Goal: Task Accomplishment & Management: Use online tool/utility

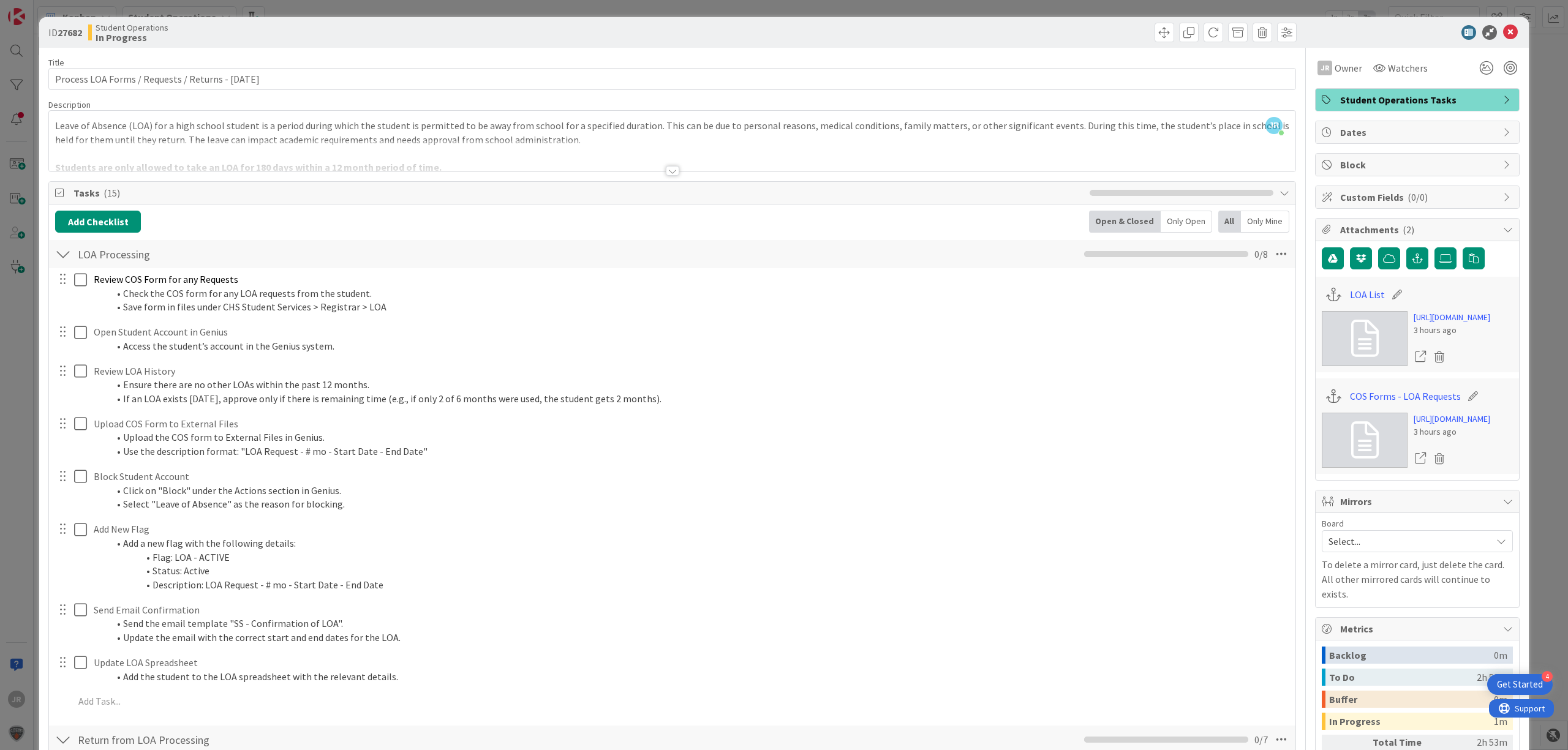
click at [633, 20] on div "ID 27682 Student Operations In Progress" at bounding box center [784, 32] width 1490 height 31
click at [633, 13] on div "ID 27682 Student Operations In Progress Title 51 / 128 Process LOA Forms / Requ…" at bounding box center [784, 375] width 1568 height 750
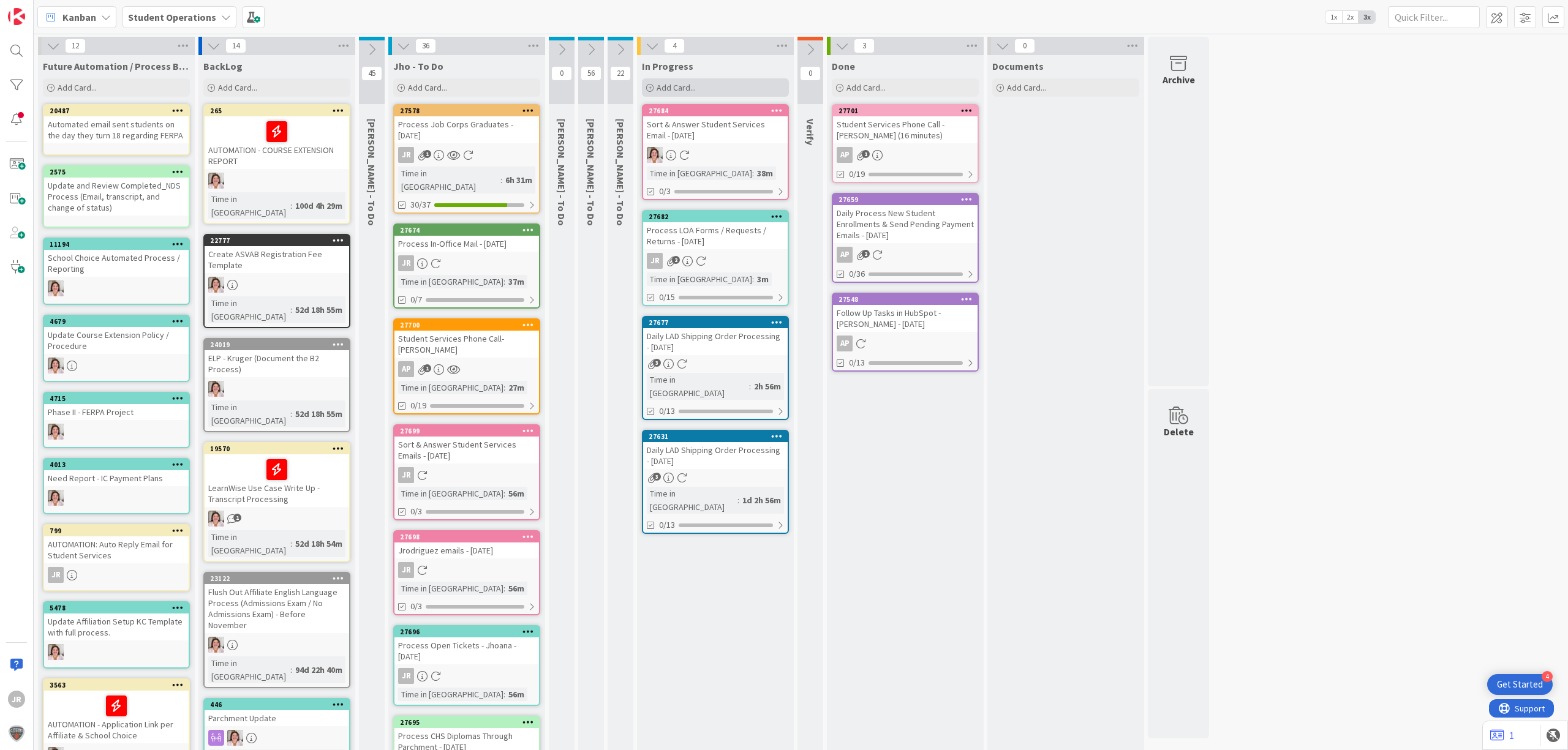
click at [713, 89] on div "Add Card..." at bounding box center [716, 87] width 147 height 18
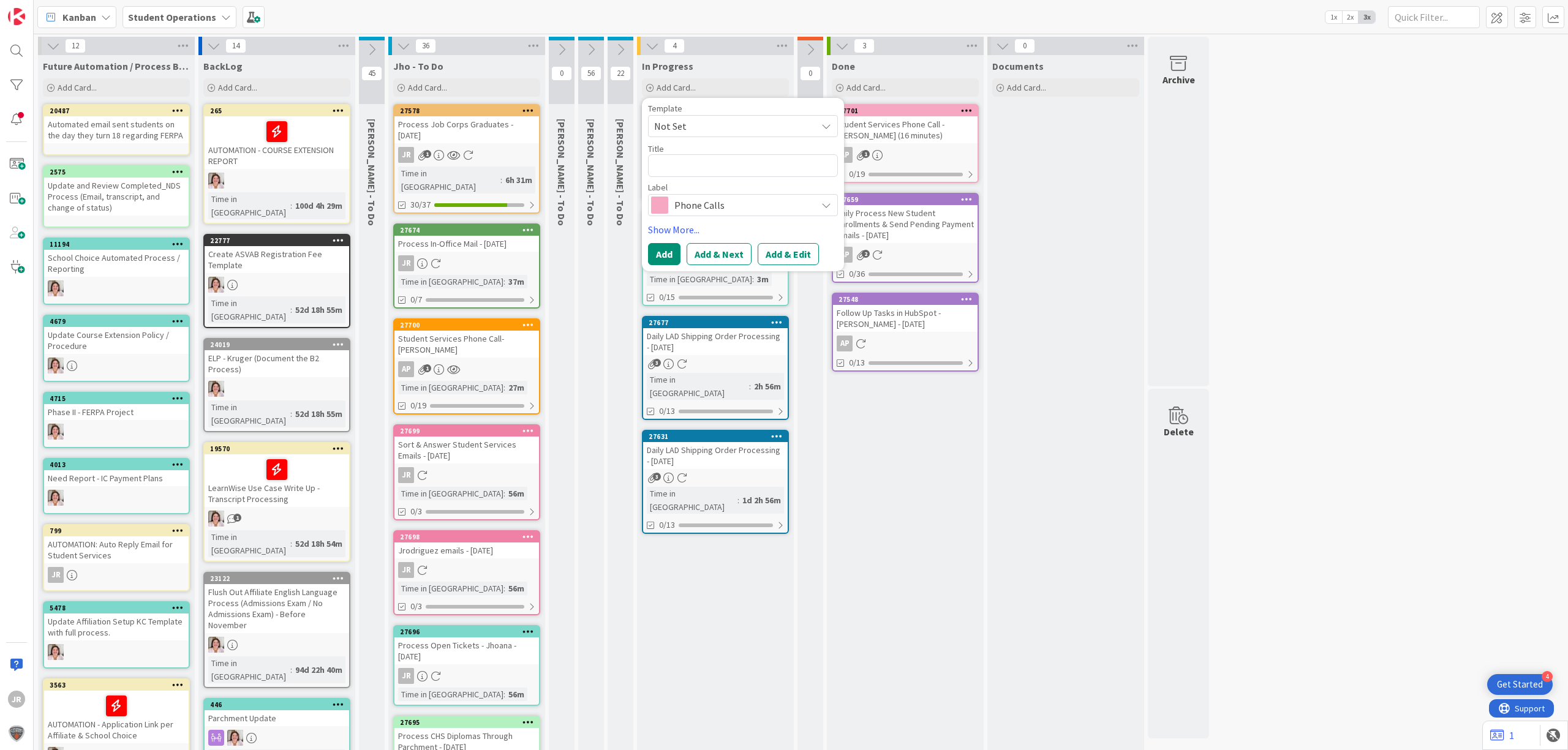
click at [724, 125] on span "Not Set" at bounding box center [731, 126] width 153 height 16
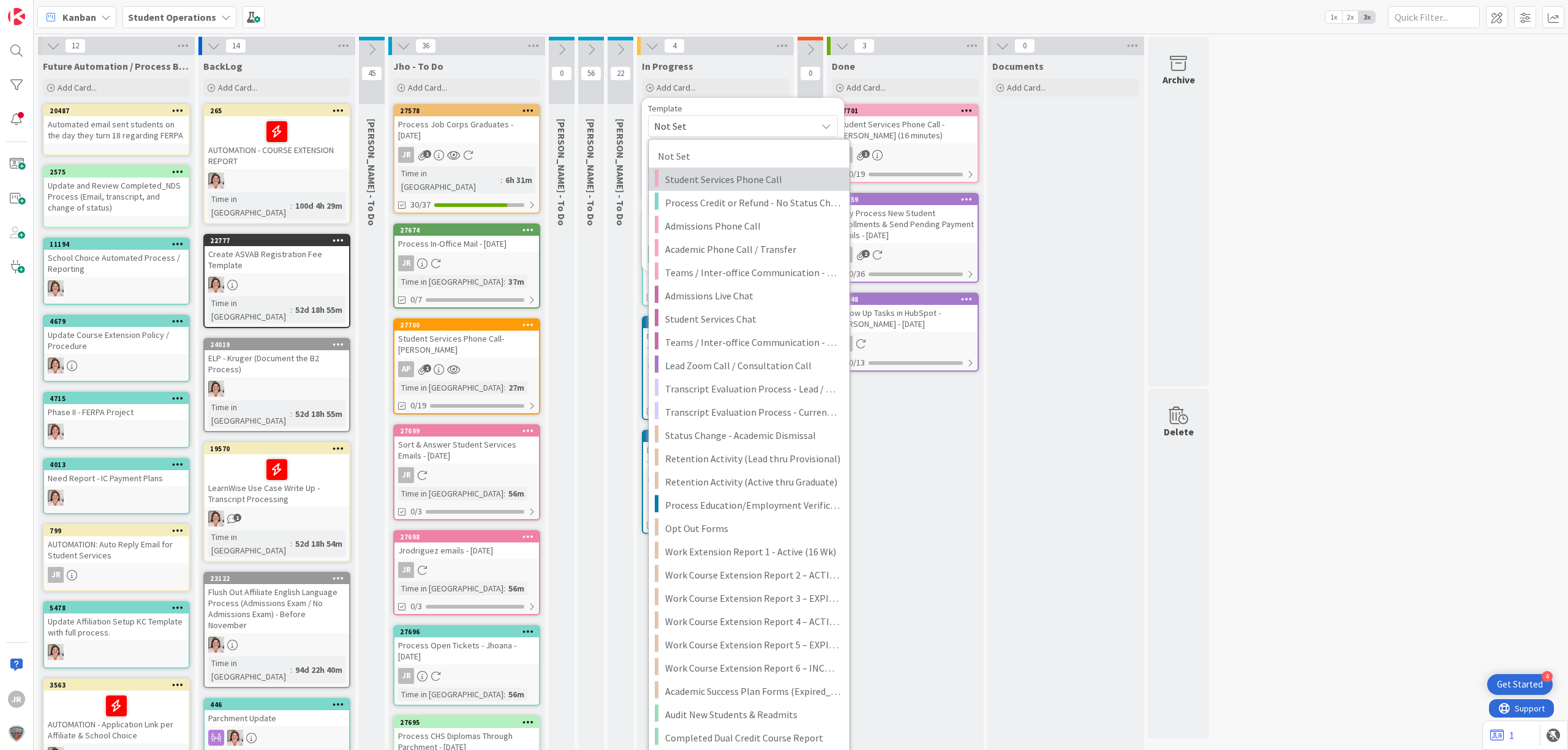
click at [730, 184] on span "Student Services Phone Call" at bounding box center [752, 179] width 175 height 16
type textarea "x"
type textarea "Student Services Phone Call"
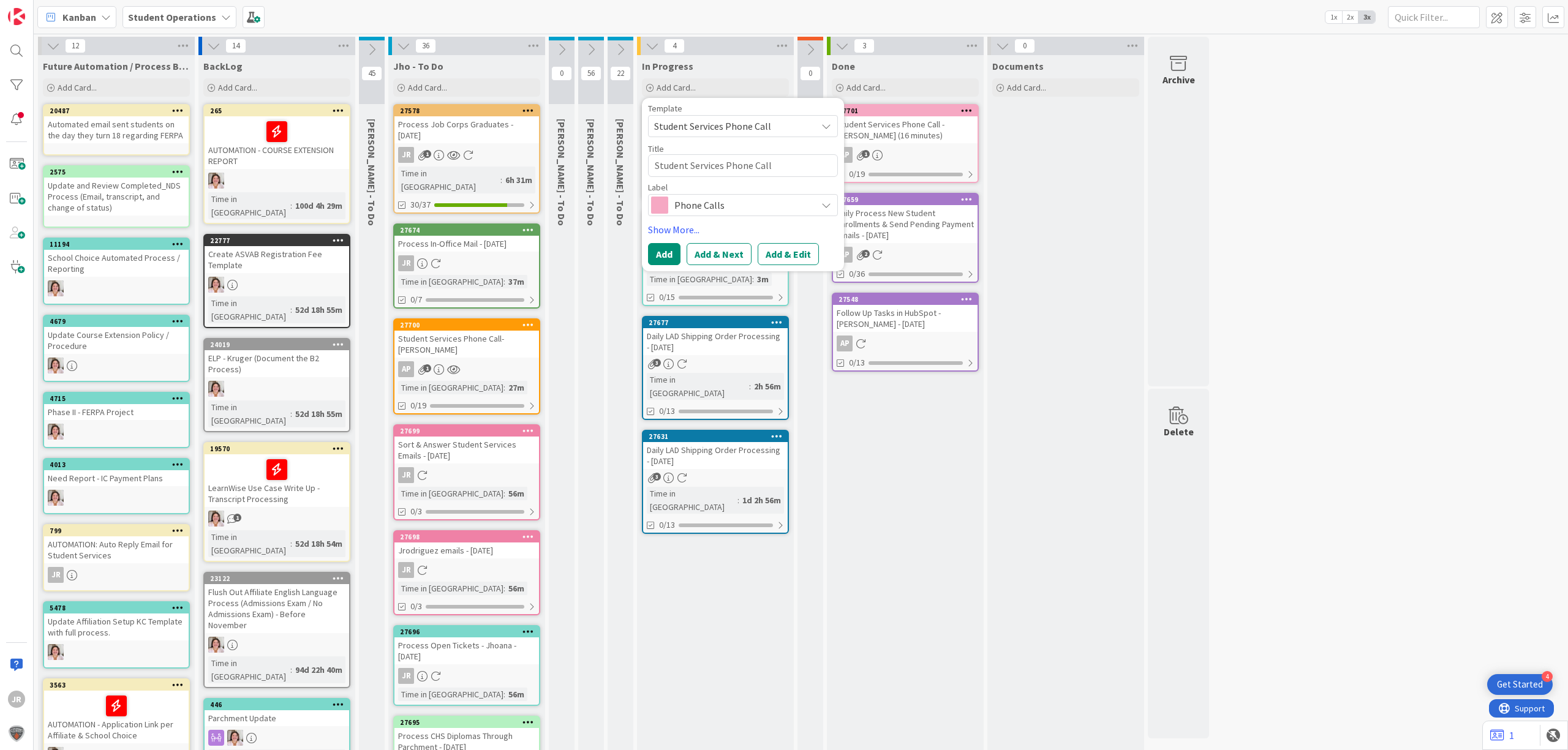
click at [775, 248] on button "Add & Edit" at bounding box center [788, 254] width 61 height 22
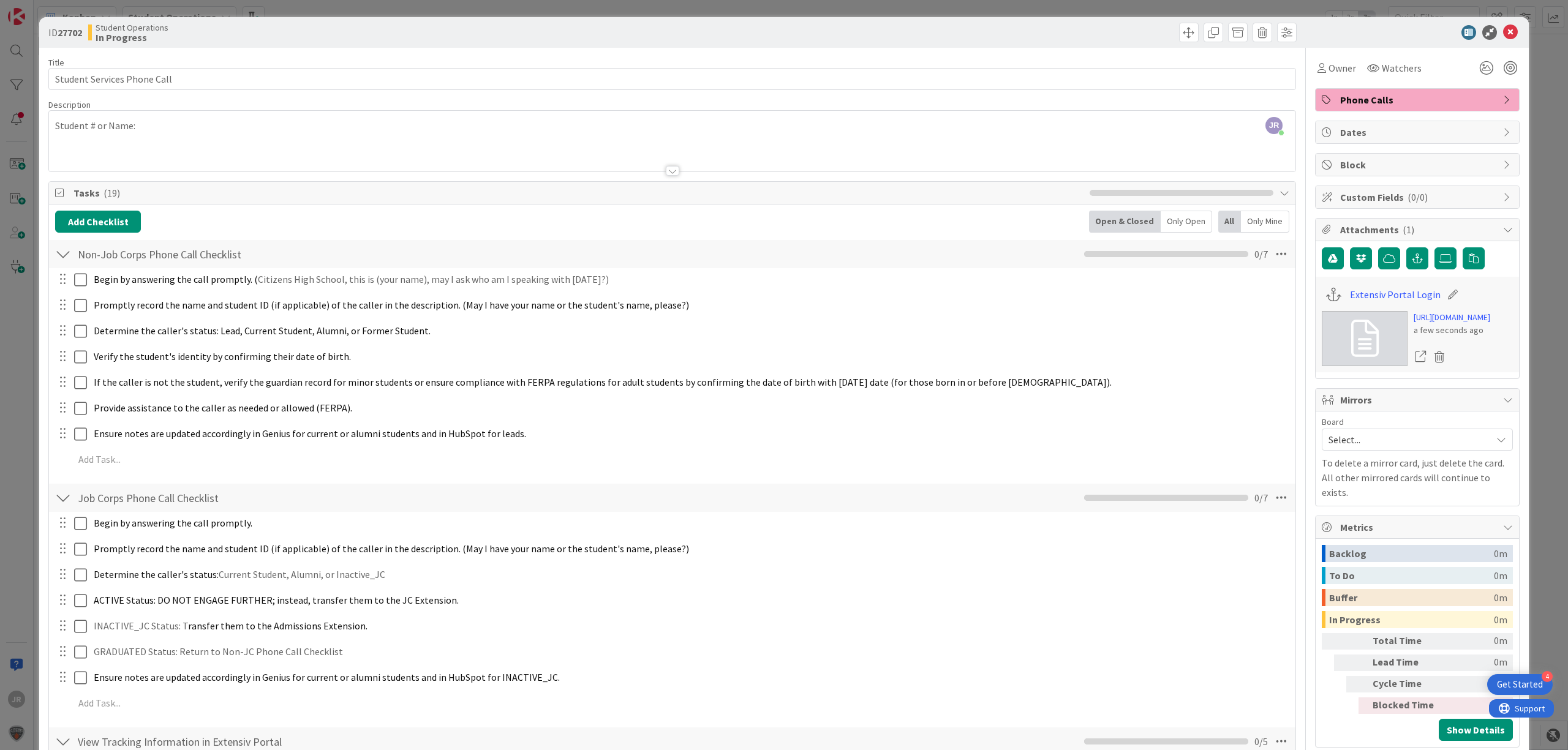
drag, startPoint x: 81, startPoint y: 158, endPoint x: 119, endPoint y: 158, distance: 38.0
click at [81, 158] on div at bounding box center [672, 156] width 1247 height 32
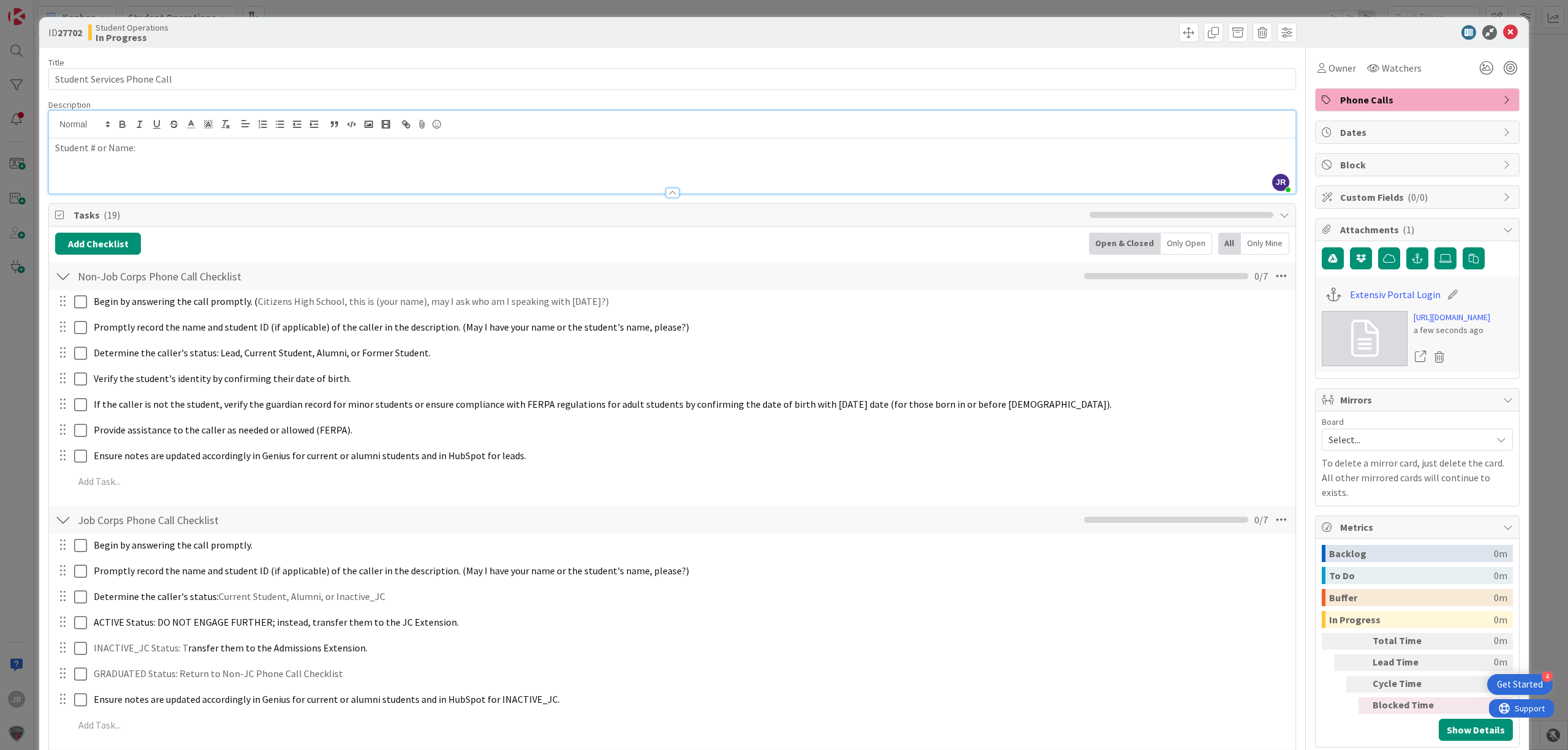
click at [204, 150] on p "Student # or Name:" at bounding box center [672, 147] width 1234 height 14
click at [282, 76] on input "Student Services Phone Call" at bounding box center [672, 79] width 1248 height 22
type input "Student Services Phone Call - [PERSON_NAME]"
click at [1318, 60] on div "Owner" at bounding box center [1337, 68] width 39 height 14
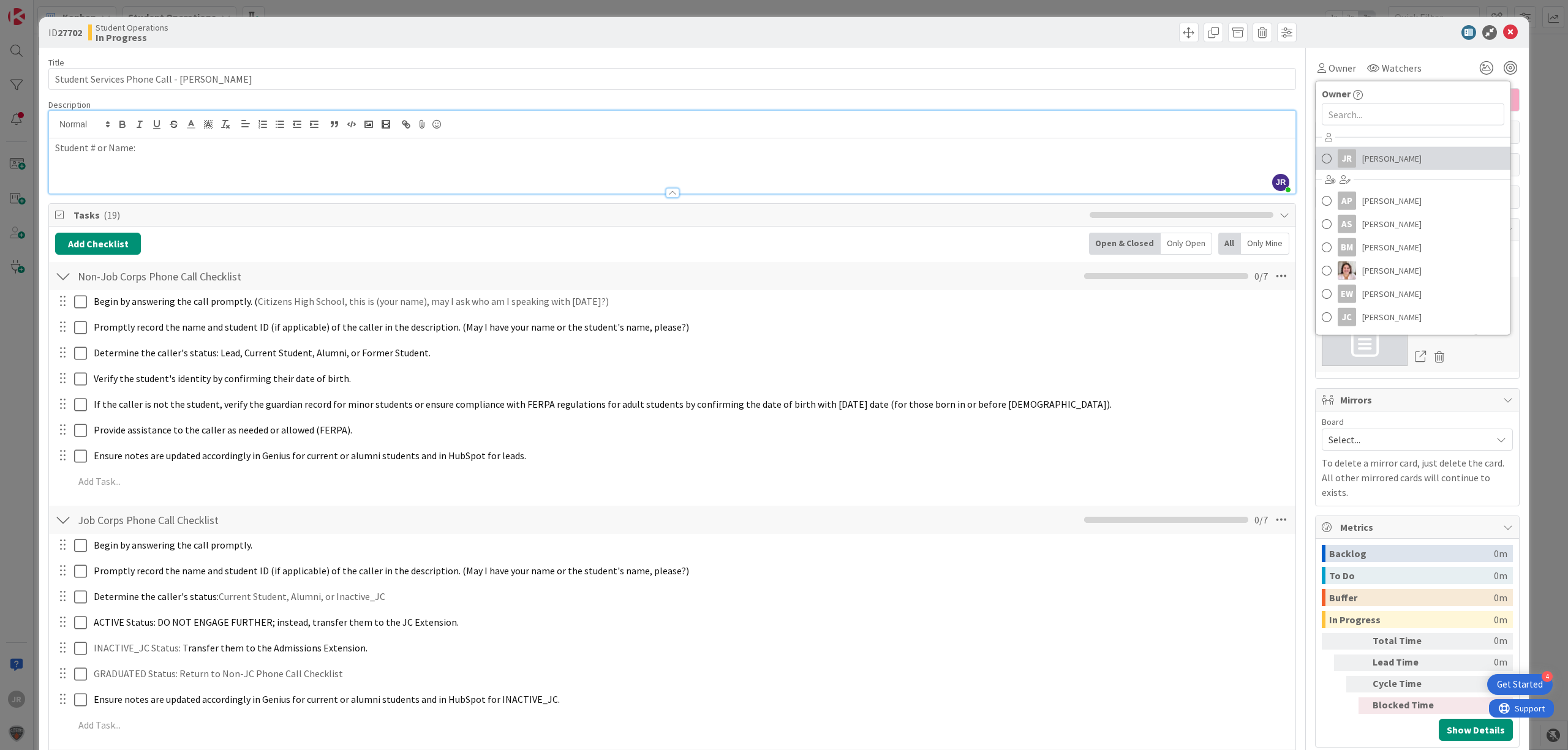
click at [1378, 158] on span "[PERSON_NAME]" at bounding box center [1392, 158] width 59 height 18
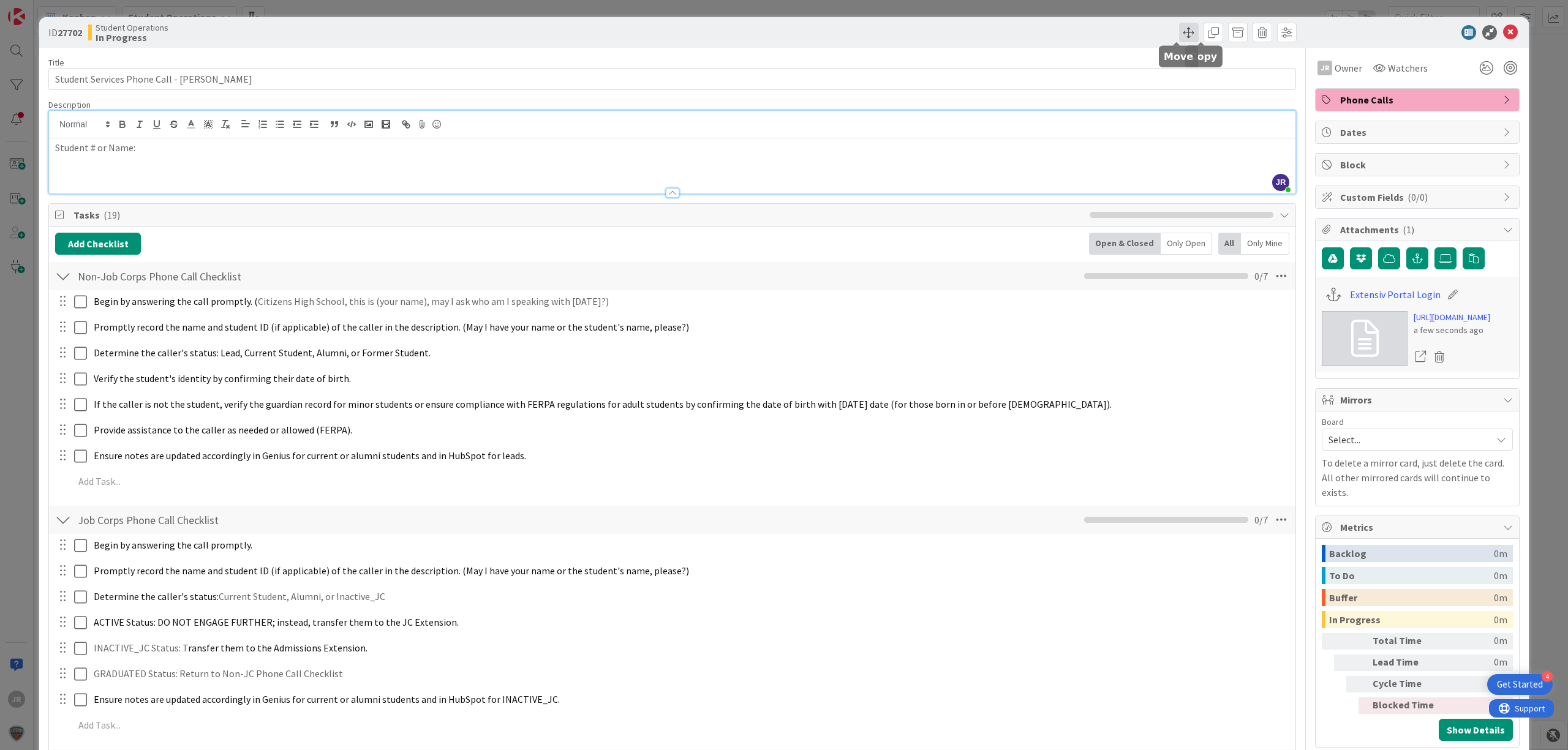
click at [1184, 33] on span at bounding box center [1189, 32] width 20 height 20
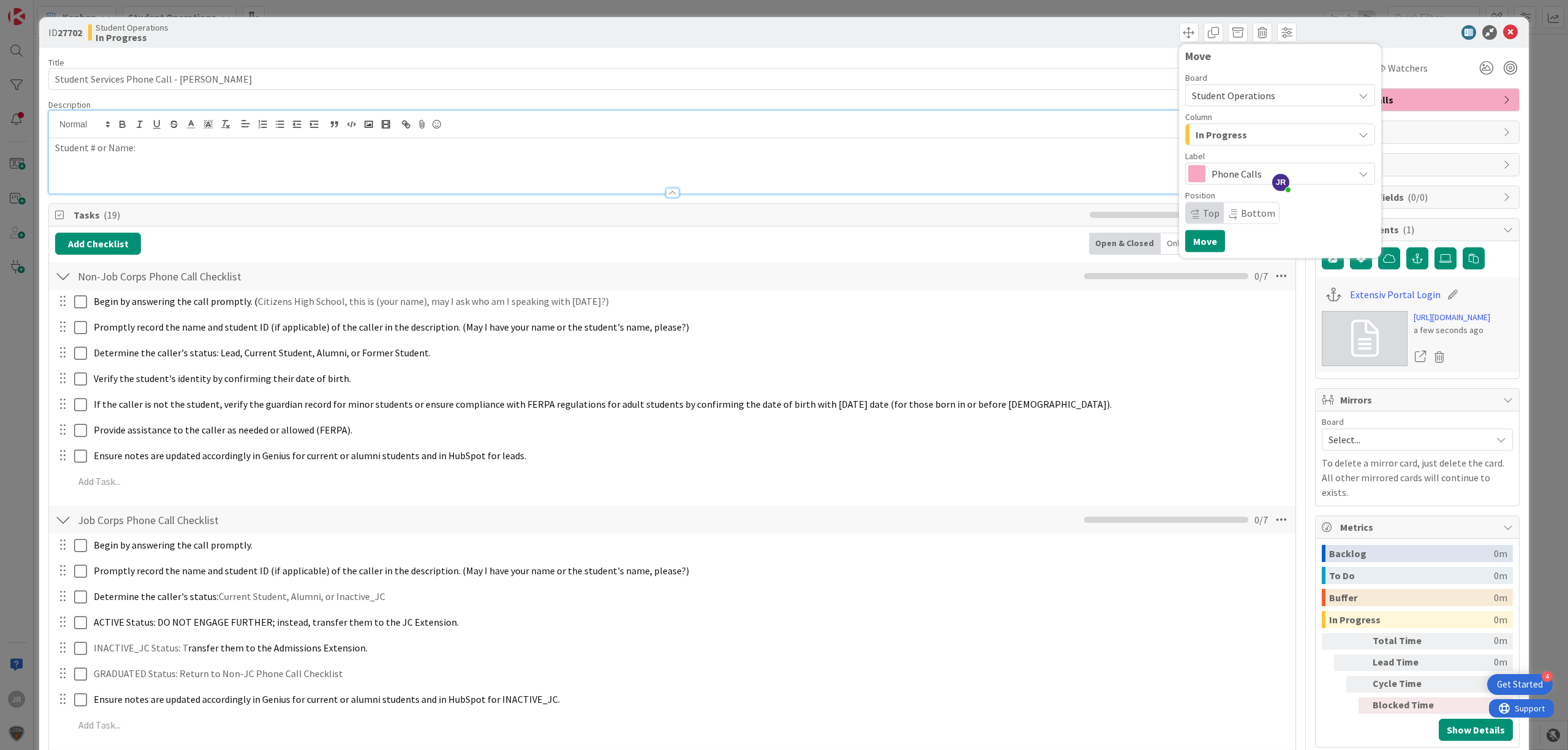
click at [1216, 142] on span "In Progress" at bounding box center [1222, 135] width 51 height 16
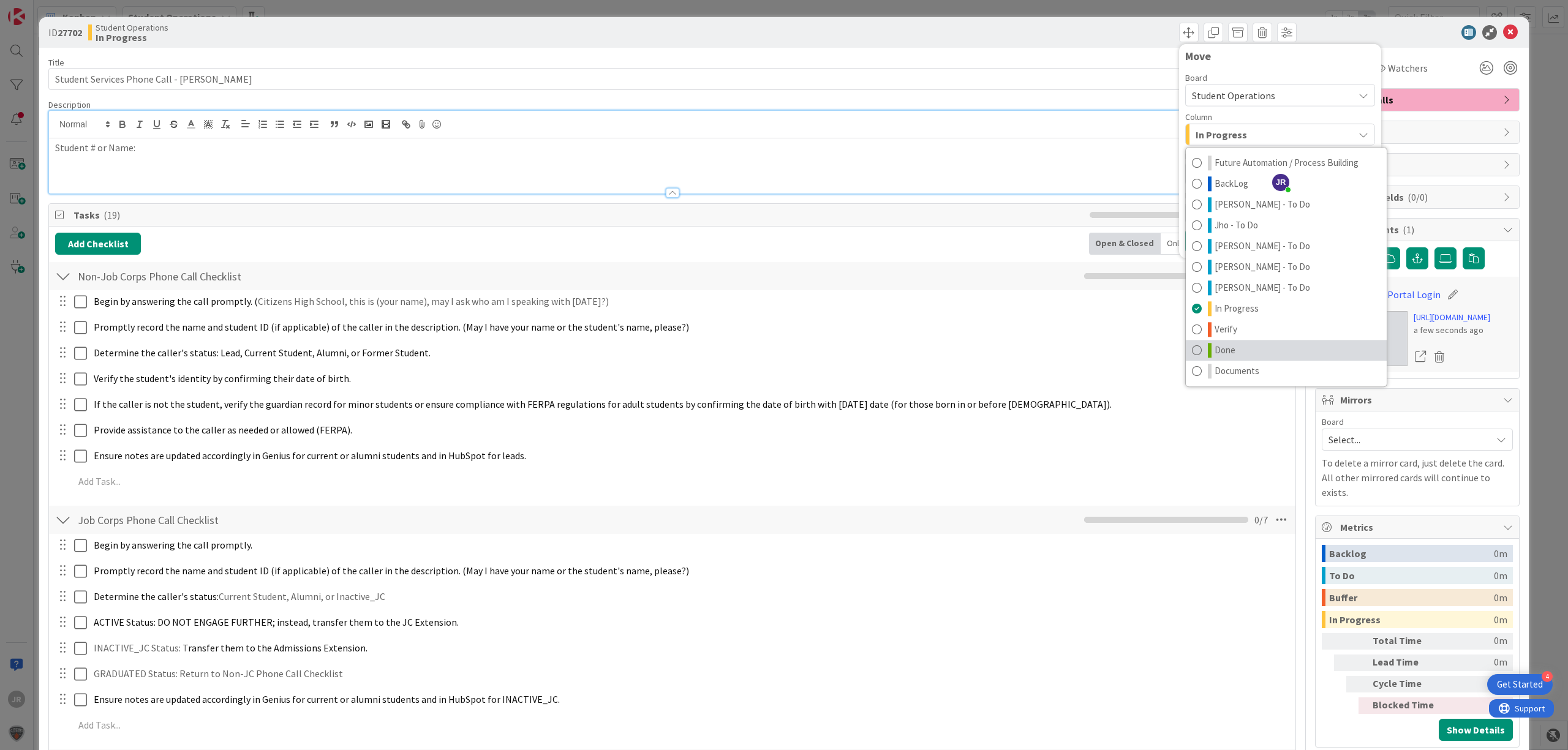
click at [1224, 359] on link "Done" at bounding box center [1287, 350] width 201 height 21
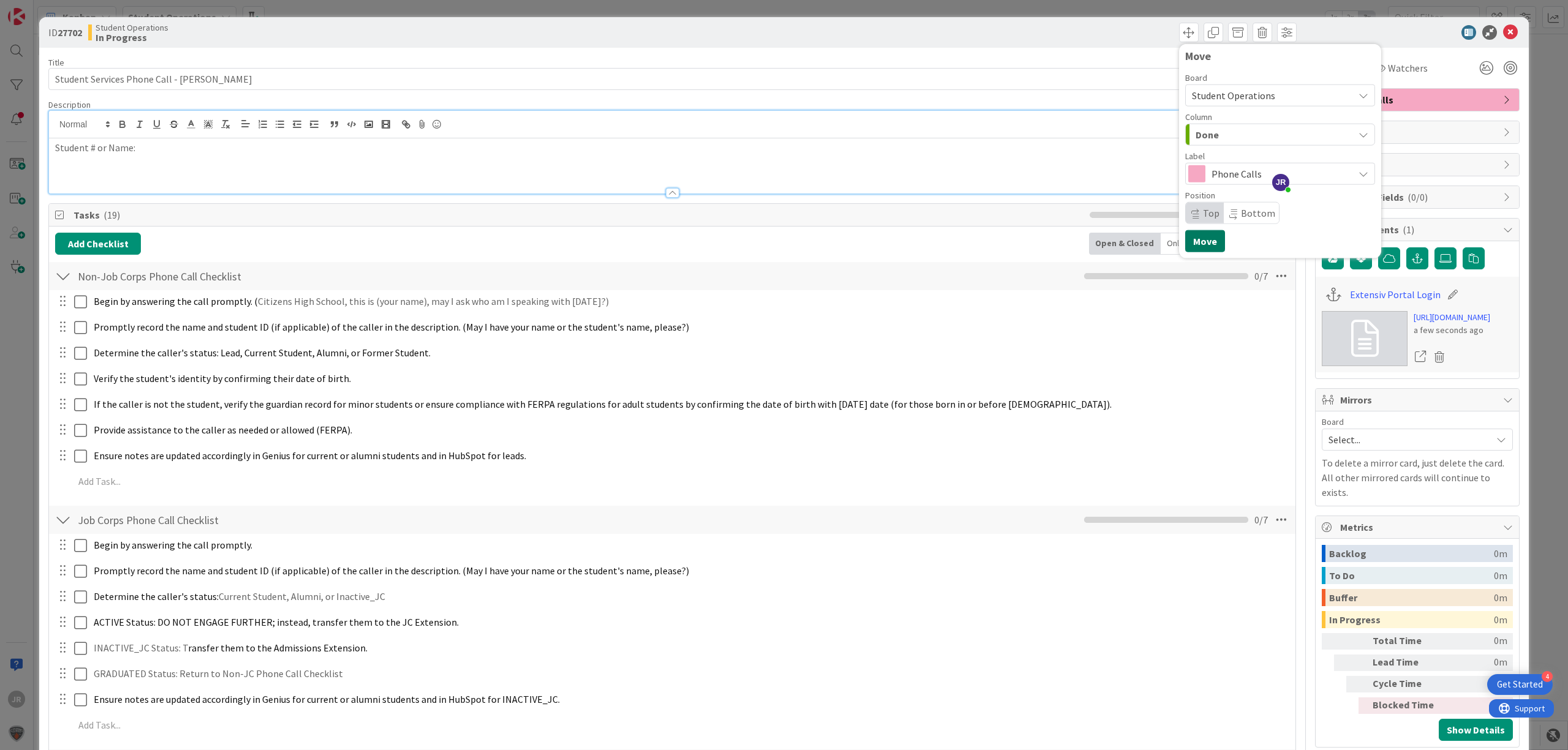
click at [1197, 238] on button "Move" at bounding box center [1205, 242] width 40 height 22
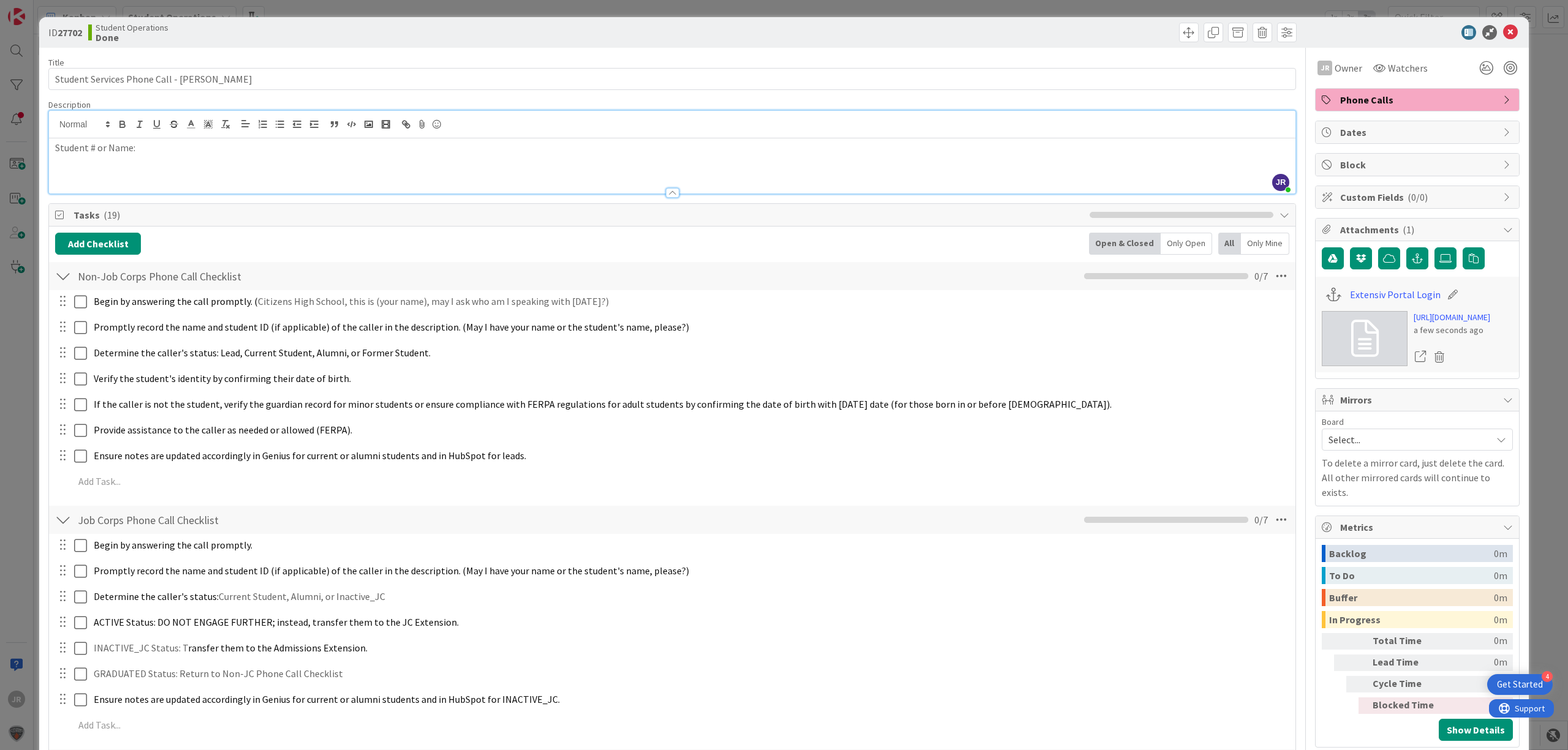
click at [1066, 3] on div "ID 27702 Student Operations Done Move Move Title 45 / 128 Student Services Phon…" at bounding box center [784, 375] width 1568 height 750
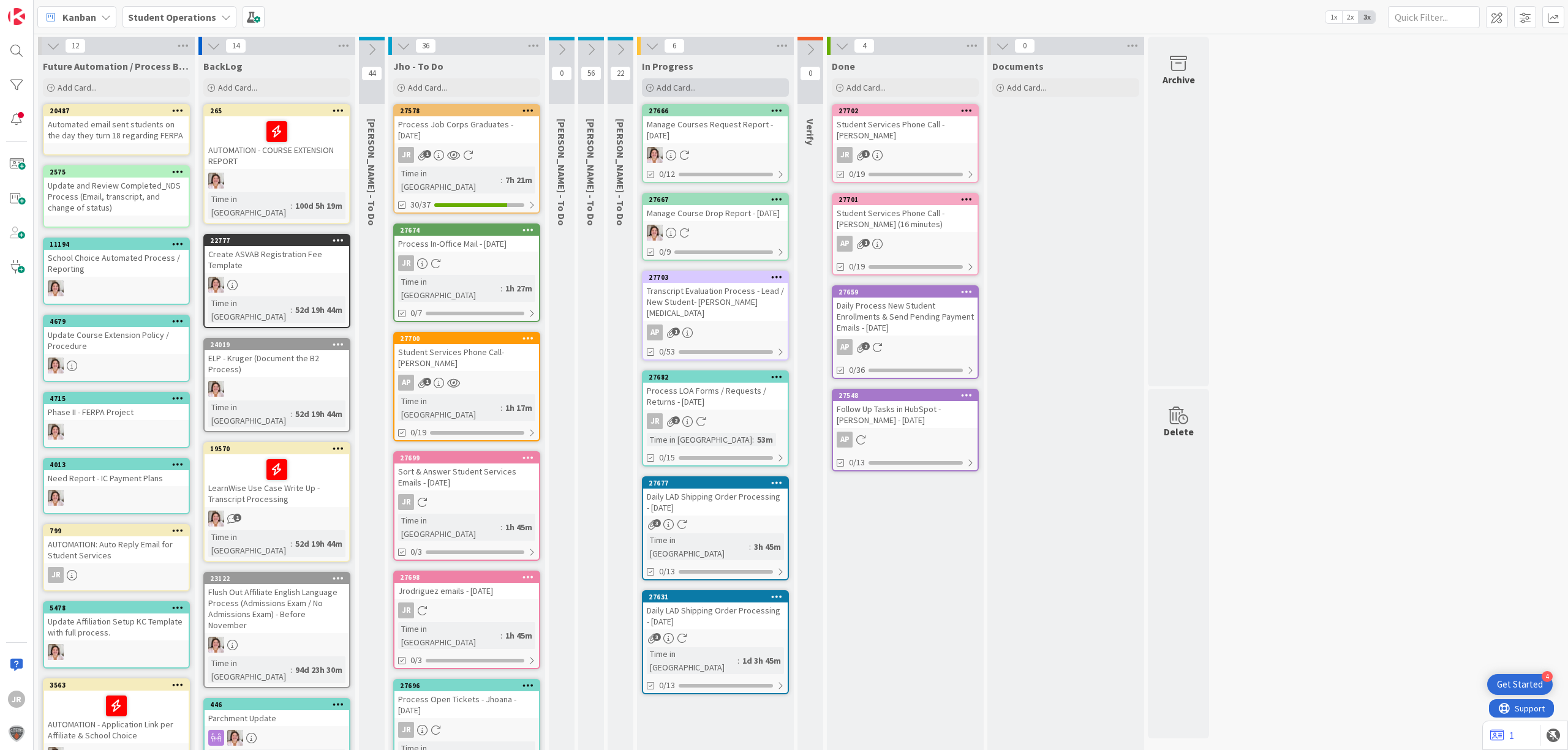
click at [675, 82] on span "Add Card..." at bounding box center [676, 87] width 39 height 11
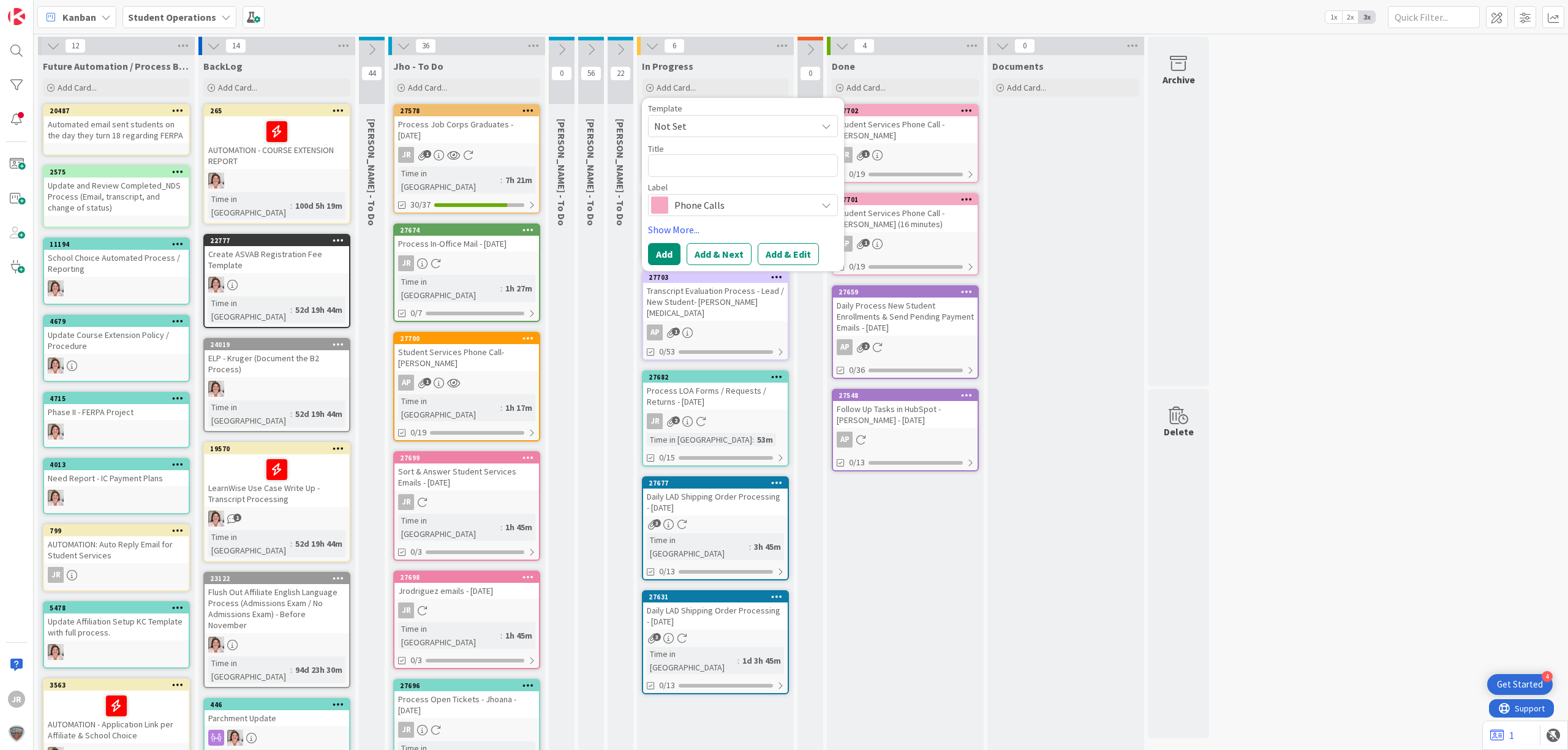
click at [699, 123] on span "Not Set" at bounding box center [731, 126] width 153 height 16
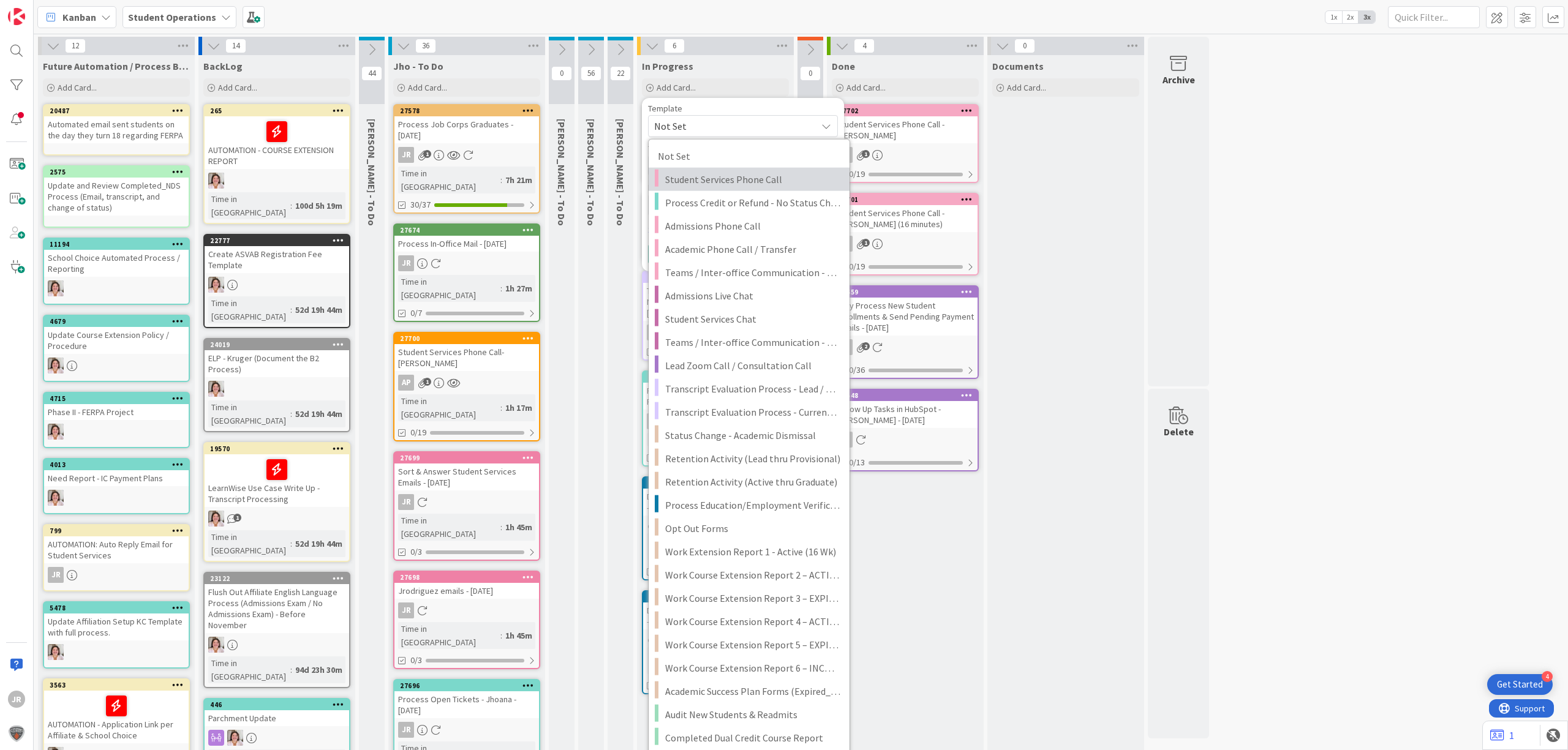
click at [718, 171] on link "Student Services Phone Call" at bounding box center [749, 179] width 201 height 23
type textarea "x"
type textarea "Student Services Phone Call"
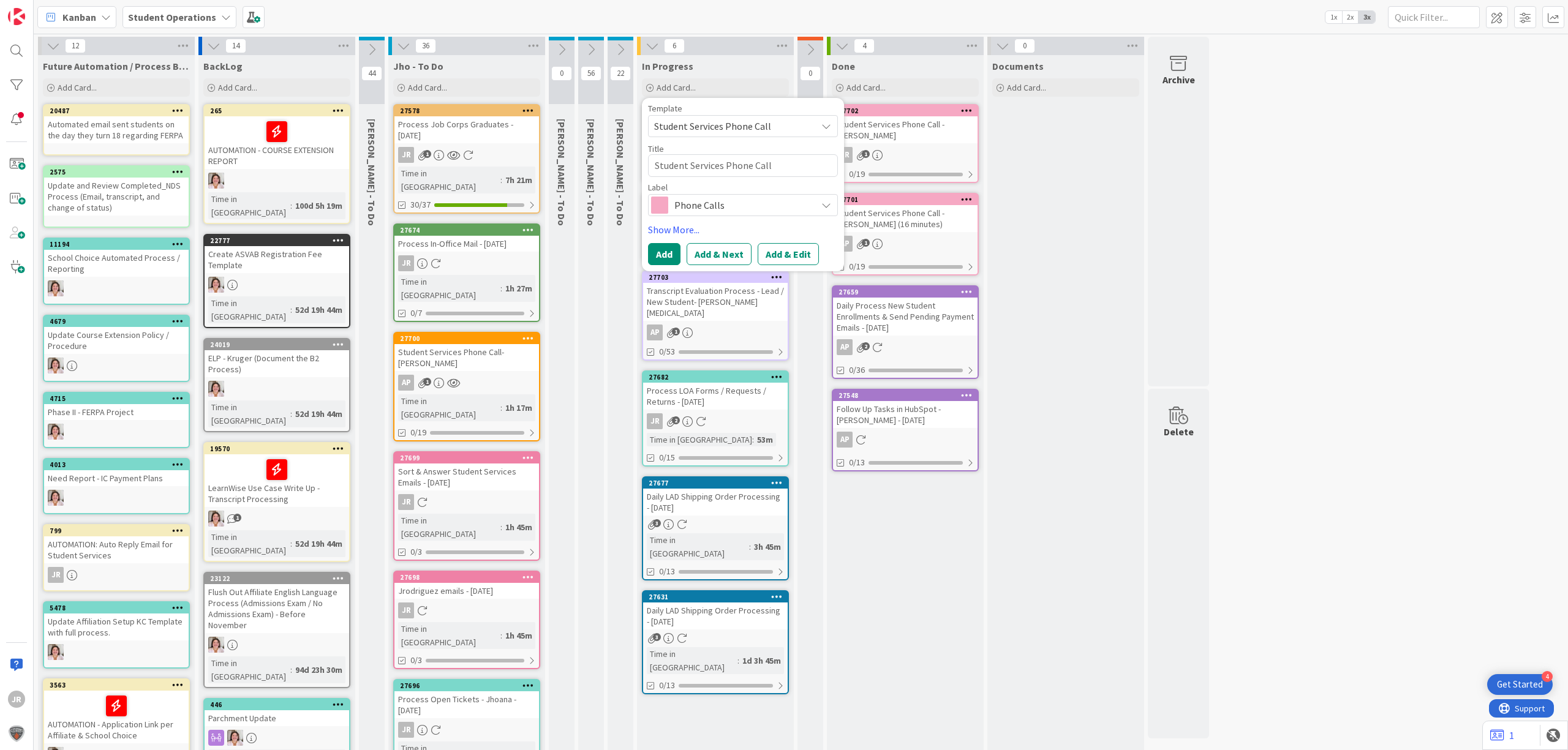
drag, startPoint x: 795, startPoint y: 248, endPoint x: 750, endPoint y: 248, distance: 45.0
click at [795, 248] on button "Add & Edit" at bounding box center [788, 254] width 61 height 22
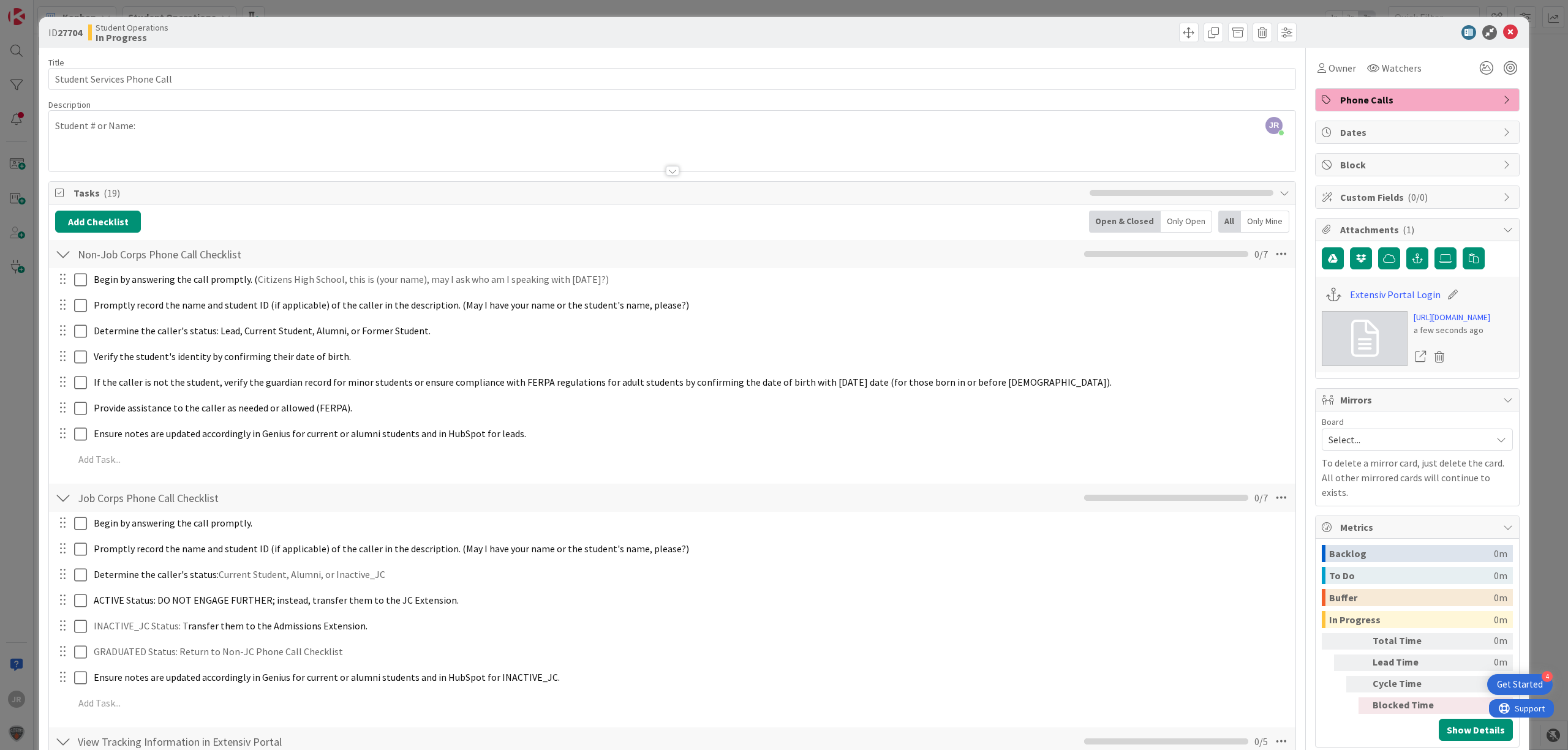
click at [408, 8] on div "ID 27704 Student Operations In Progress Title 27 / 128 Student Services Phone C…" at bounding box center [784, 375] width 1568 height 750
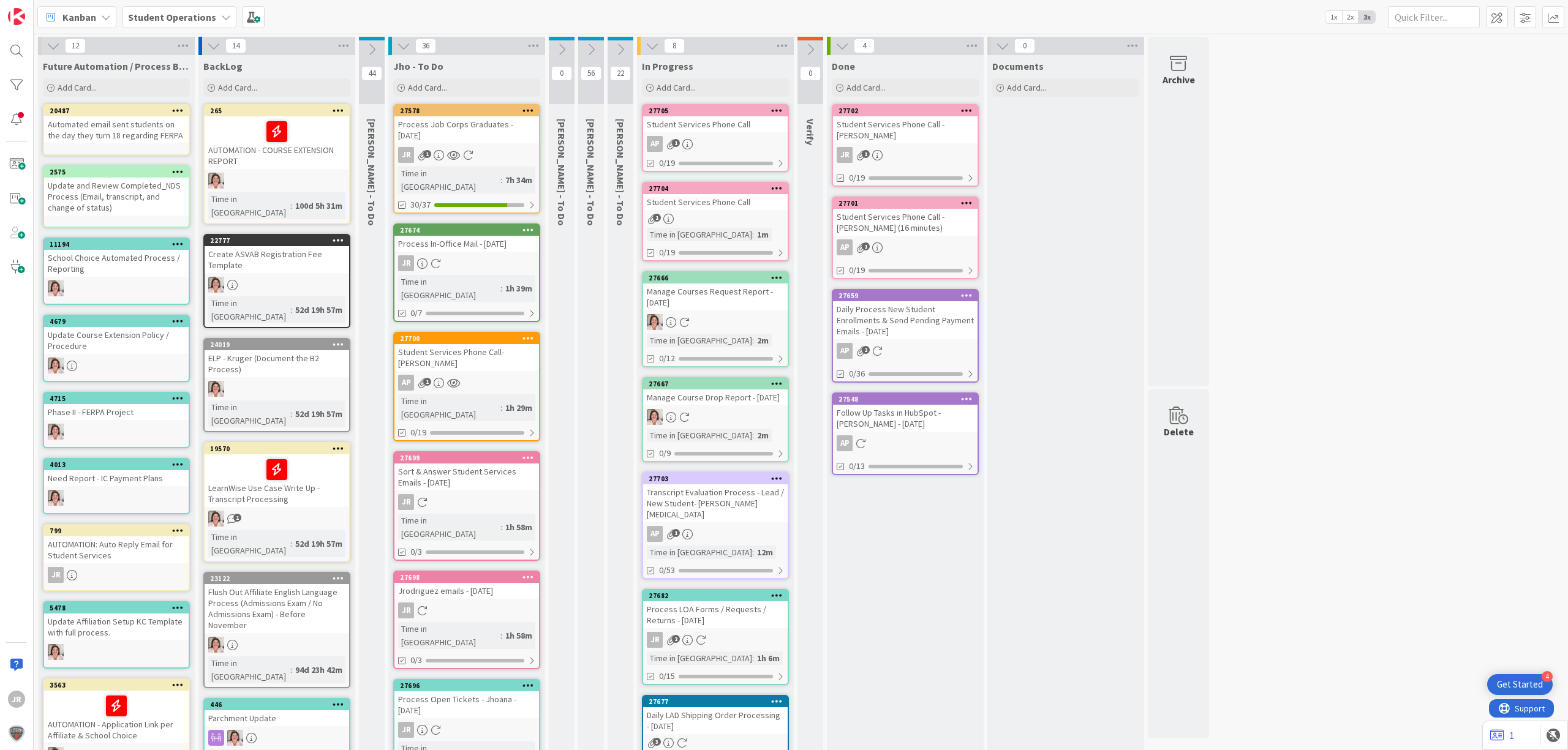
click at [618, 55] on icon at bounding box center [620, 49] width 14 height 14
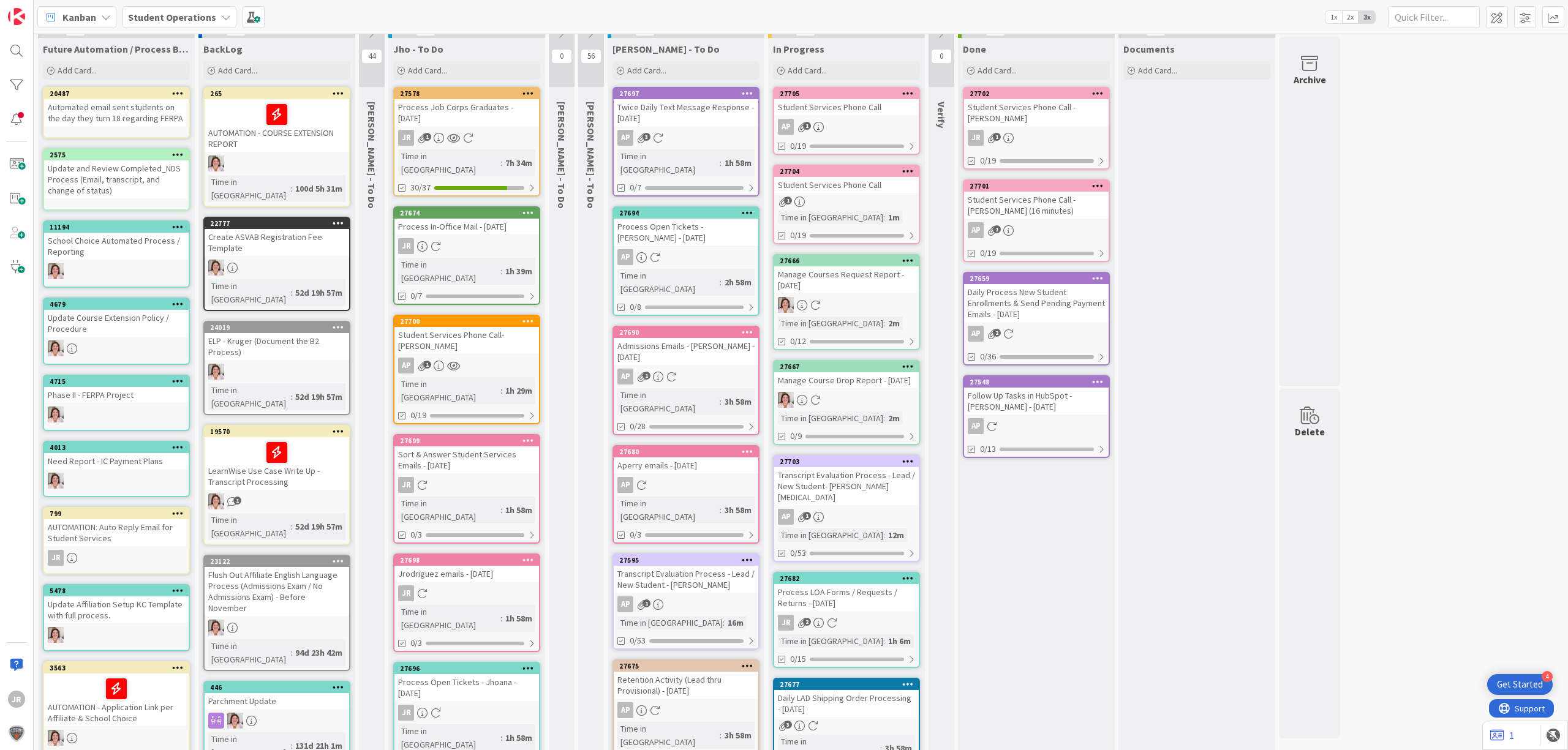
scroll to position [5, 0]
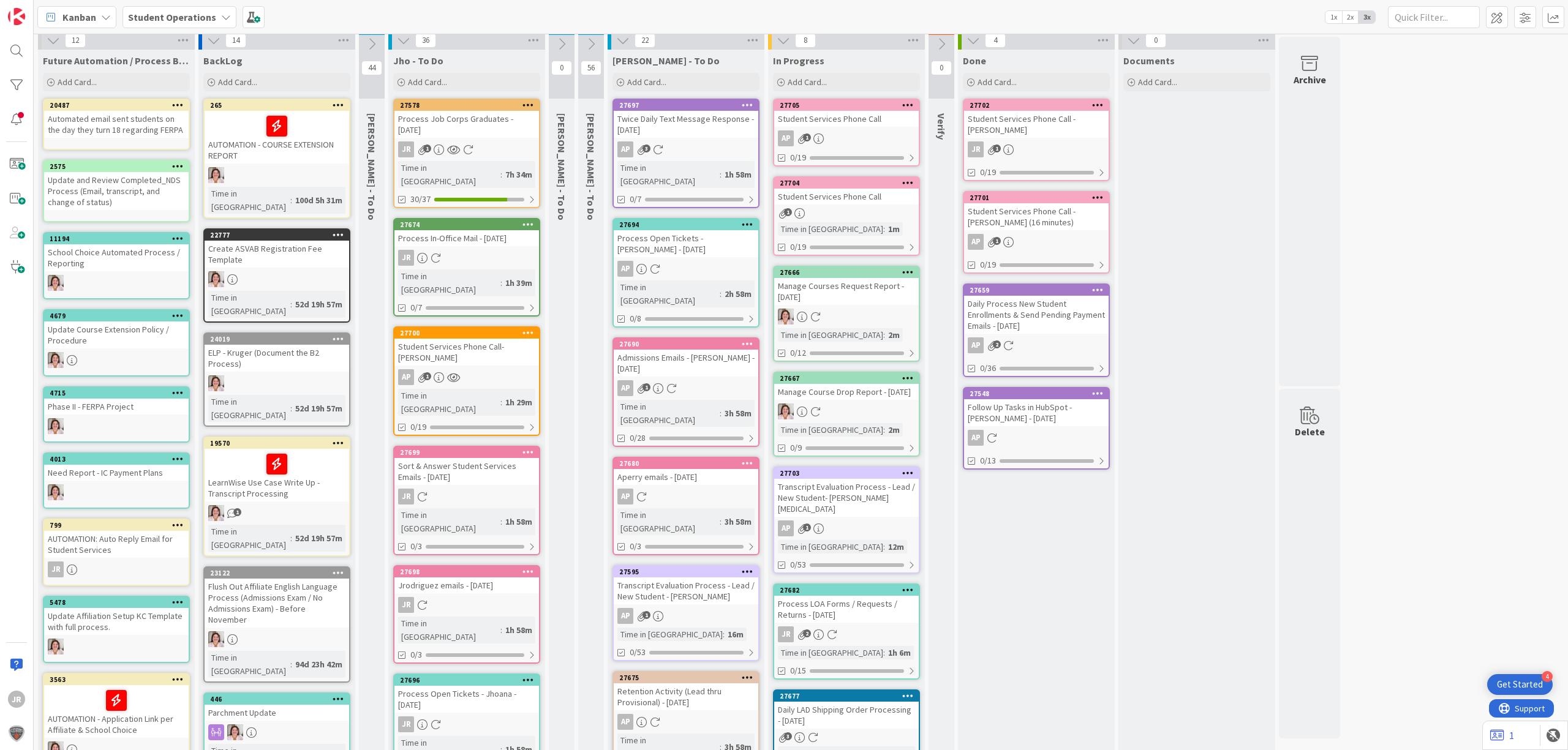
click at [626, 42] on icon at bounding box center [623, 40] width 14 height 14
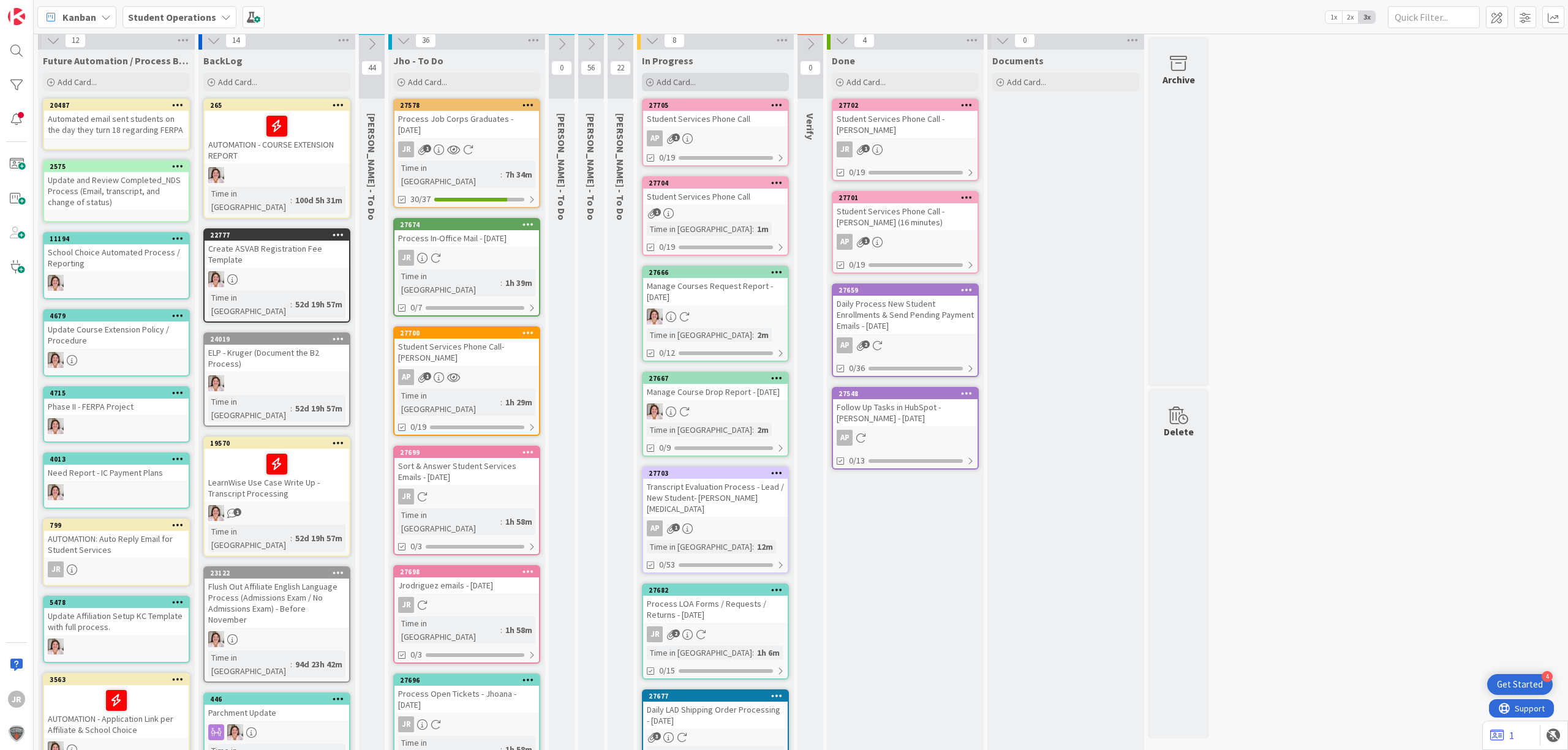
click at [746, 81] on div "Add Card..." at bounding box center [716, 82] width 147 height 18
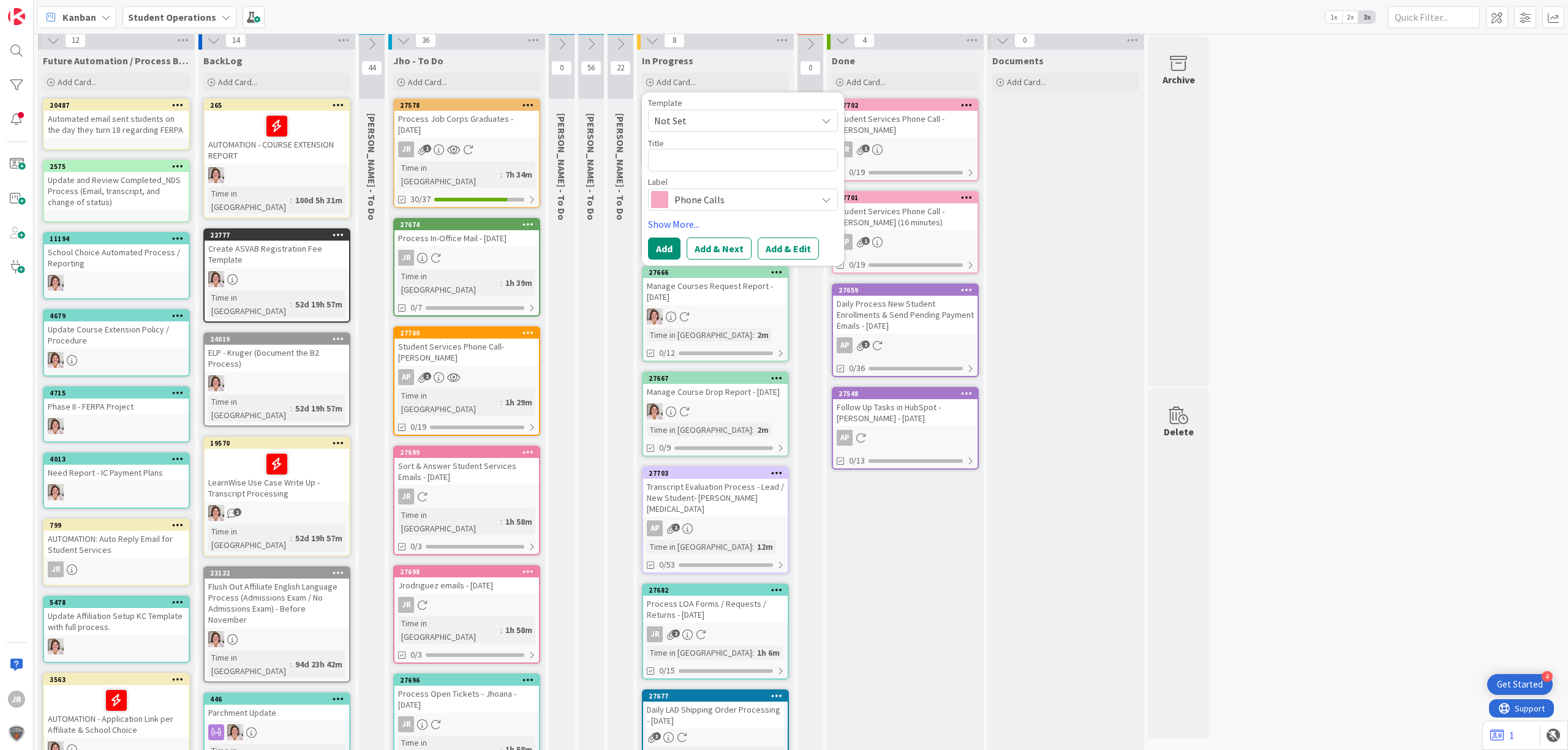
click at [757, 113] on span "Not Set" at bounding box center [731, 121] width 153 height 16
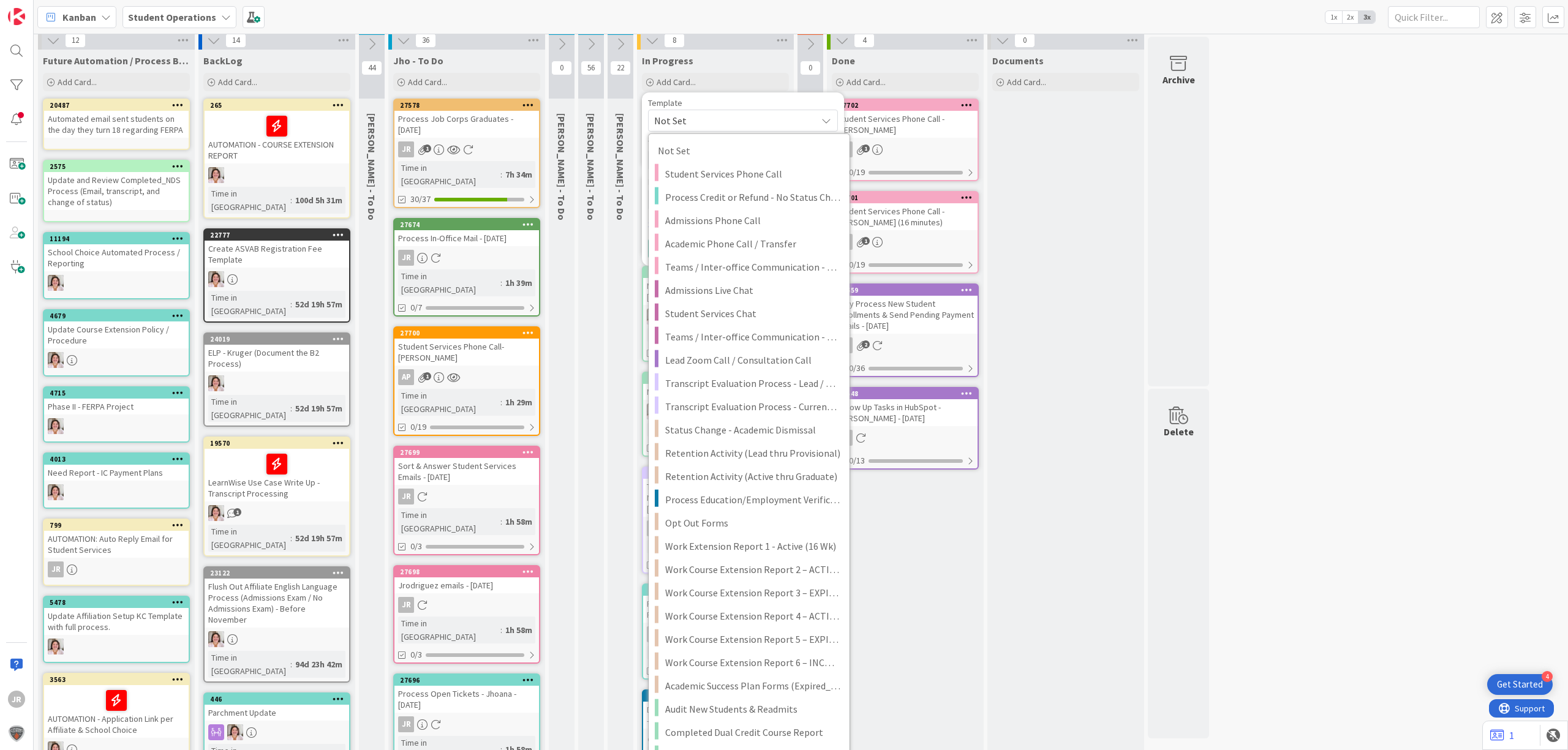
click at [704, 58] on div "In Progress" at bounding box center [716, 60] width 147 height 12
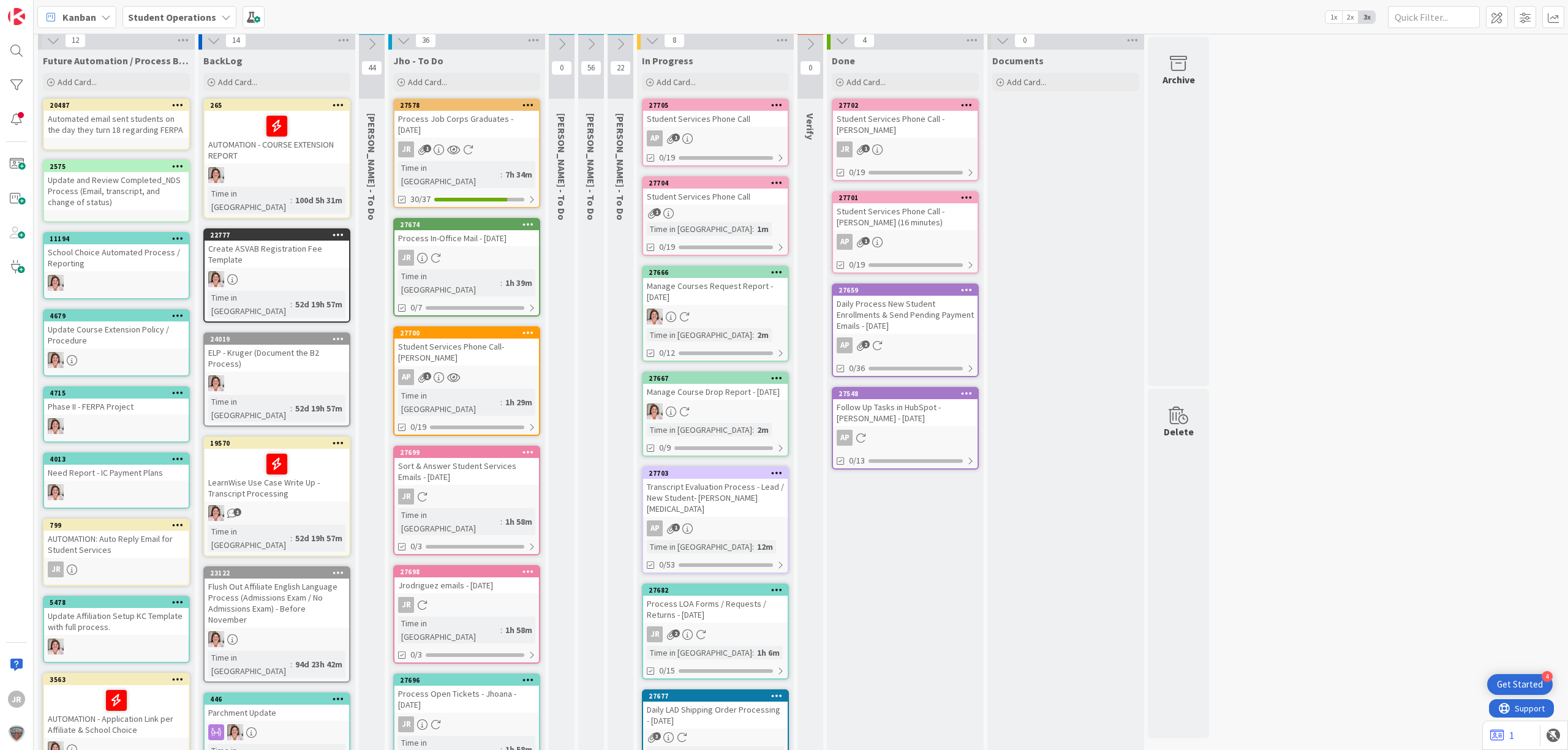
click at [592, 50] on button at bounding box center [591, 44] width 26 height 18
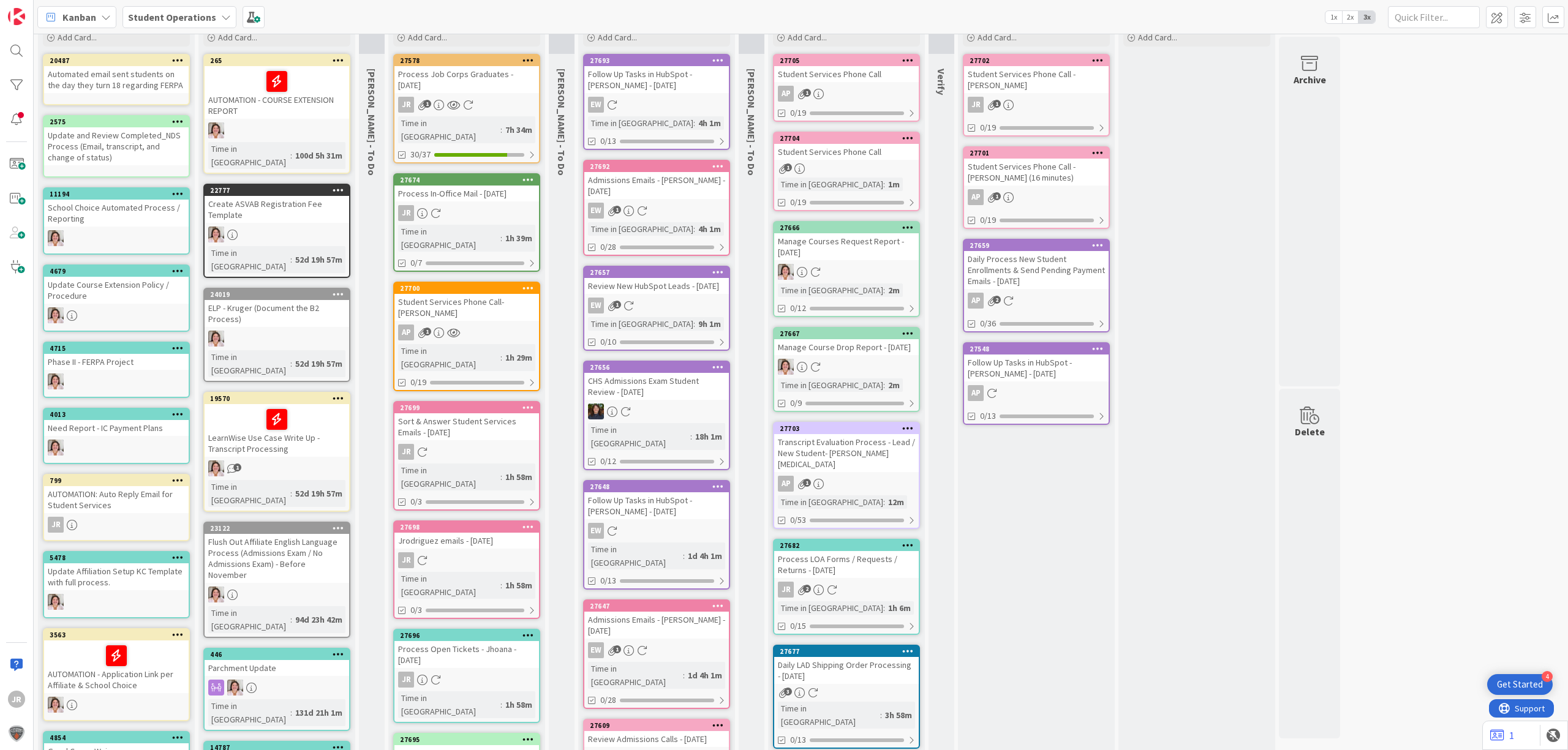
scroll to position [0, 0]
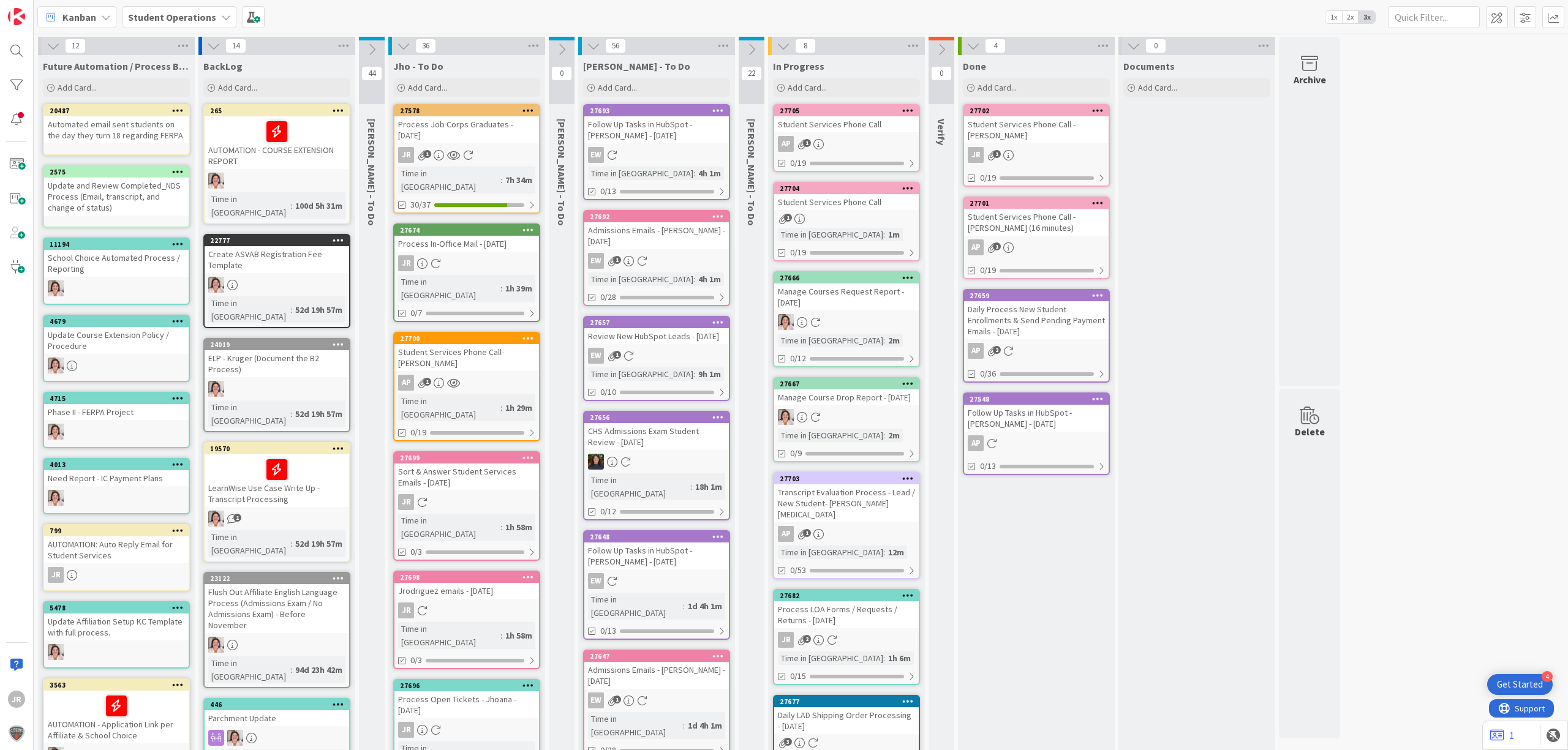
click at [595, 54] on button at bounding box center [593, 46] width 16 height 16
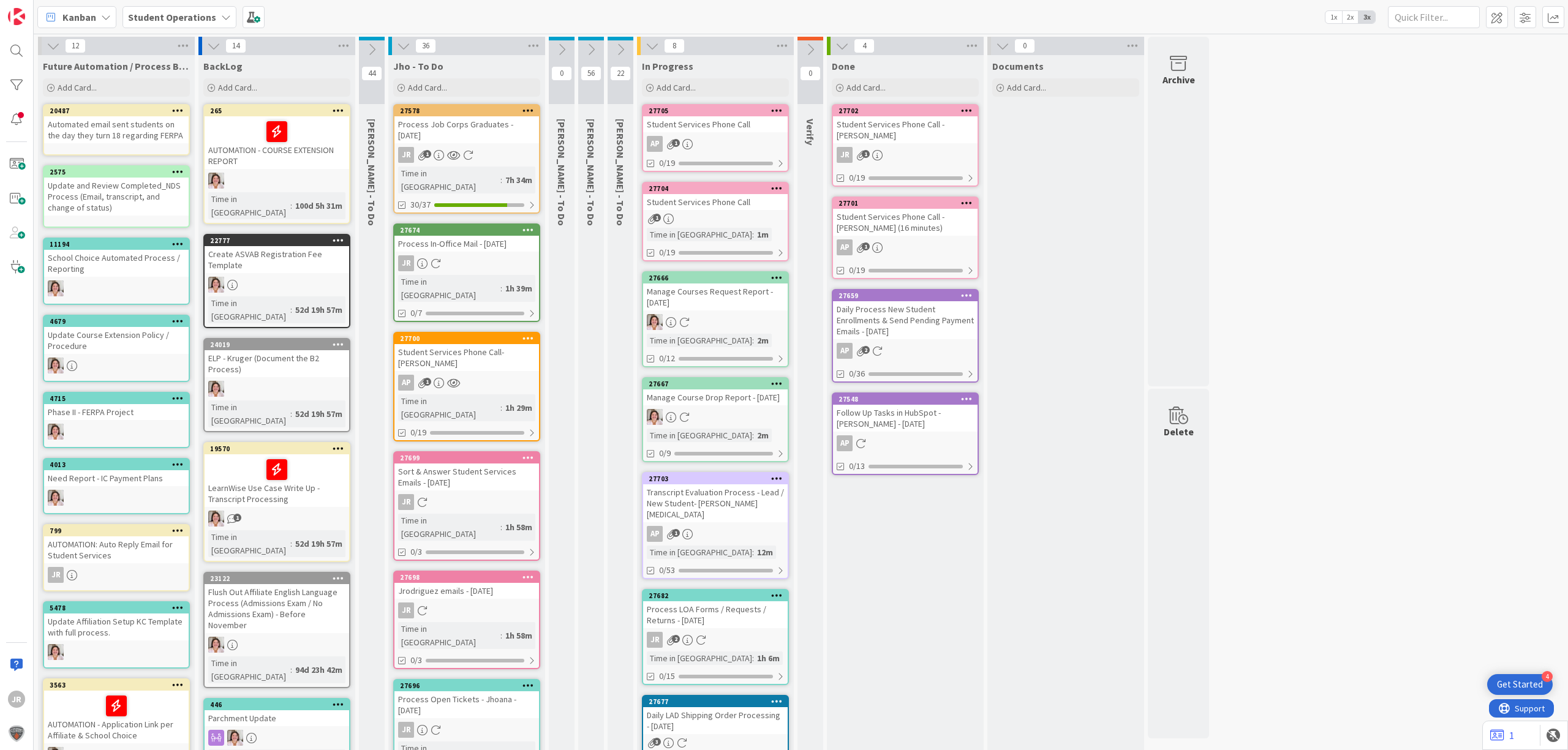
click at [592, 50] on icon at bounding box center [591, 49] width 14 height 14
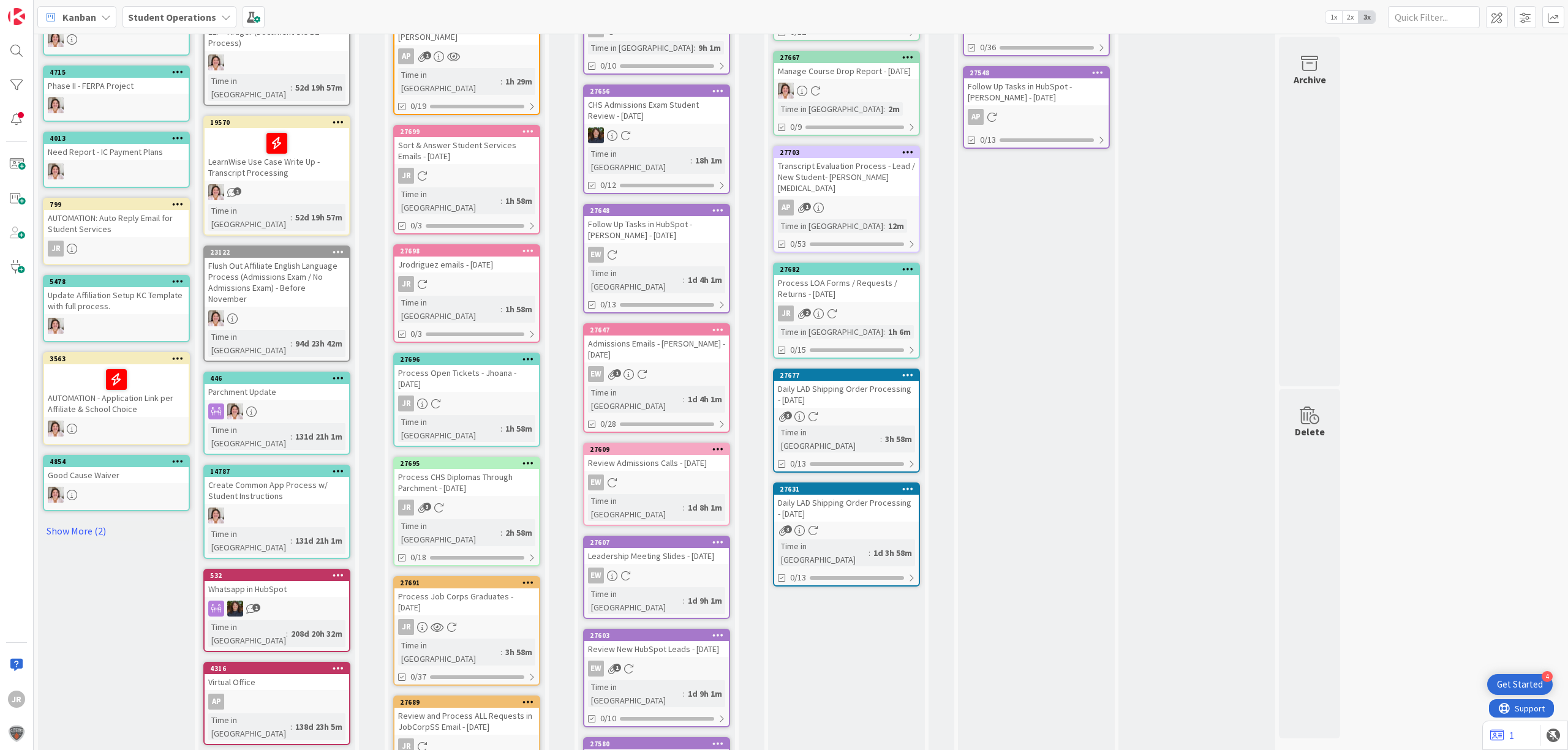
scroll to position [377, 0]
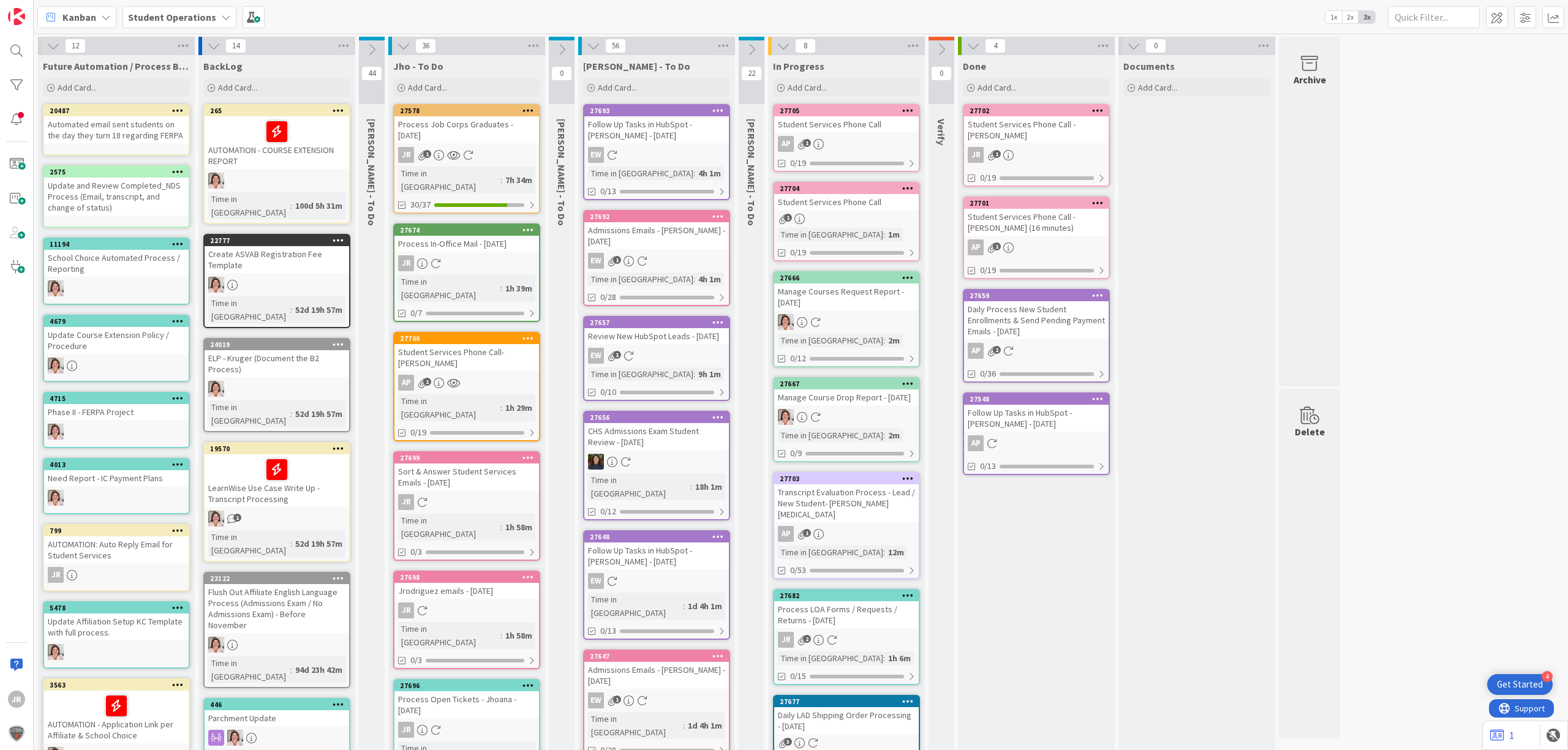
click at [589, 39] on icon at bounding box center [593, 46] width 14 height 14
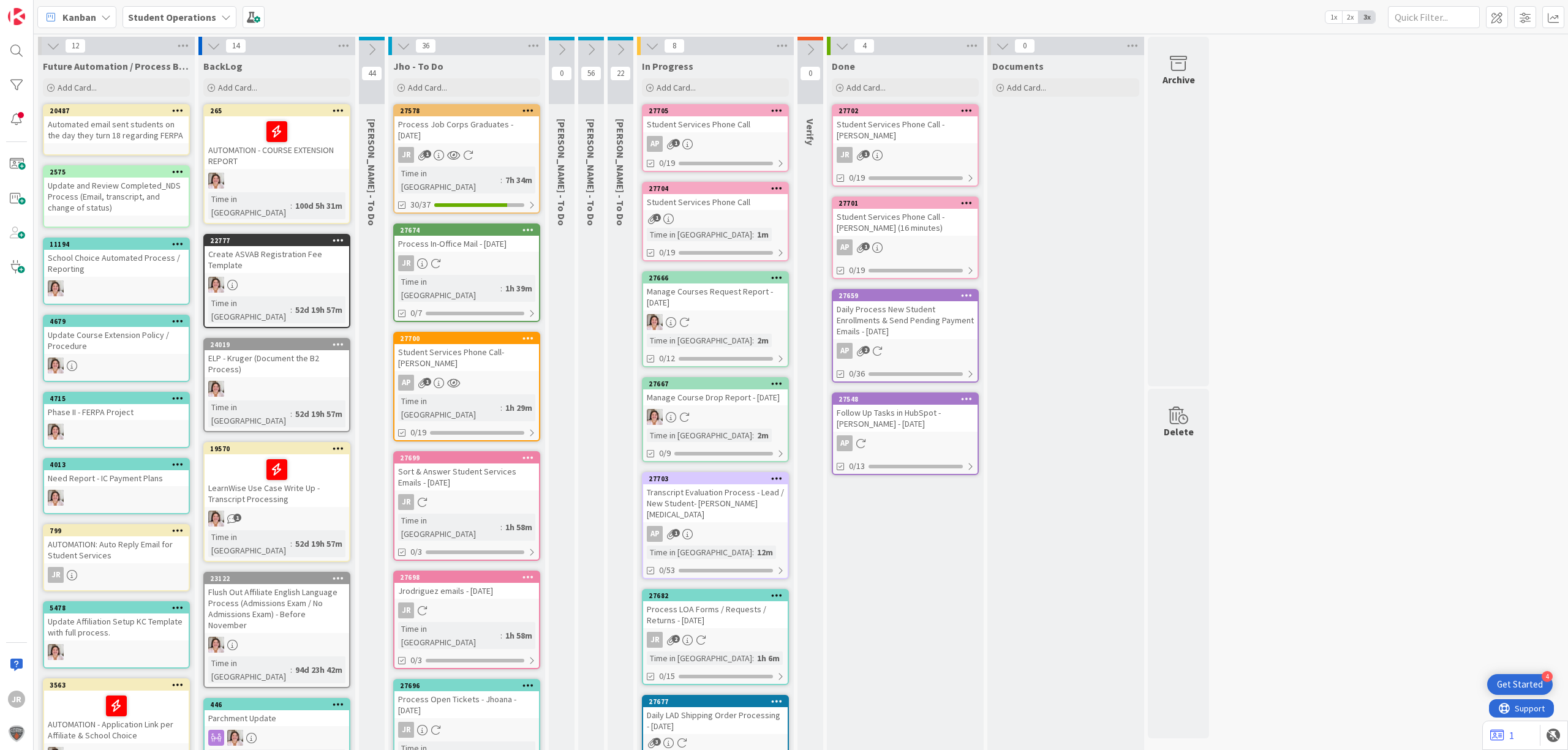
click at [565, 48] on icon at bounding box center [562, 49] width 14 height 14
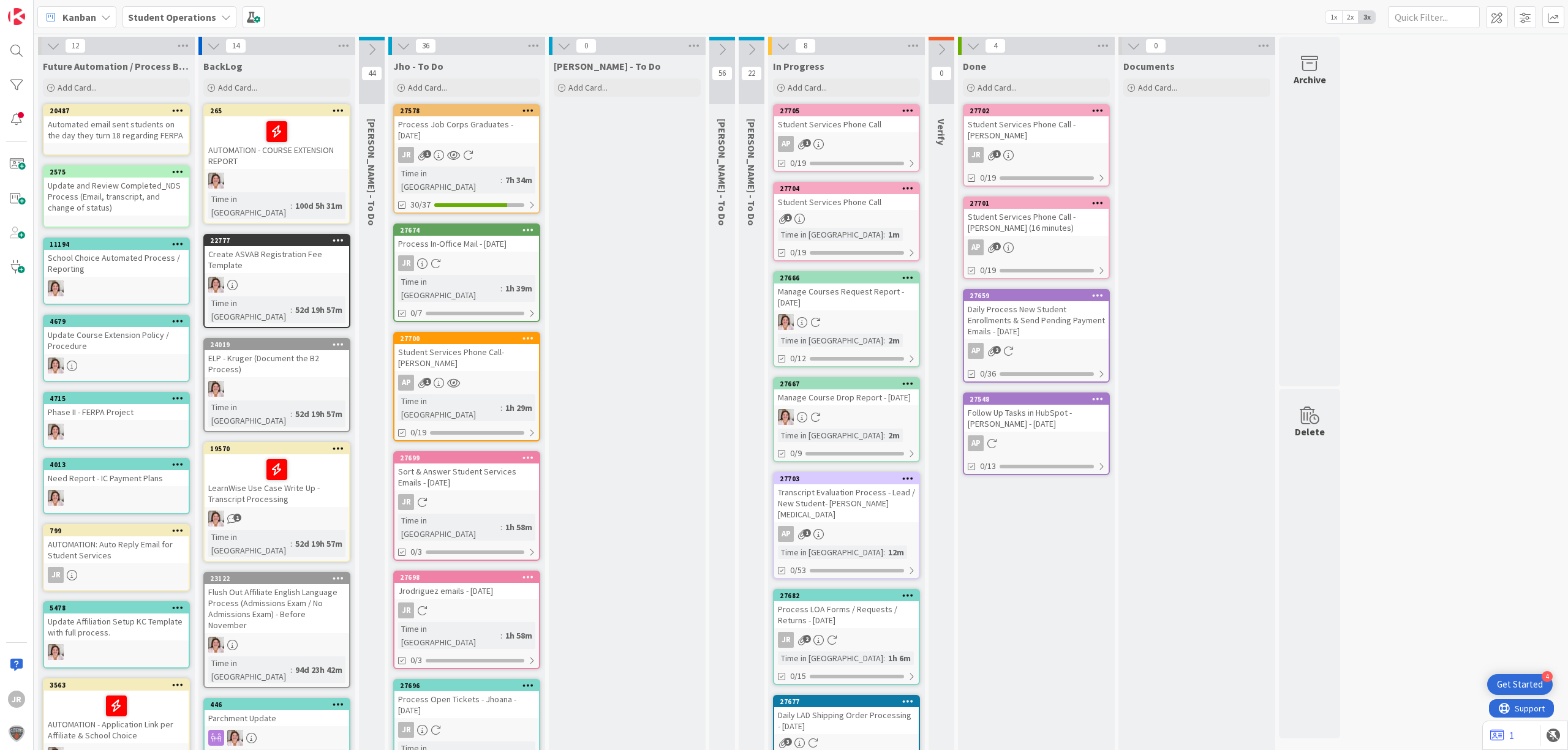
click at [564, 48] on icon at bounding box center [564, 46] width 14 height 14
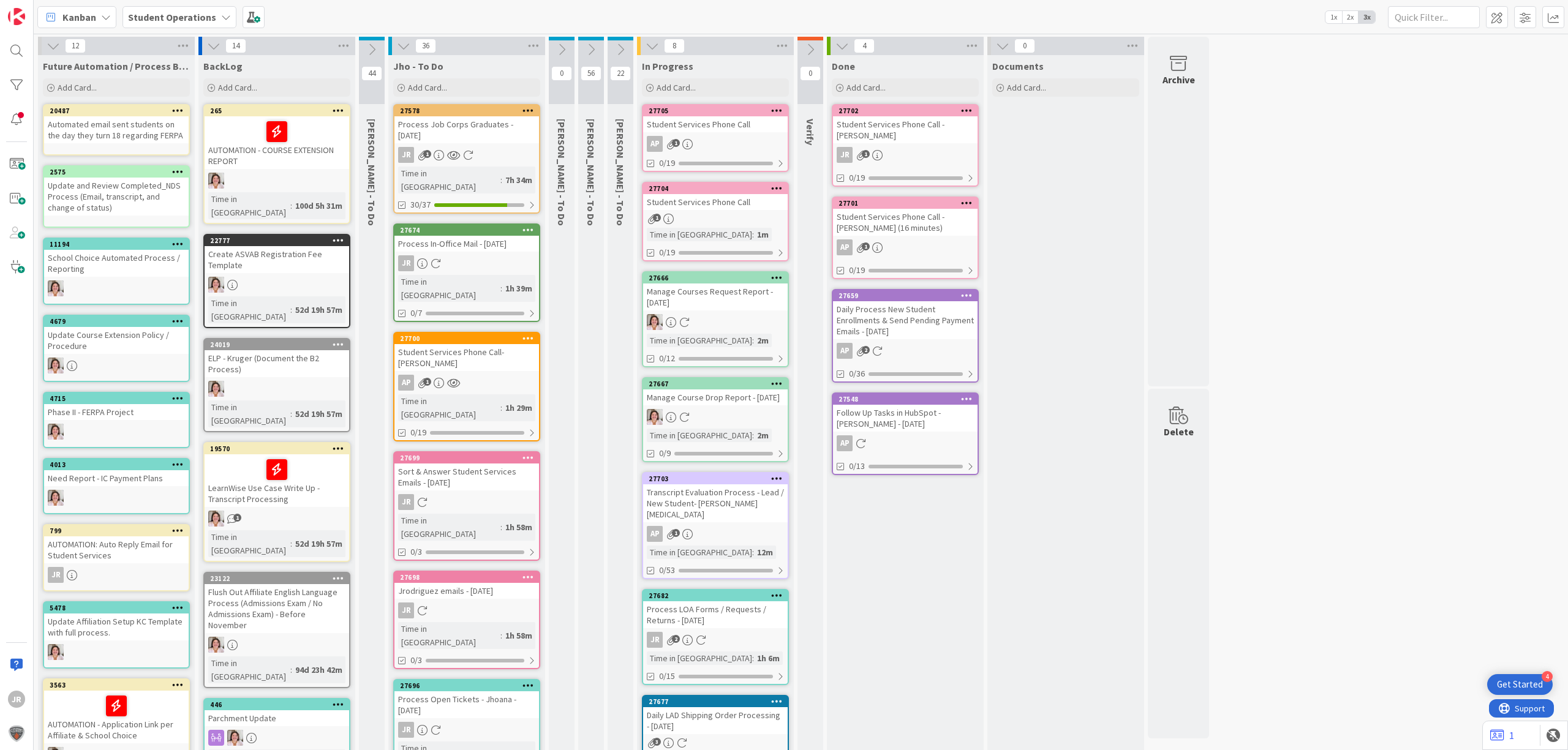
click at [619, 50] on icon at bounding box center [620, 49] width 14 height 14
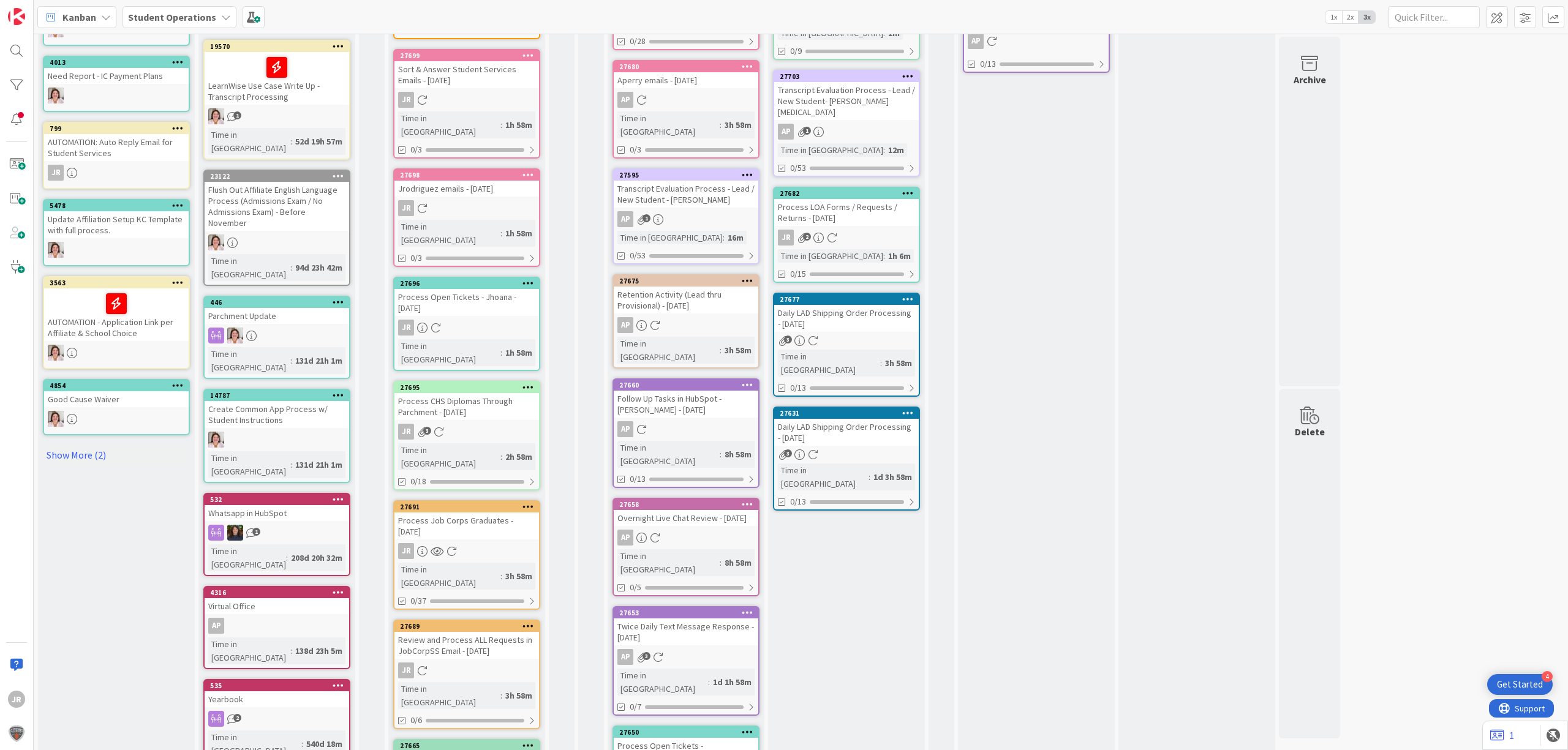
scroll to position [414, 0]
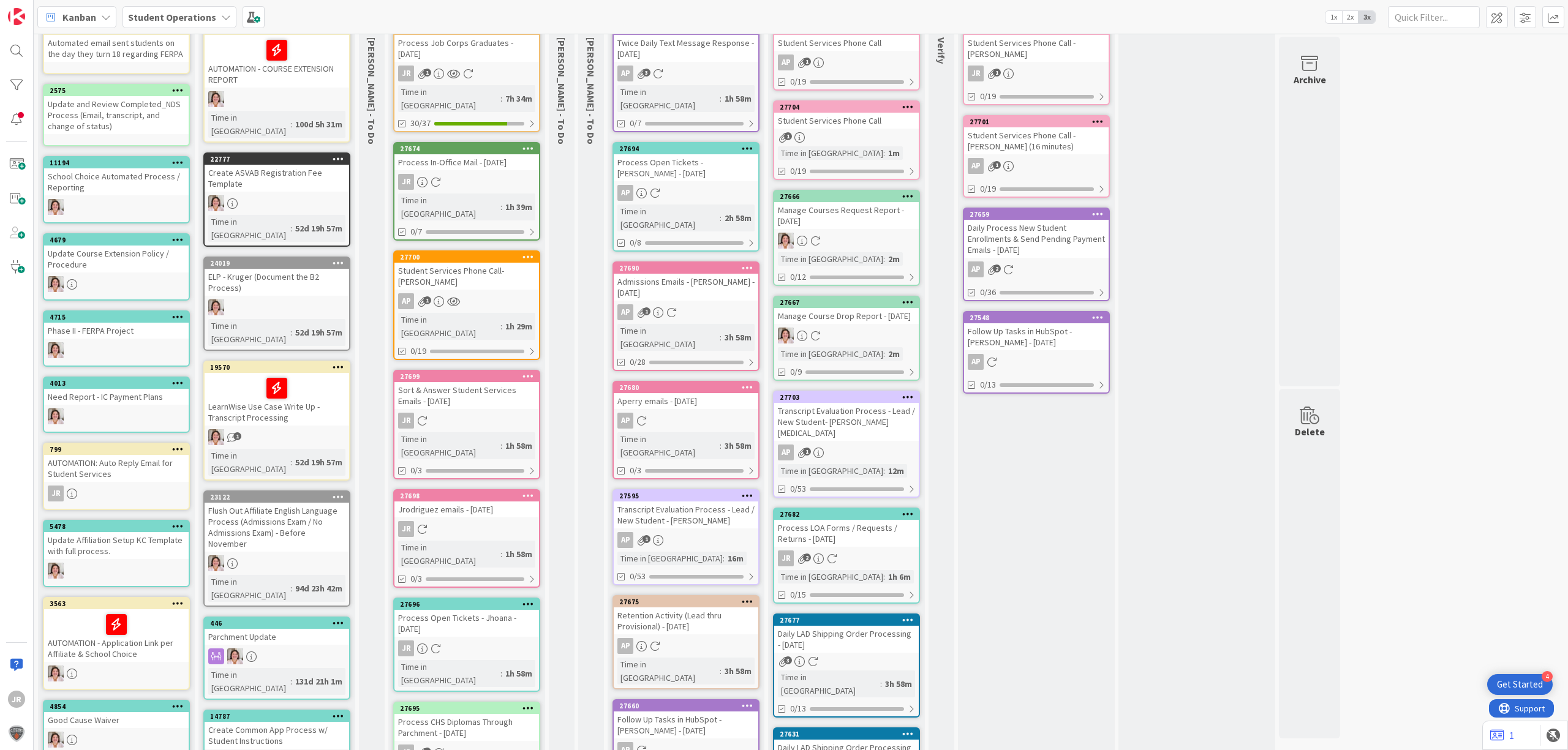
scroll to position [0, 0]
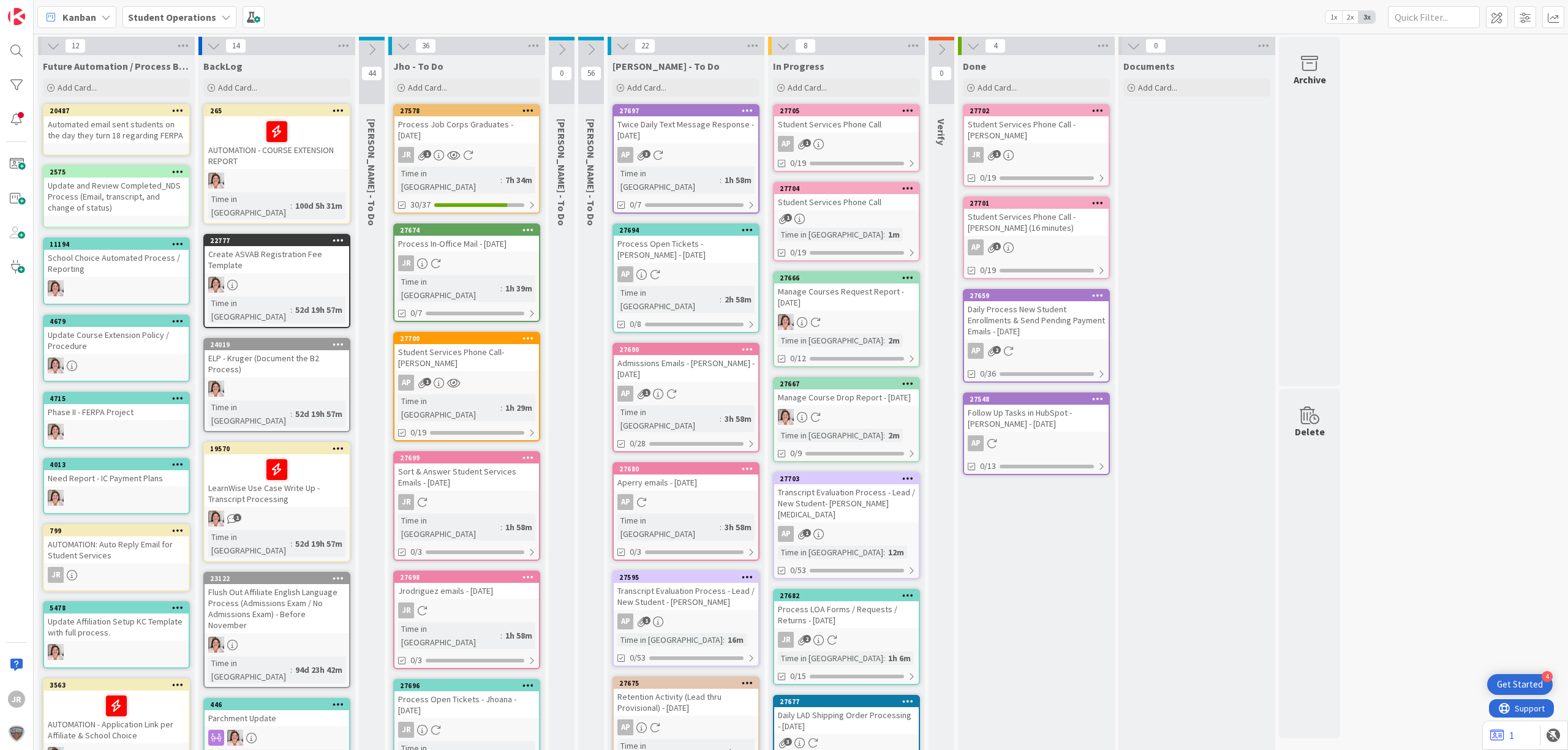
click at [626, 45] on icon at bounding box center [623, 46] width 14 height 14
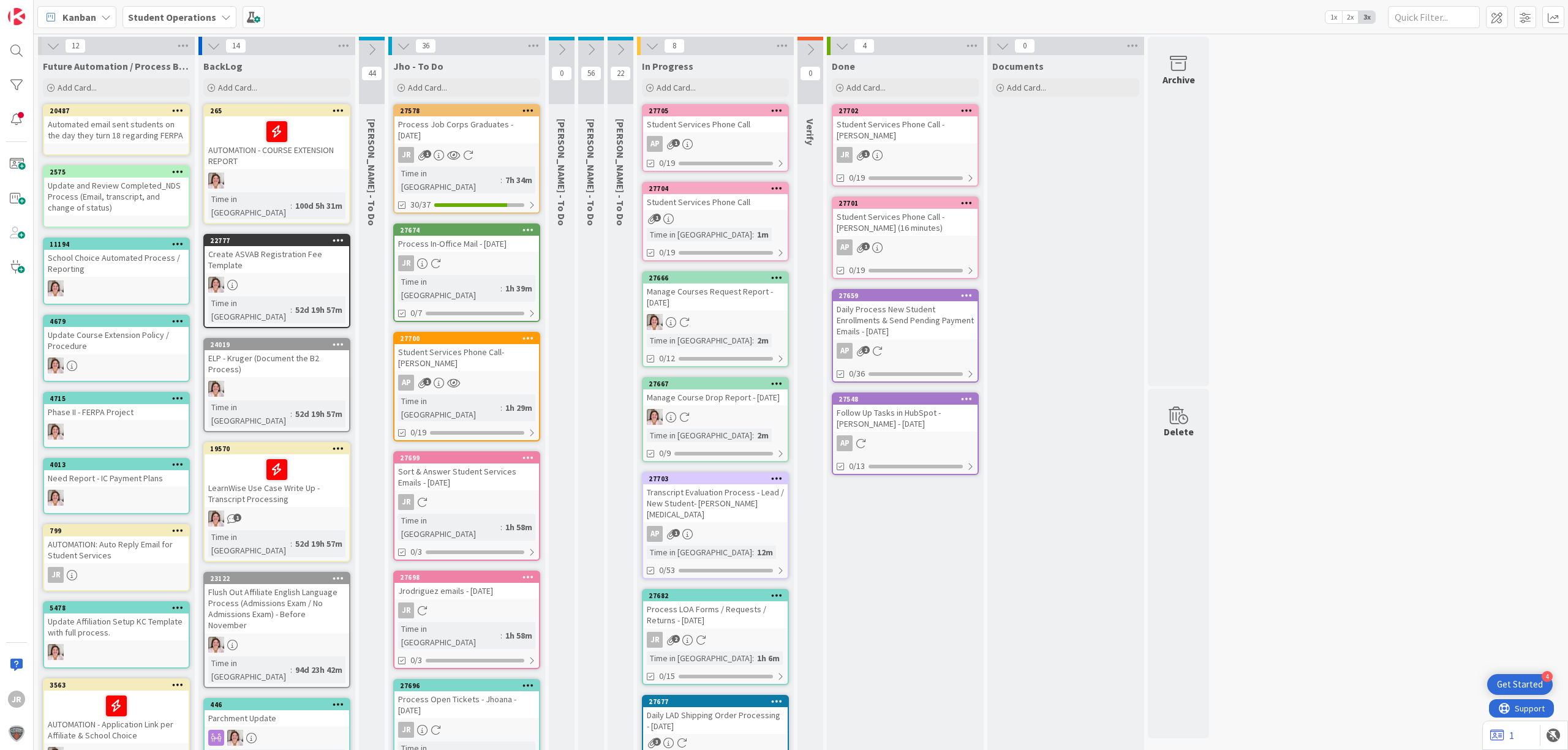
drag, startPoint x: 754, startPoint y: 255, endPoint x: 762, endPoint y: 229, distance: 27.2
drag, startPoint x: 762, startPoint y: 229, endPoint x: 755, endPoint y: 213, distance: 17.5
click at [755, 213] on div "1" at bounding box center [716, 219] width 145 height 11
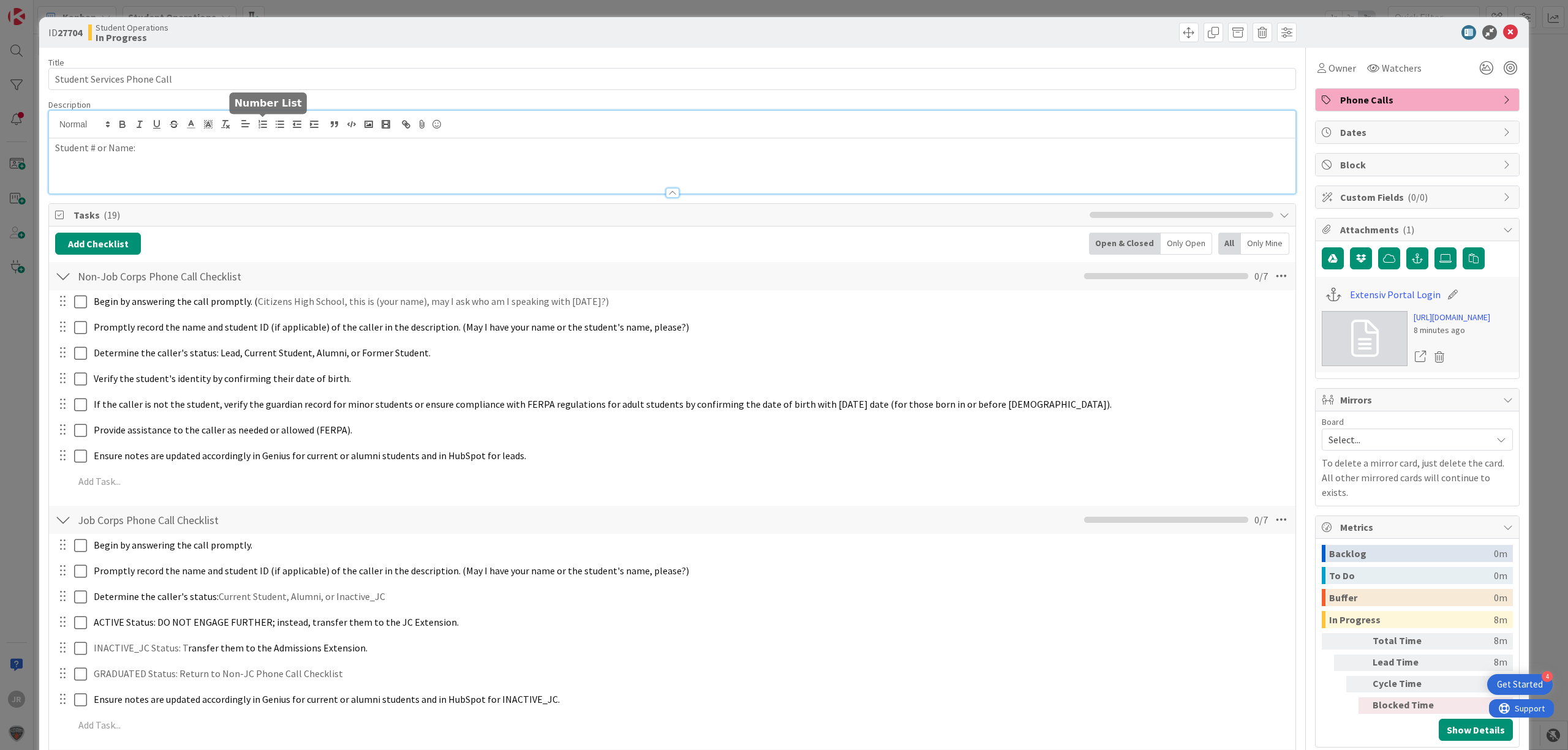
click at [260, 131] on div "Student # or Name:" at bounding box center [672, 152] width 1247 height 83
click at [258, 79] on input "Student Services Phone Call" at bounding box center [672, 79] width 1248 height 22
type input "Student Services Phone Call - [PERSON_NAME]"
click at [1329, 66] on span "Owner" at bounding box center [1343, 68] width 28 height 14
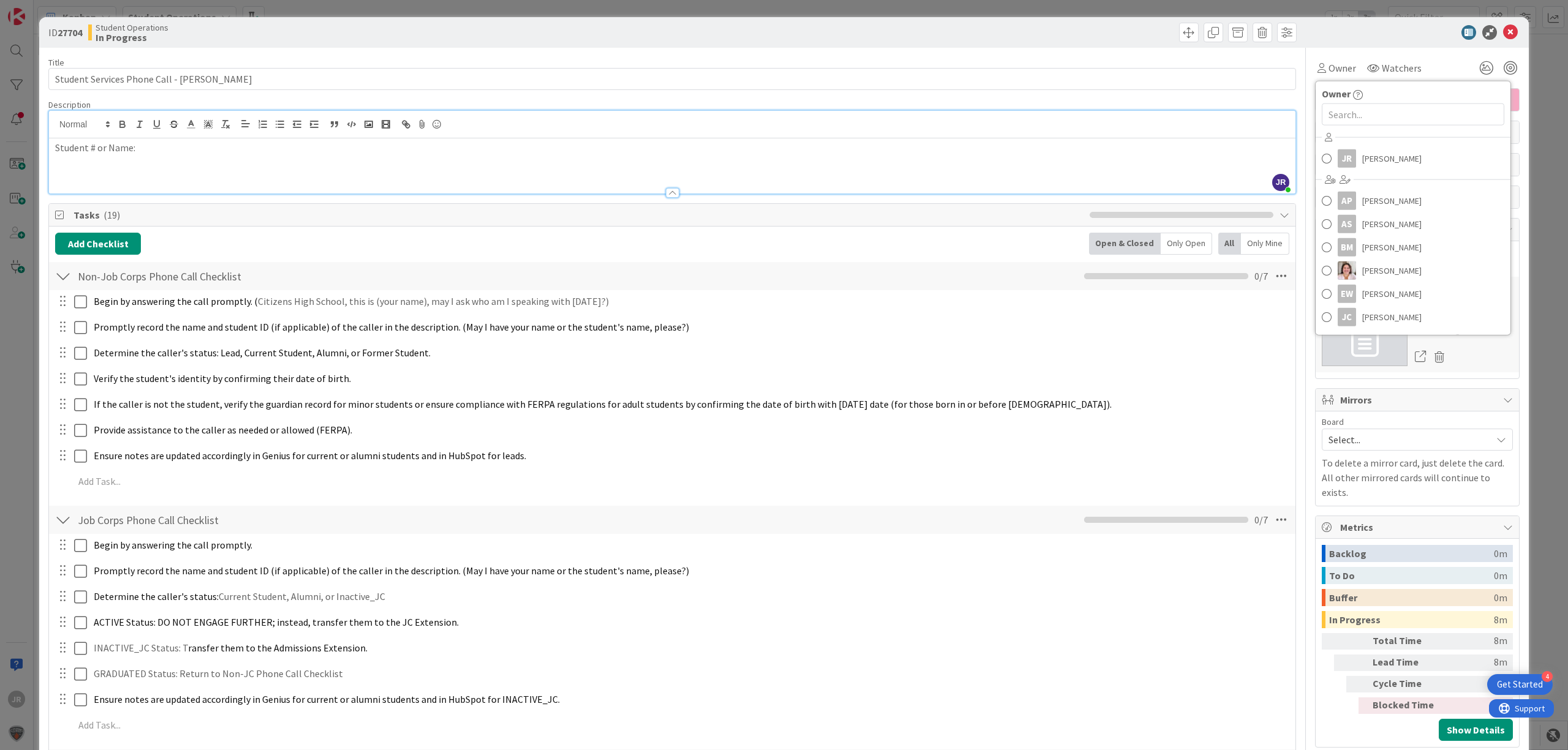
click at [1359, 140] on div "JR [PERSON_NAME] AP [PERSON_NAME] AS [PERSON_NAME] BM [PERSON_NAME] [PERSON_NAM…" at bounding box center [1413, 229] width 195 height 202
click at [1362, 154] on span "[PERSON_NAME]" at bounding box center [1392, 158] width 59 height 18
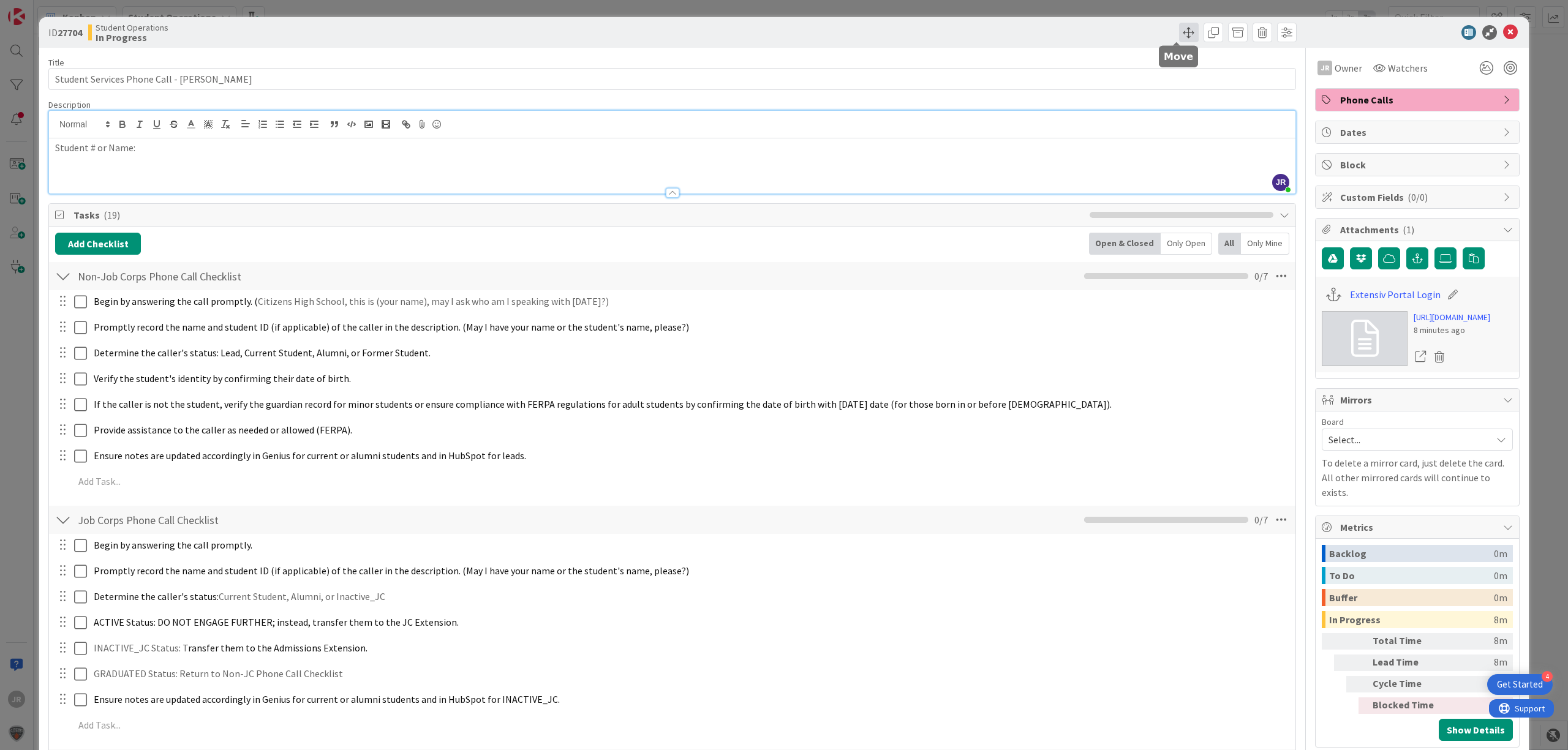
click at [1180, 28] on span at bounding box center [1189, 32] width 20 height 20
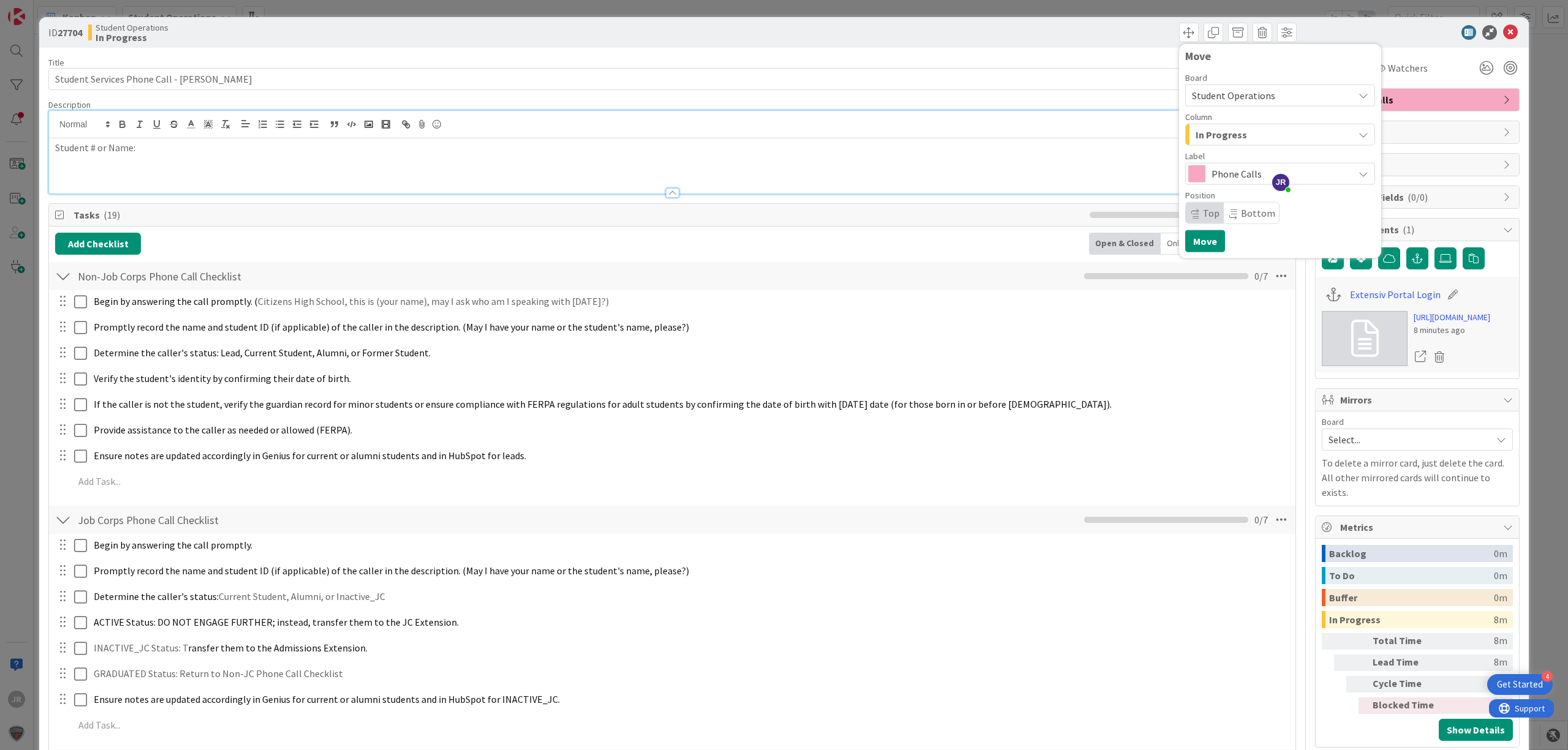
click at [1239, 123] on button "In Progress" at bounding box center [1280, 135] width 190 height 22
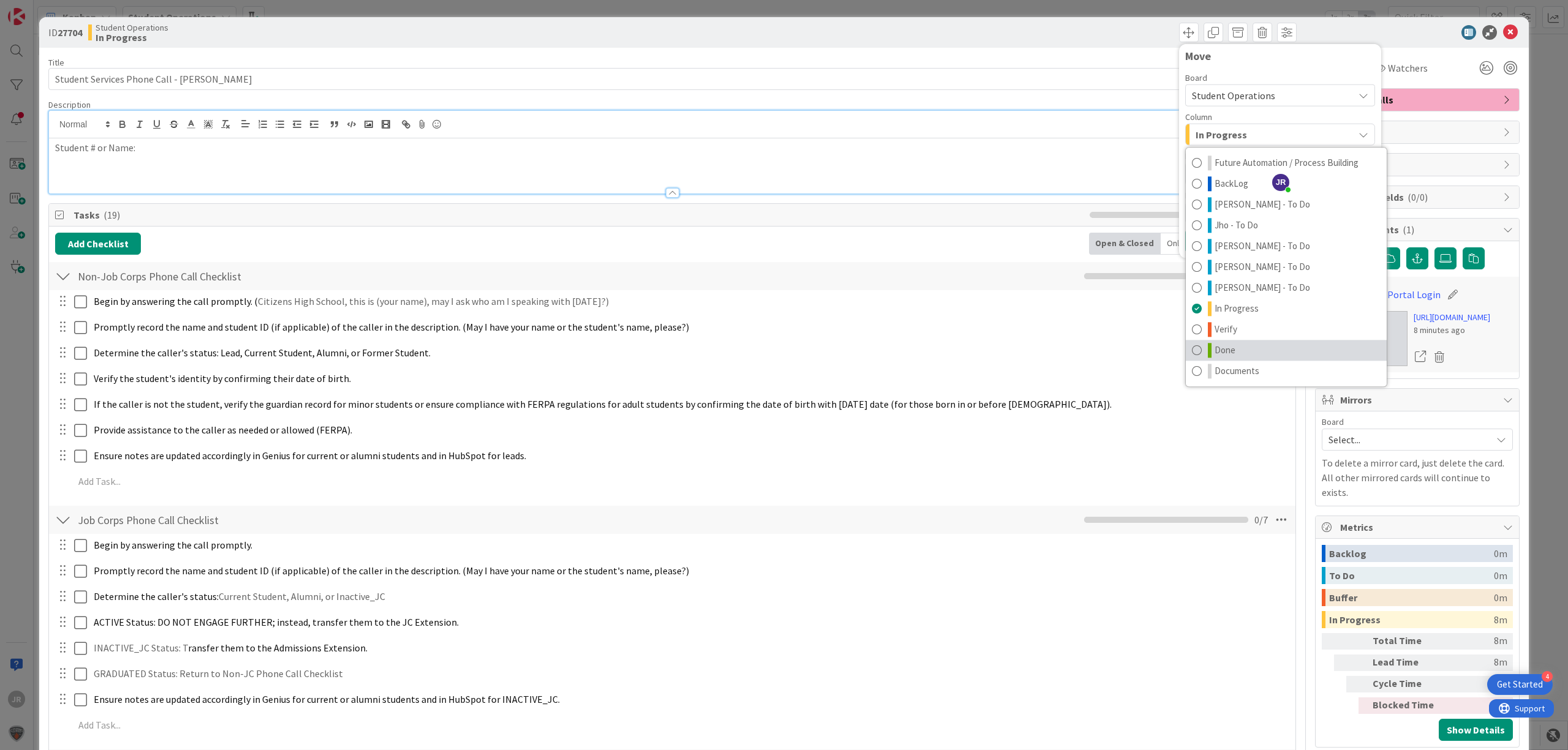
click at [1251, 343] on link "Done" at bounding box center [1287, 350] width 201 height 21
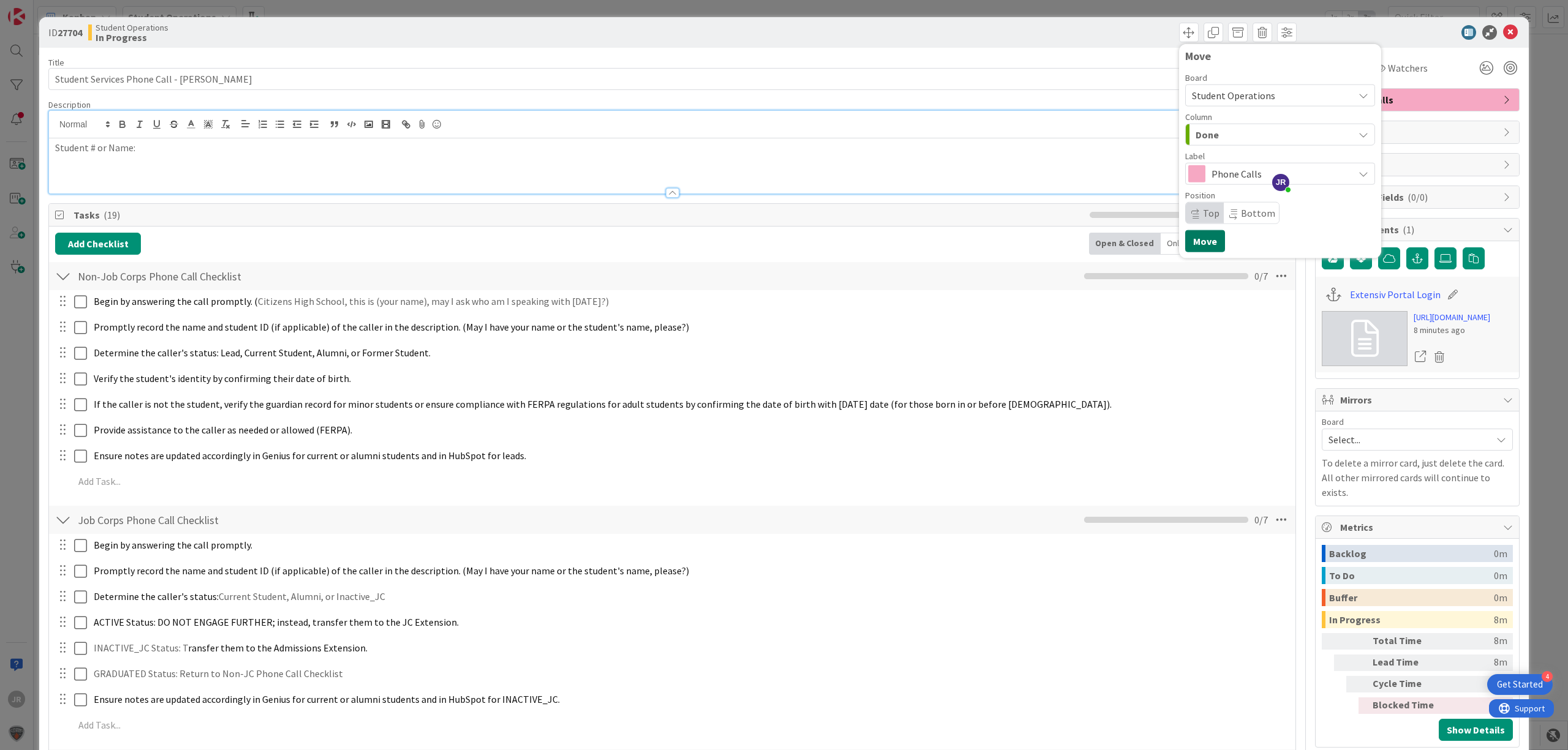
drag, startPoint x: 1188, startPoint y: 245, endPoint x: 1180, endPoint y: 239, distance: 10.0
click at [1189, 245] on button "Move" at bounding box center [1205, 242] width 40 height 22
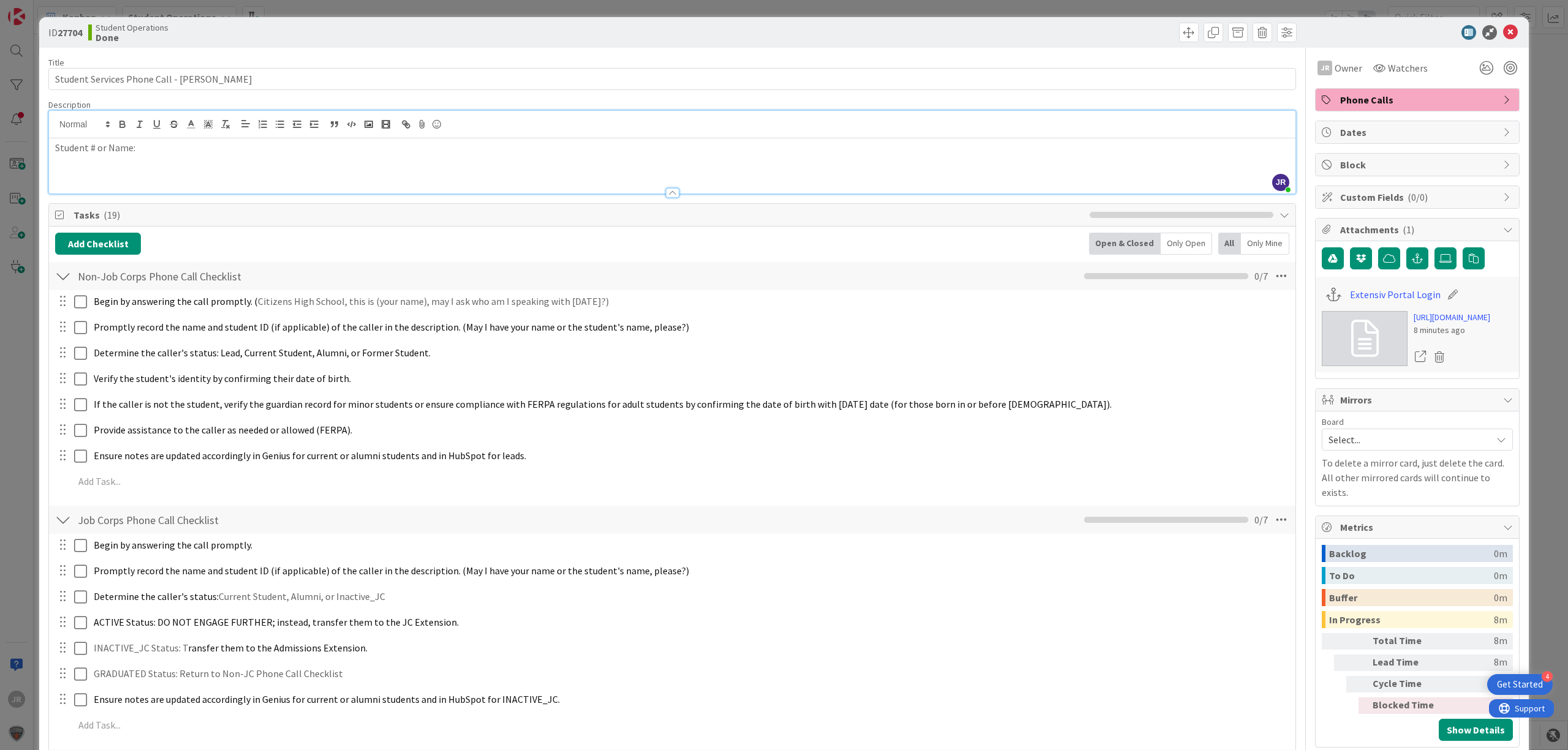
click at [324, 173] on div "Student # or Name:" at bounding box center [672, 166] width 1247 height 55
click at [1180, 30] on span at bounding box center [1189, 32] width 20 height 20
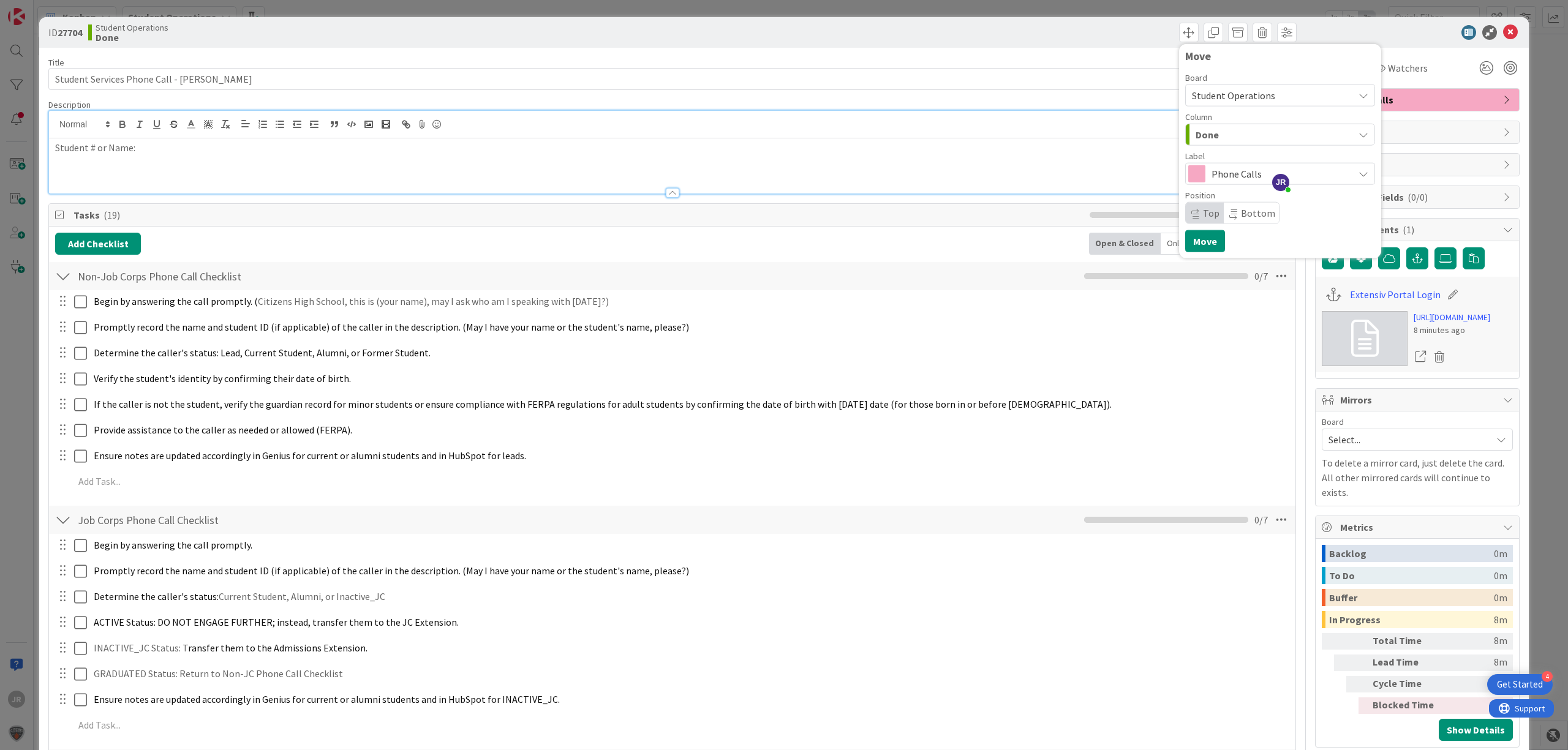
click at [1126, 5] on div "ID 27704 Student Operations Done Move Board Student Operations Column Done Labe…" at bounding box center [784, 375] width 1568 height 750
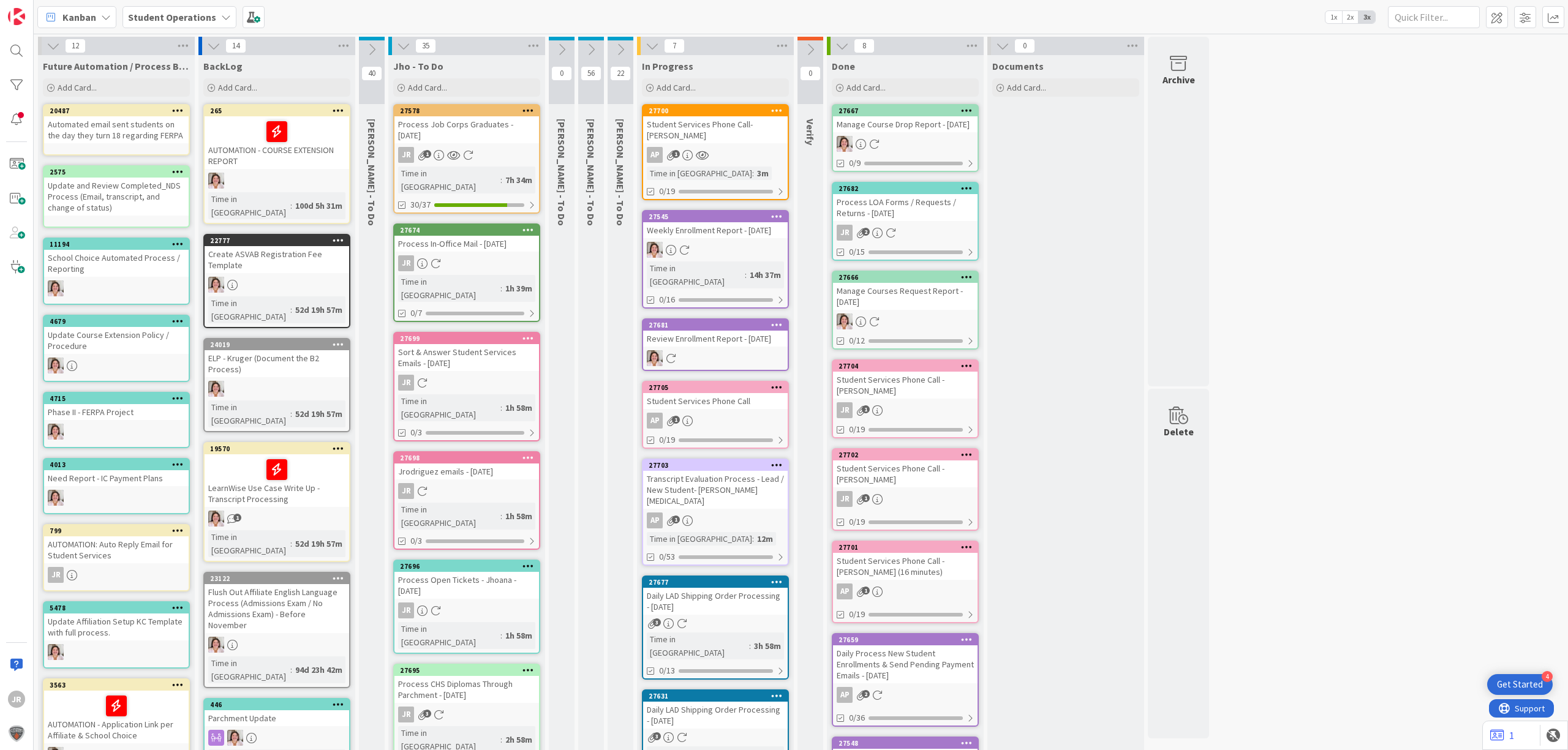
click at [716, 123] on div "Student Services Phone Call- [PERSON_NAME]" at bounding box center [716, 129] width 145 height 27
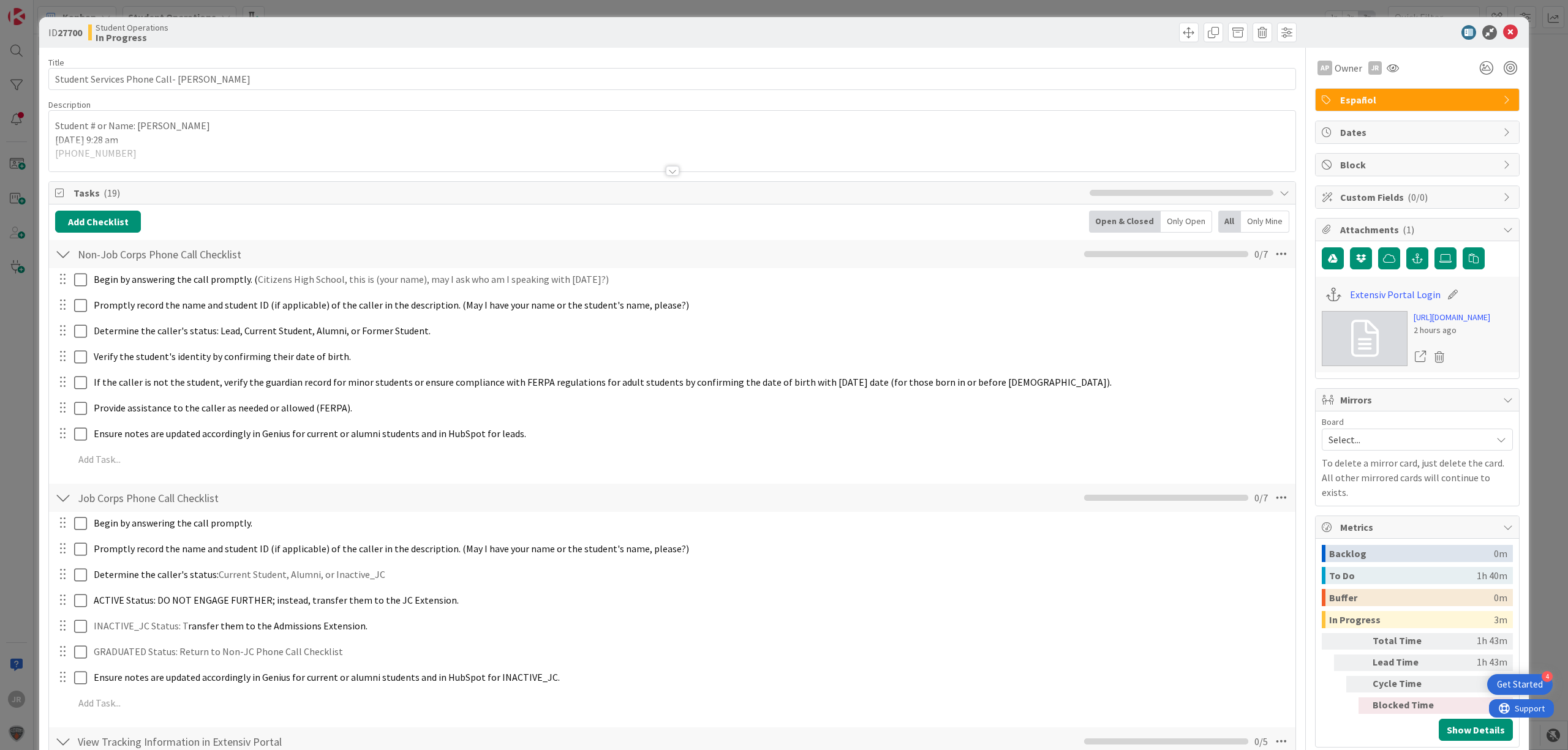
click at [325, 144] on div at bounding box center [672, 156] width 1247 height 32
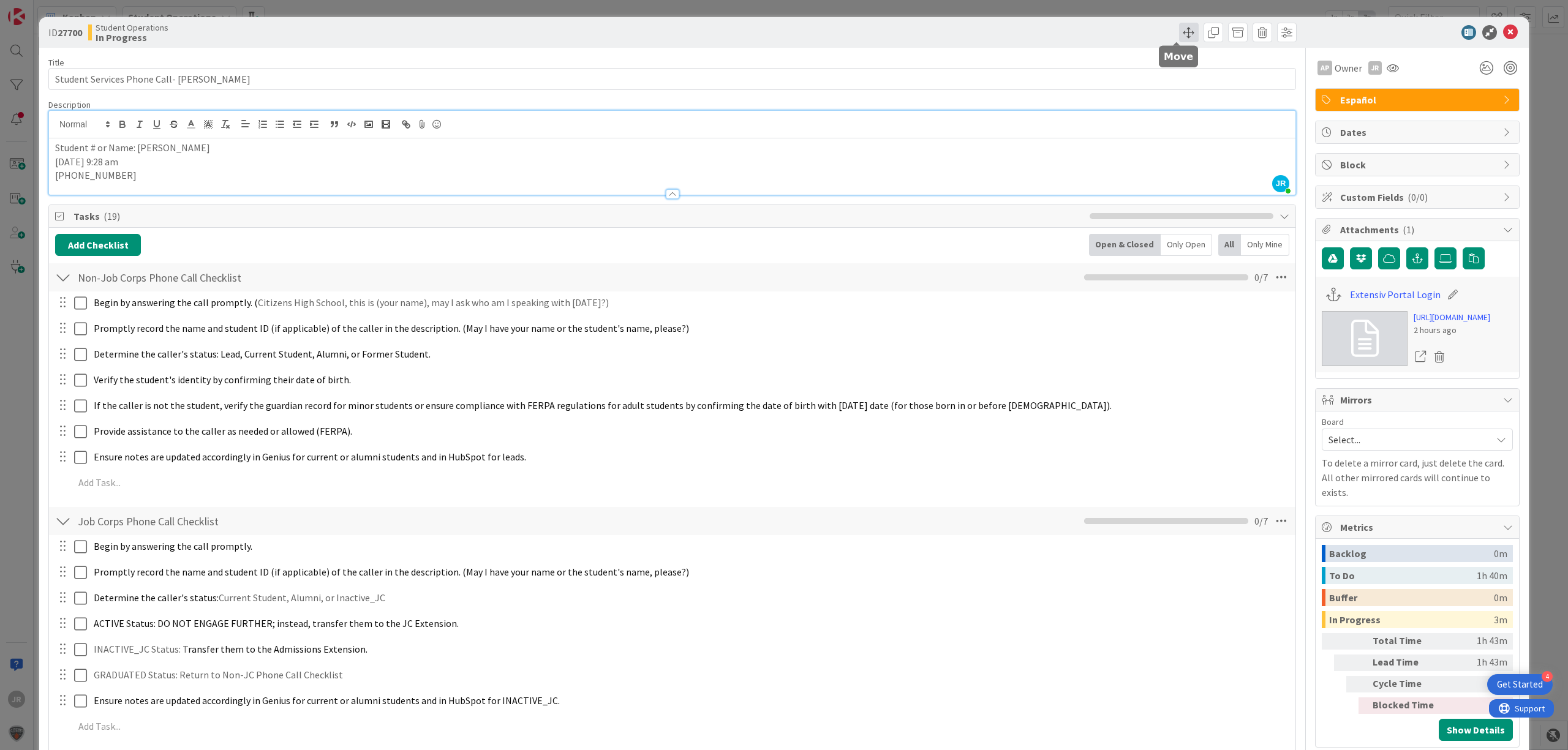
click at [1180, 38] on span at bounding box center [1189, 32] width 20 height 20
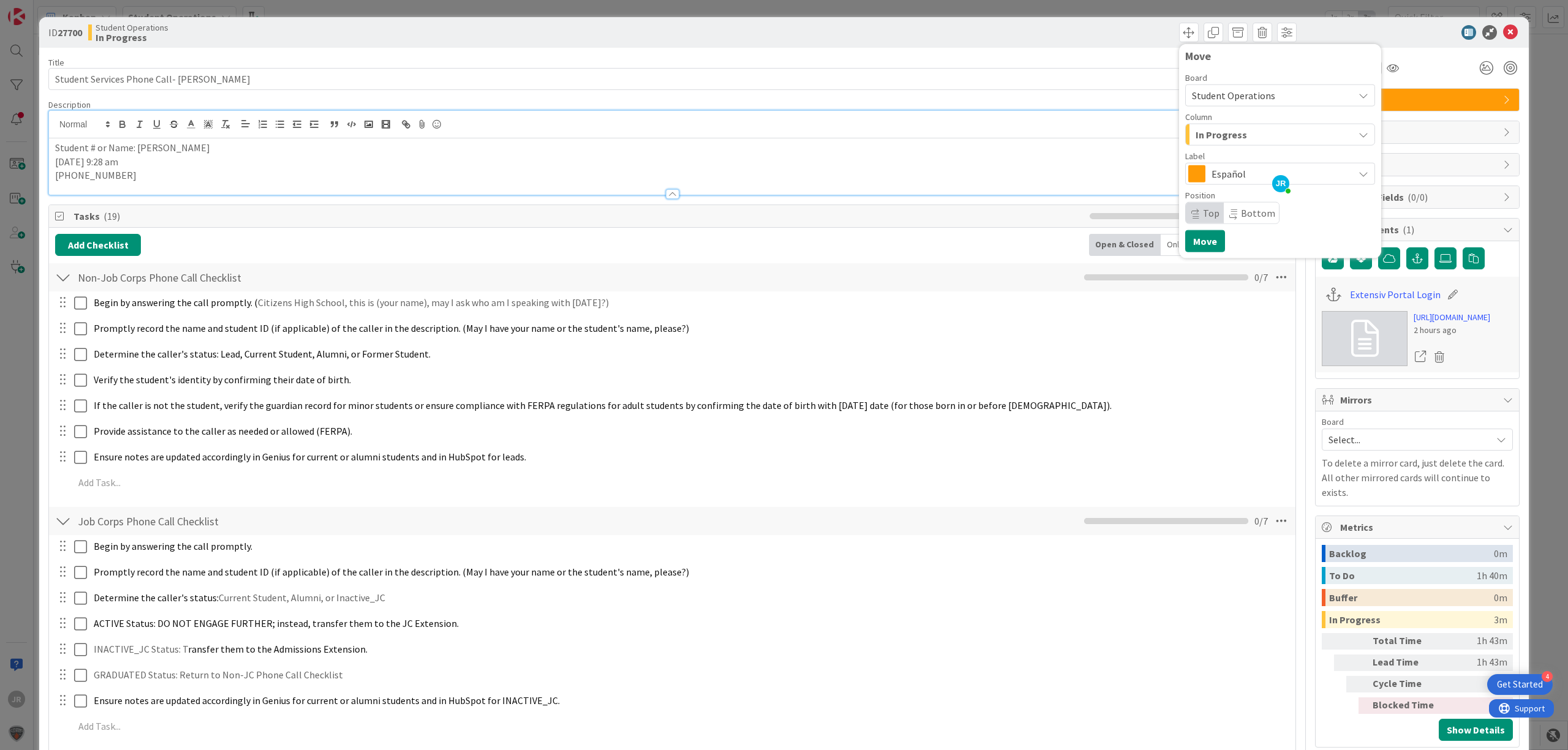
click at [1211, 139] on span "In Progress" at bounding box center [1222, 135] width 51 height 16
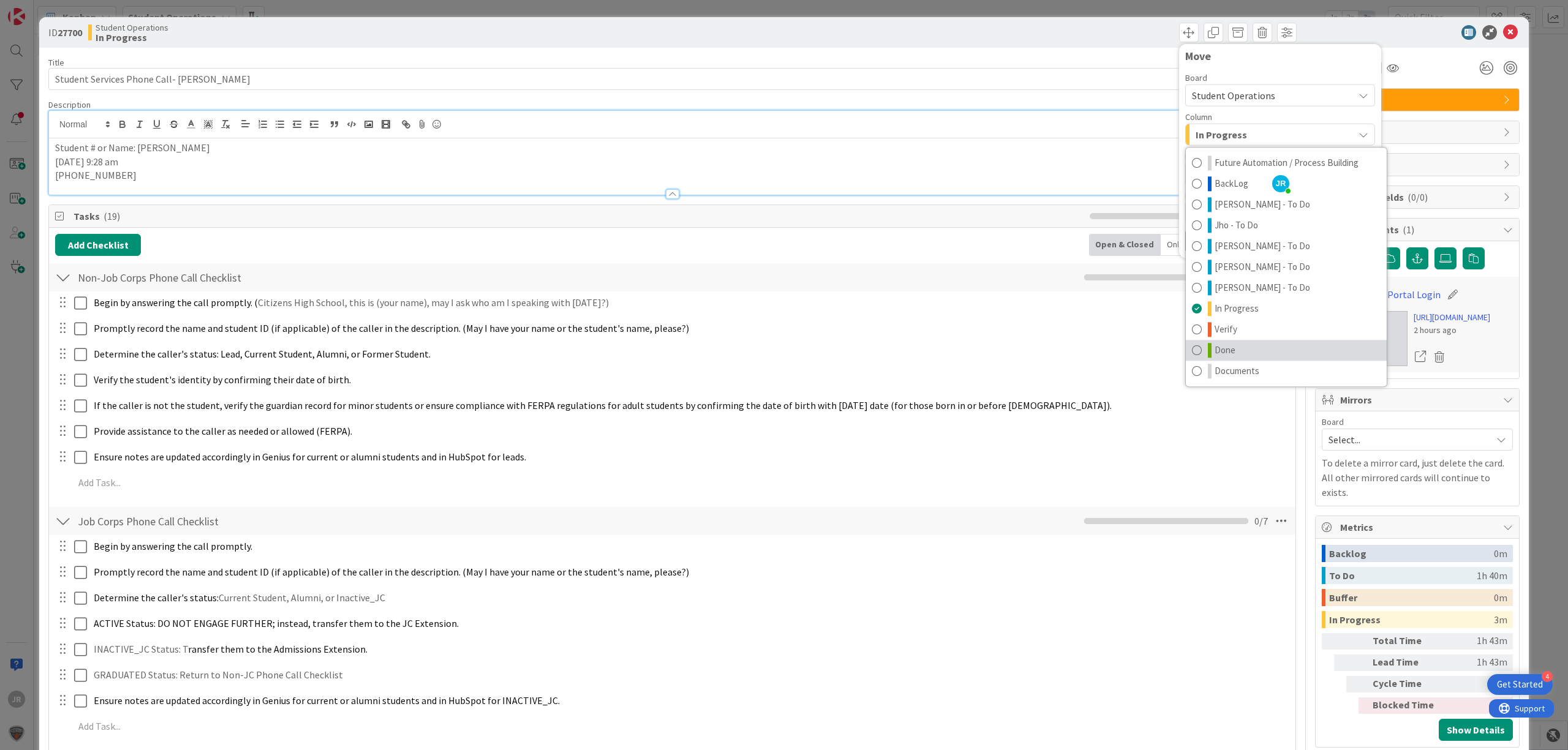
click at [1222, 343] on span "Done" at bounding box center [1226, 350] width 21 height 14
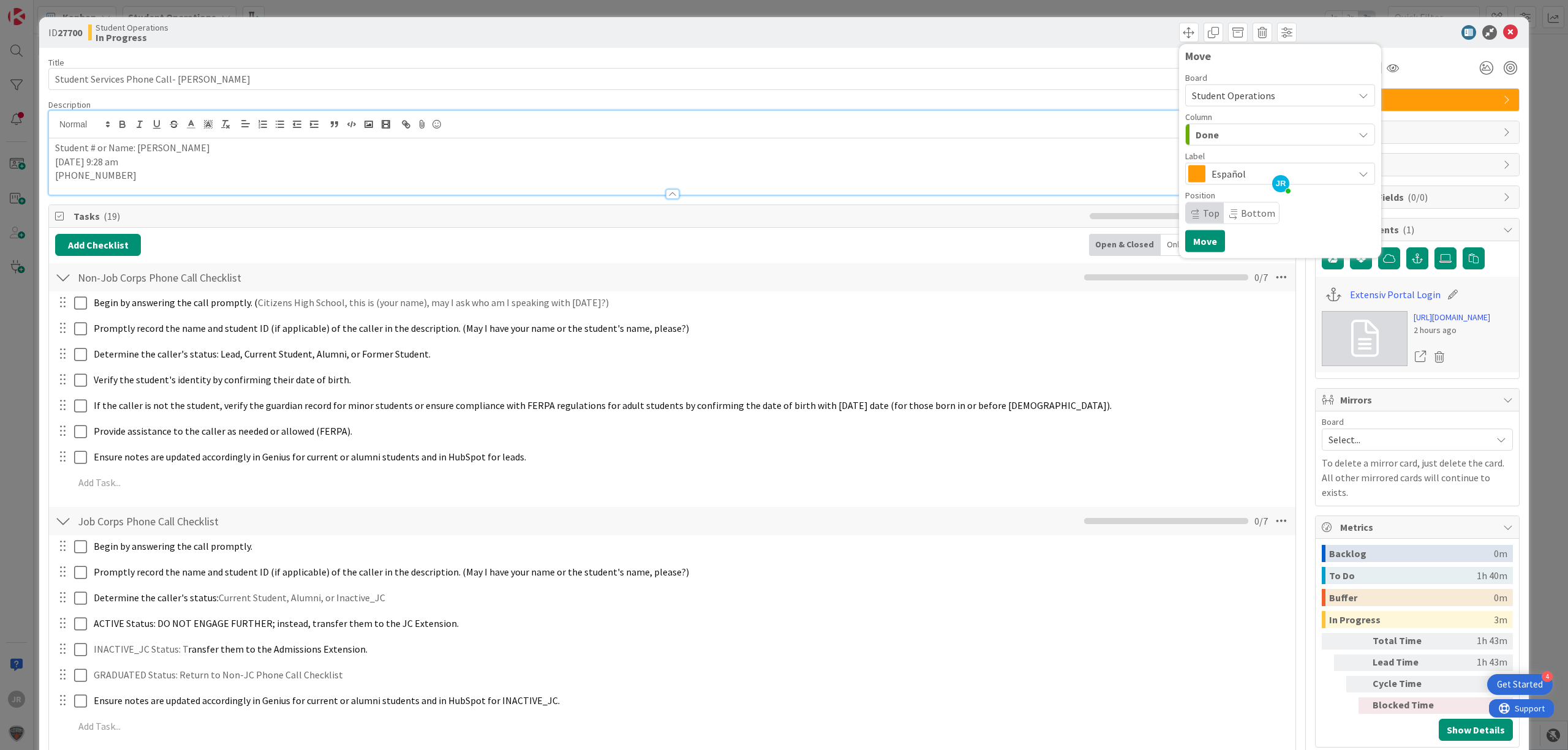
click at [711, 11] on div "ID 27700 Student Operations In Progress Move Board Student Operations Column Do…" at bounding box center [784, 375] width 1568 height 750
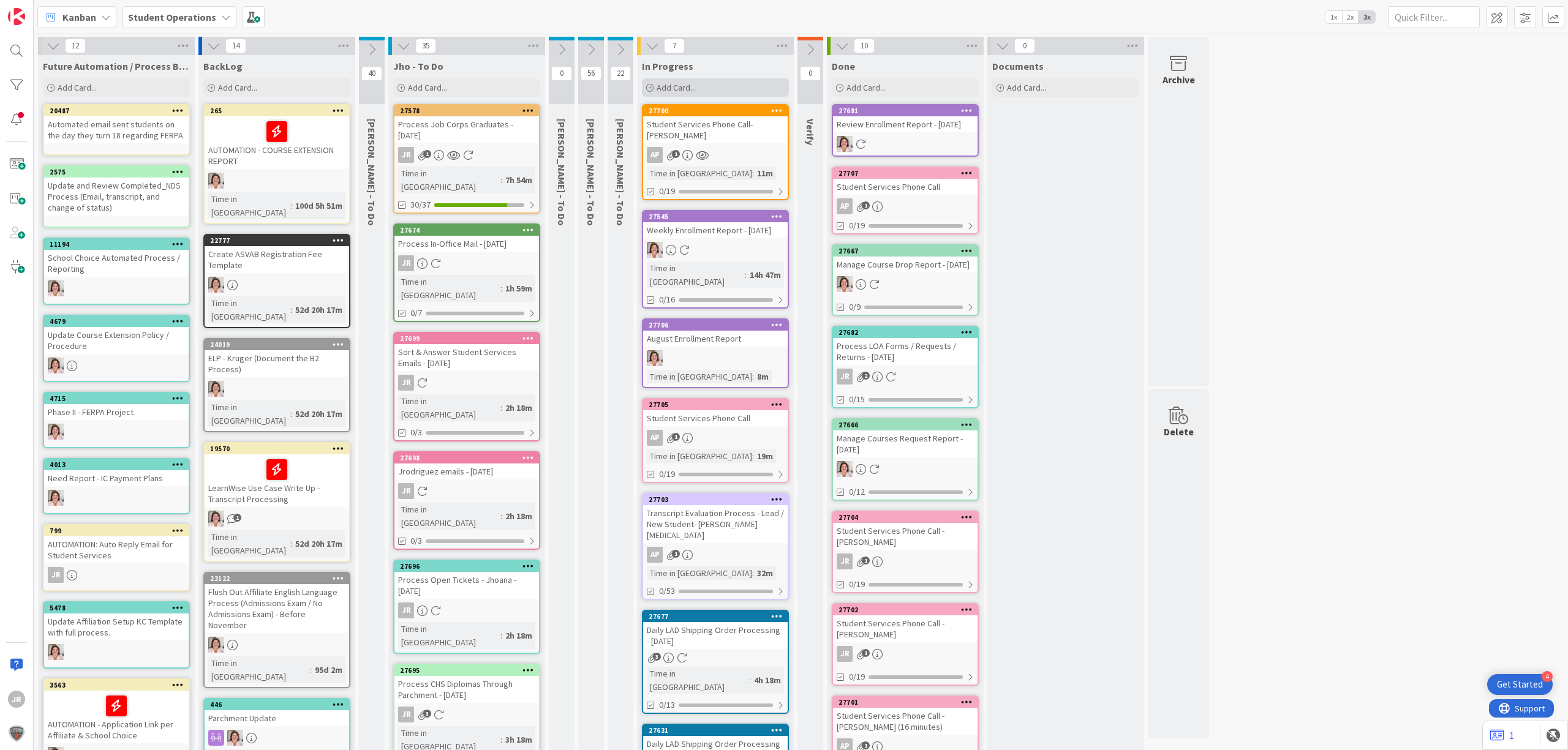
click at [726, 95] on div "Add Card..." at bounding box center [716, 87] width 147 height 18
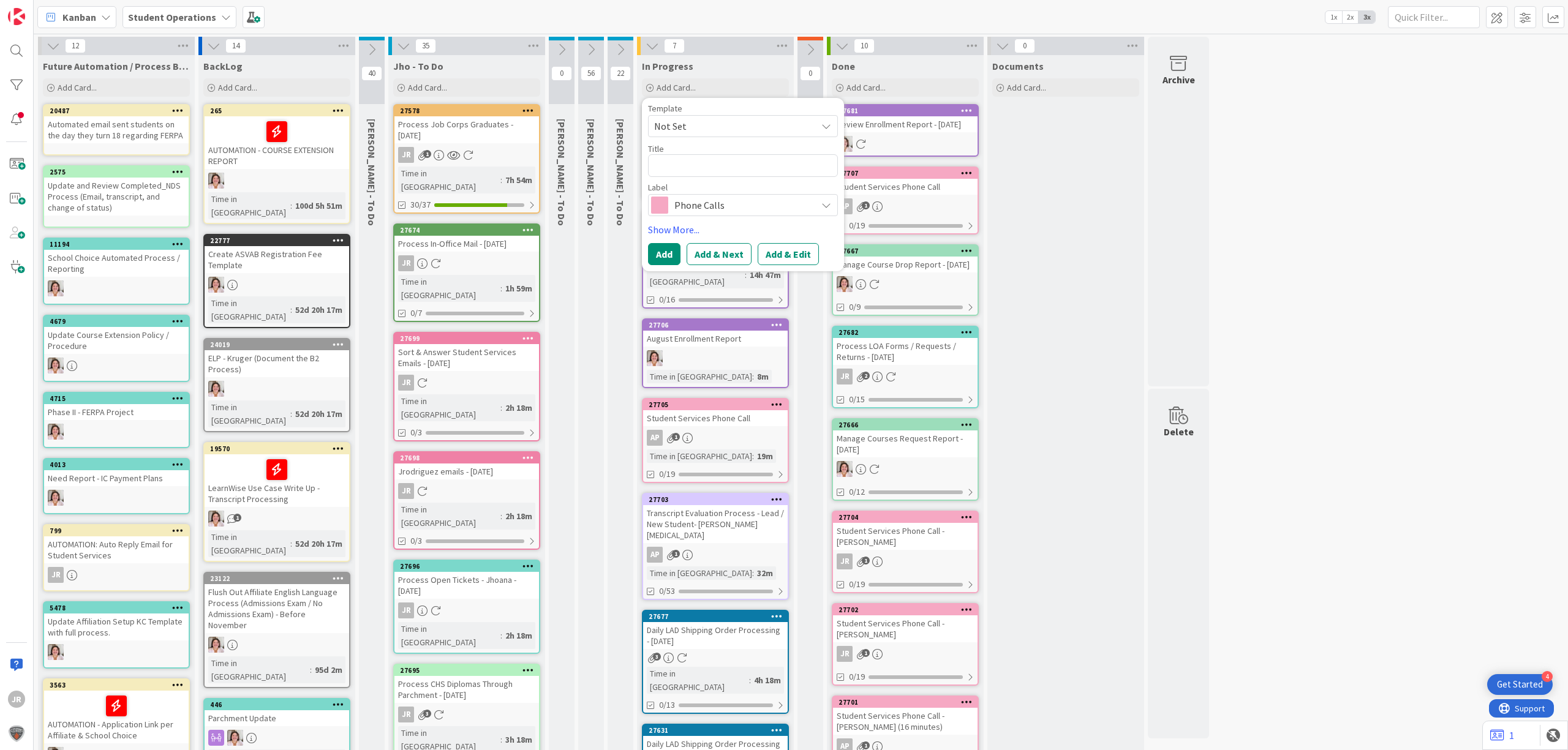
click at [731, 125] on span "Not Set" at bounding box center [731, 126] width 153 height 16
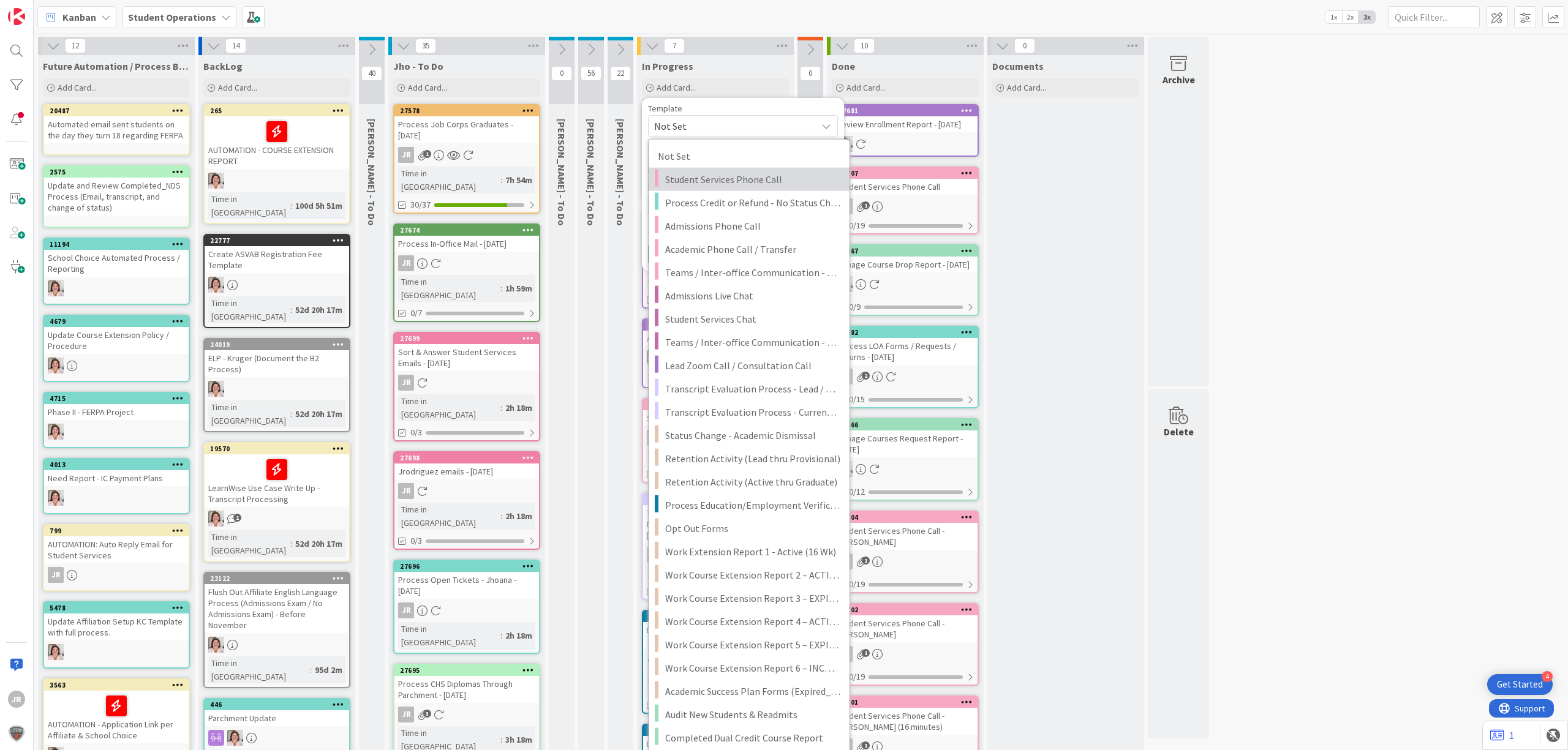
click at [722, 175] on span "Student Services Phone Call" at bounding box center [752, 179] width 175 height 16
type textarea "x"
type textarea "Student Services Phone Call"
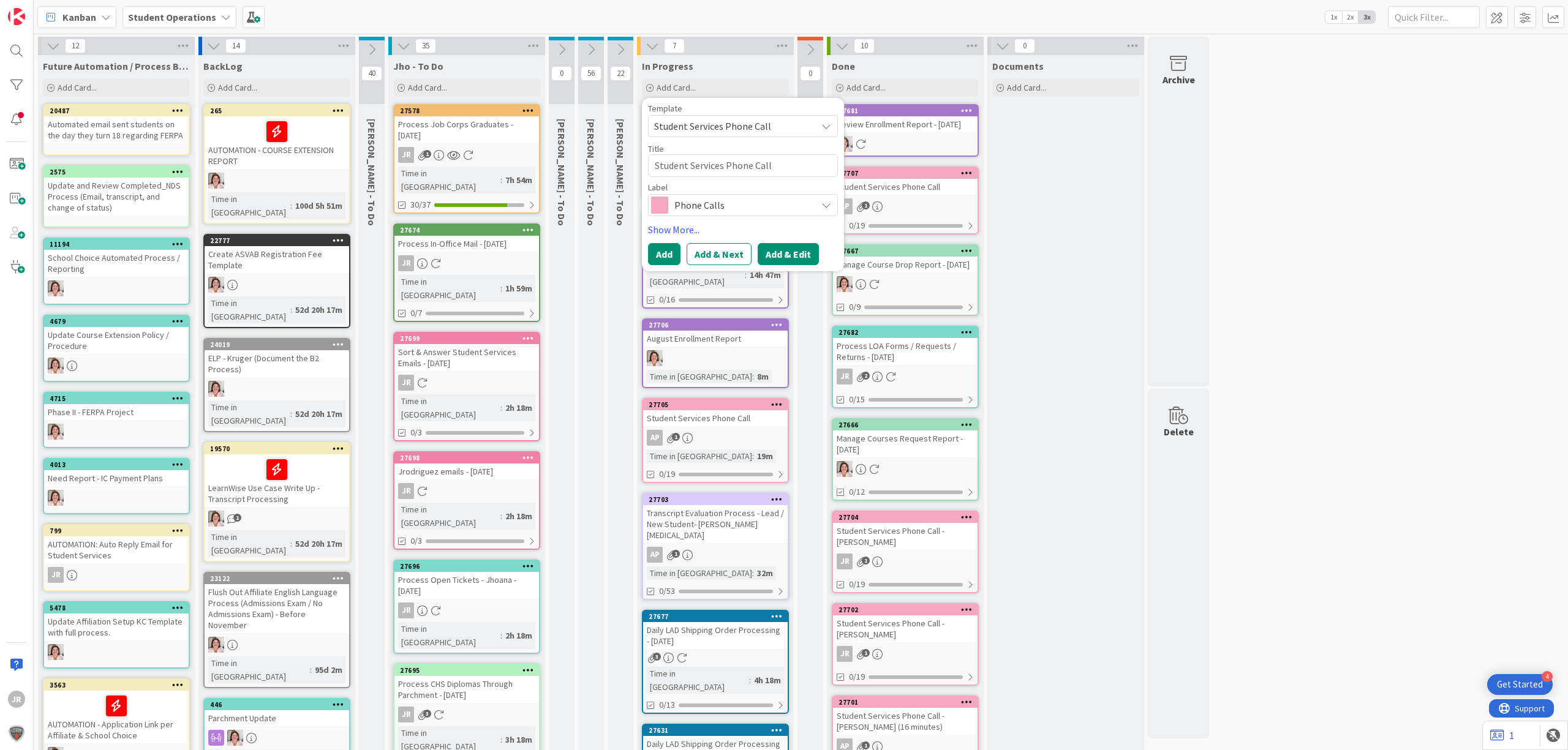
click at [788, 245] on button "Add & Edit" at bounding box center [788, 254] width 61 height 22
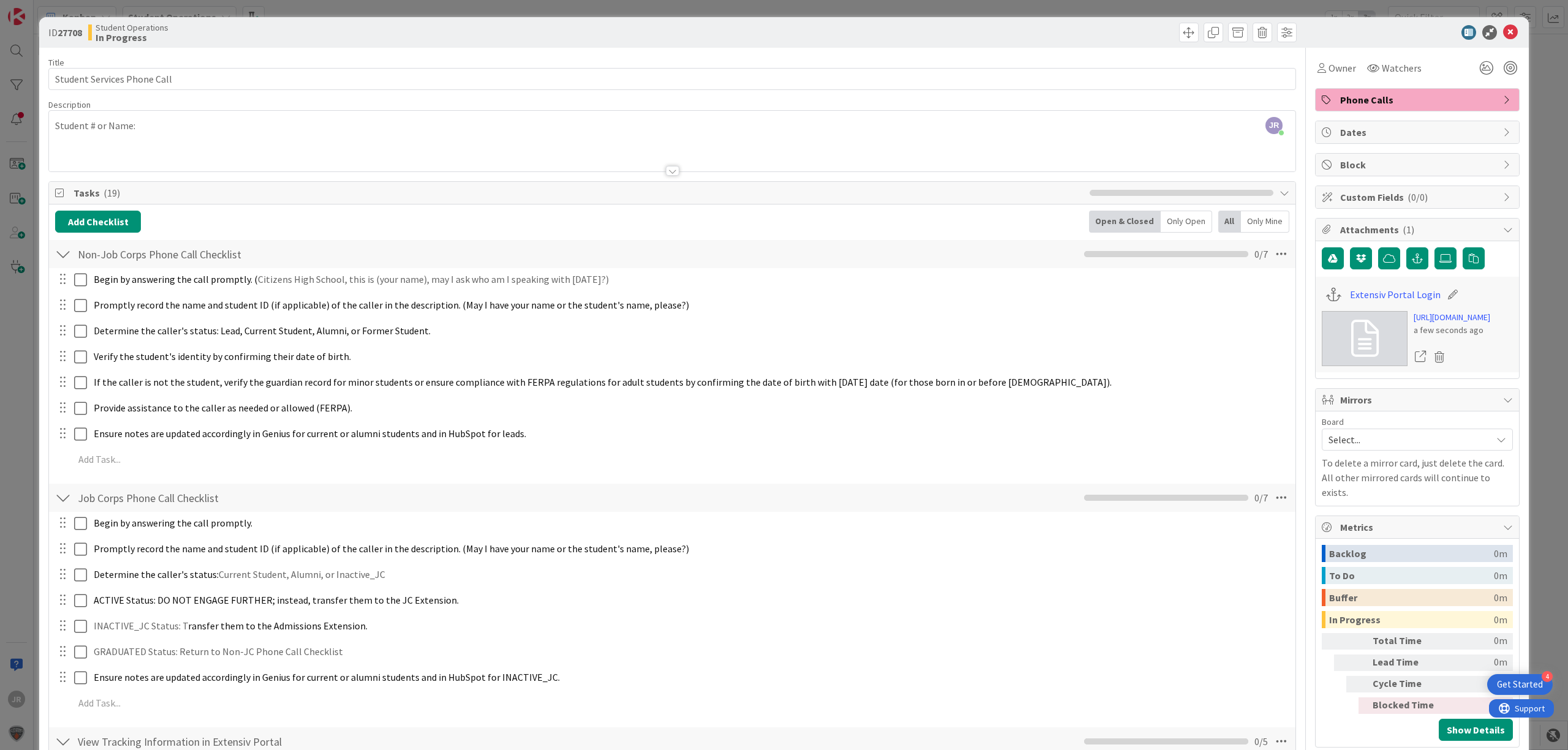
click at [1122, 143] on div at bounding box center [672, 156] width 1247 height 32
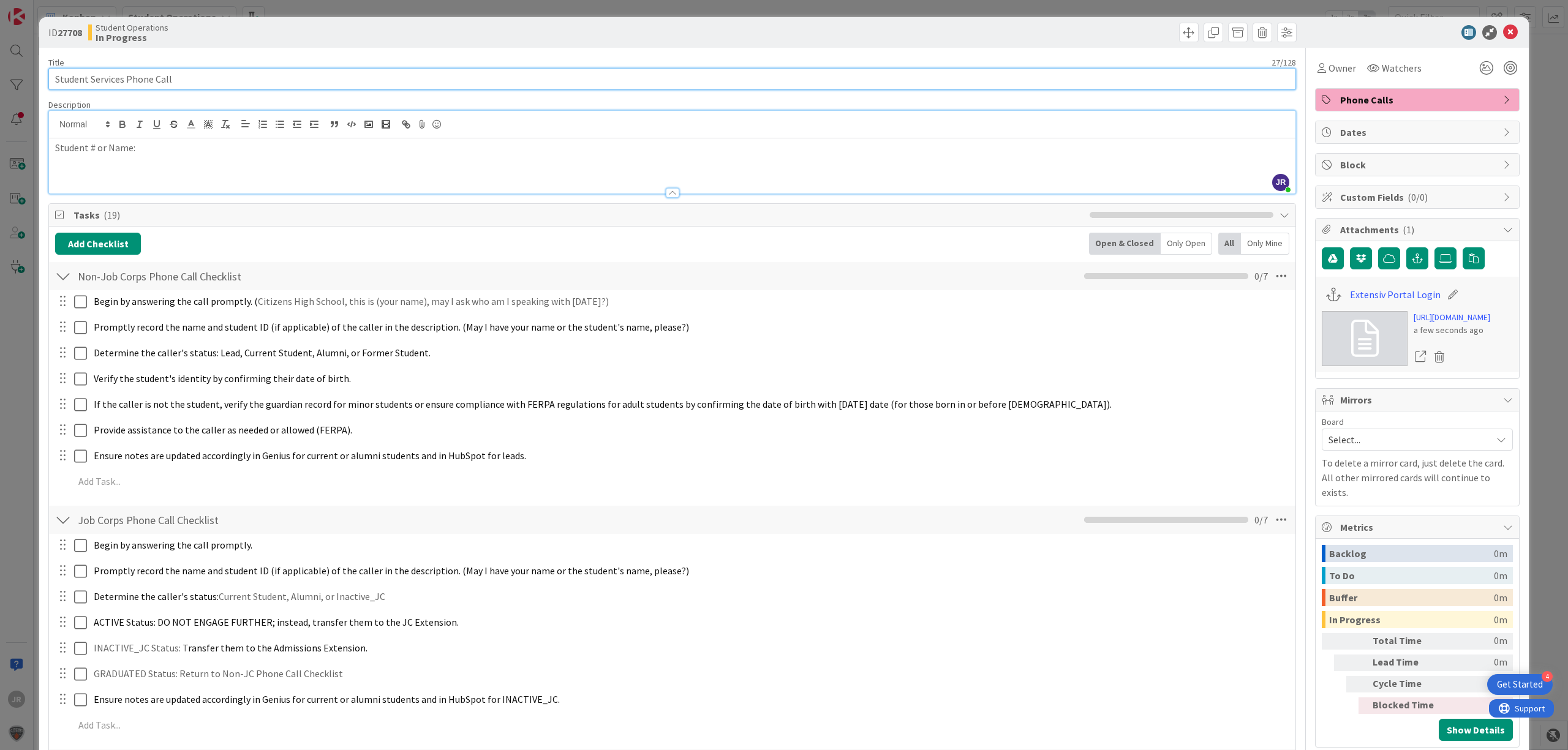
click at [343, 86] on input "Student Services Phone Call" at bounding box center [672, 79] width 1248 height 22
type input "Student Services Phone Call - [PERSON_NAME]"
click at [1318, 62] on div "Owner" at bounding box center [1337, 68] width 39 height 14
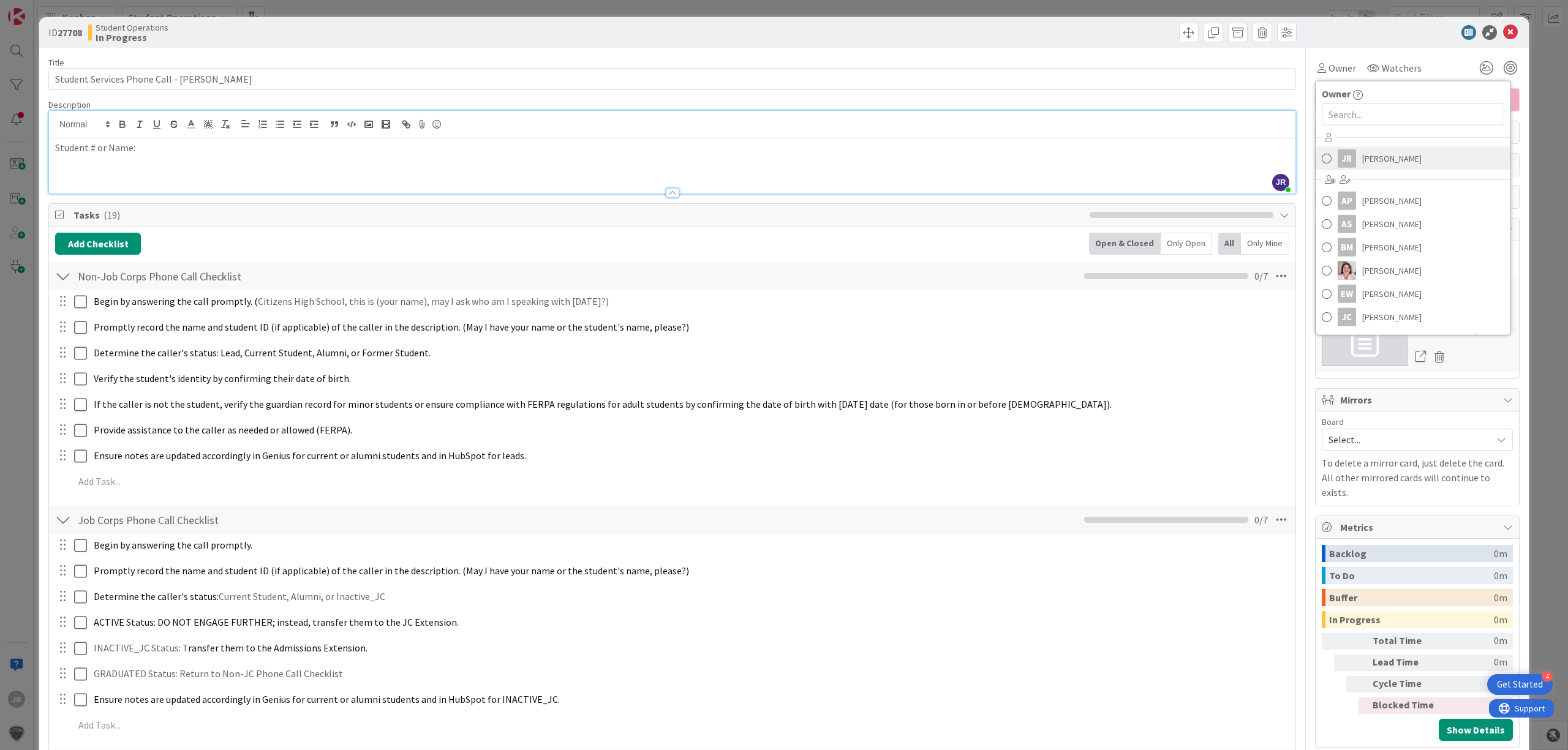
click at [1349, 159] on link "JR [PERSON_NAME]" at bounding box center [1413, 158] width 195 height 23
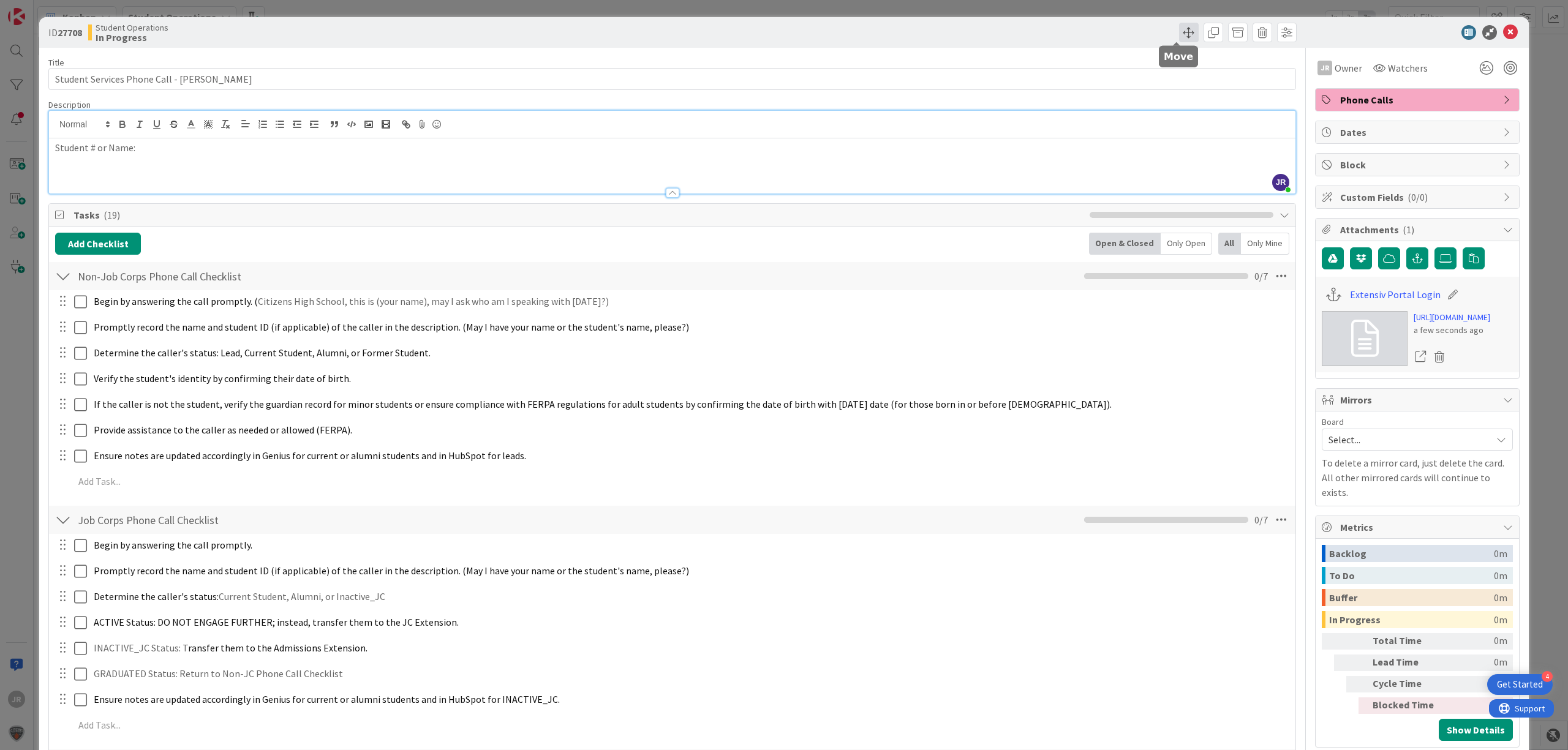
click at [1180, 33] on span at bounding box center [1189, 32] width 20 height 20
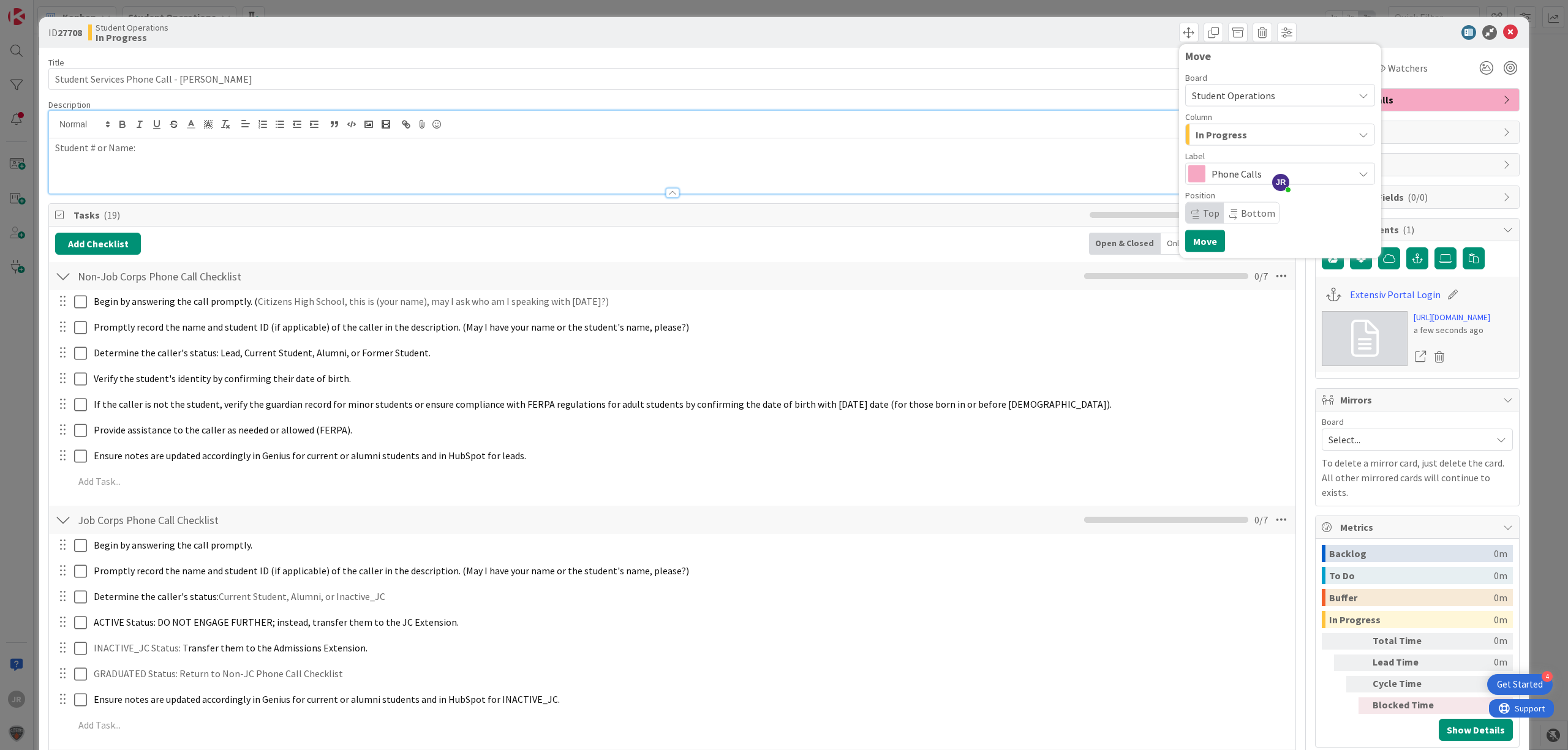
click at [1193, 143] on div "In Progress" at bounding box center [1273, 135] width 161 height 20
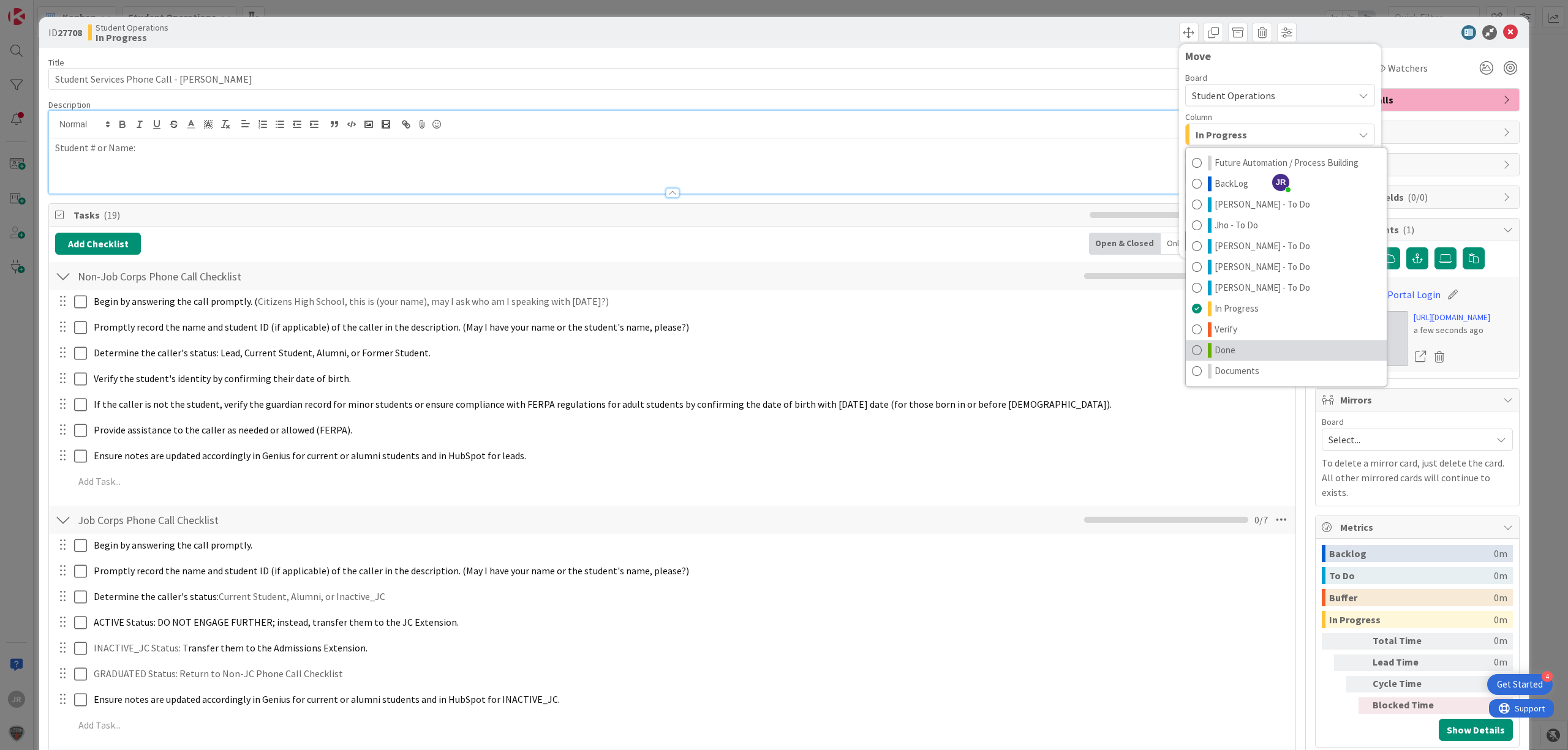
click at [1226, 344] on link "Done" at bounding box center [1287, 350] width 201 height 21
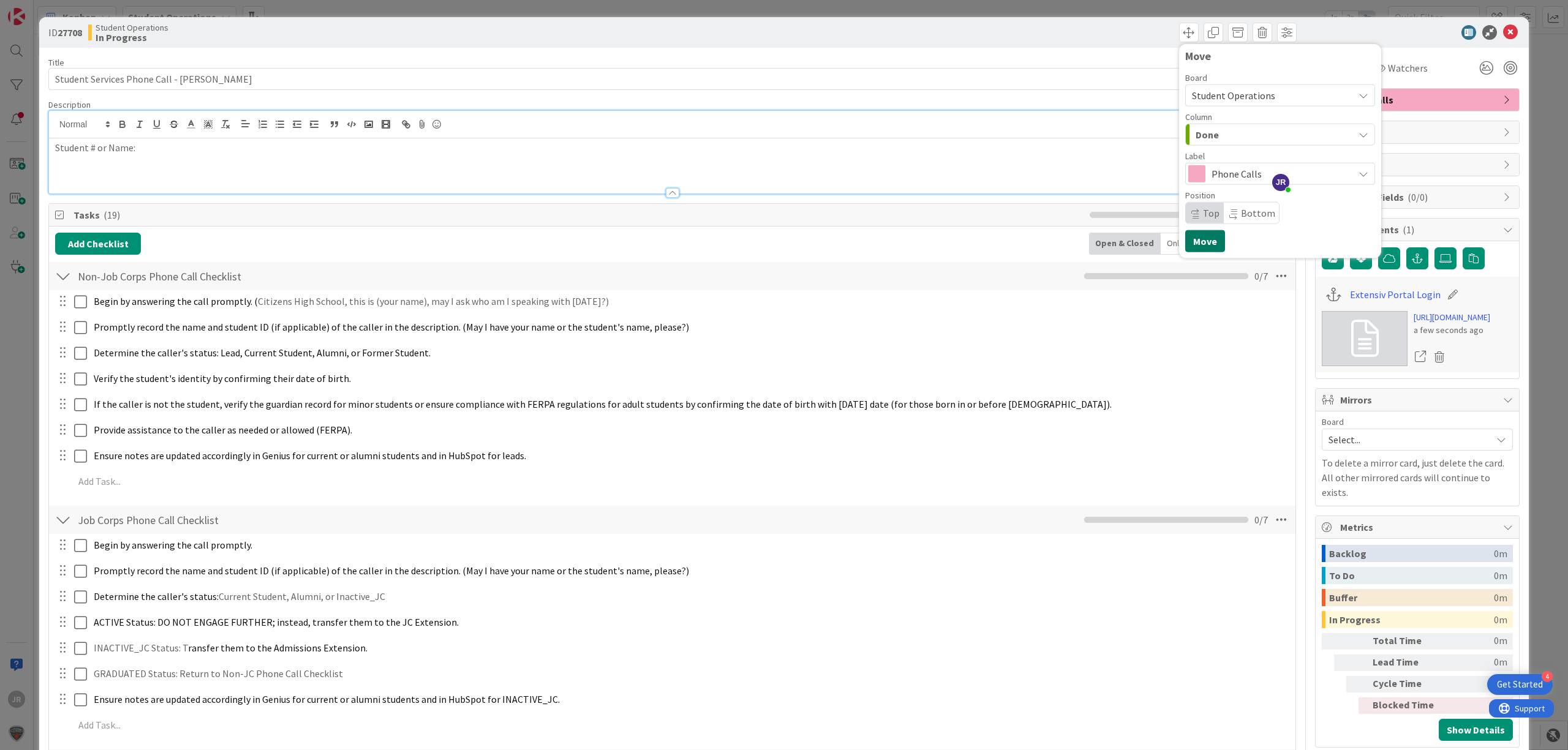
drag, startPoint x: 1195, startPoint y: 242, endPoint x: 1179, endPoint y: 232, distance: 18.9
click at [1195, 242] on button "Move" at bounding box center [1205, 242] width 40 height 22
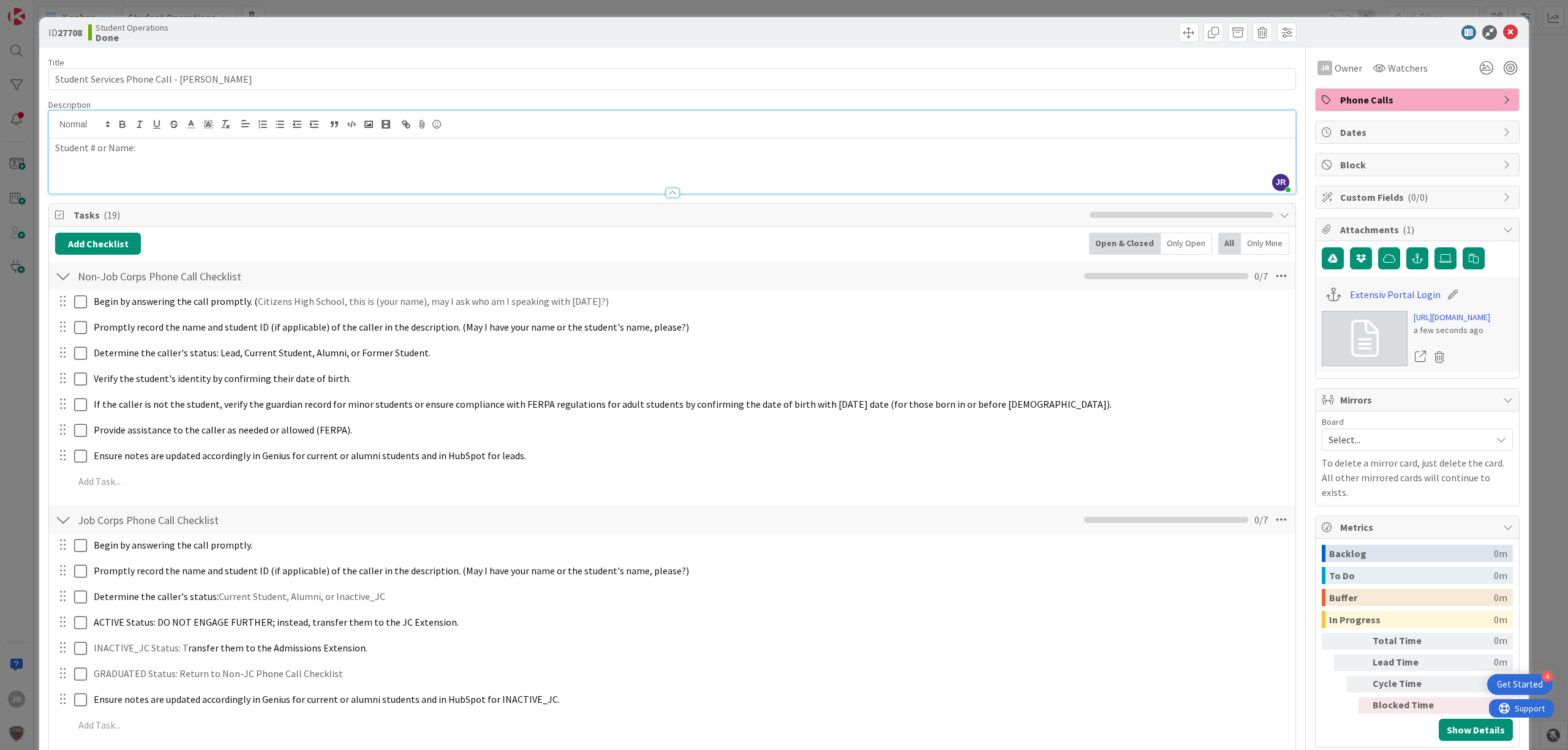
click at [906, 14] on div "ID 27708 Student Operations Done Move Move Title 45 / 128 Student Services Phon…" at bounding box center [784, 375] width 1568 height 750
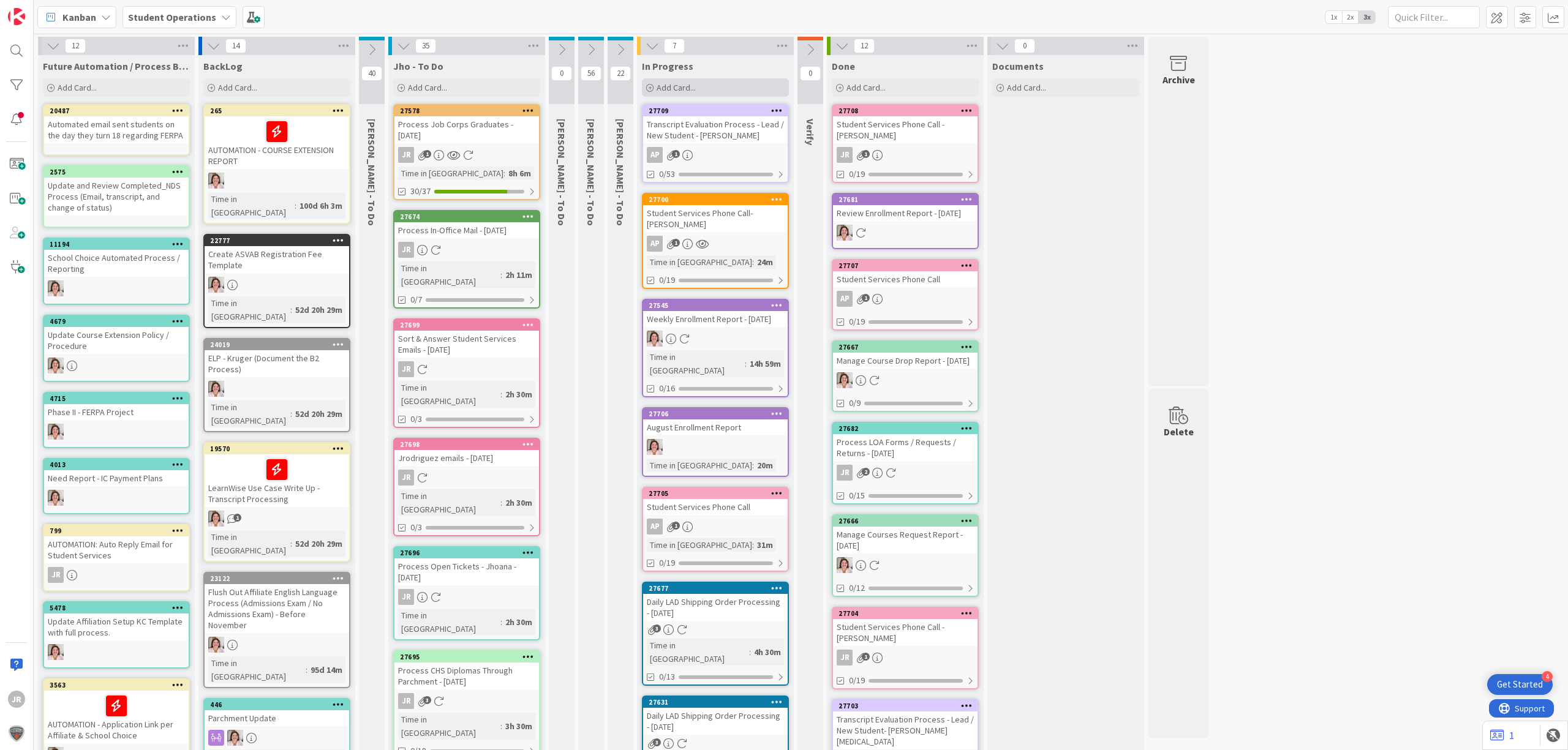
click at [731, 85] on div "Add Card..." at bounding box center [716, 87] width 147 height 18
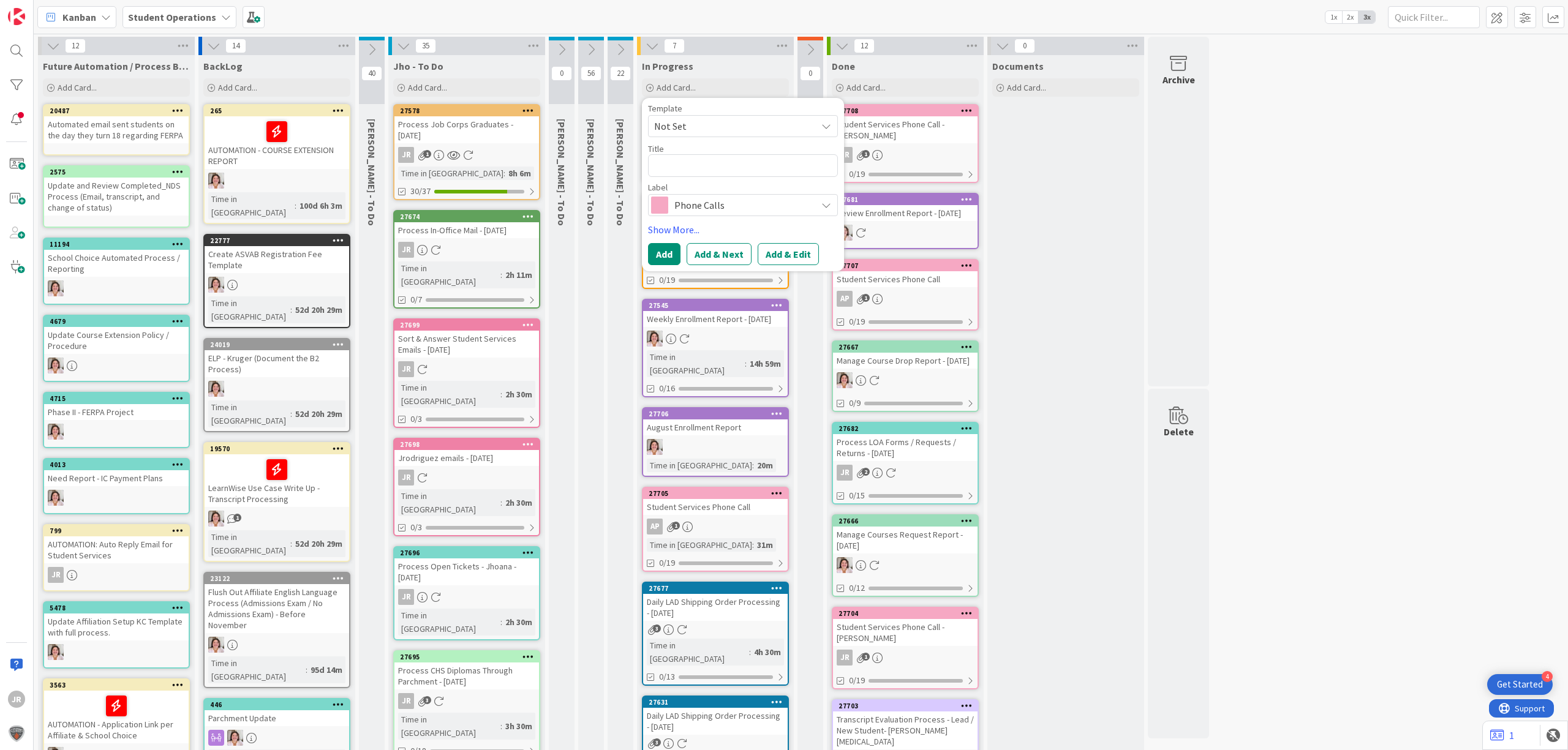
click at [735, 121] on span "Not Set" at bounding box center [731, 126] width 153 height 16
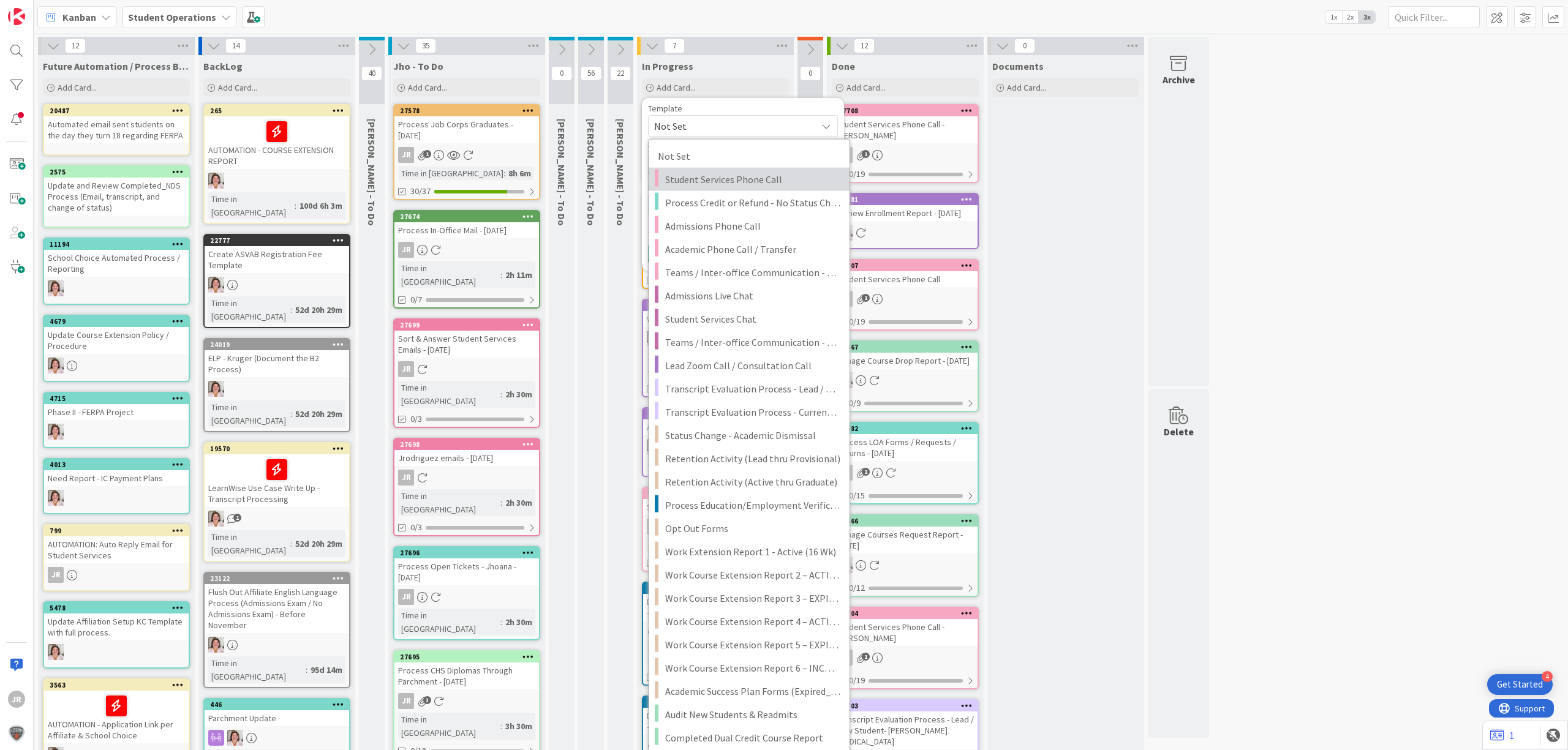
click at [741, 175] on span "Student Services Phone Call" at bounding box center [752, 179] width 175 height 16
type textarea "x"
type textarea "Student Services Phone Call"
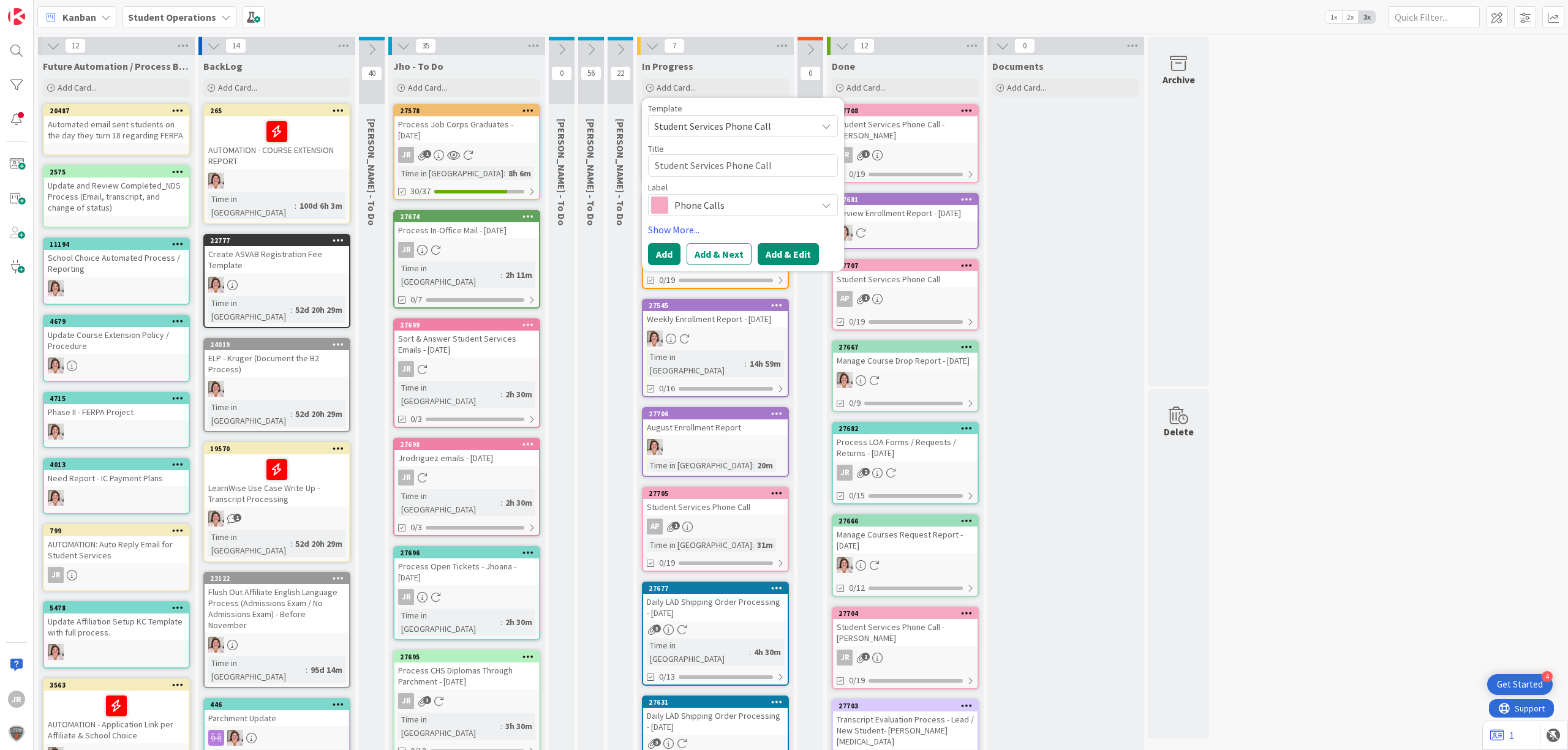
click at [787, 259] on button "Add & Edit" at bounding box center [788, 254] width 61 height 22
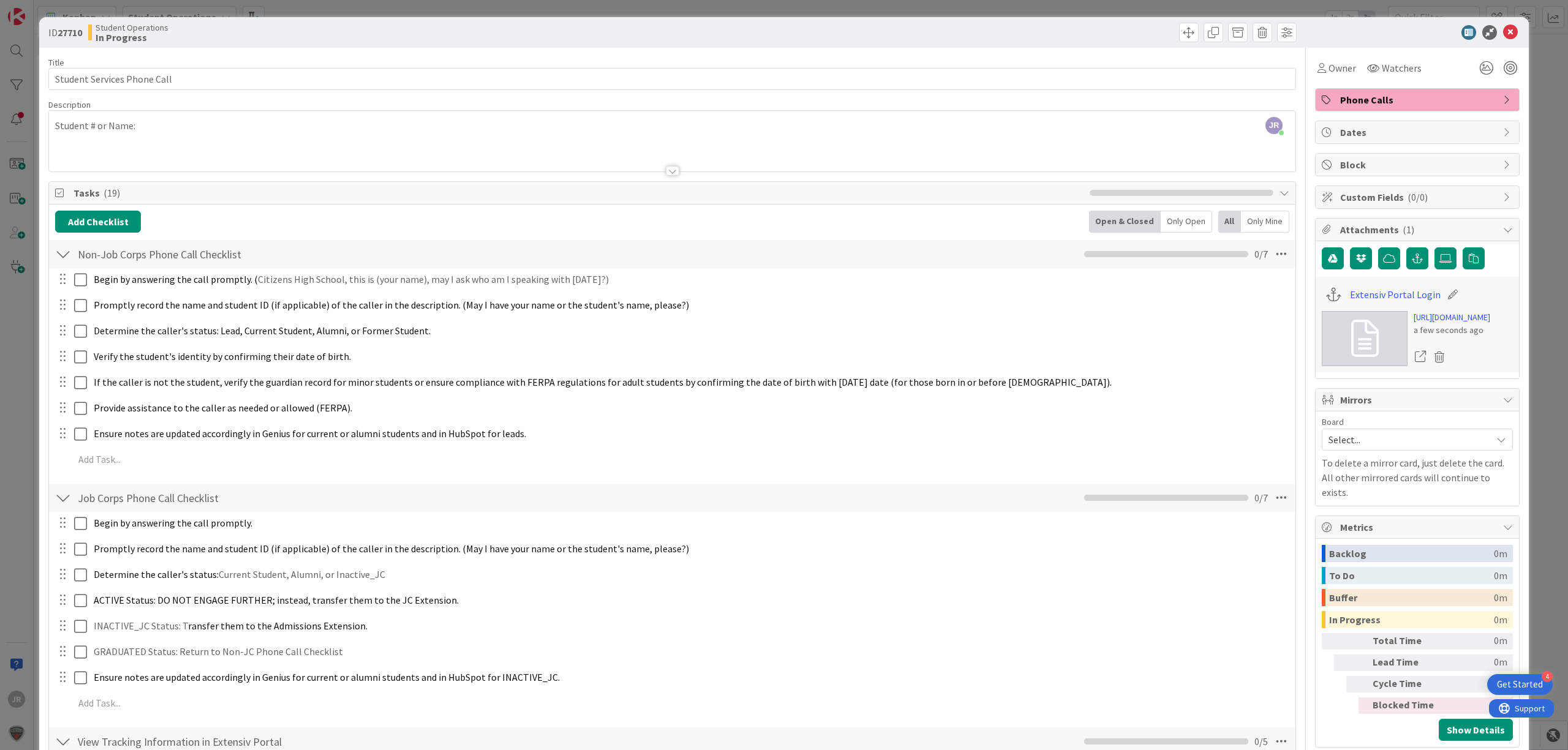
drag, startPoint x: 584, startPoint y: 7, endPoint x: 655, endPoint y: 30, distance: 74.6
click at [584, 7] on div "ID 27710 Student Operations In Progress Title 27 / 128 Student Services Phone C…" at bounding box center [784, 375] width 1568 height 750
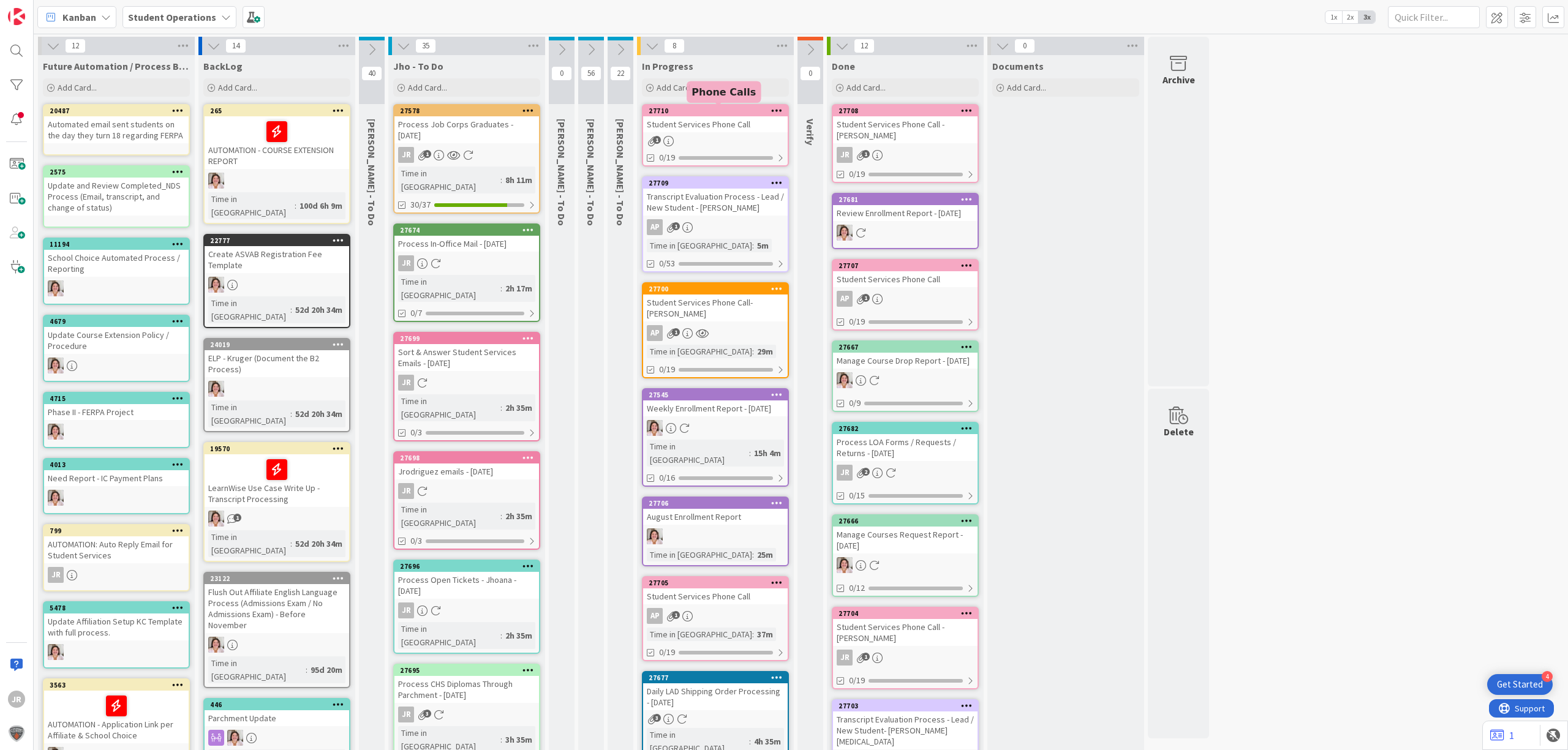
click at [754, 113] on div "27710" at bounding box center [718, 110] width 139 height 9
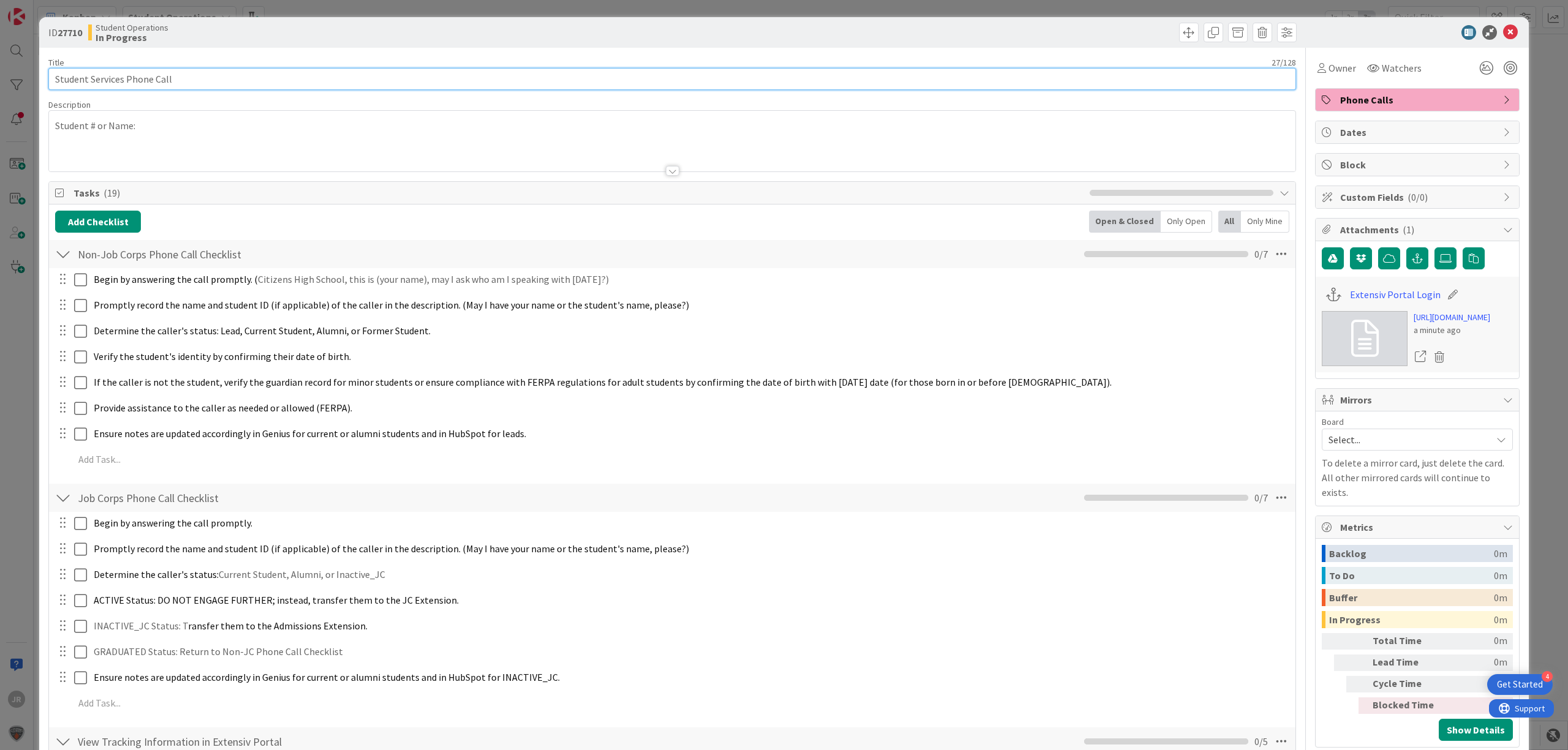
click at [371, 84] on input "Student Services Phone Call" at bounding box center [672, 79] width 1248 height 22
type input "Student Services Phone Call - [PERSON_NAME]"
click at [1329, 72] on span "Owner" at bounding box center [1343, 68] width 28 height 14
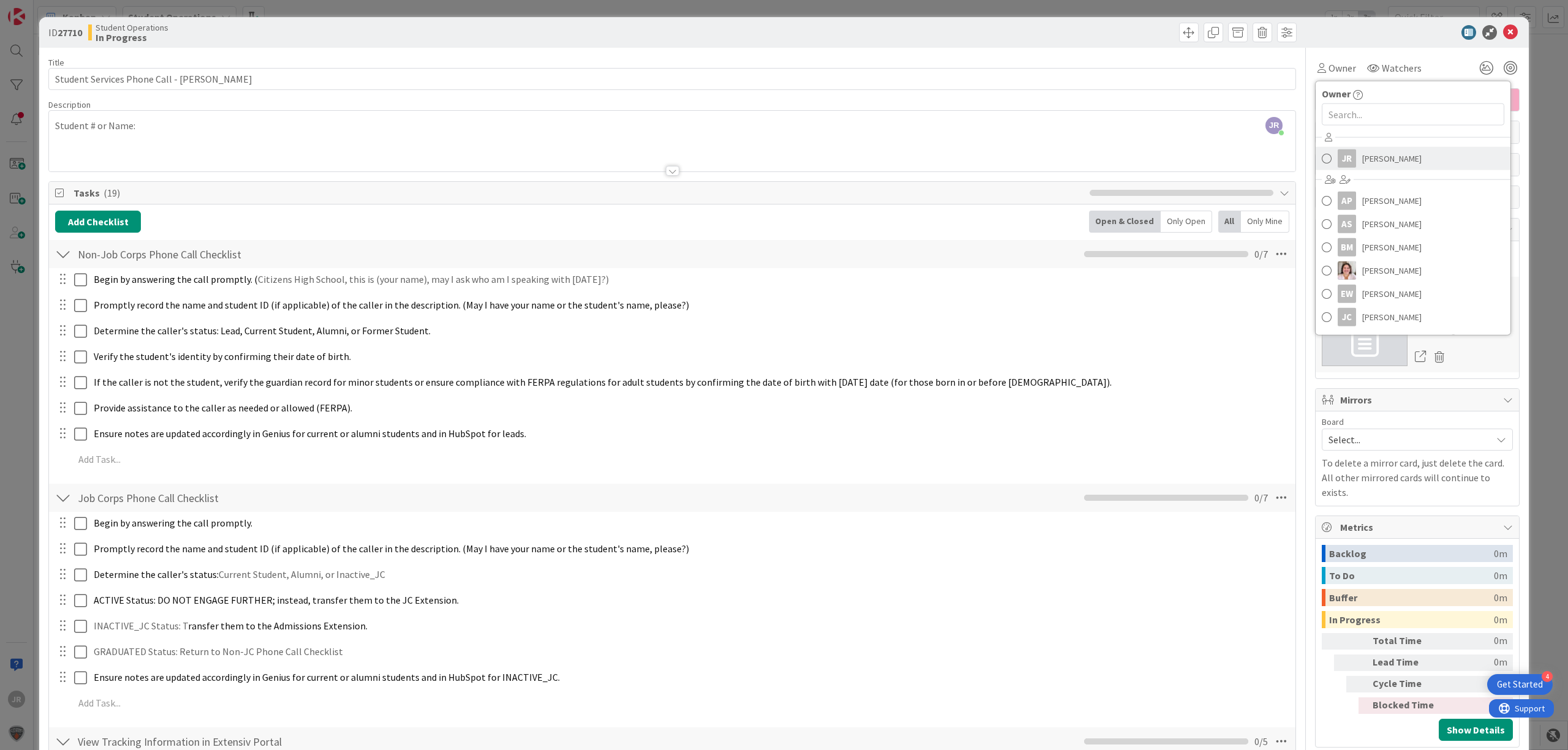
click at [1362, 152] on span "[PERSON_NAME]" at bounding box center [1392, 158] width 59 height 18
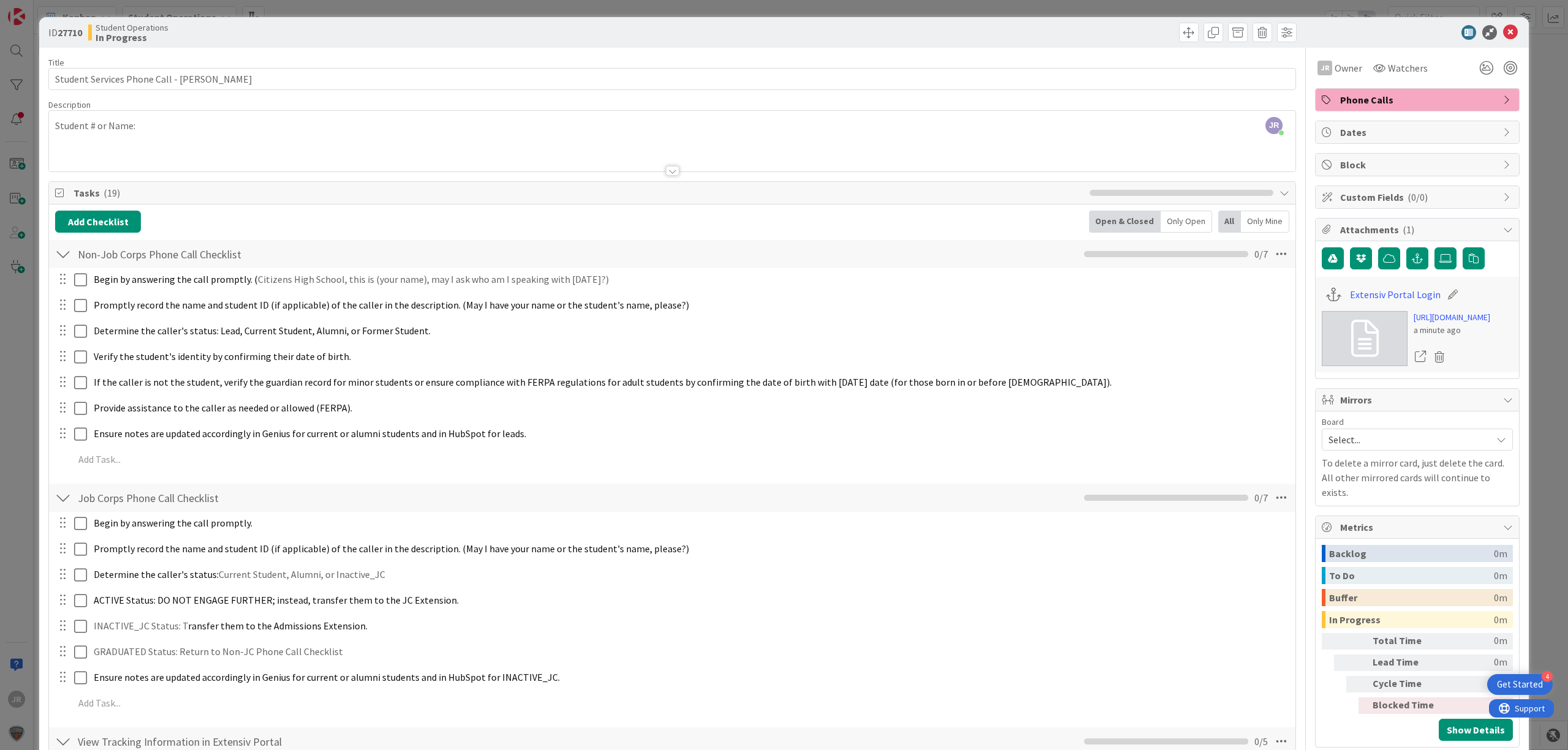
click at [102, 146] on div at bounding box center [672, 156] width 1247 height 32
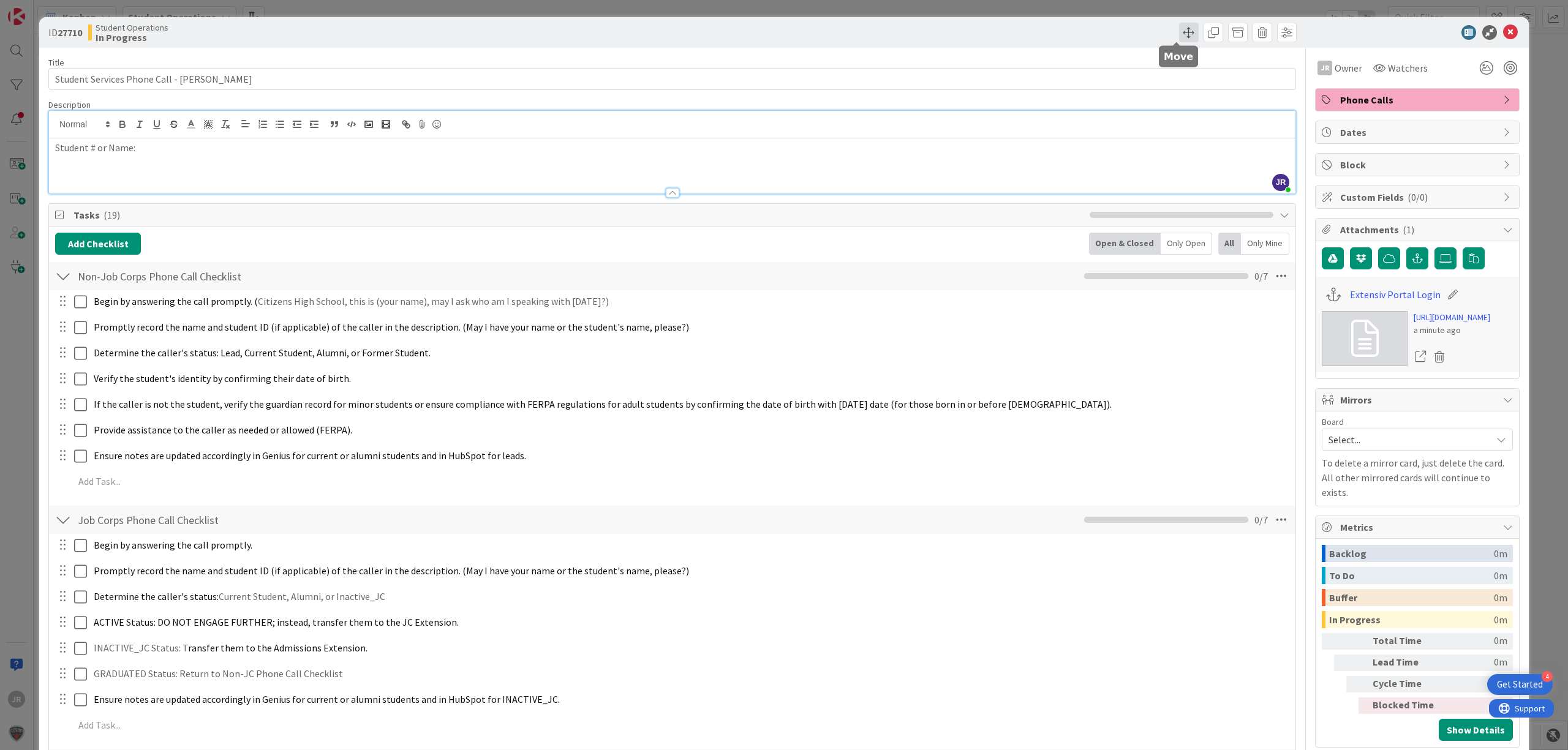
click at [1186, 28] on span at bounding box center [1189, 32] width 20 height 20
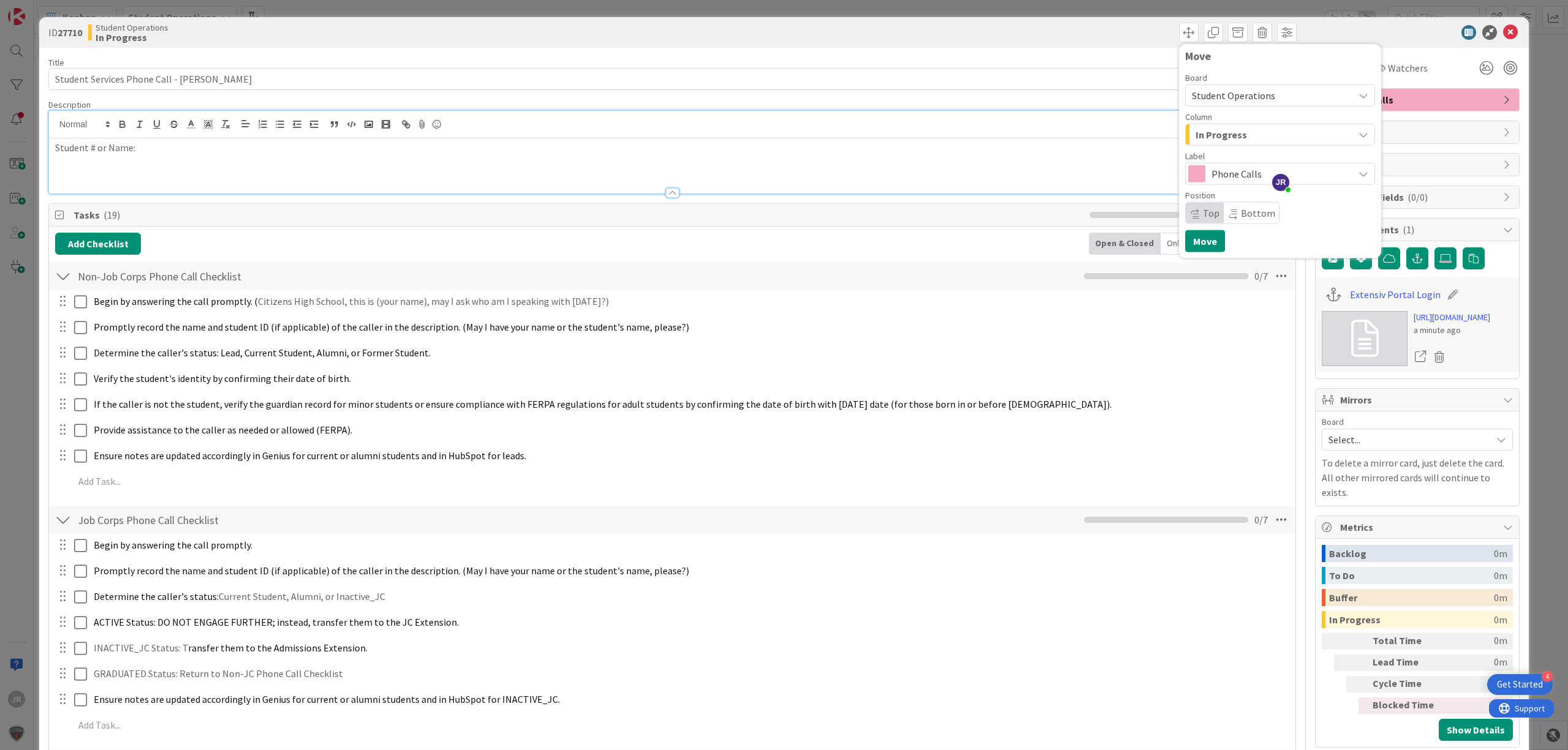
click at [1196, 133] on span "In Progress" at bounding box center [1222, 135] width 51 height 16
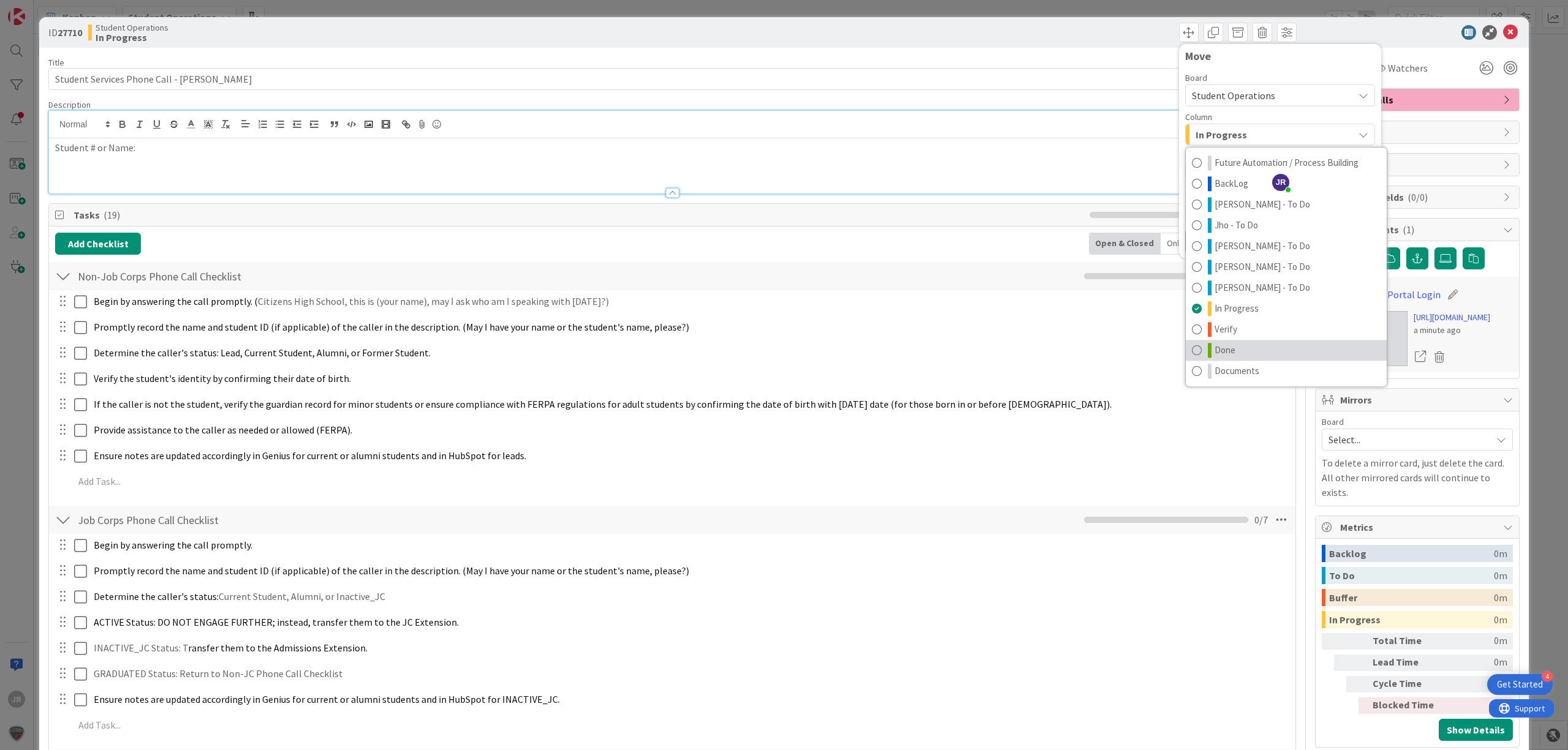
click at [1215, 351] on span "Done" at bounding box center [1226, 350] width 21 height 14
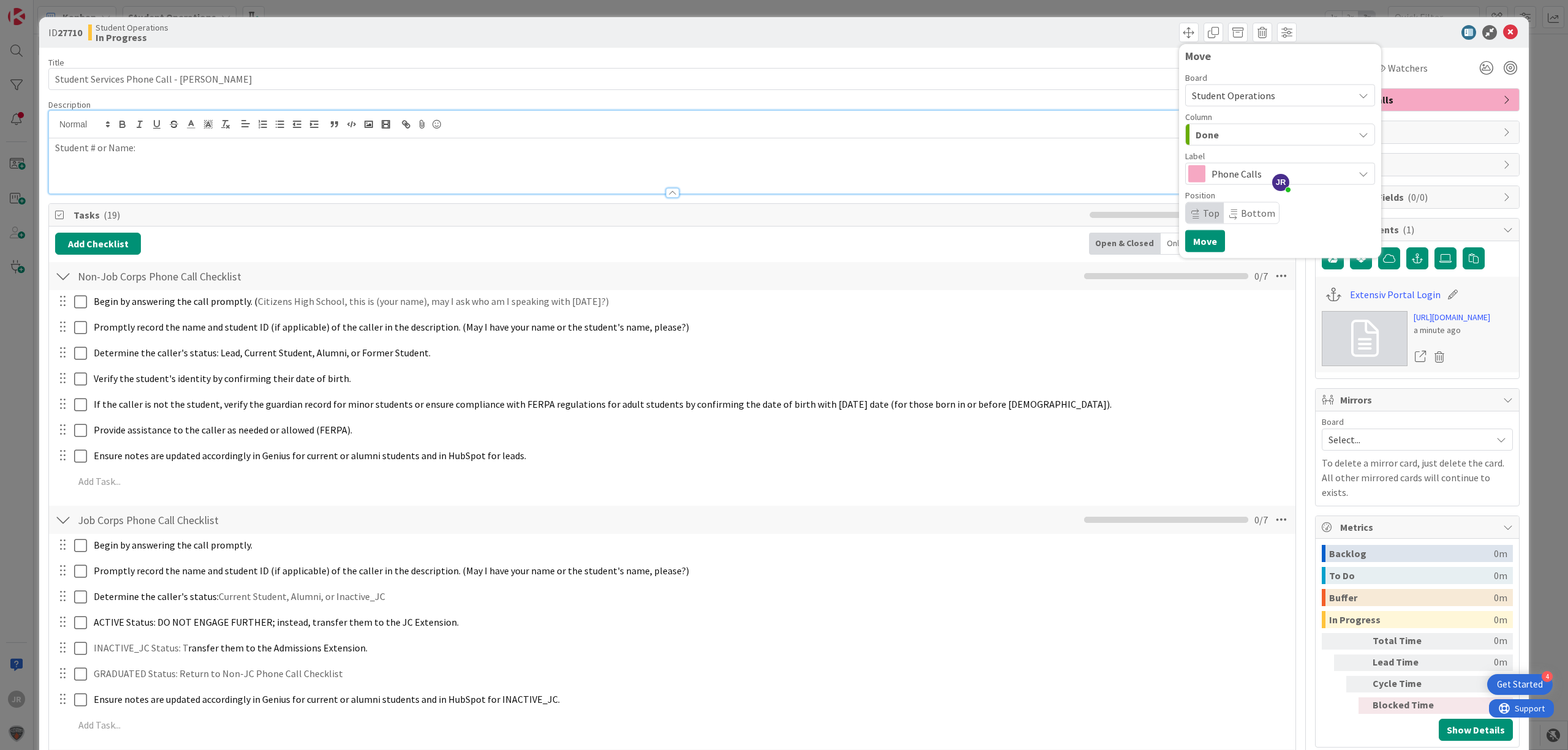
click at [1193, 229] on div "Move Board Student Operations Column Done Future Automation / Process Building …" at bounding box center [1280, 151] width 190 height 202
click at [1193, 229] on div "Move Board Student Operations Column Done Future Automation / Process Building …" at bounding box center [1280, 151] width 190 height 202
click at [1193, 236] on button "Move" at bounding box center [1205, 242] width 40 height 22
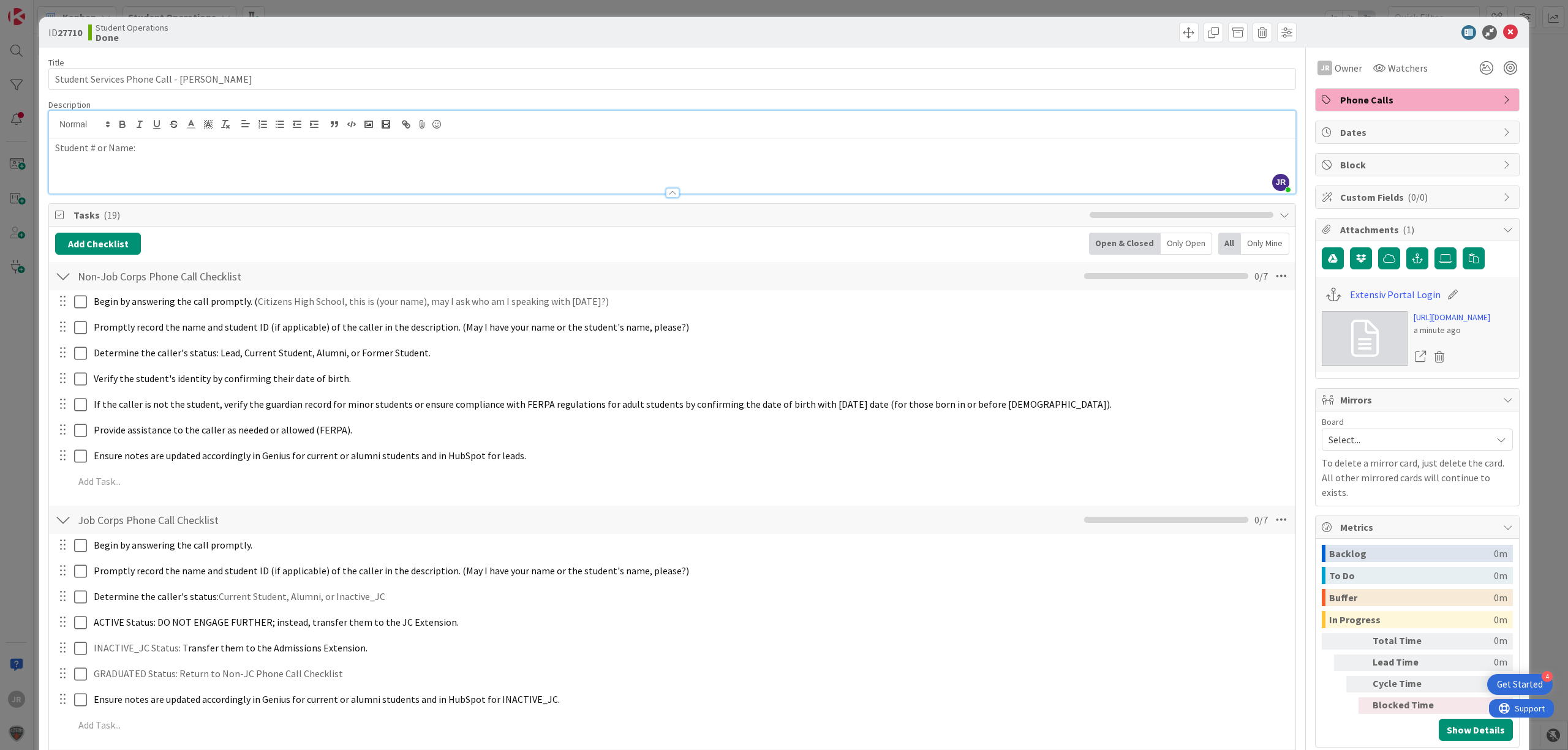
click at [1025, 9] on div "ID 27710 Student Operations Done Move Move Title 45 / 128 Student Services Phon…" at bounding box center [784, 375] width 1568 height 750
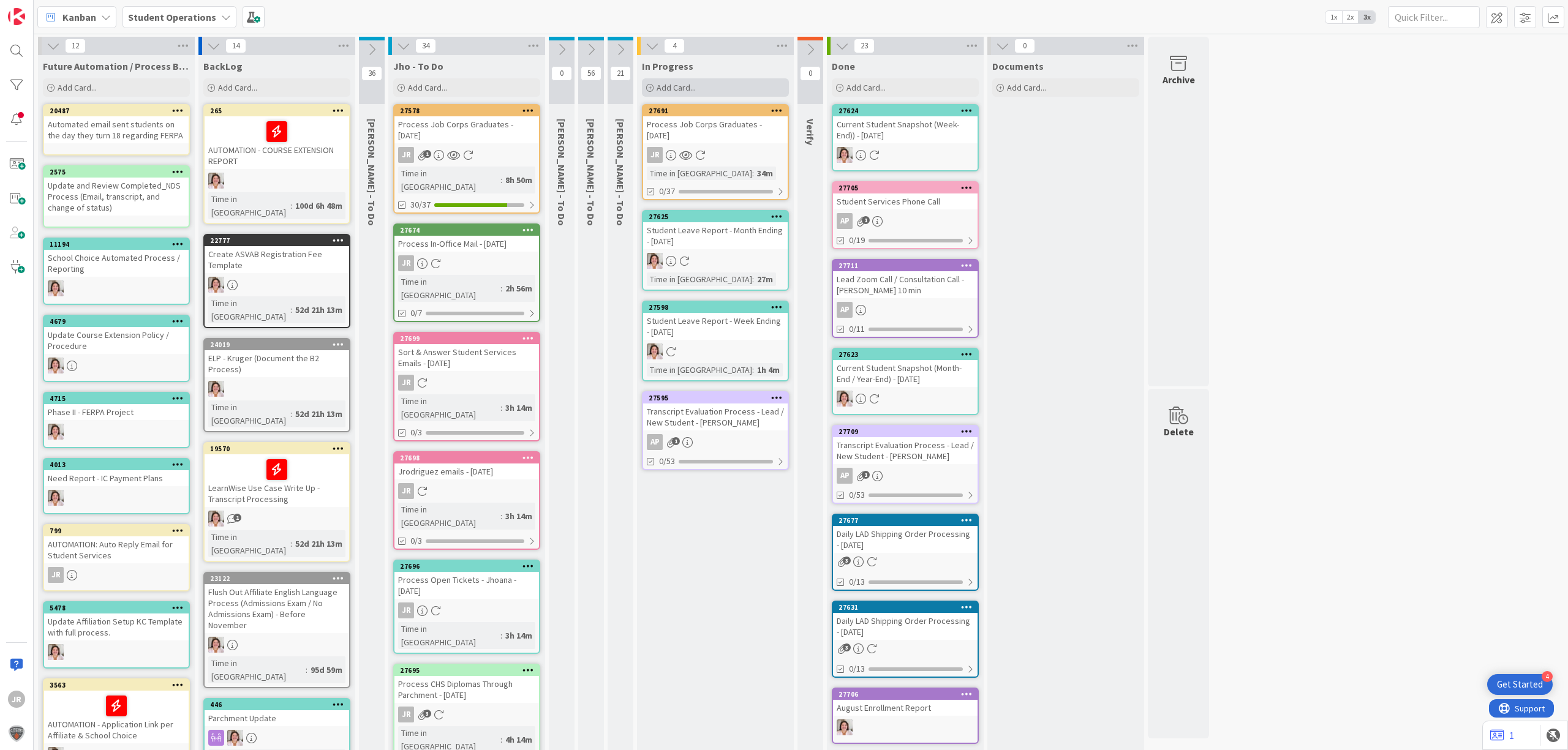
click at [697, 84] on div "Add Card..." at bounding box center [716, 87] width 147 height 18
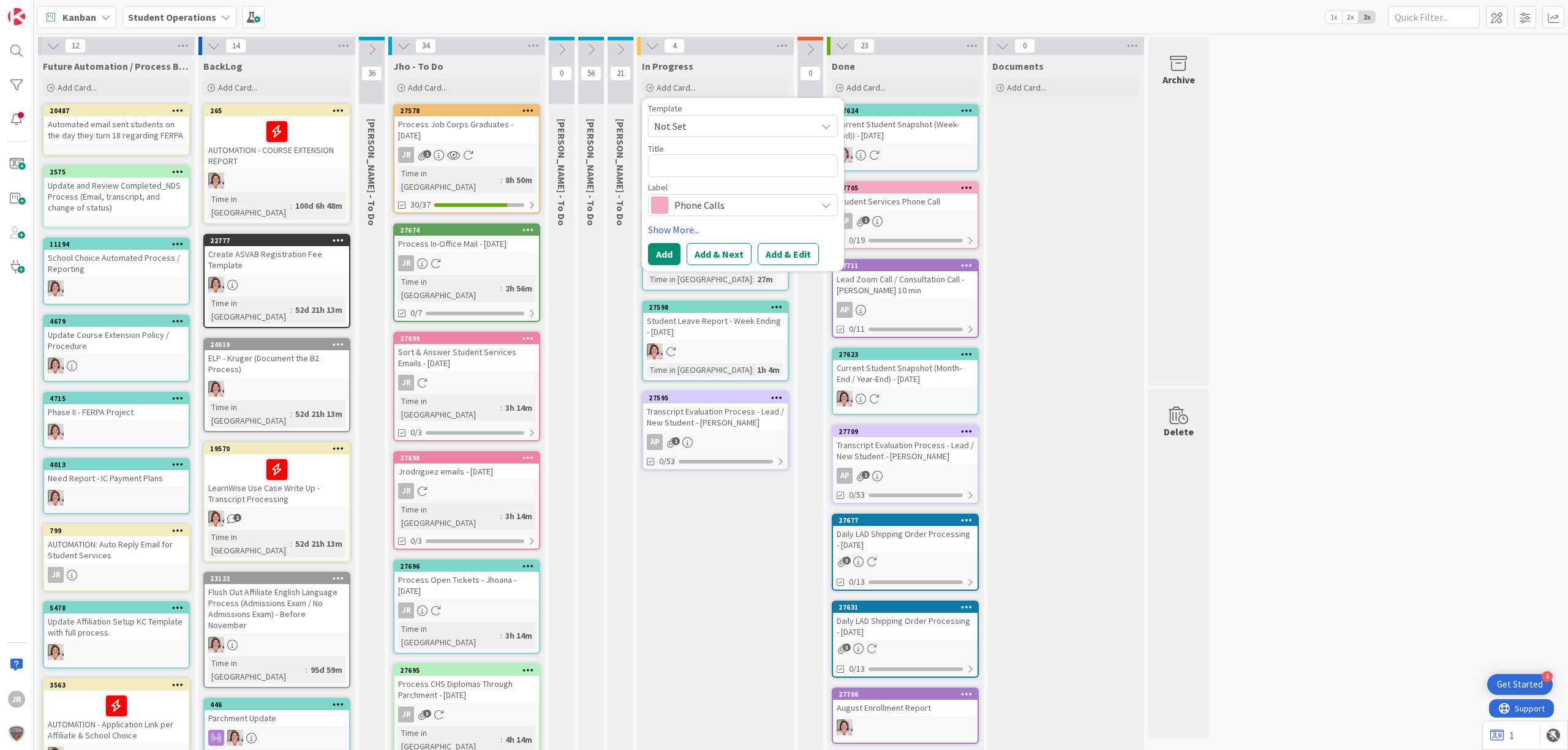
click at [716, 121] on span "Not Set" at bounding box center [731, 126] width 153 height 16
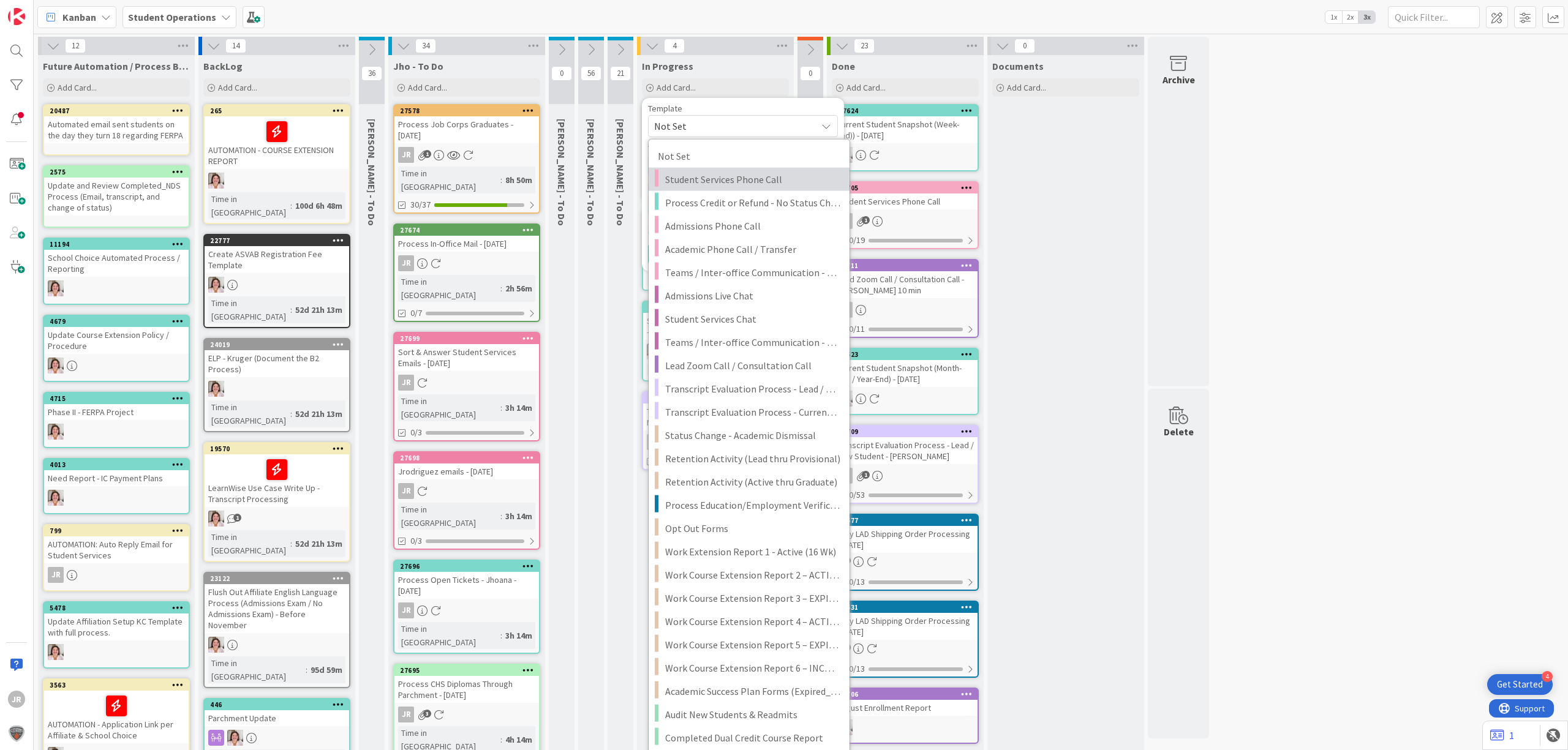
click at [740, 179] on span "Student Services Phone Call" at bounding box center [752, 179] width 175 height 16
type textarea "x"
type textarea "Student Services Phone Call"
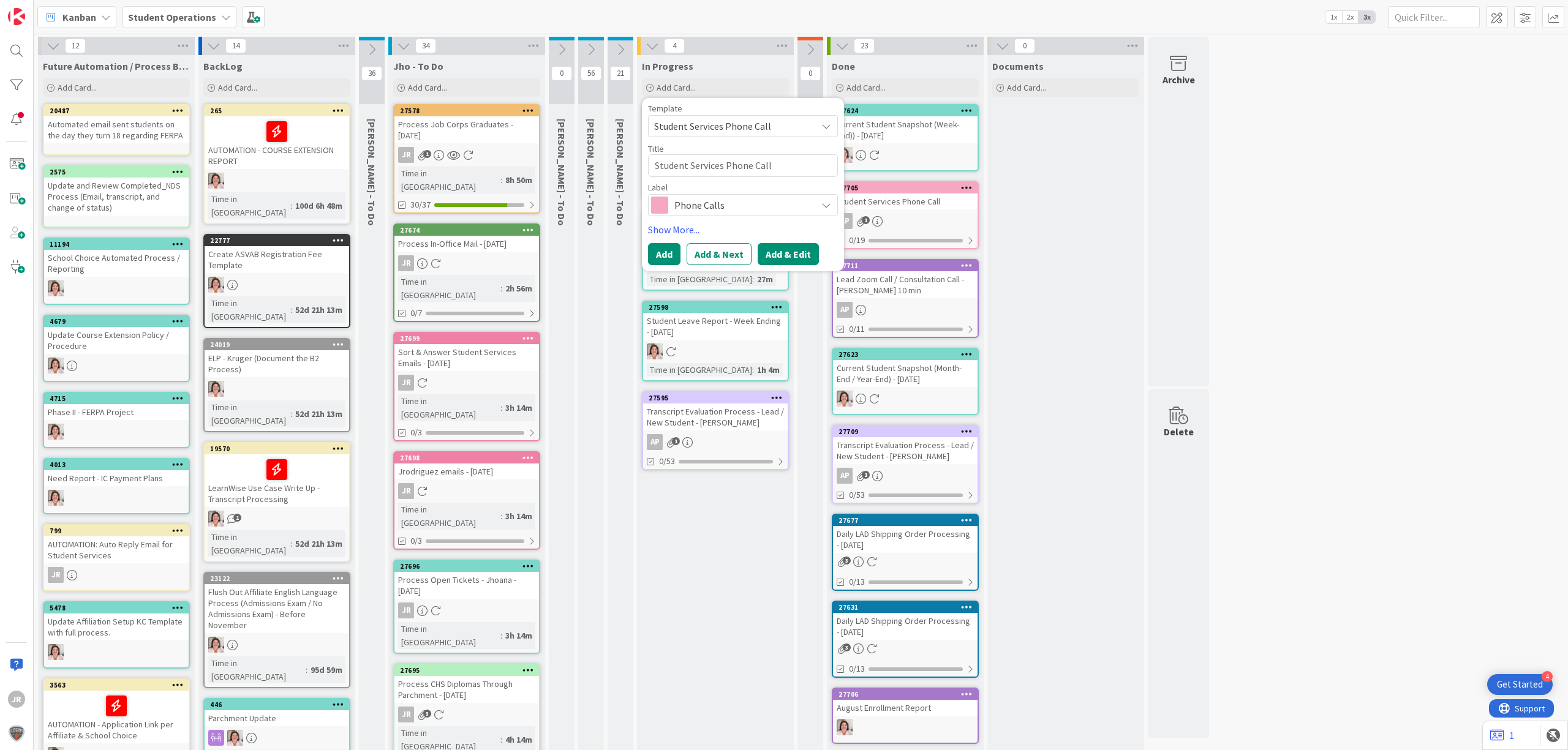
click at [797, 254] on button "Add & Edit" at bounding box center [788, 254] width 61 height 22
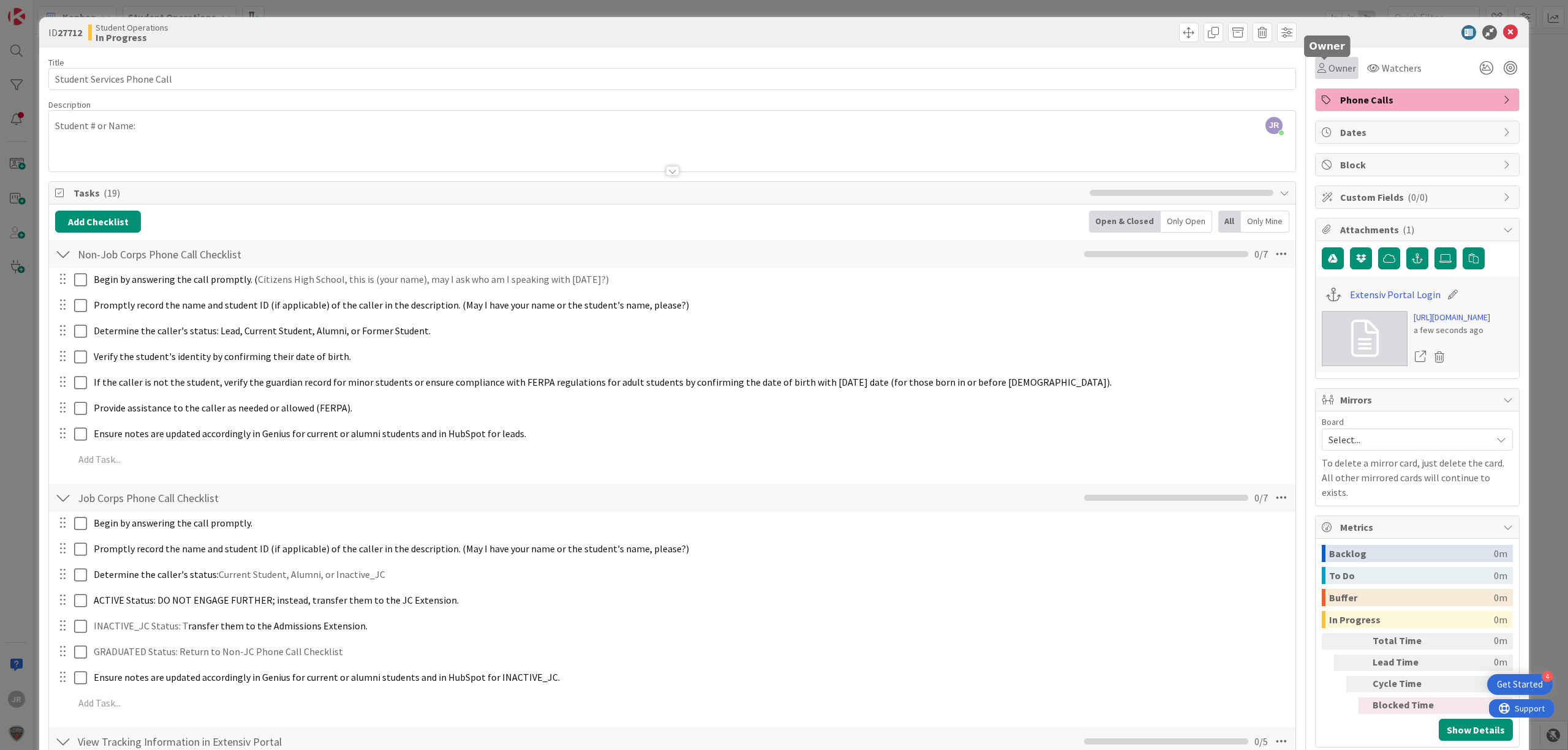
click at [1333, 62] on span "Owner" at bounding box center [1343, 68] width 28 height 14
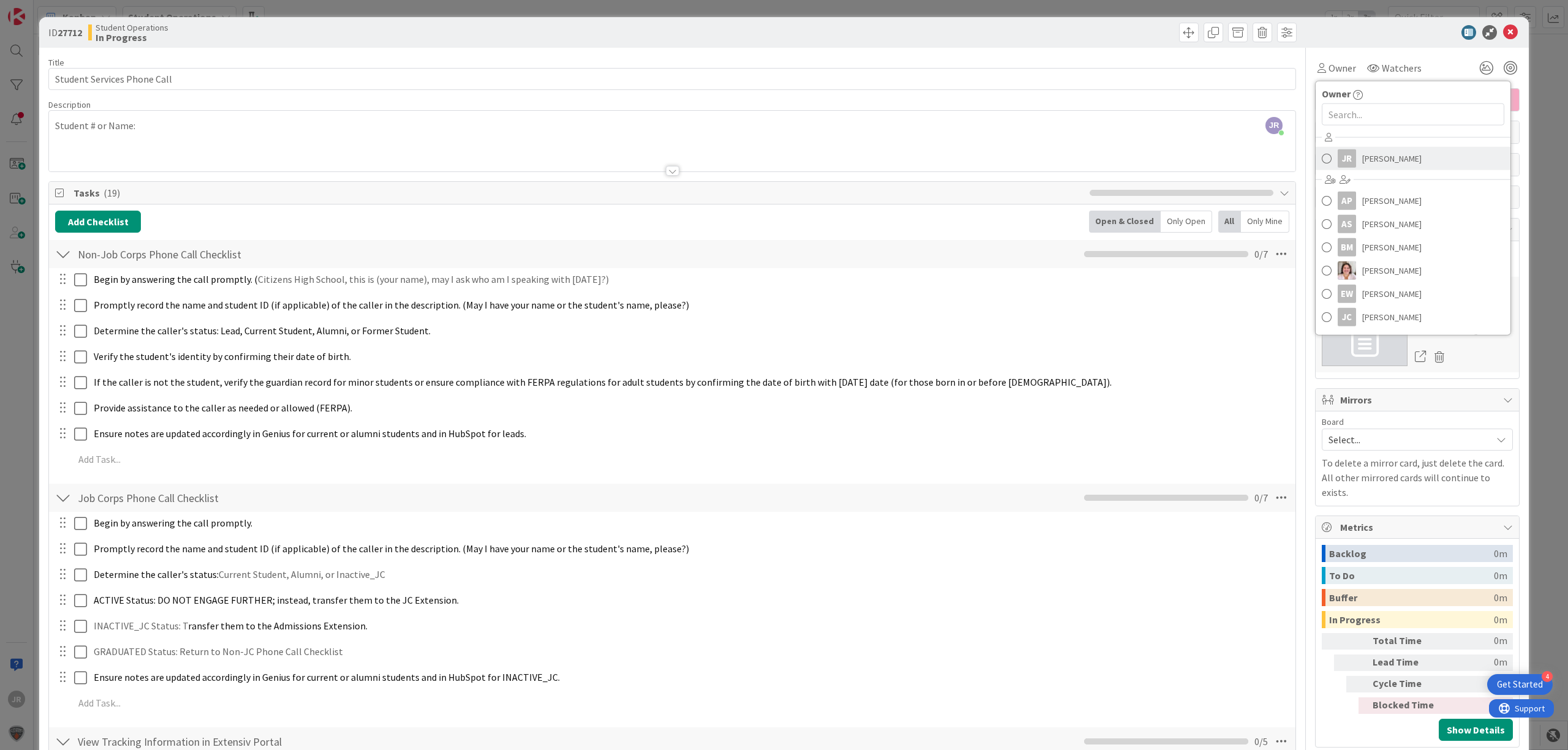
click at [1362, 152] on span "[PERSON_NAME]" at bounding box center [1392, 158] width 59 height 18
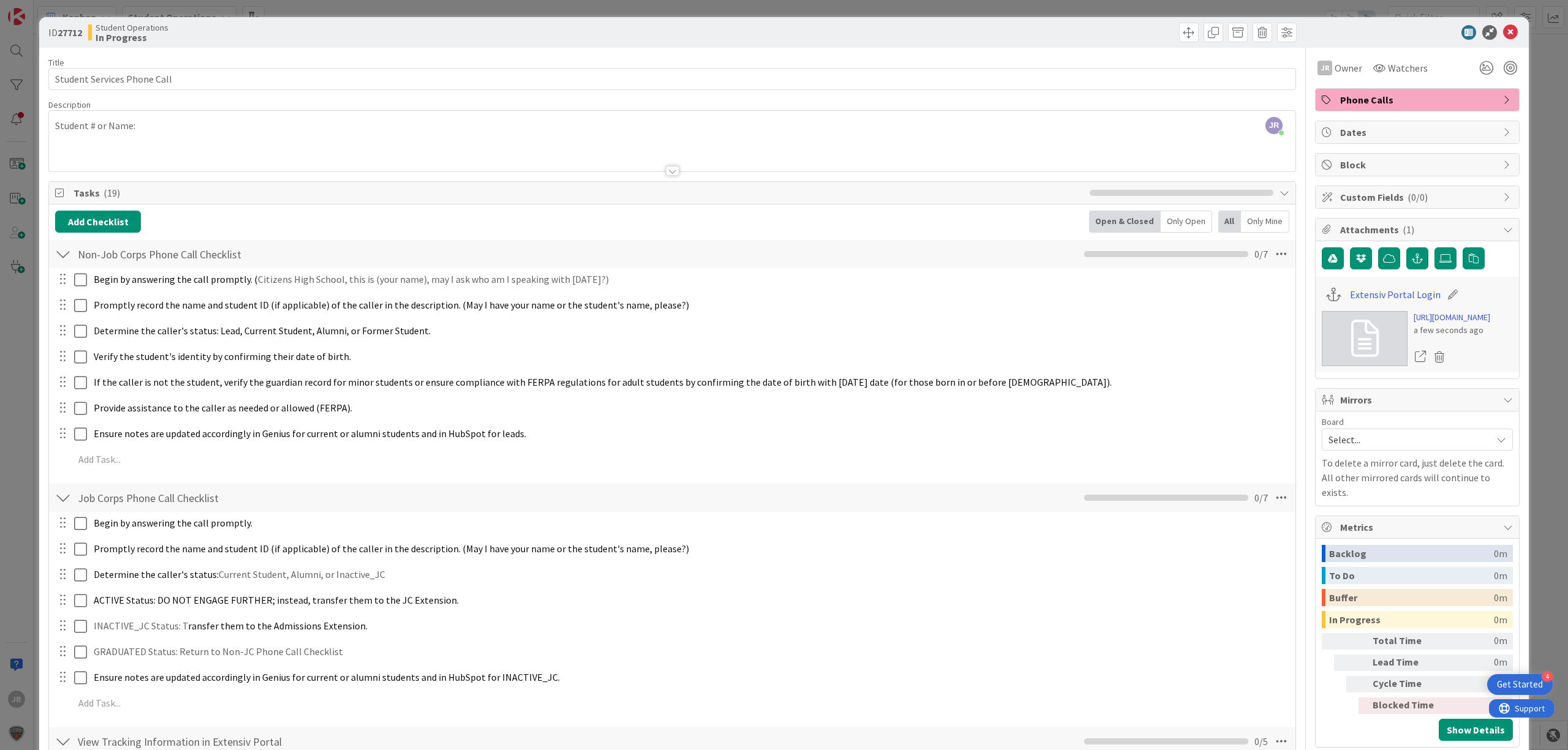
click at [329, 123] on div "JR [PERSON_NAME] just joined Student # or Name:" at bounding box center [672, 141] width 1247 height 60
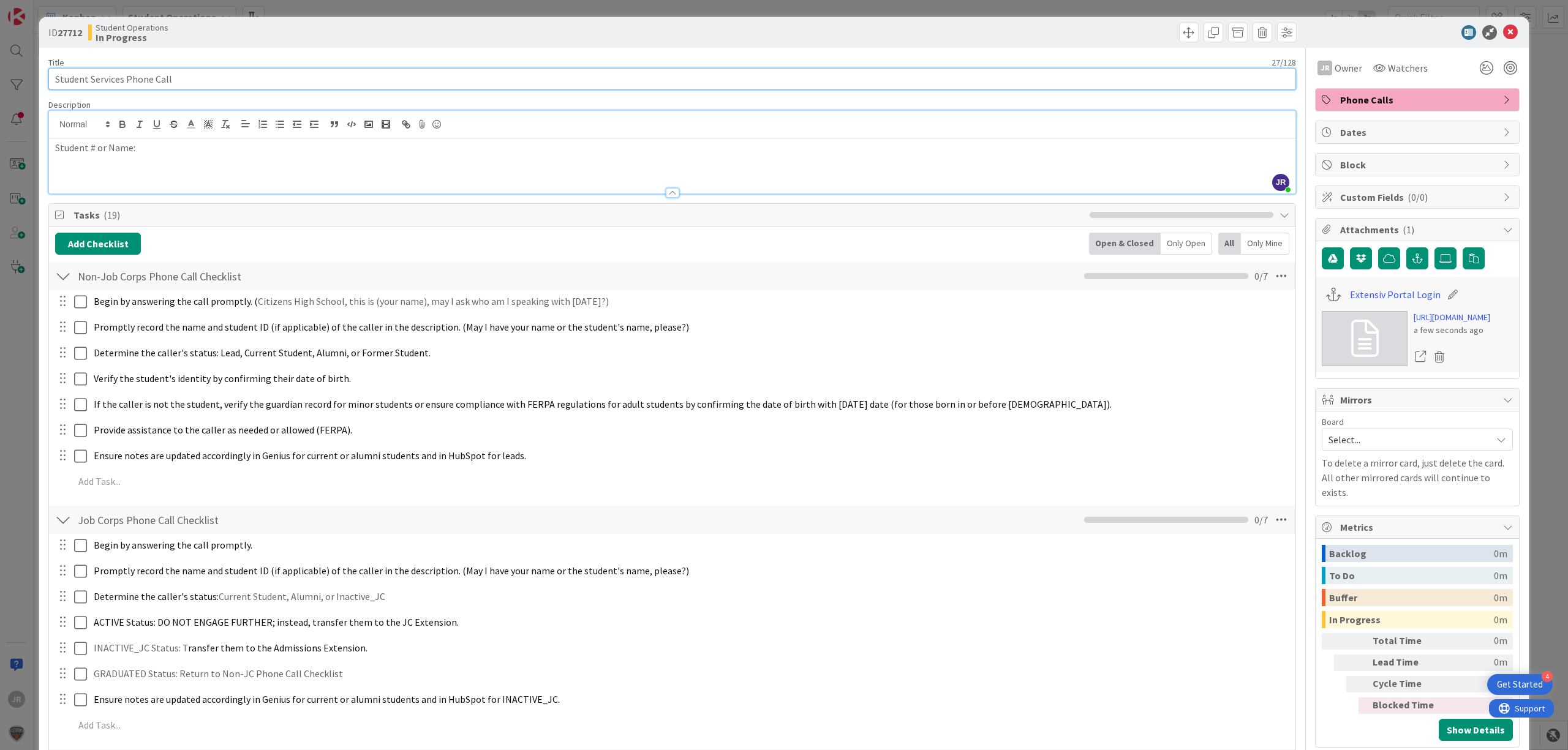
click at [252, 79] on input "Student Services Phone Call" at bounding box center [672, 79] width 1248 height 22
type input "Student Services Phone Call -"
click at [366, 79] on input "Student Services Phone Call -" at bounding box center [672, 79] width 1248 height 22
click at [290, 11] on div "ID 27712 Student Operations In Progress Title 30 / 128 Student Services Phone C…" at bounding box center [784, 375] width 1568 height 750
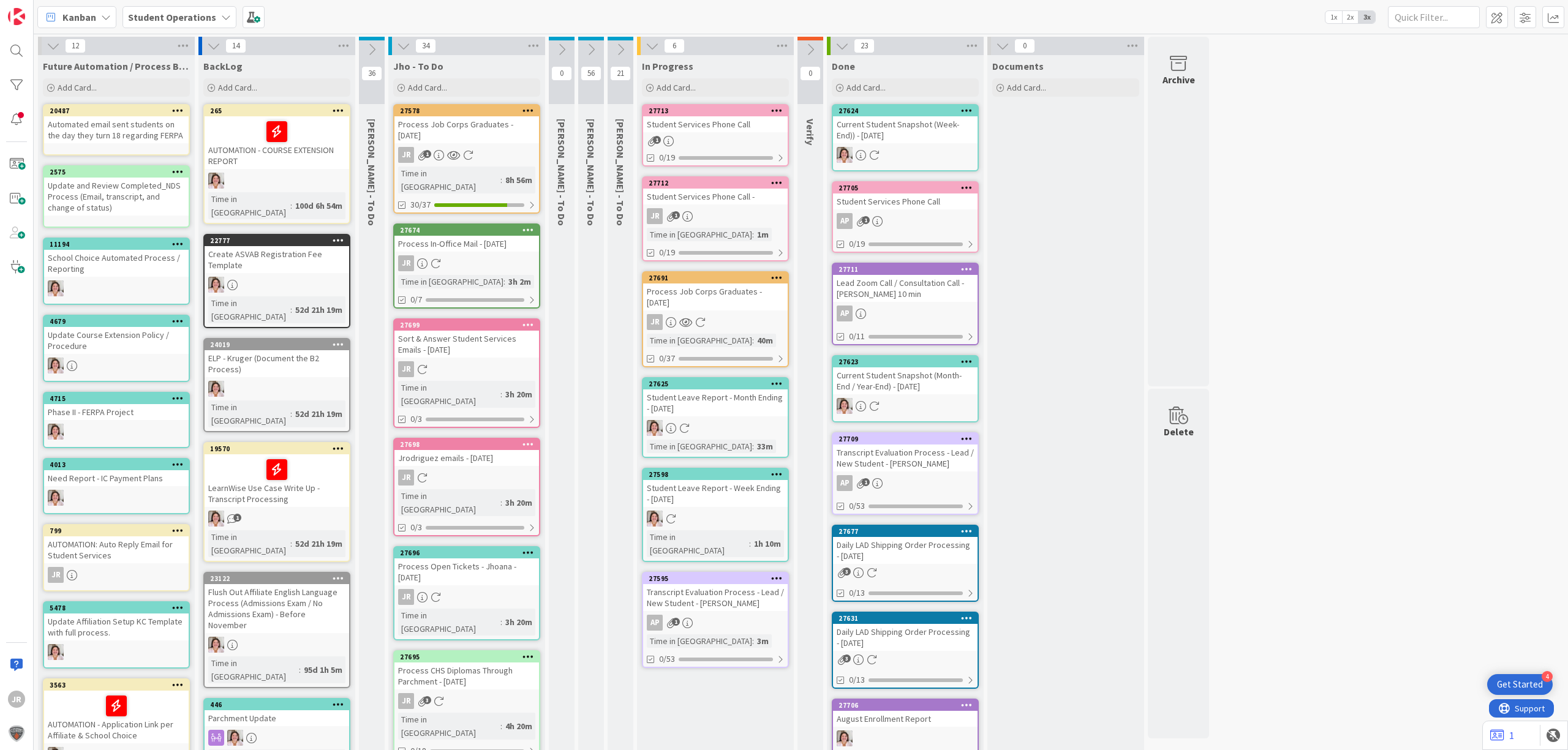
click at [734, 116] on div "27713" at bounding box center [716, 110] width 145 height 11
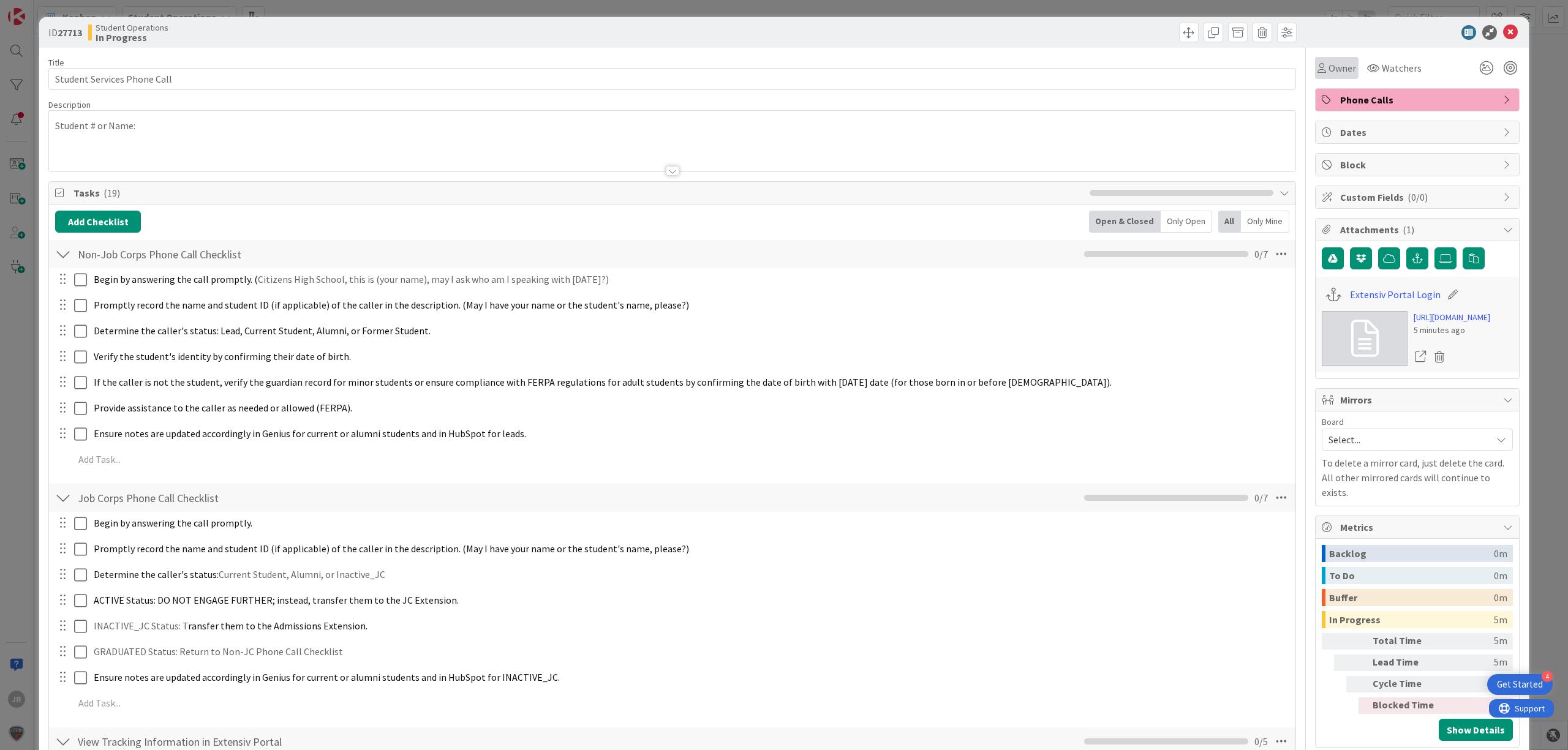
click at [1329, 74] on span "Owner" at bounding box center [1343, 68] width 28 height 14
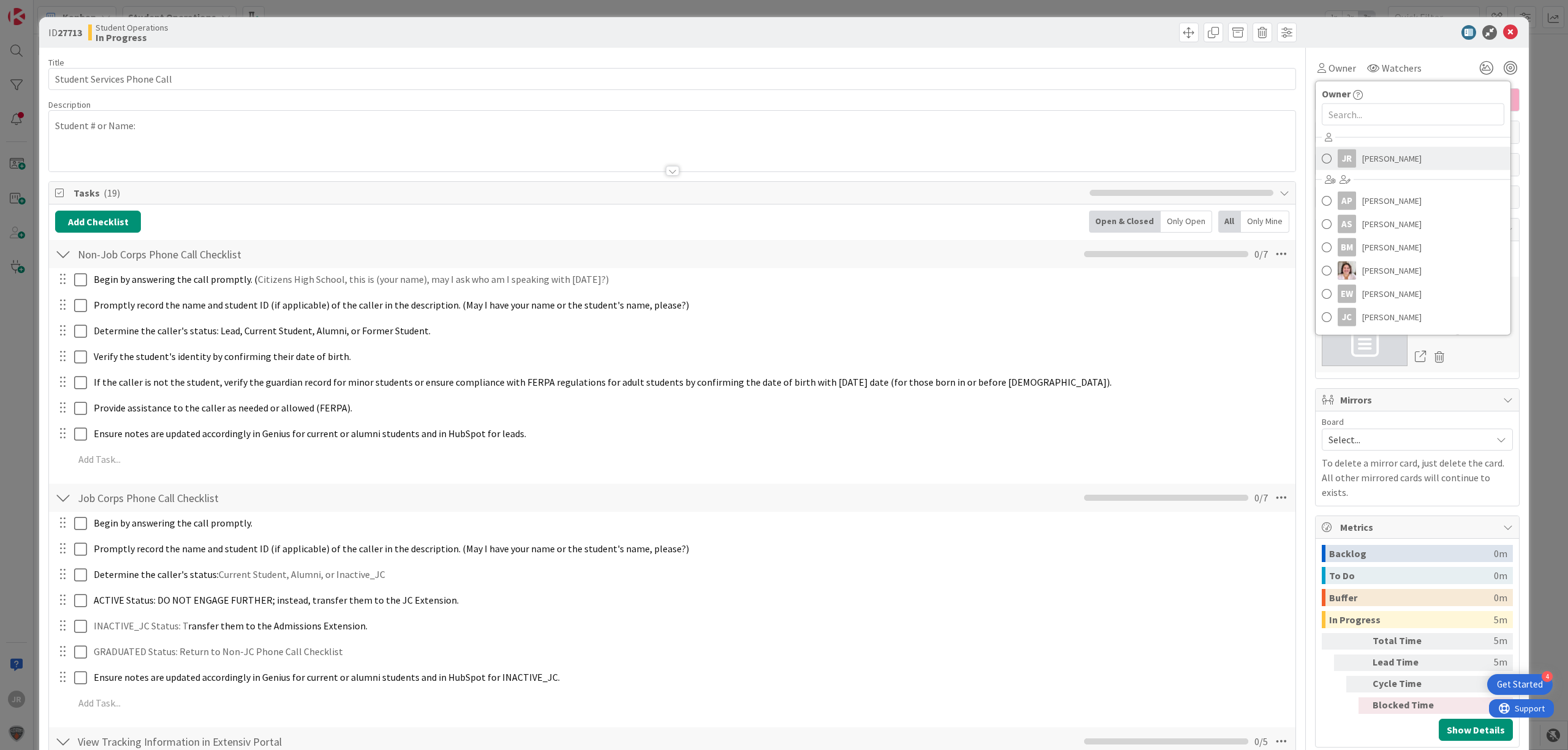
click at [1338, 157] on div "JR" at bounding box center [1347, 158] width 18 height 18
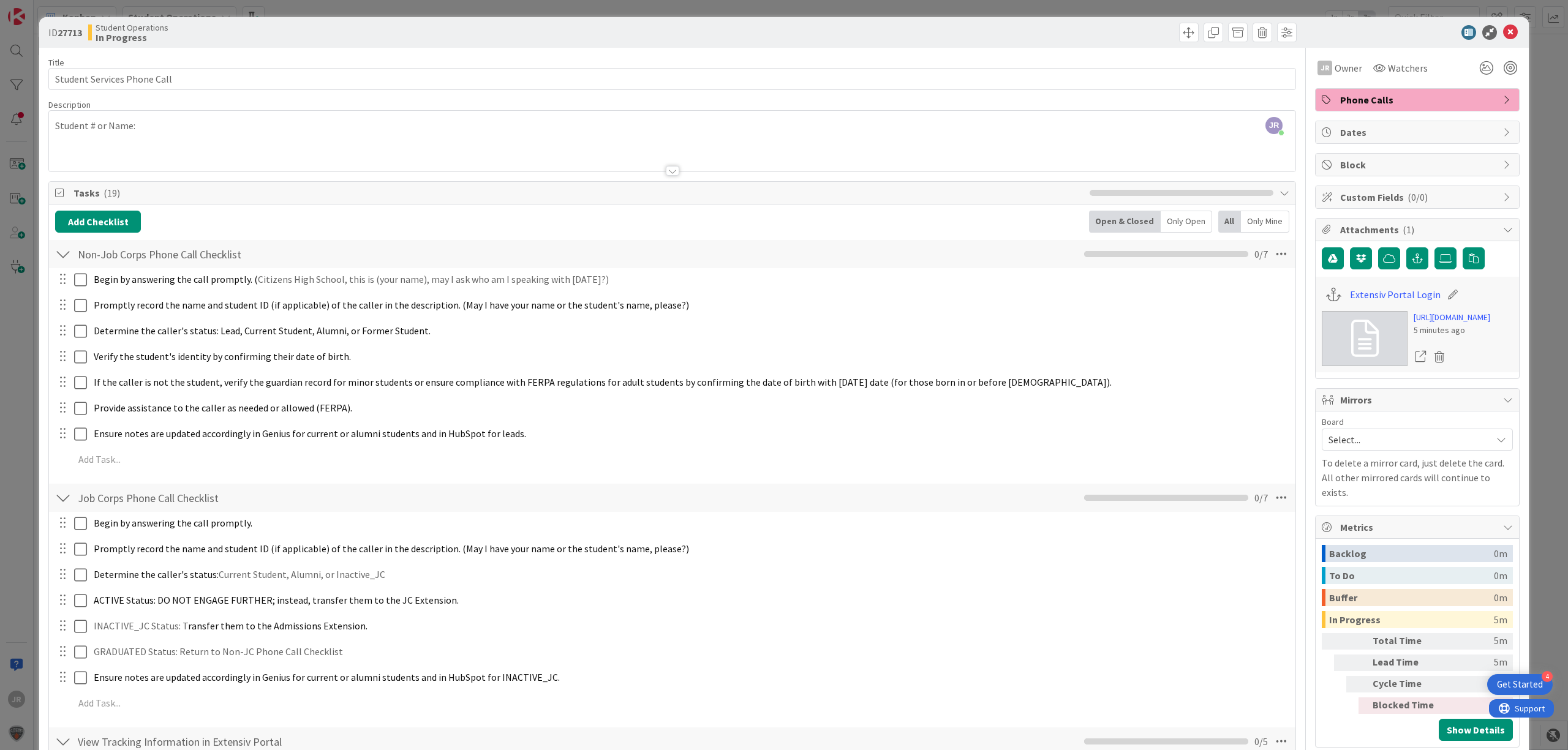
drag, startPoint x: 883, startPoint y: 7, endPoint x: 882, endPoint y: 28, distance: 21.0
click at [883, 7] on div "ID 27713 Student Operations In Progress Title 27 / 128 Student Services Phone C…" at bounding box center [784, 375] width 1568 height 750
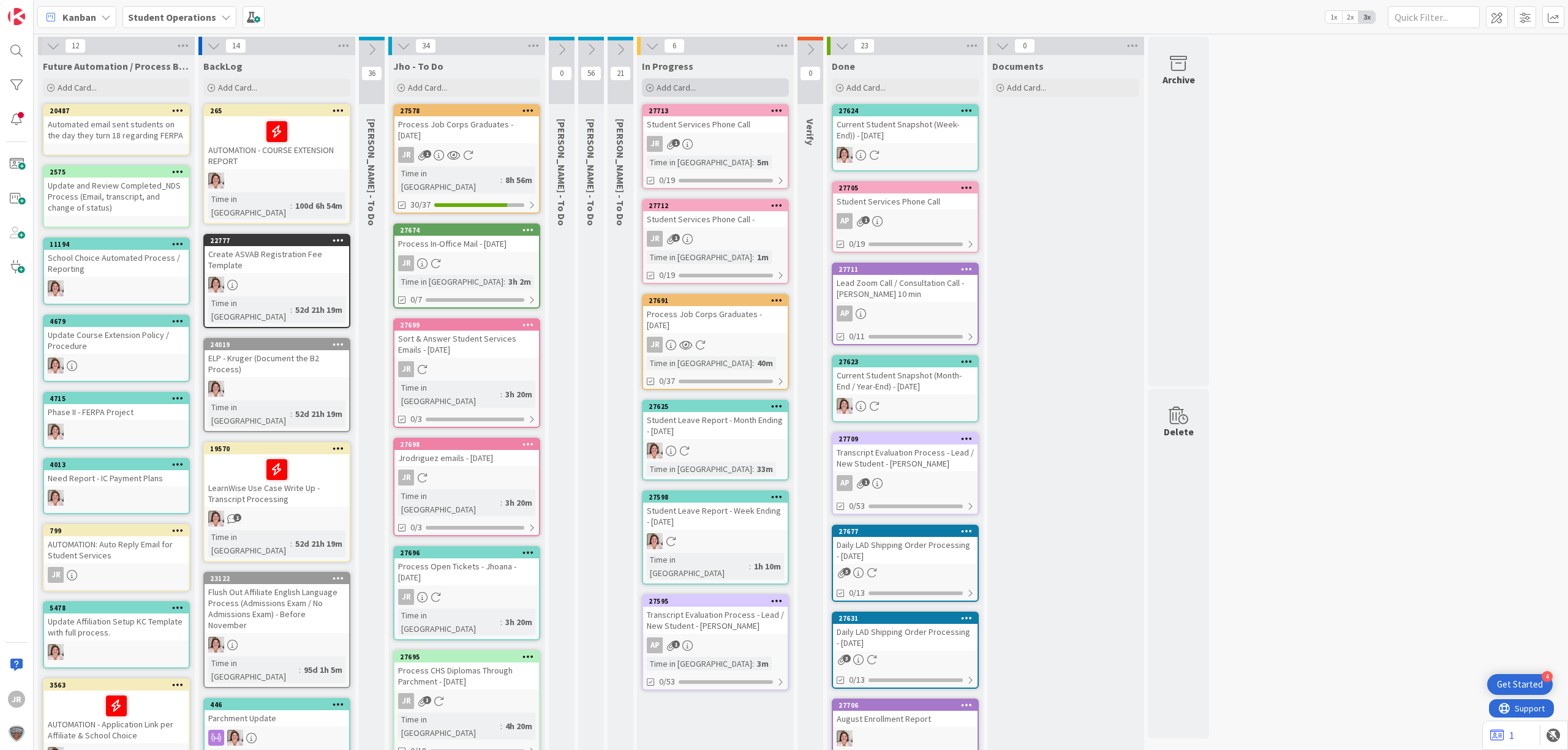
click at [731, 95] on div "Add Card..." at bounding box center [716, 87] width 147 height 18
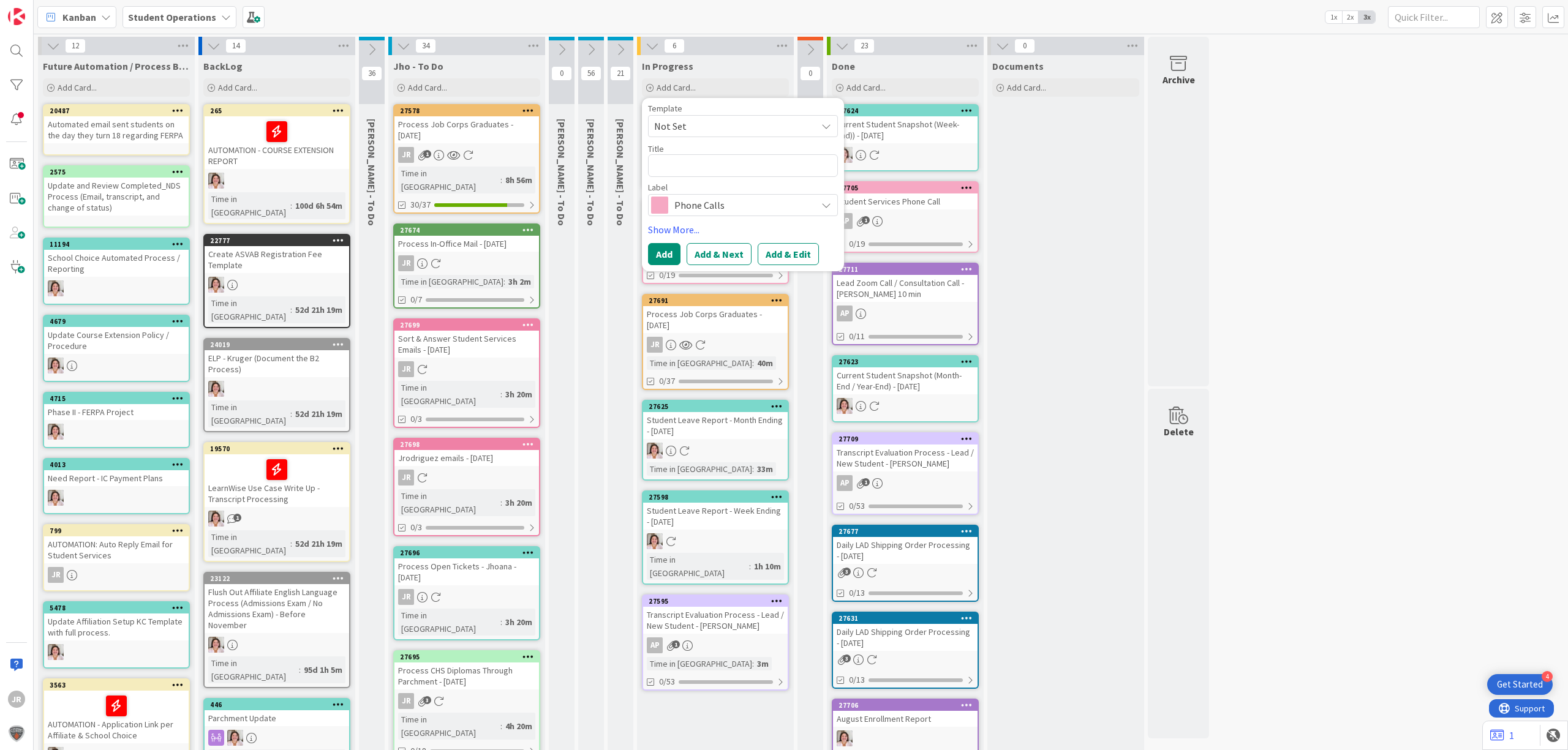
click at [728, 128] on span "Not Set" at bounding box center [731, 126] width 153 height 16
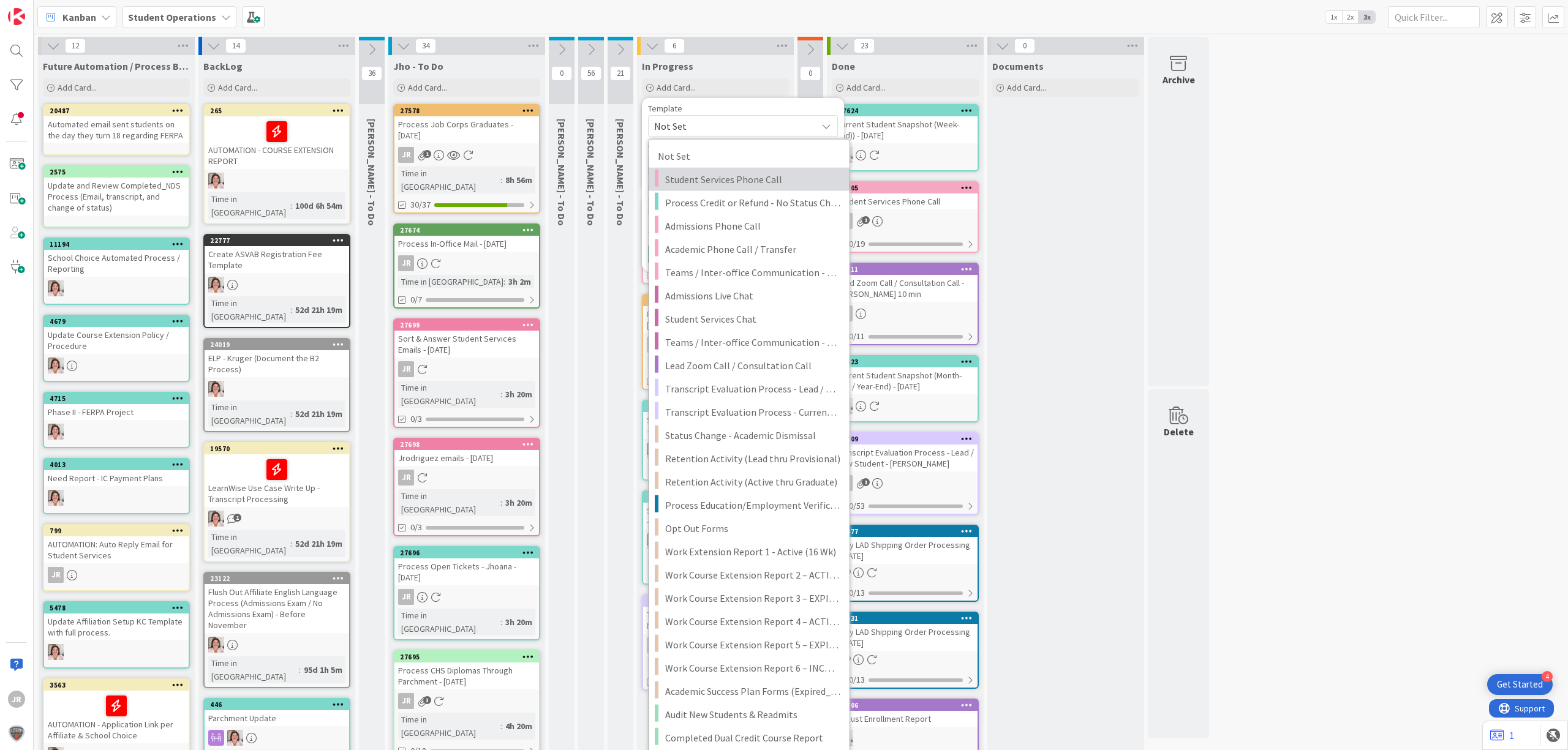
click at [728, 185] on span "Student Services Phone Call" at bounding box center [752, 179] width 175 height 16
type textarea "x"
type textarea "Student Services Phone Call"
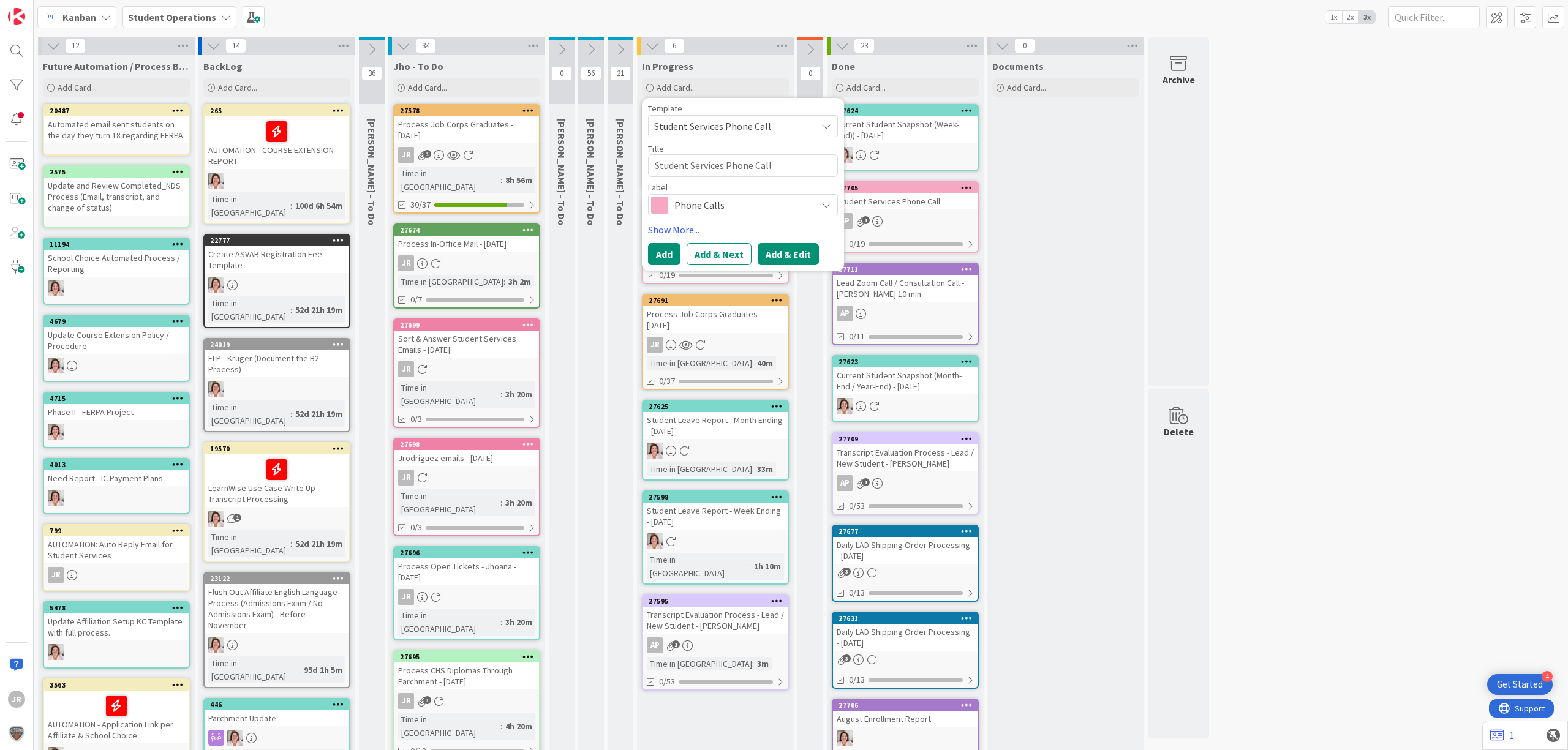
click at [788, 245] on button "Add & Edit" at bounding box center [788, 254] width 61 height 22
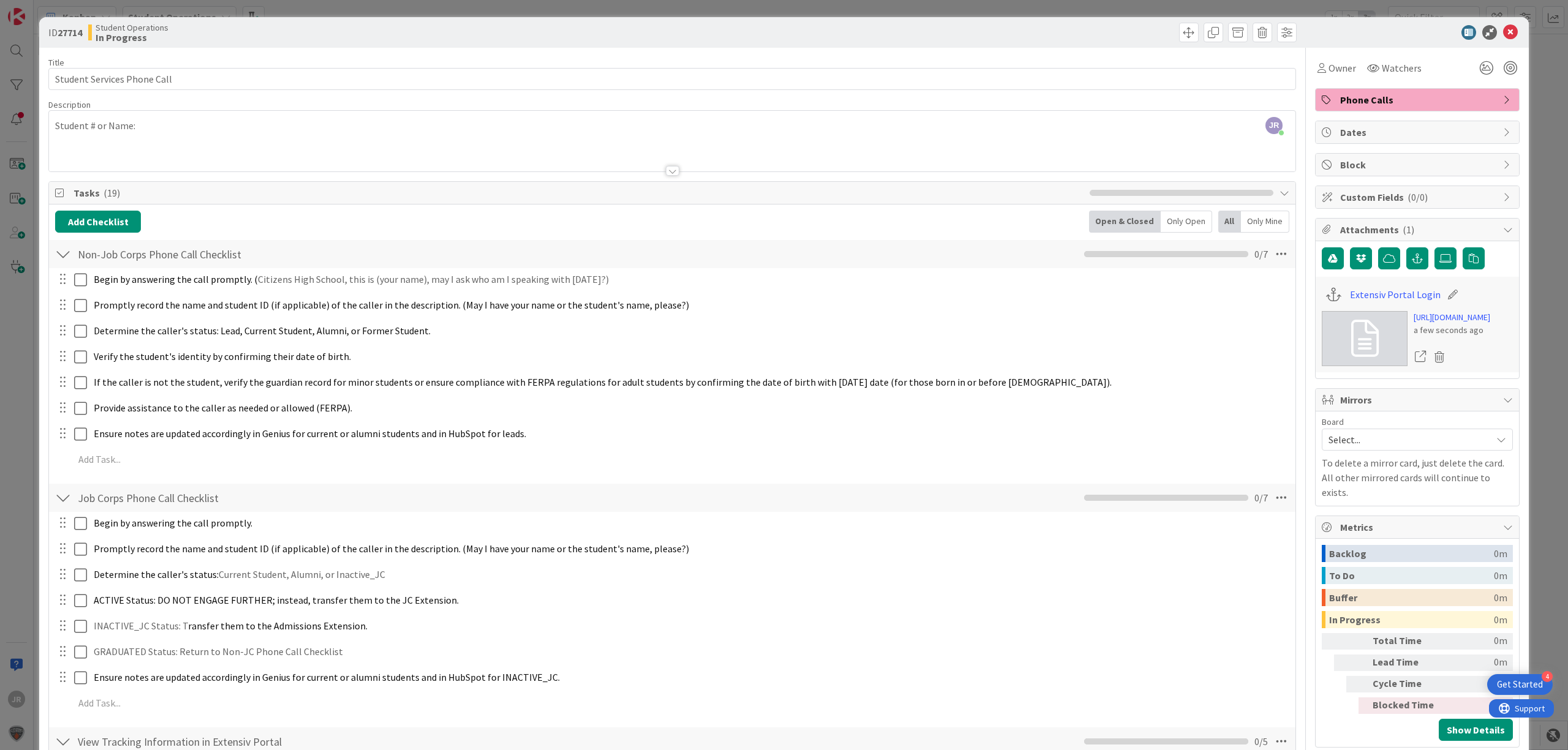
drag, startPoint x: 605, startPoint y: 7, endPoint x: 612, endPoint y: 18, distance: 13.0
click at [605, 7] on div "ID 27714 Student Operations In Progress Title 27 / 128 Student Services Phone C…" at bounding box center [784, 375] width 1568 height 750
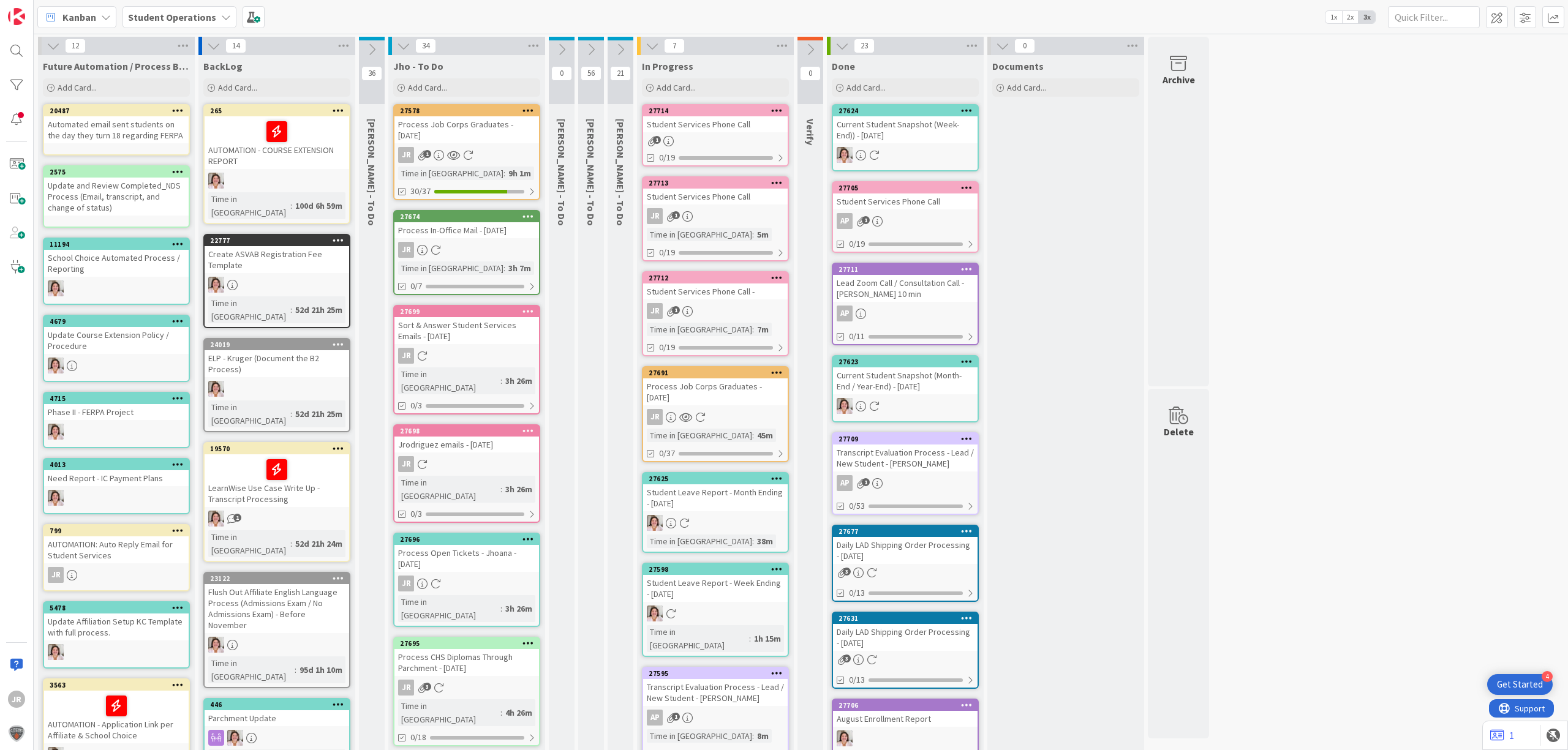
click at [760, 209] on div "JR 1" at bounding box center [716, 216] width 145 height 16
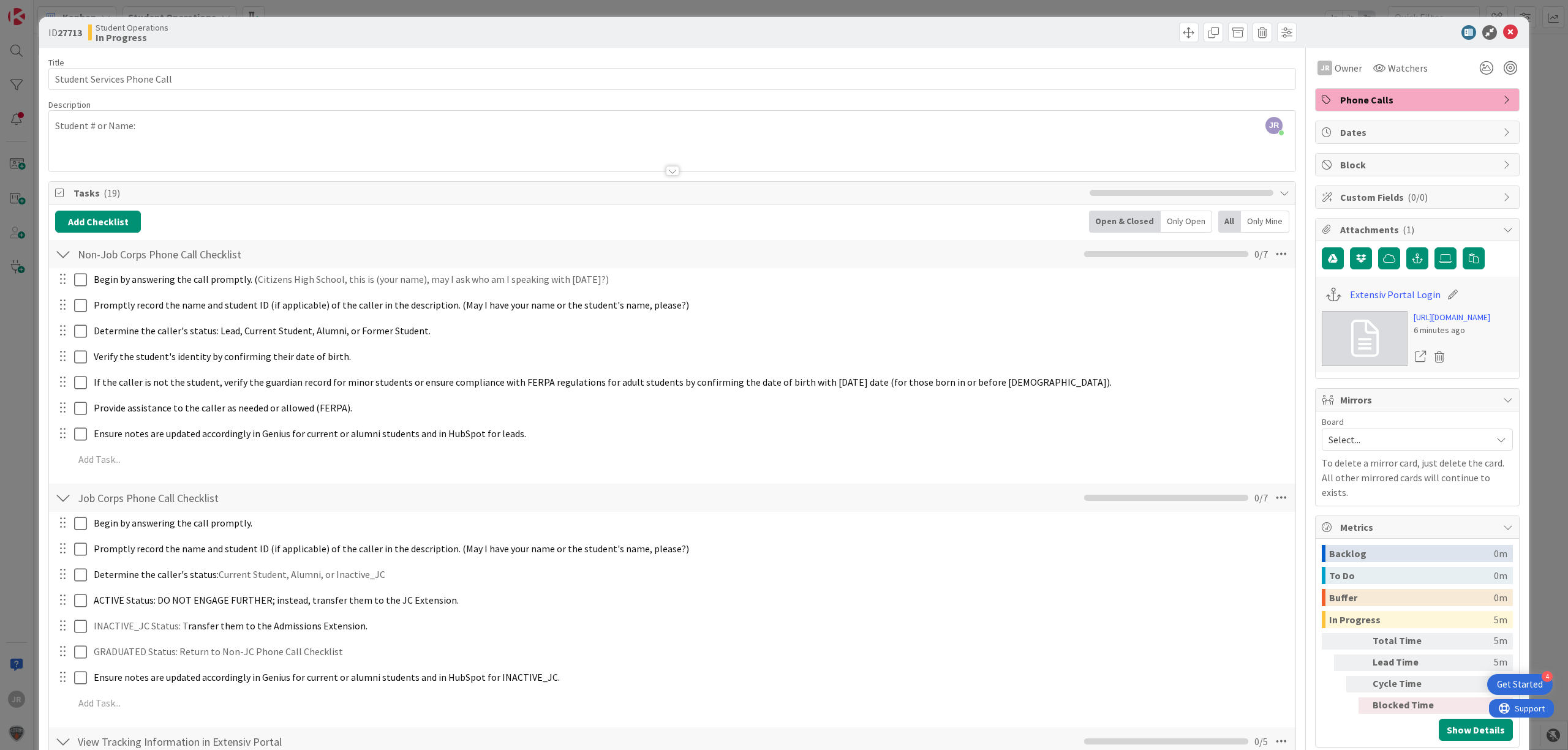
click at [598, 8] on div "ID 27713 Student Operations In Progress Title 27 / 128 Student Services Phone C…" at bounding box center [784, 375] width 1568 height 750
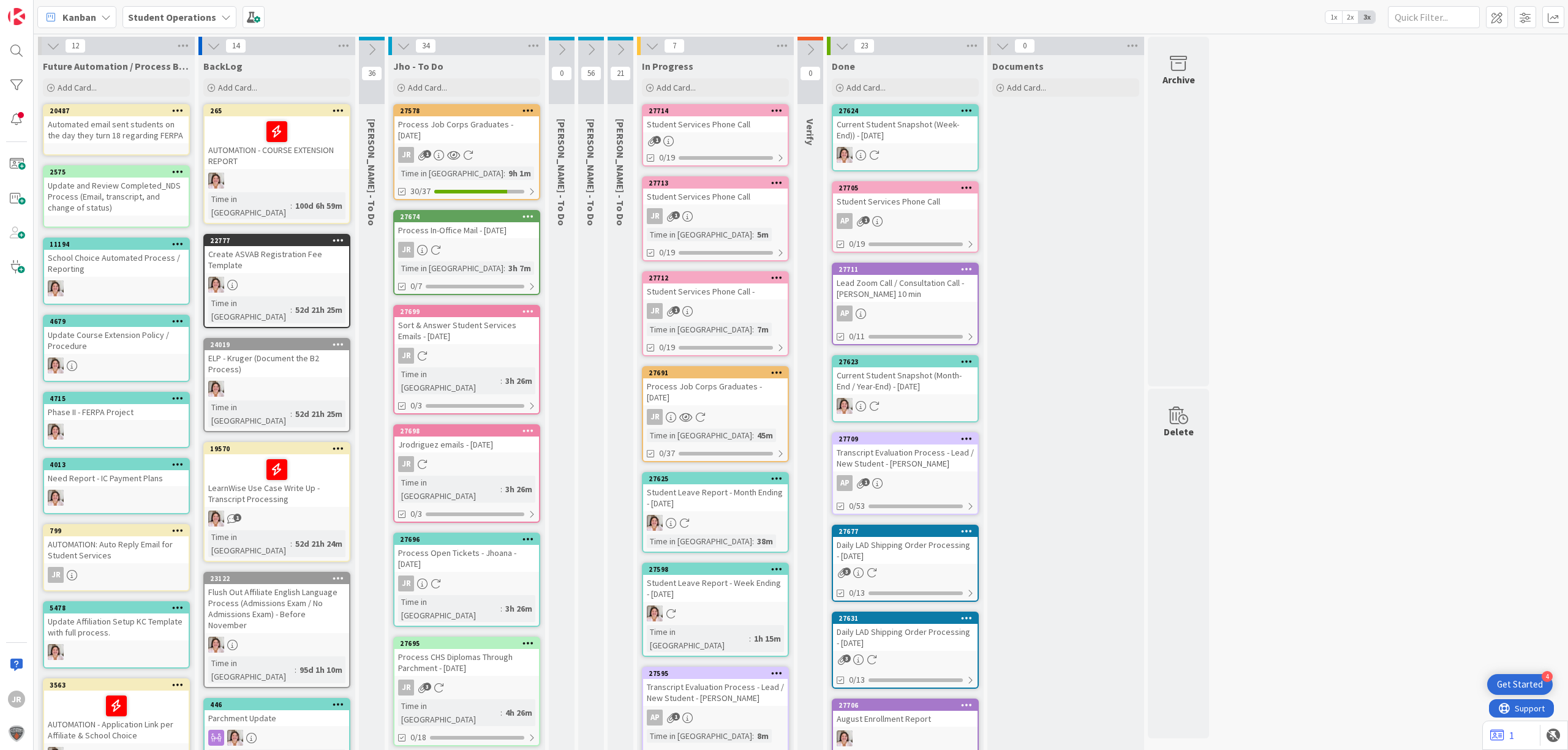
click at [772, 295] on div "Student Services Phone Call -" at bounding box center [716, 292] width 145 height 16
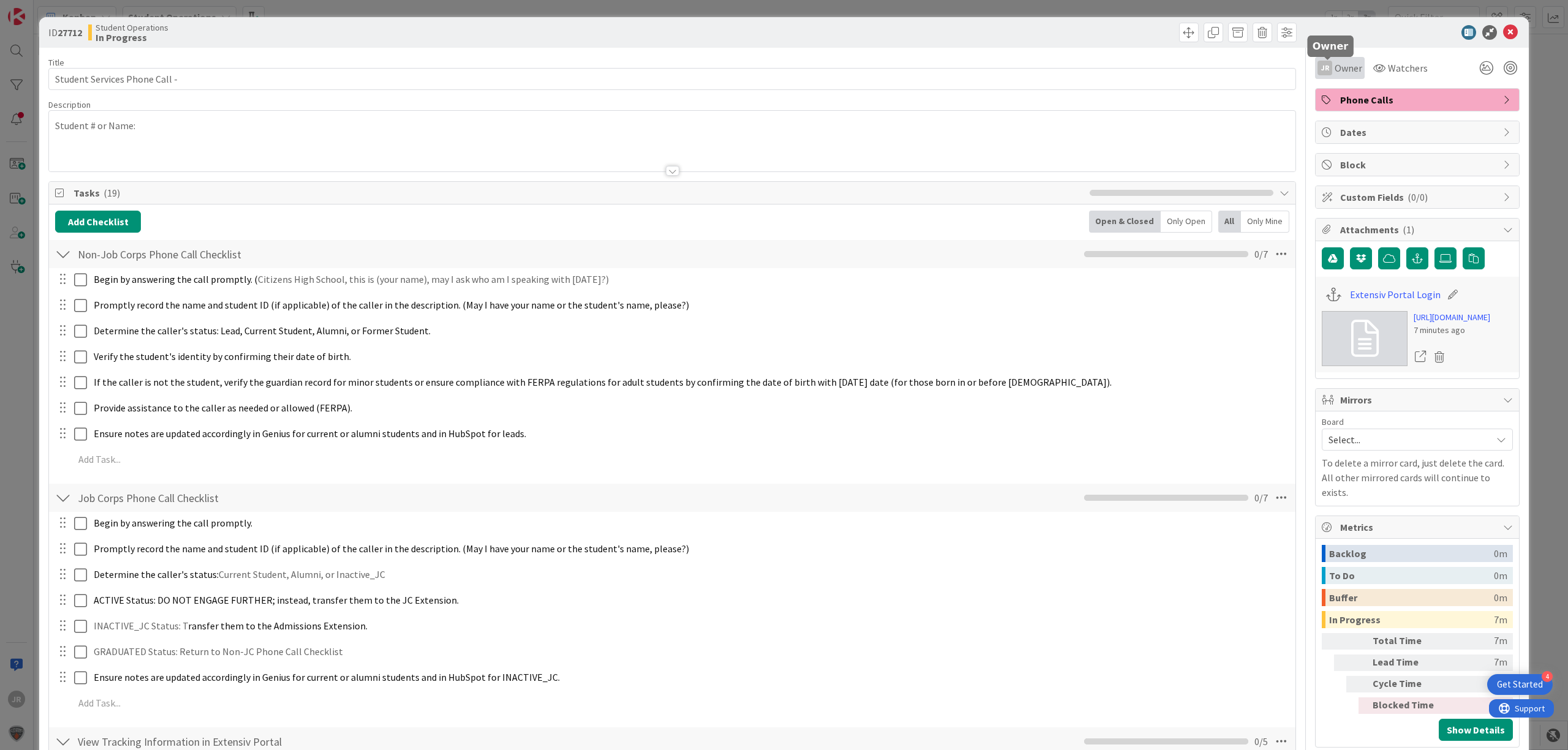
click at [1335, 72] on span "Owner" at bounding box center [1349, 68] width 28 height 14
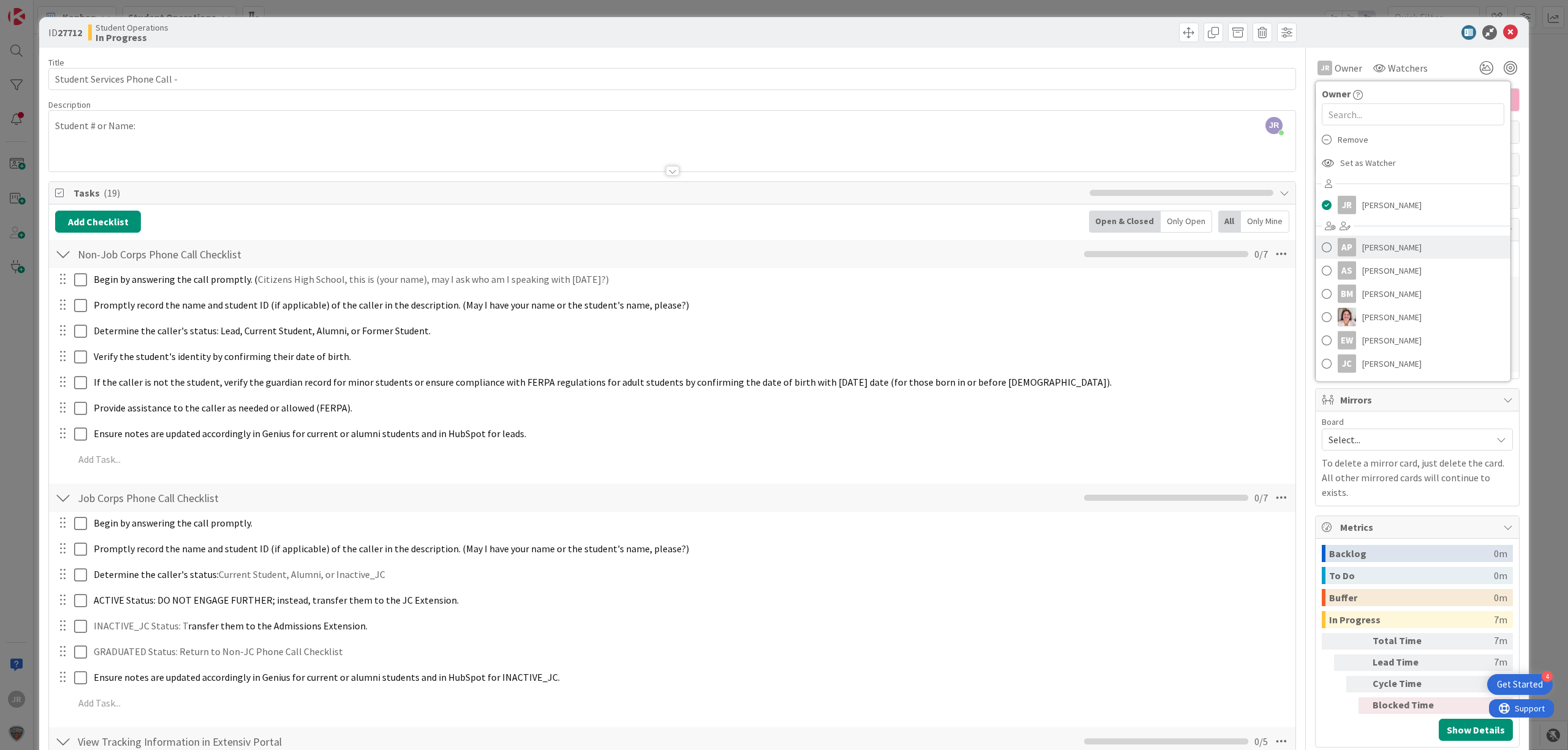
click at [1370, 250] on span "[PERSON_NAME]" at bounding box center [1392, 248] width 59 height 18
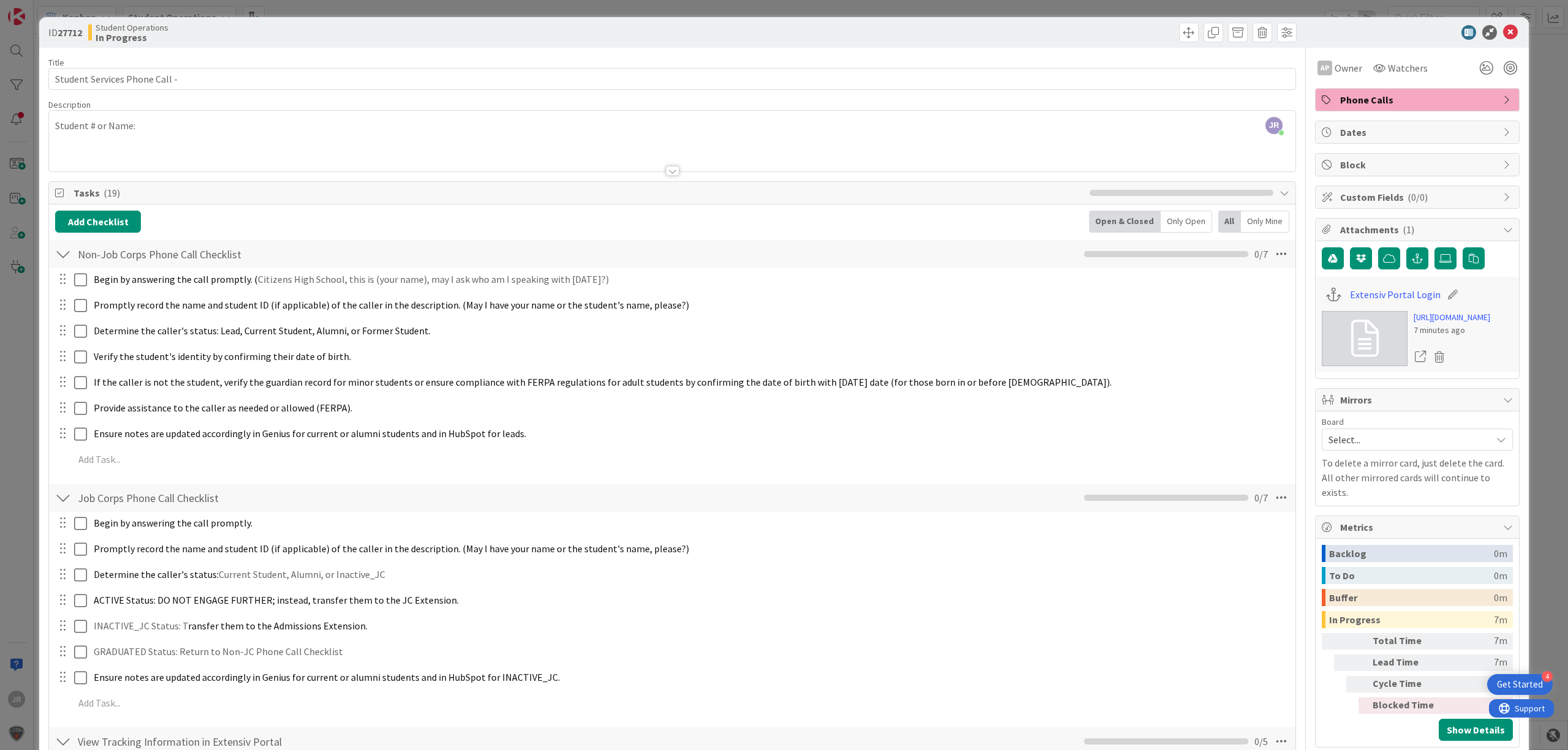
click at [1135, 15] on div "ID 27712 Student Operations In Progress Title 30 / 128 Student Services Phone C…" at bounding box center [784, 375] width 1568 height 750
click at [1130, 11] on div "Kanban Student Operations 1x 2x 3x" at bounding box center [800, 16] width 1534 height 33
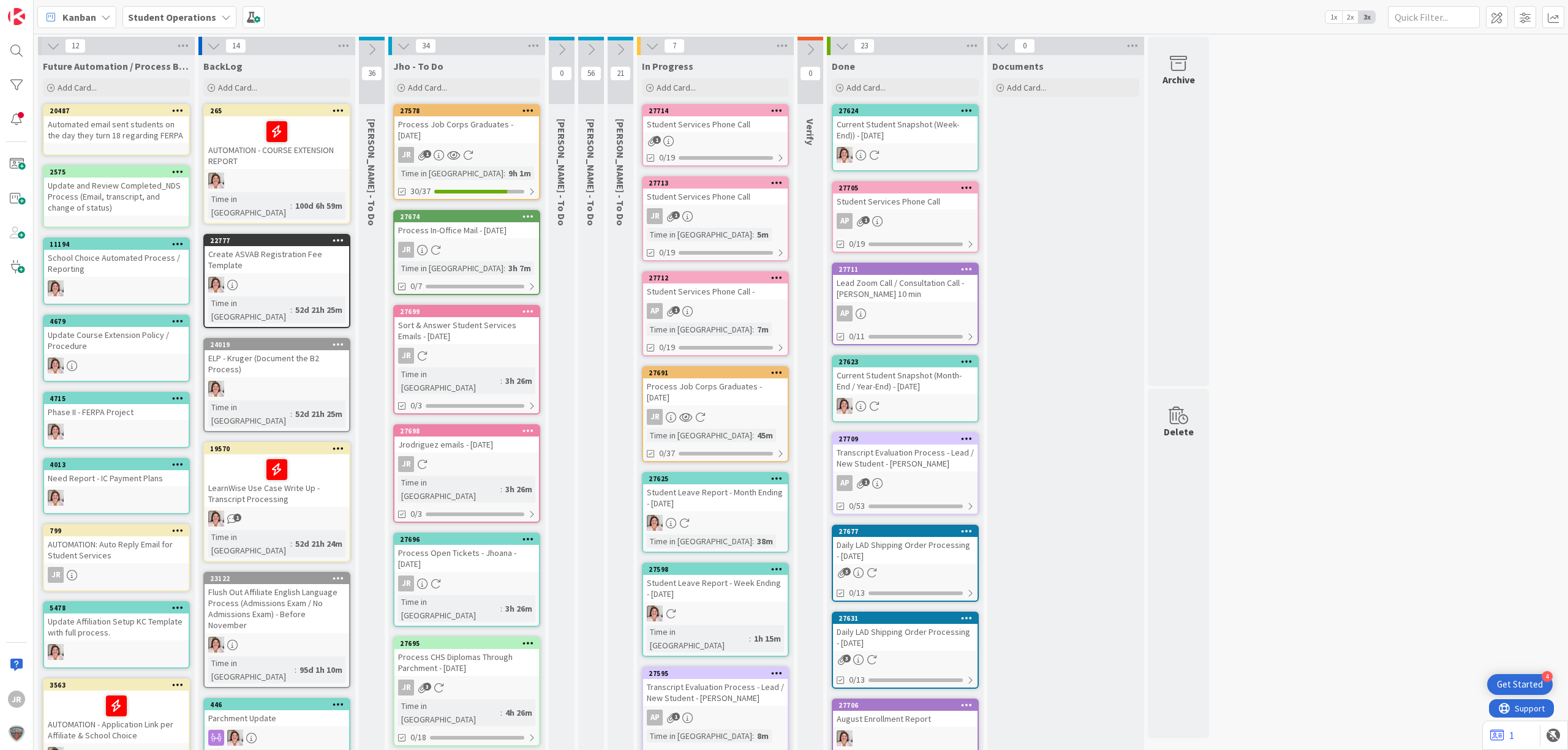
click at [745, 131] on div "Student Services Phone Call" at bounding box center [716, 124] width 145 height 16
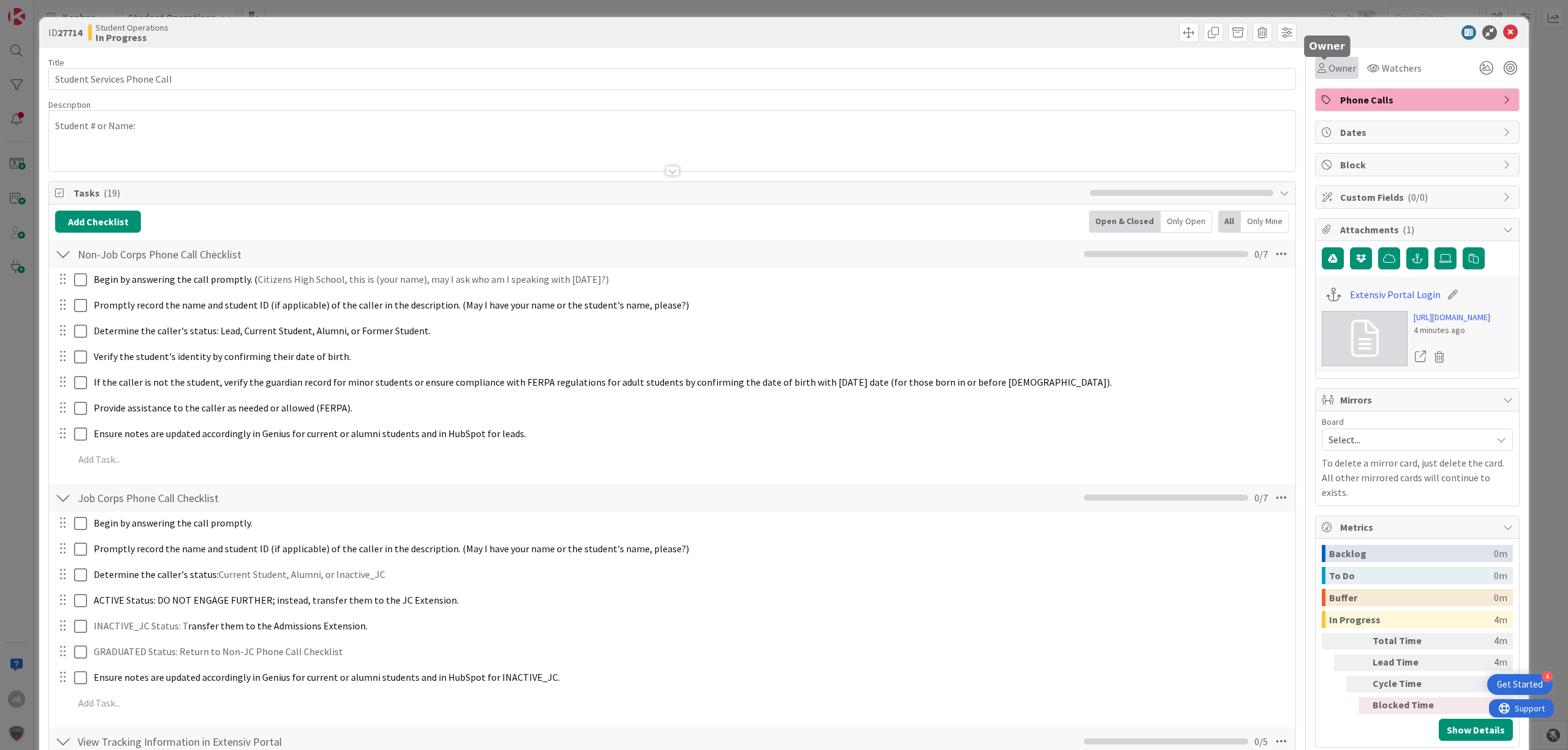
click at [1329, 65] on span "Owner" at bounding box center [1343, 68] width 28 height 14
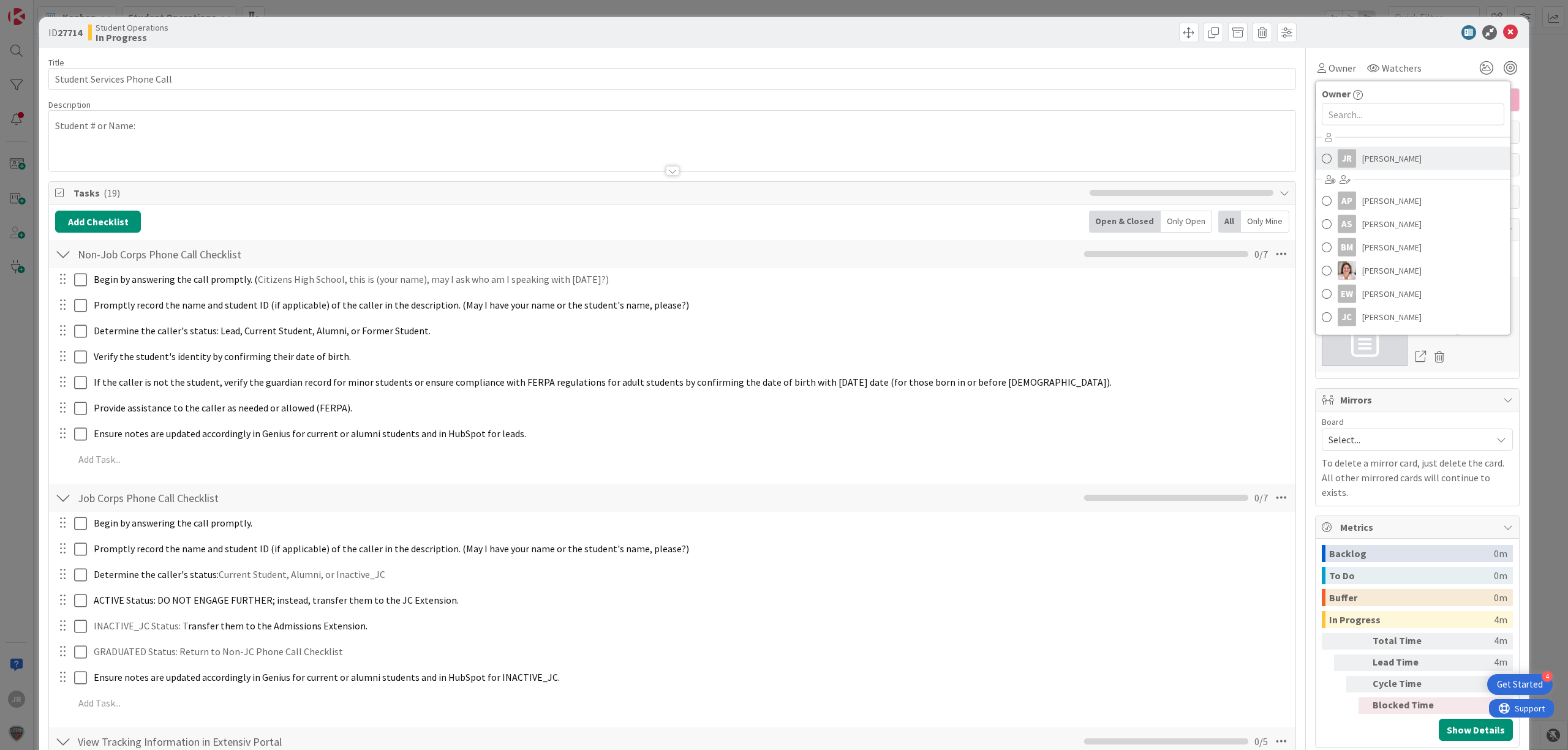
click at [1346, 167] on link "JR [PERSON_NAME]" at bounding box center [1413, 158] width 195 height 23
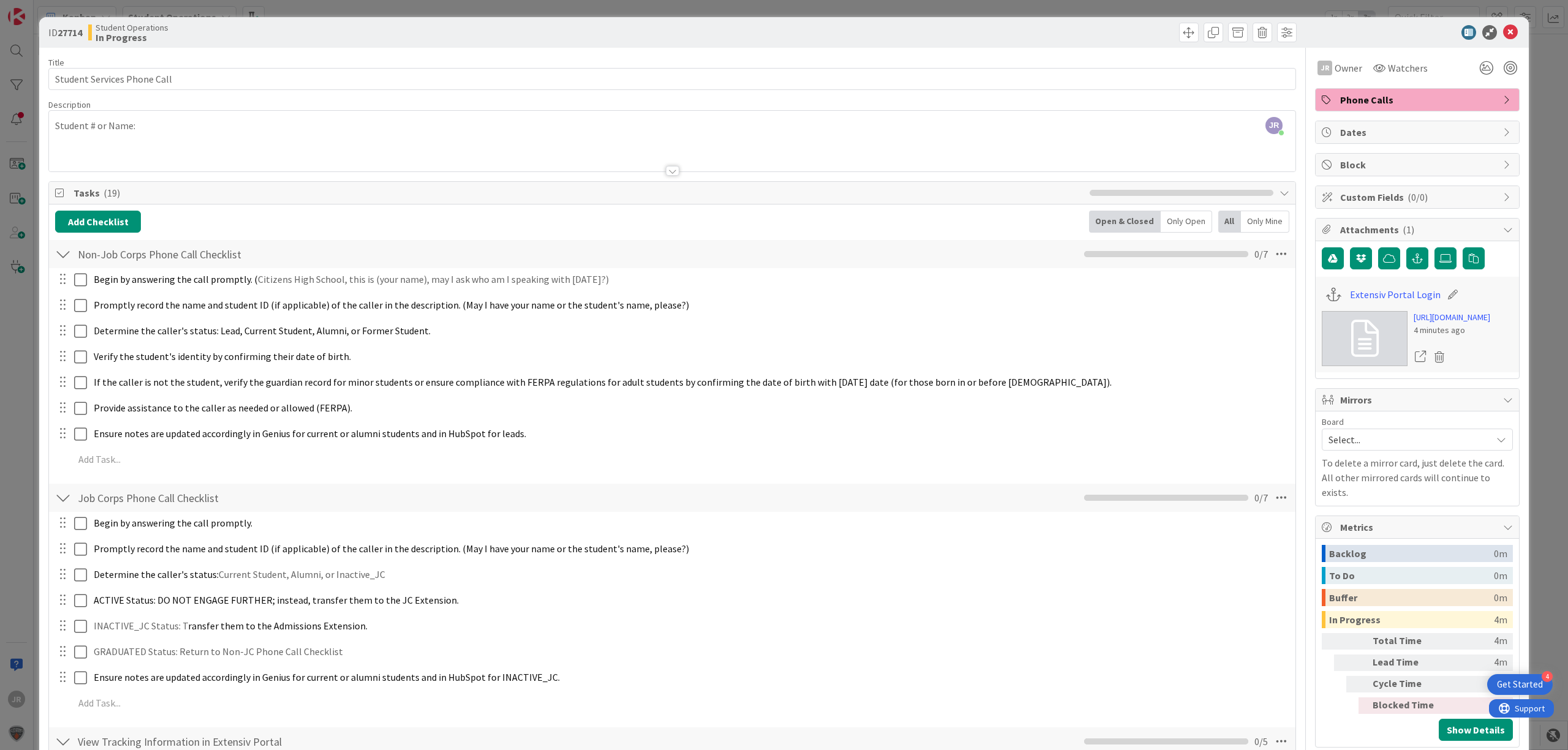
click at [1087, 6] on div "ID 27714 Student Operations In Progress Title 27 / 128 Student Services Phone C…" at bounding box center [784, 375] width 1568 height 750
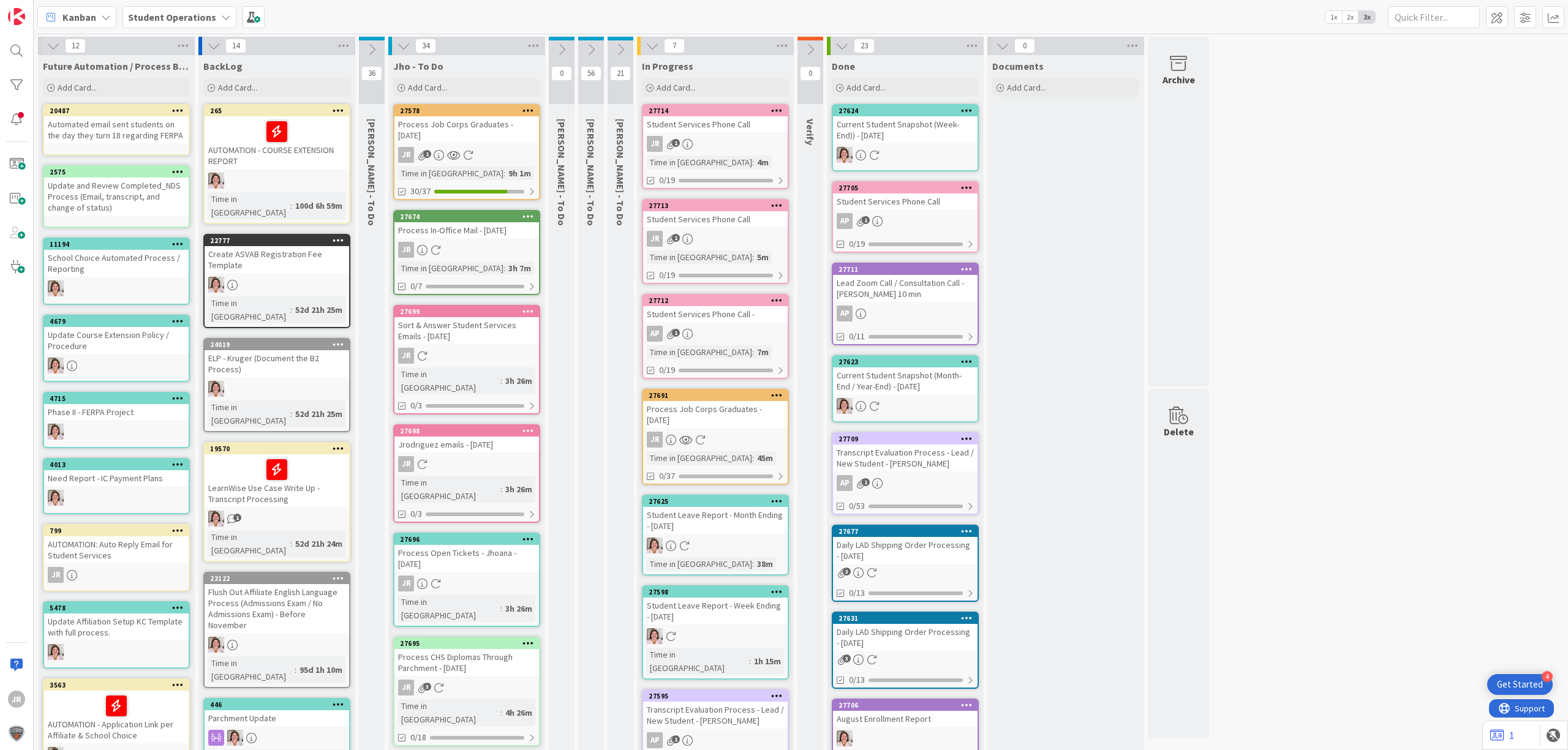
click at [752, 215] on div "Student Services Phone Call" at bounding box center [716, 219] width 145 height 16
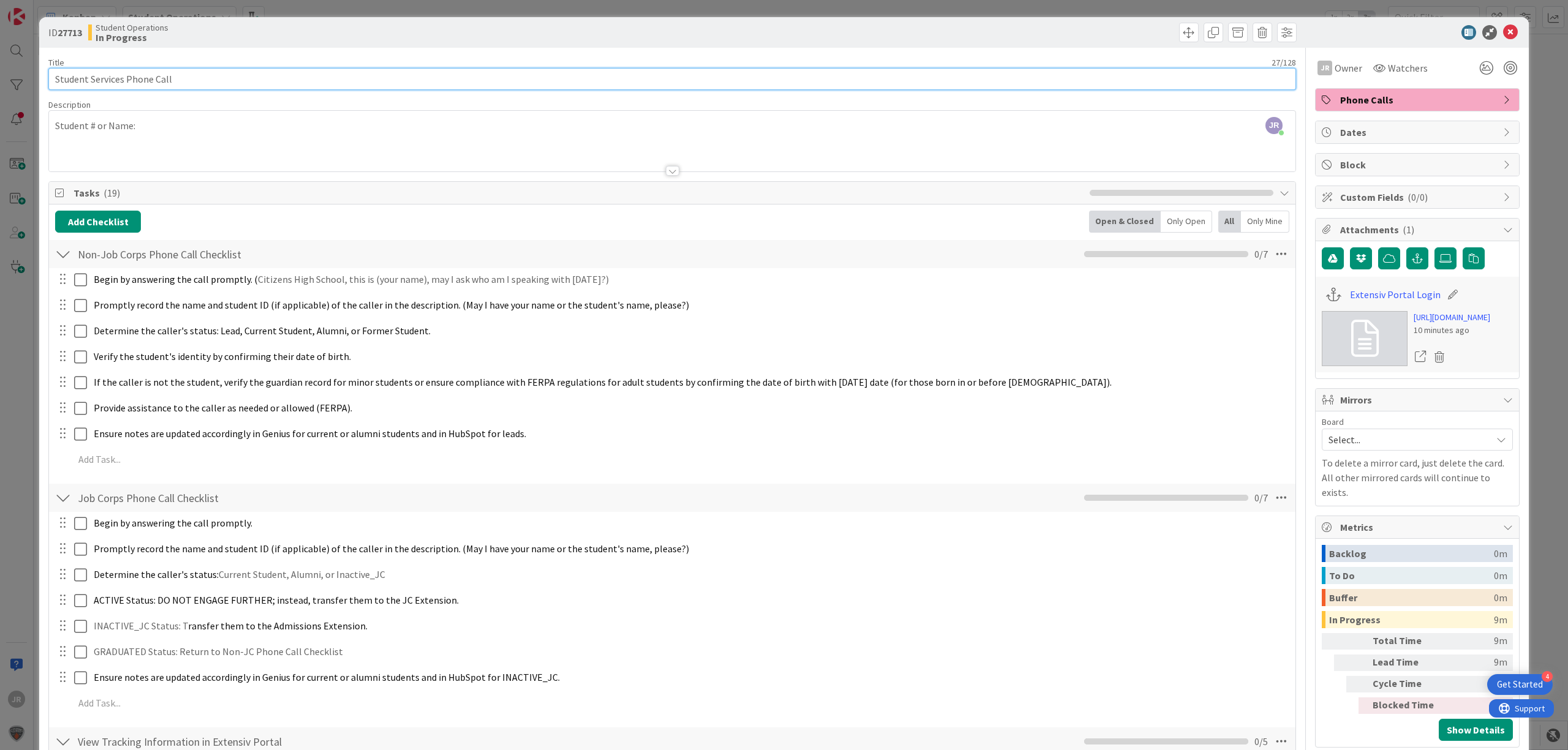
click at [329, 71] on input "Student Services Phone Call" at bounding box center [672, 79] width 1248 height 22
type input "Student Services Phone Call - [PERSON_NAME]"
click at [1184, 35] on span at bounding box center [1189, 32] width 20 height 20
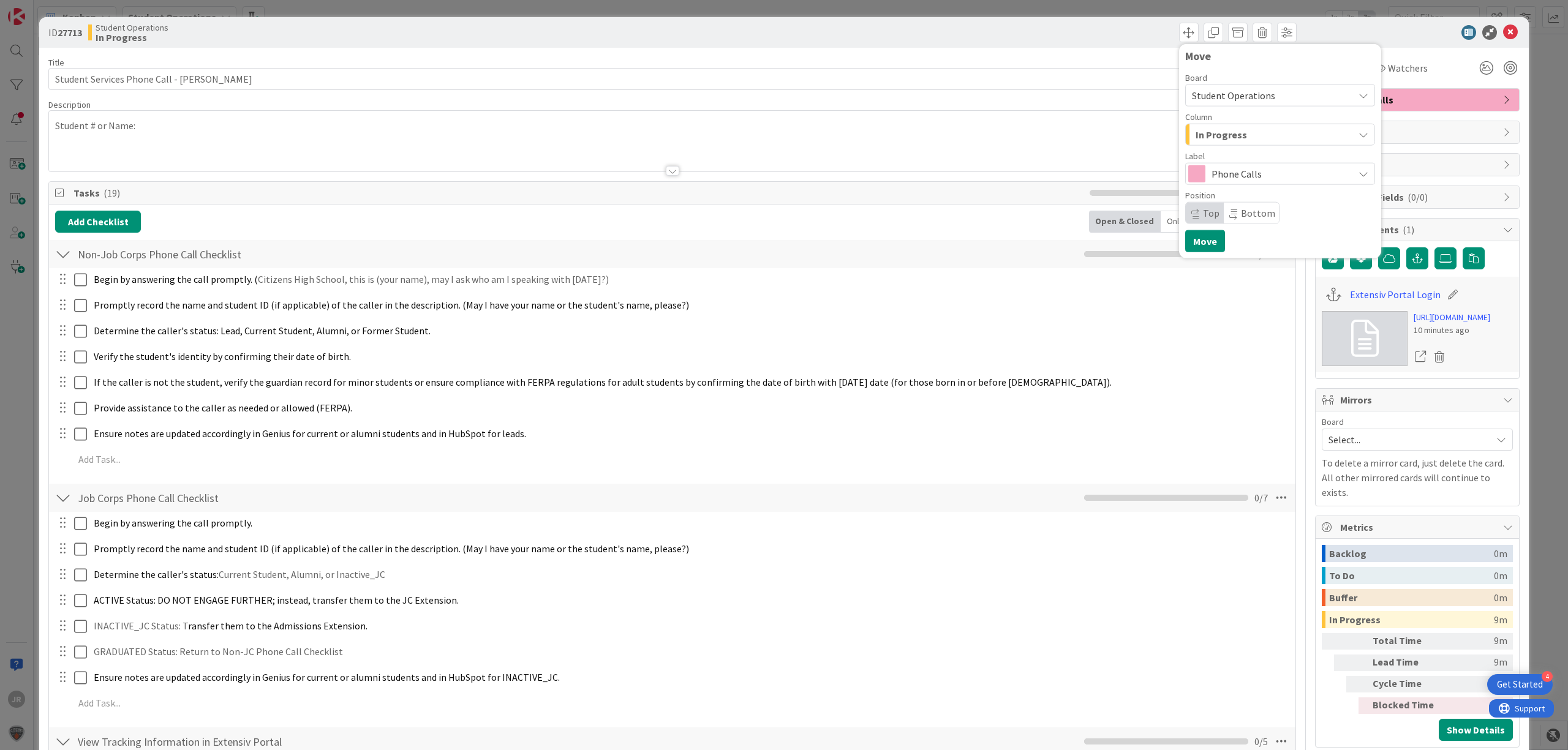
click at [1196, 133] on span "In Progress" at bounding box center [1222, 135] width 51 height 16
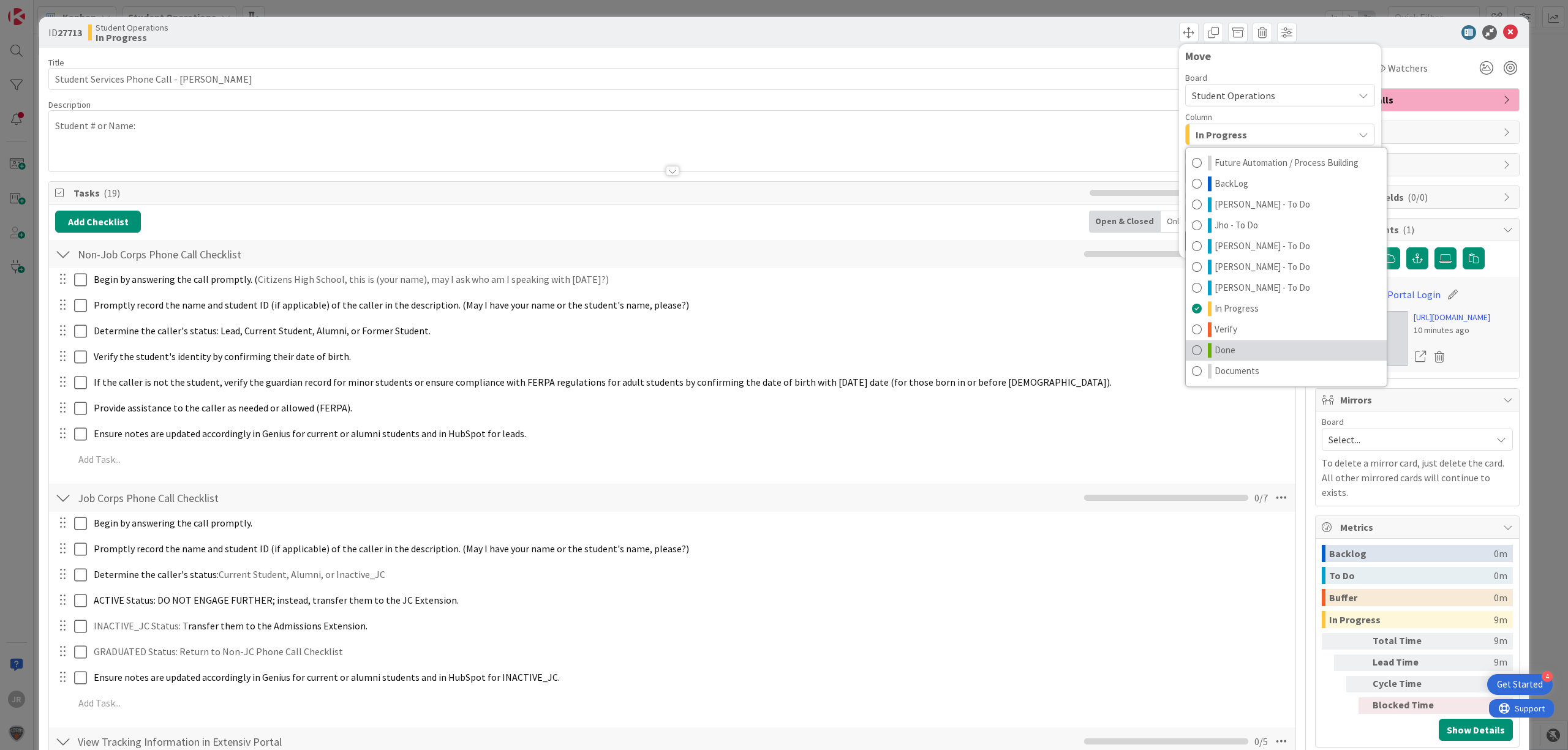
click at [1232, 340] on link "Done" at bounding box center [1287, 350] width 201 height 21
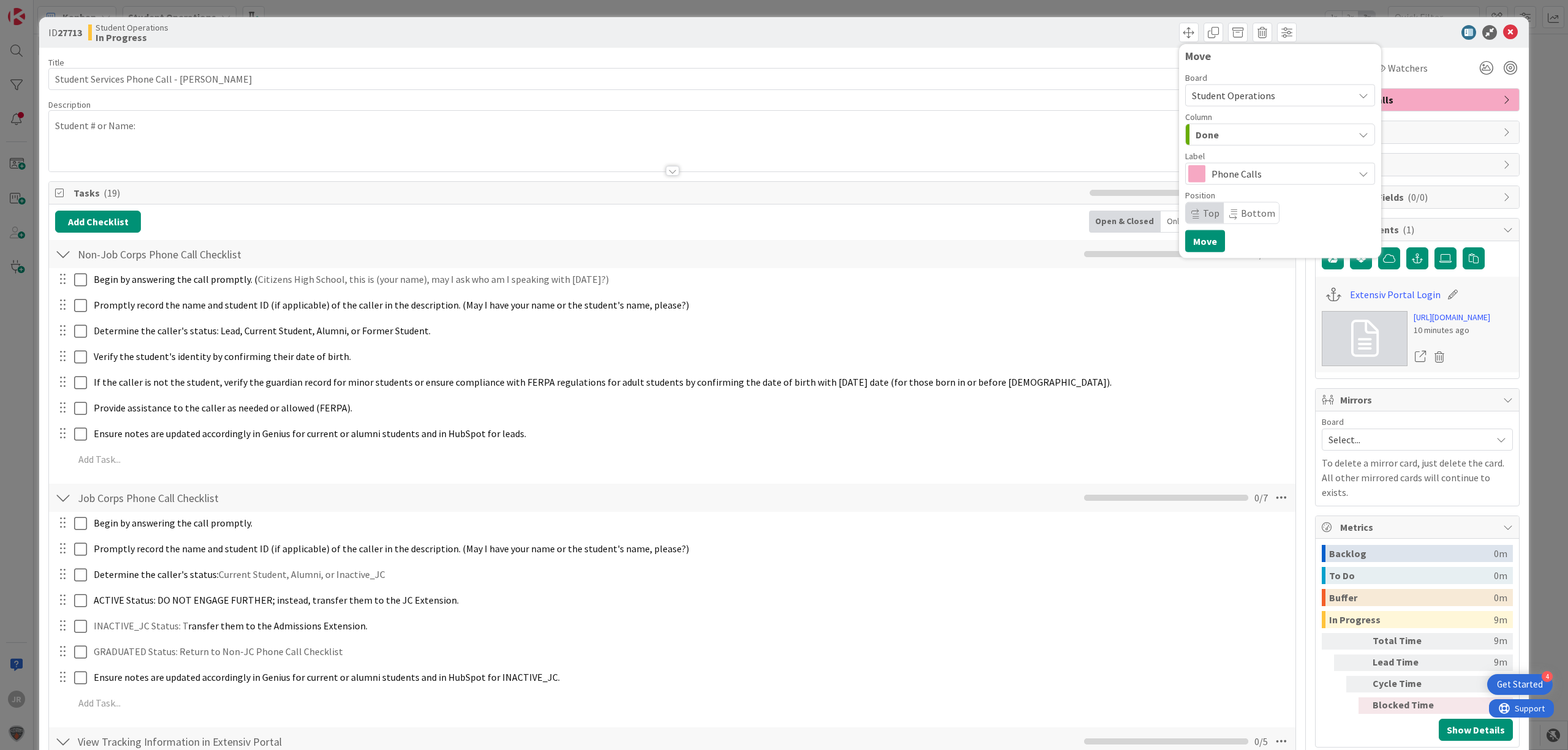
click at [1214, 248] on div "Move Board Student Operations Column Done Future Automation / Process Building …" at bounding box center [1280, 151] width 190 height 202
click at [1205, 242] on button "Move" at bounding box center [1205, 242] width 40 height 22
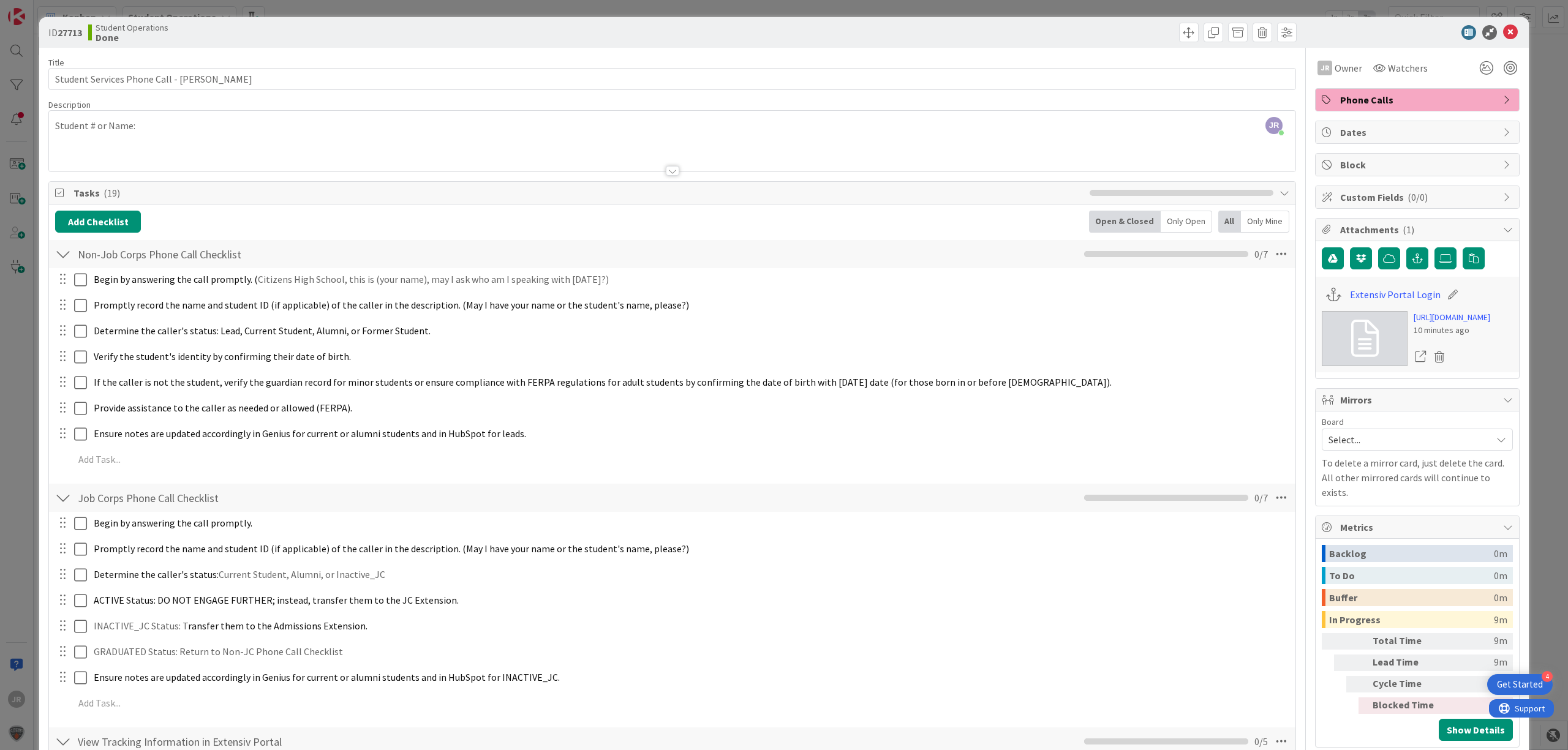
click at [1023, 10] on div "ID 27713 Student Operations Done Move Move Title 44 / 128 Student Services Phon…" at bounding box center [784, 375] width 1568 height 750
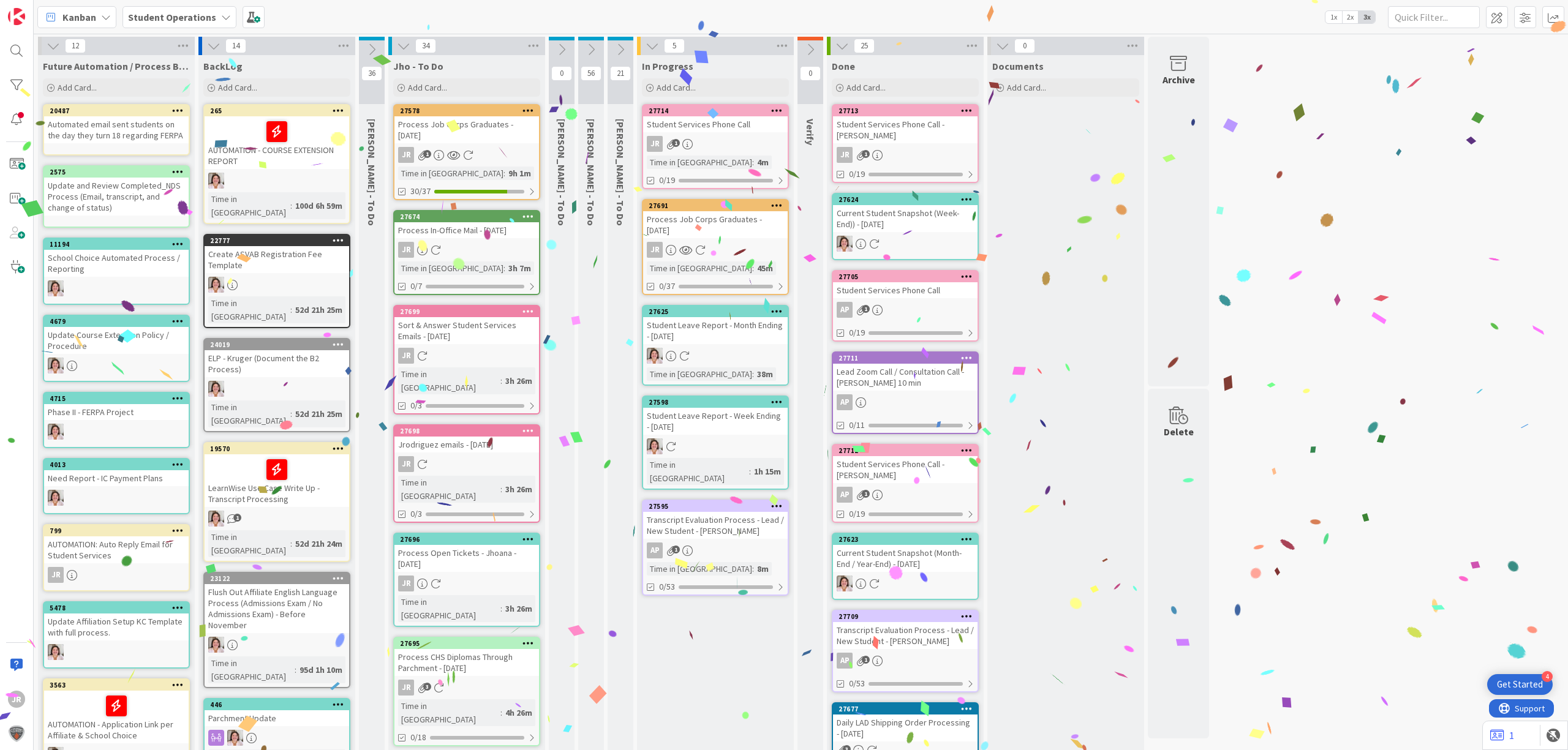
click at [726, 121] on div "Student Services Phone Call" at bounding box center [716, 124] width 145 height 16
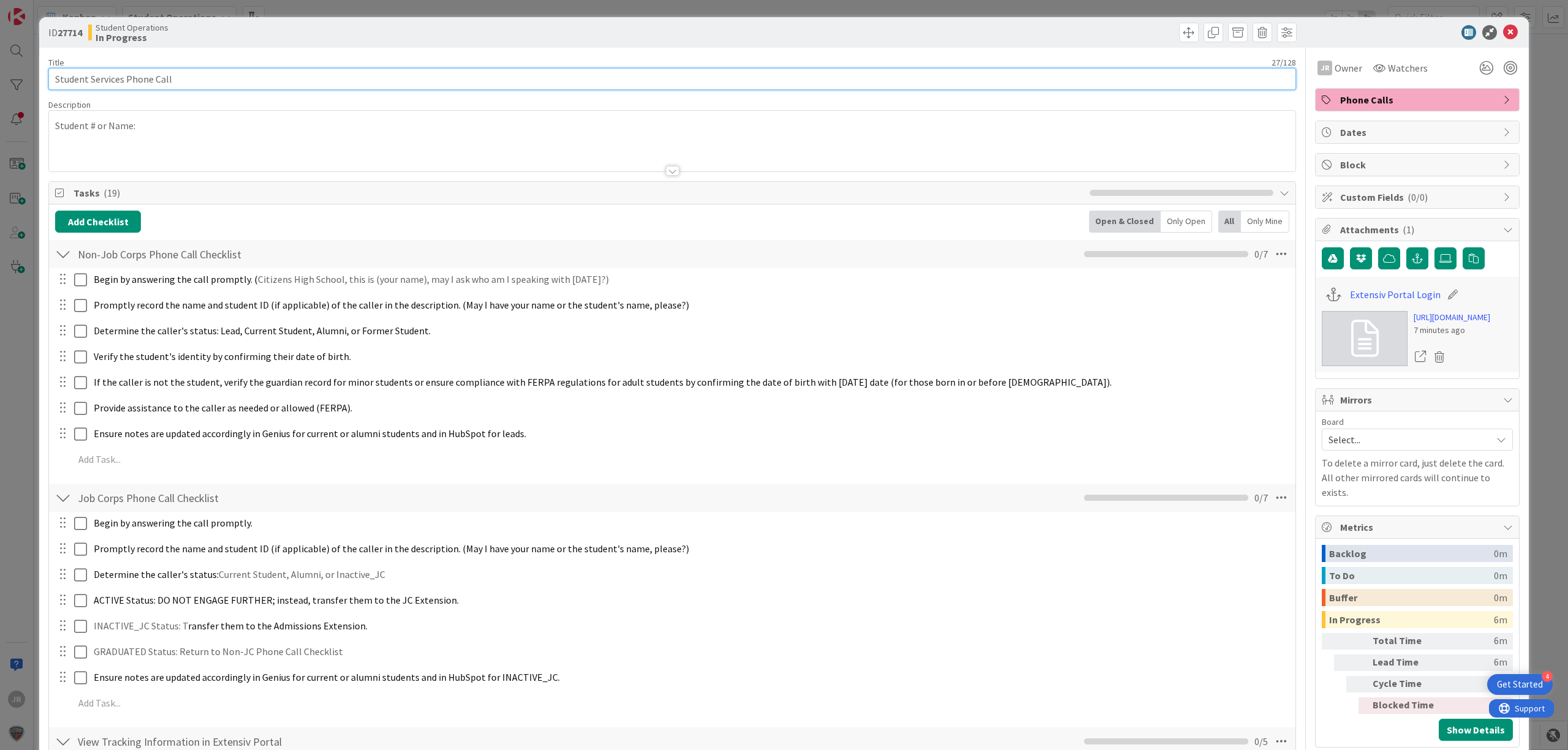
click at [466, 68] on input "Student Services Phone Call" at bounding box center [672, 79] width 1248 height 22
type input "Student Services Phone Call - [PERSON_NAME]"
click at [1182, 32] on span at bounding box center [1189, 32] width 20 height 20
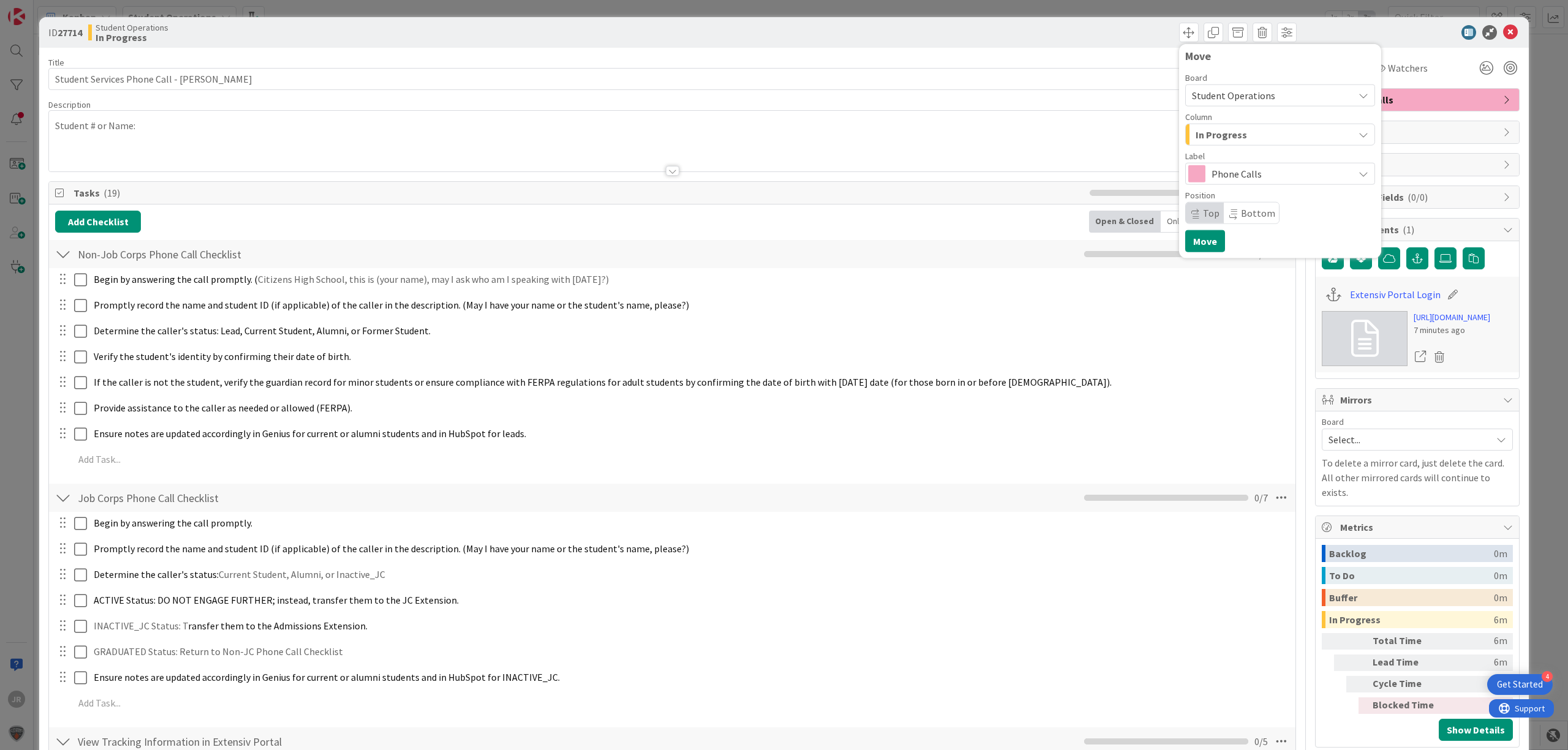
click at [1199, 140] on span "In Progress" at bounding box center [1222, 135] width 51 height 16
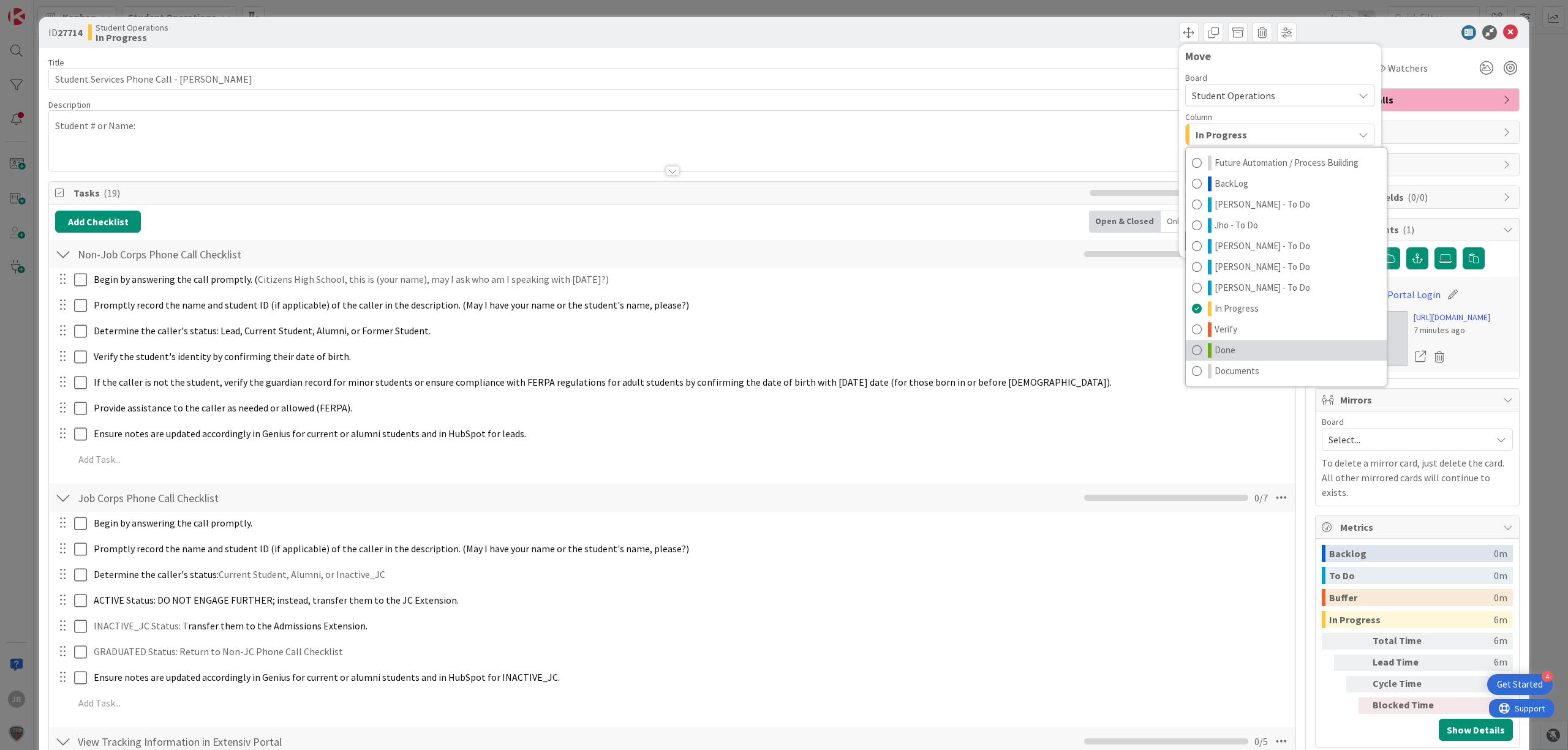
click at [1220, 343] on span "Done" at bounding box center [1226, 350] width 21 height 14
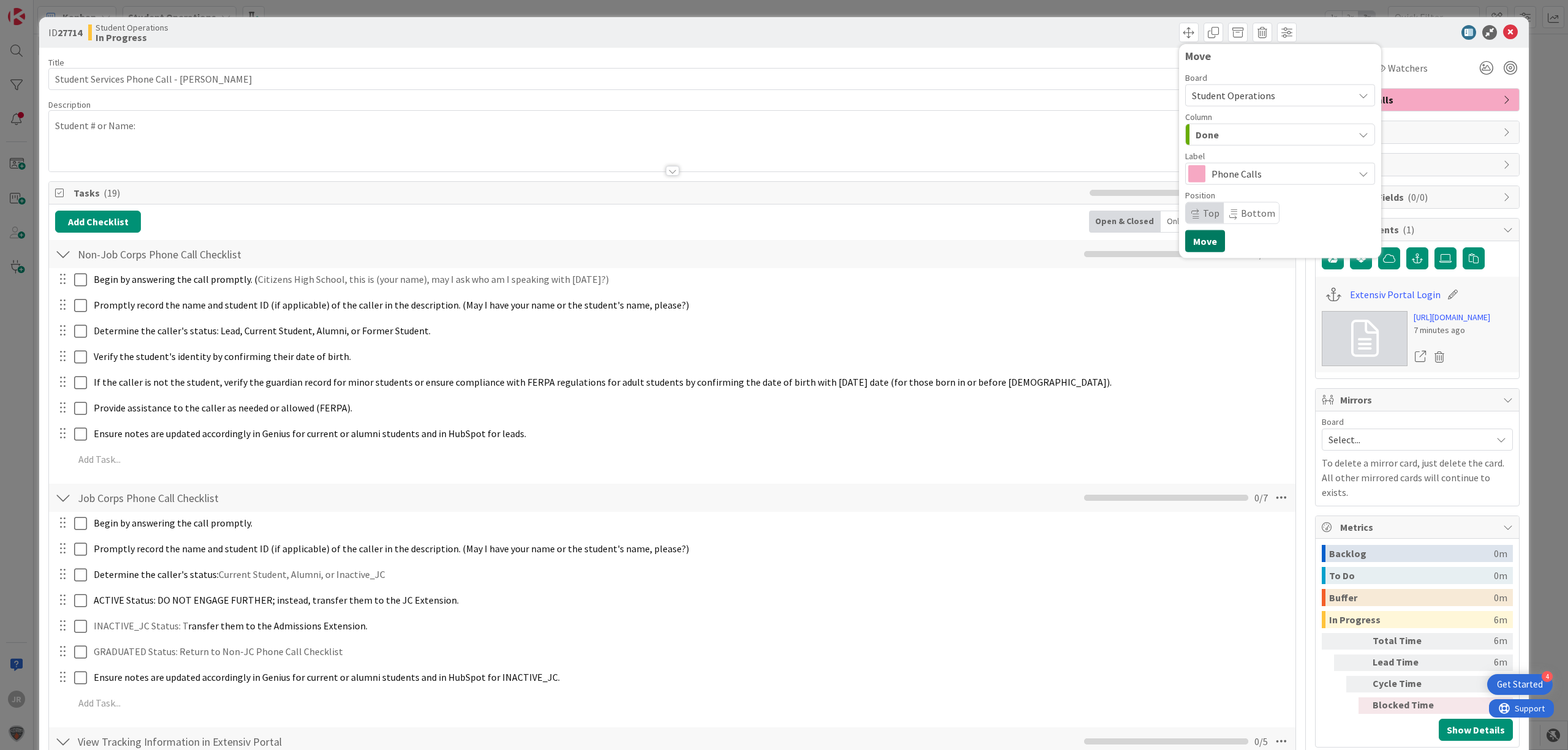
click at [1197, 242] on button "Move" at bounding box center [1205, 242] width 40 height 22
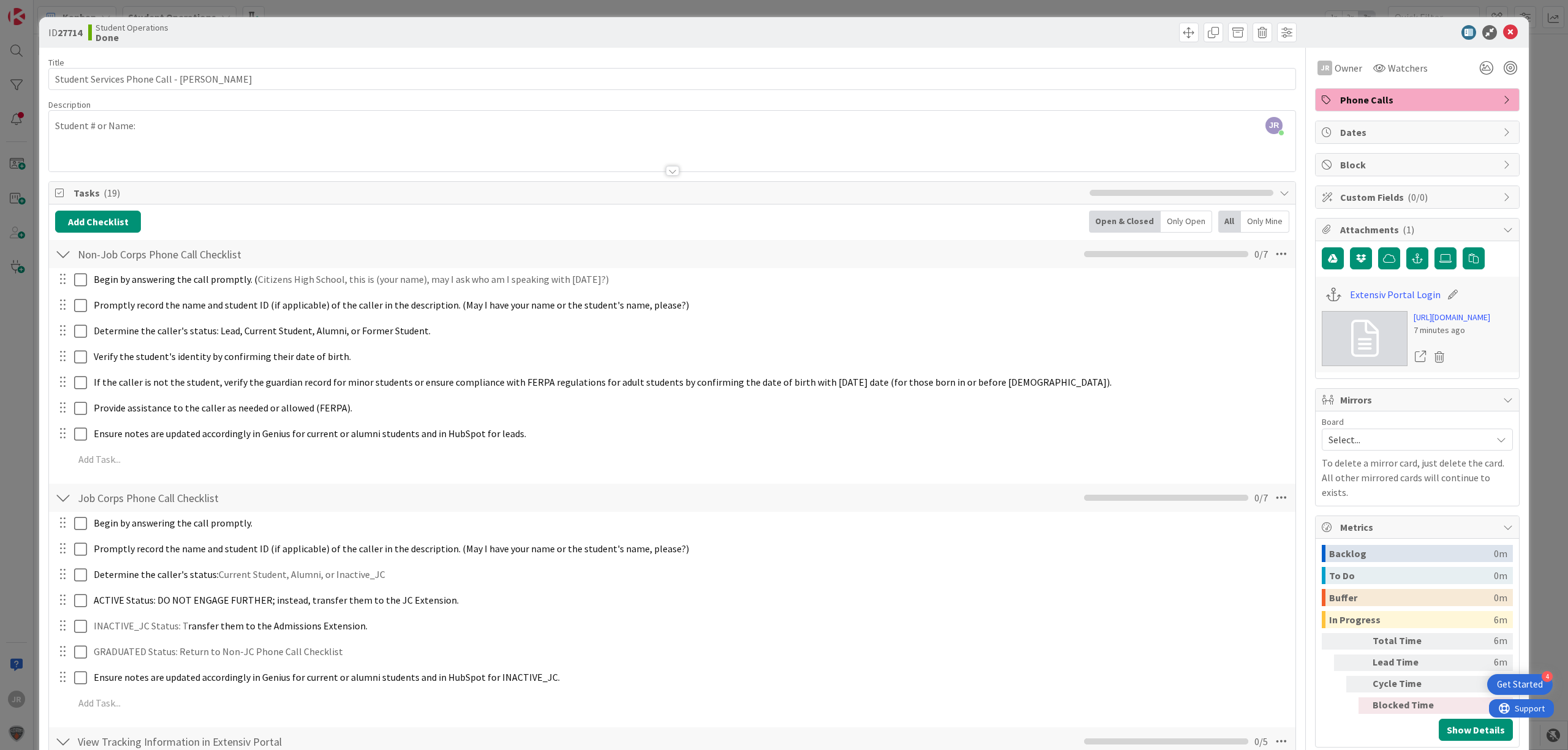
click at [1074, 14] on div "ID 27714 Student Operations Done Move Move Title 43 / 128 Student Services Phon…" at bounding box center [784, 375] width 1568 height 750
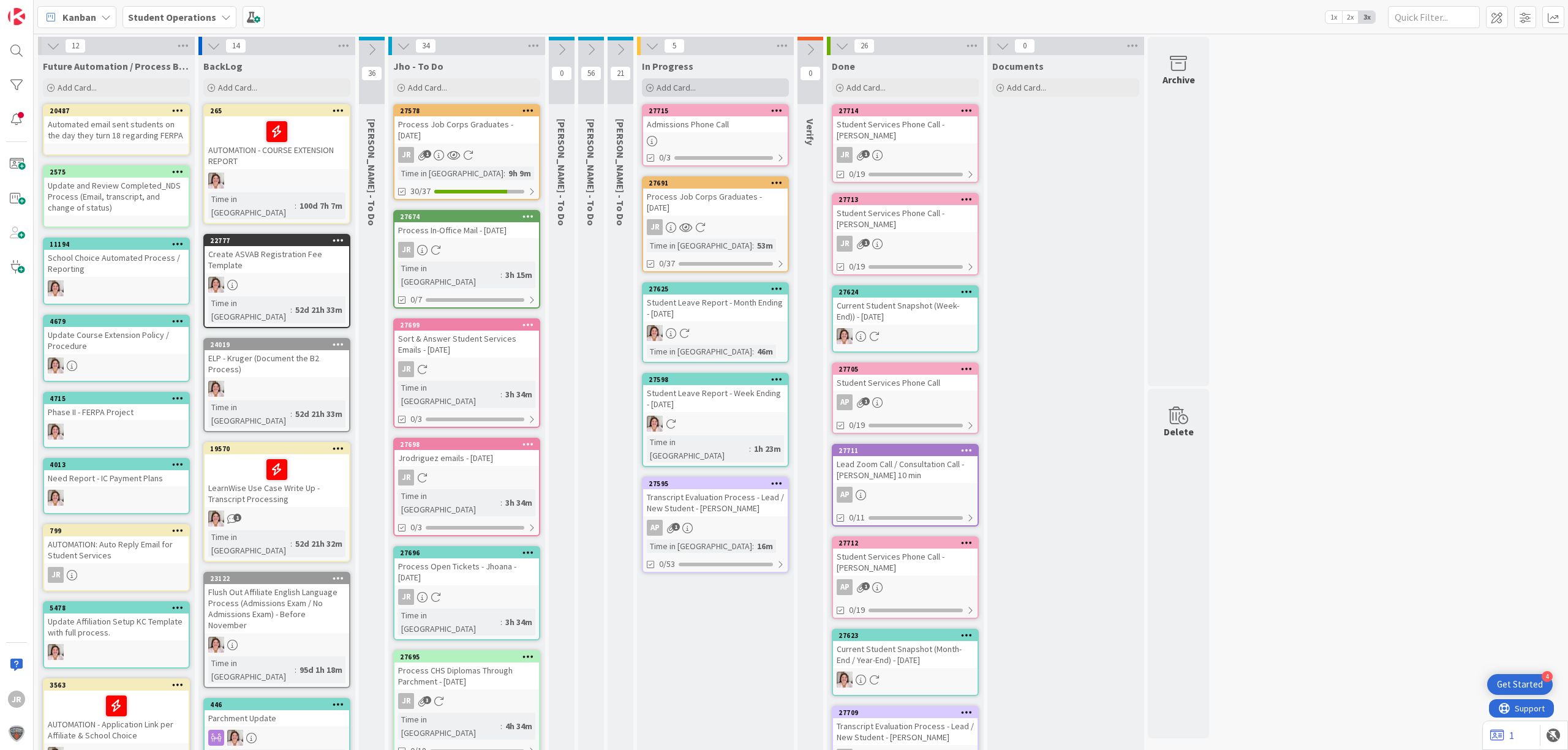
click at [737, 83] on div "Add Card..." at bounding box center [716, 87] width 147 height 18
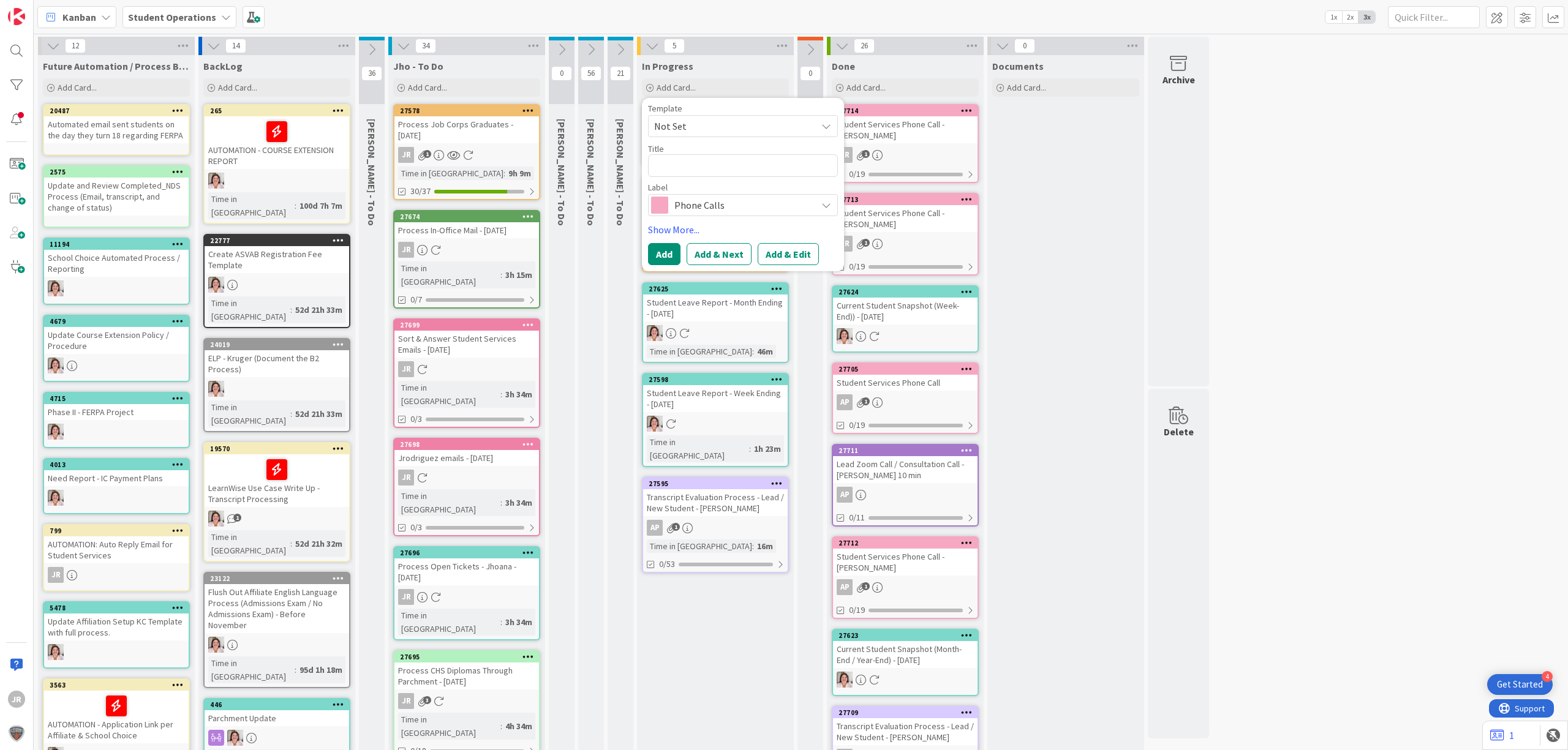
click at [739, 132] on span "Not Set" at bounding box center [731, 126] width 153 height 16
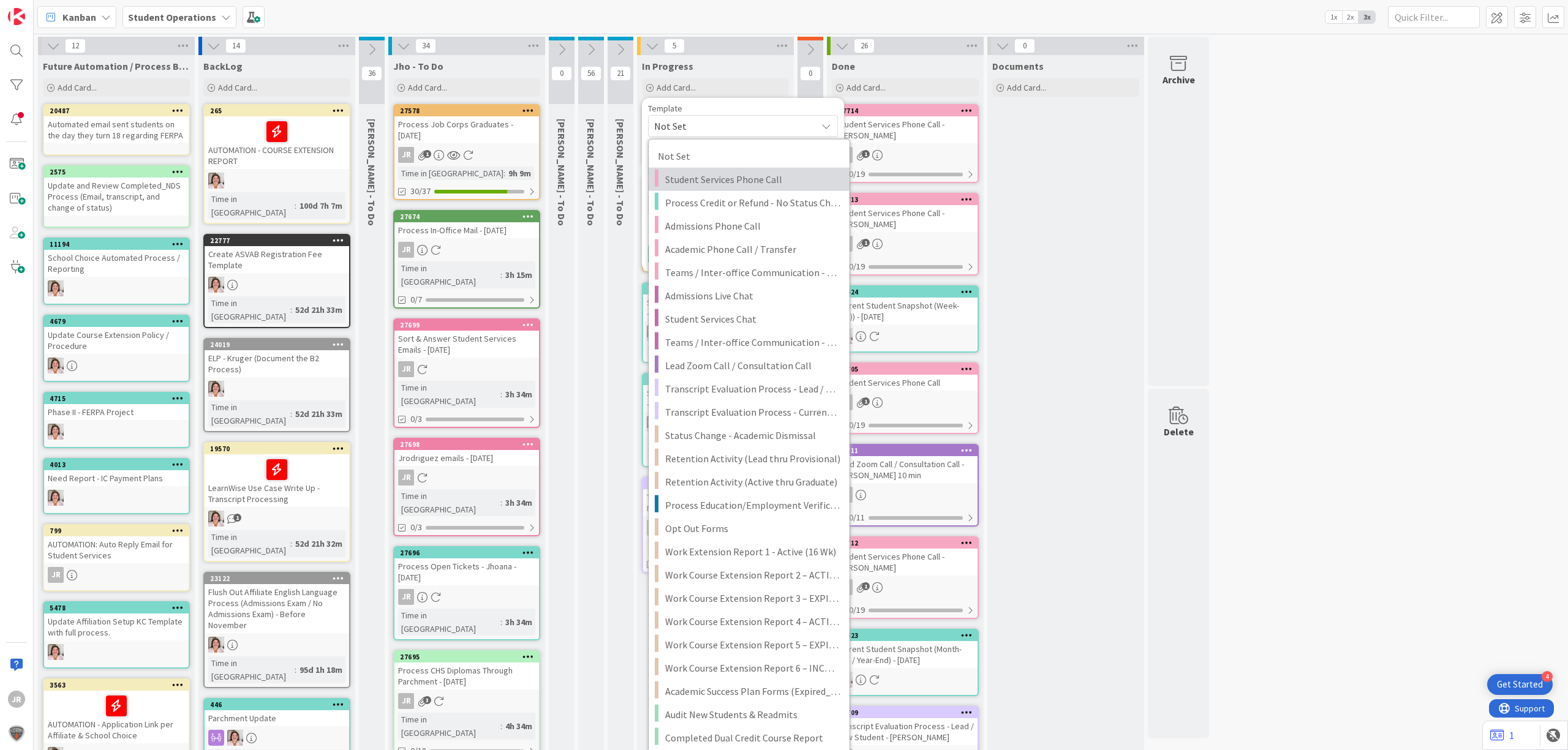
click at [746, 180] on span "Student Services Phone Call" at bounding box center [752, 179] width 175 height 16
type textarea "x"
type textarea "Student Services Phone Call"
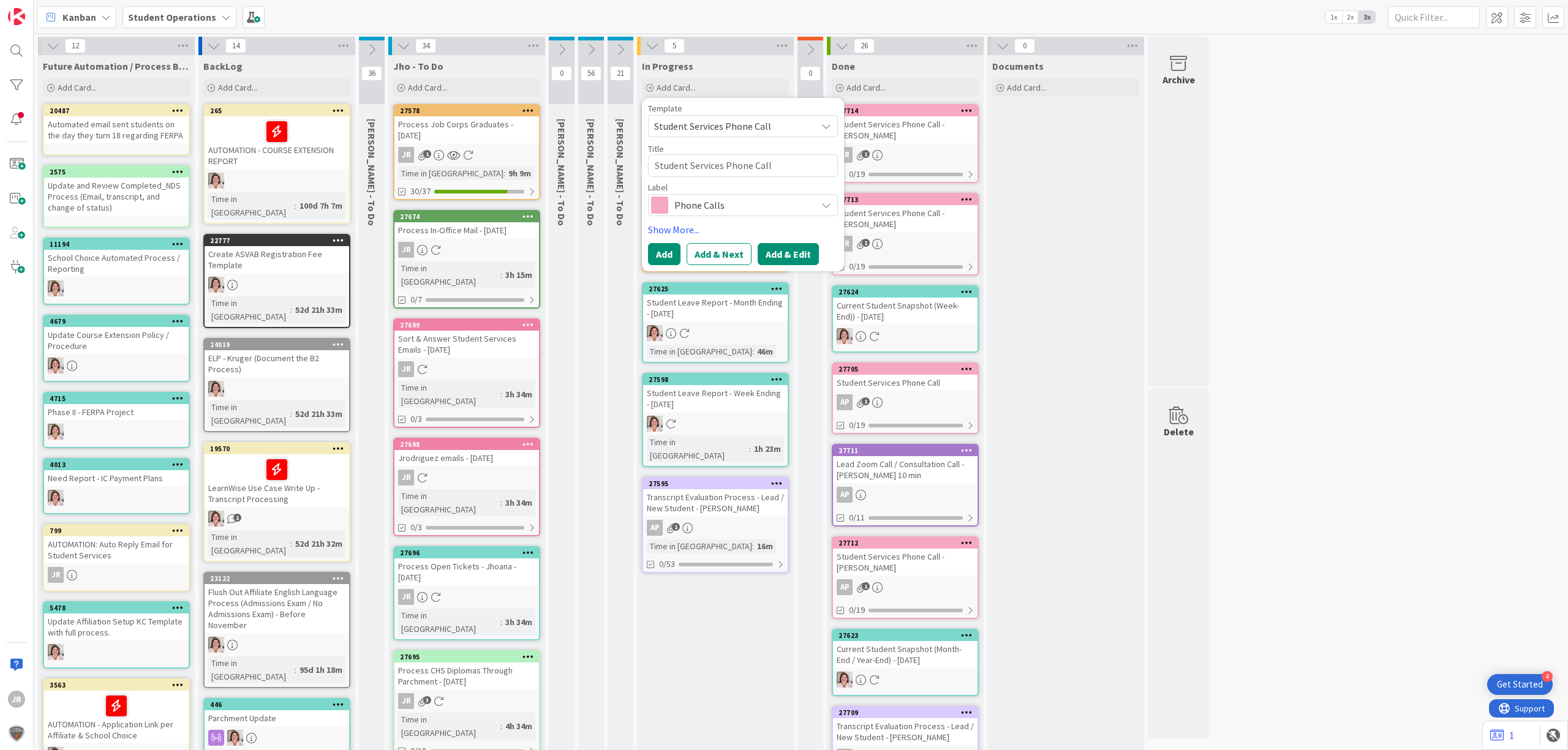
click at [797, 251] on button "Add & Edit" at bounding box center [788, 254] width 61 height 22
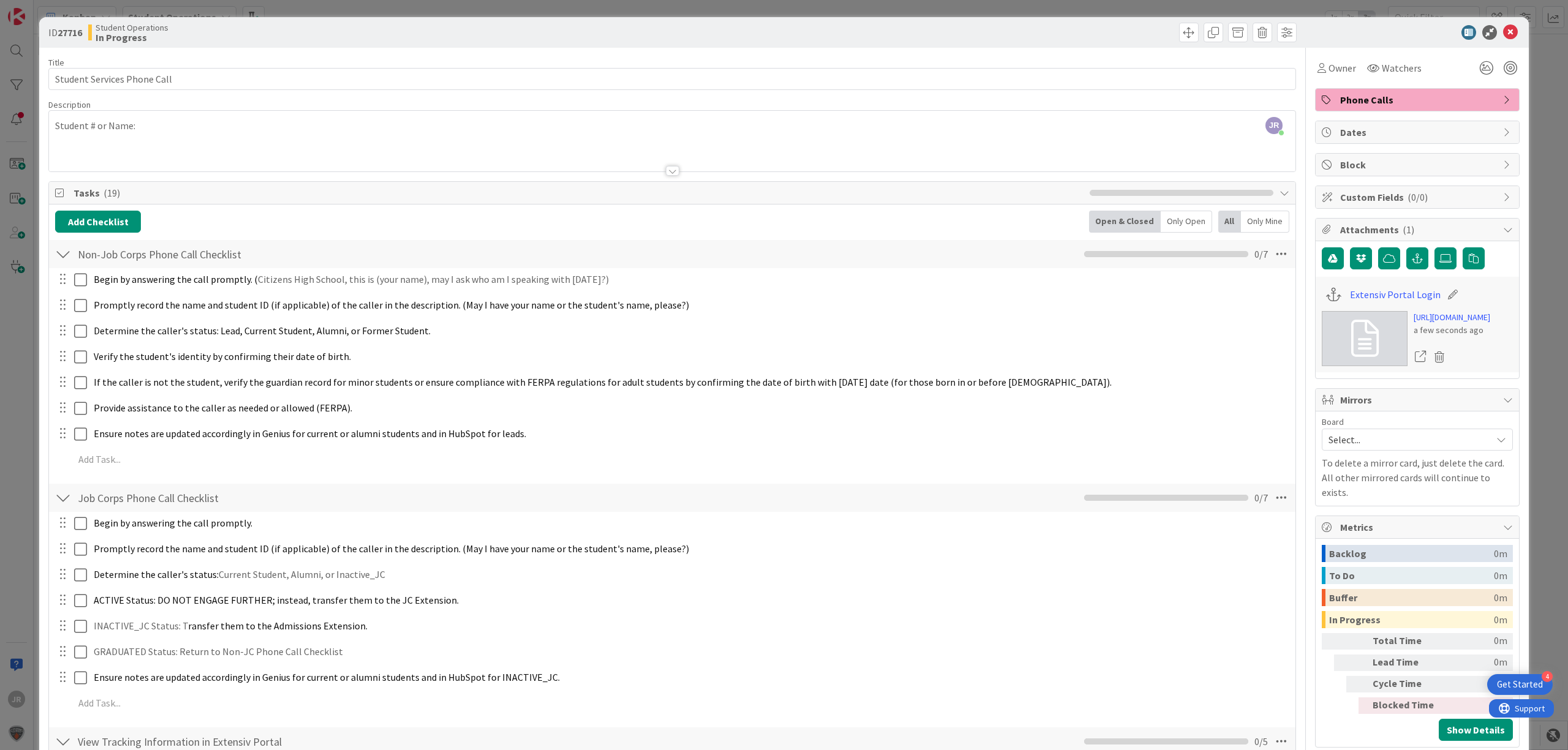
drag, startPoint x: 356, startPoint y: 6, endPoint x: 113, endPoint y: 78, distance: 253.4
click at [356, 6] on div "ID 27716 Student Operations In Progress Title 27 / 128 Student Services Phone C…" at bounding box center [784, 375] width 1568 height 750
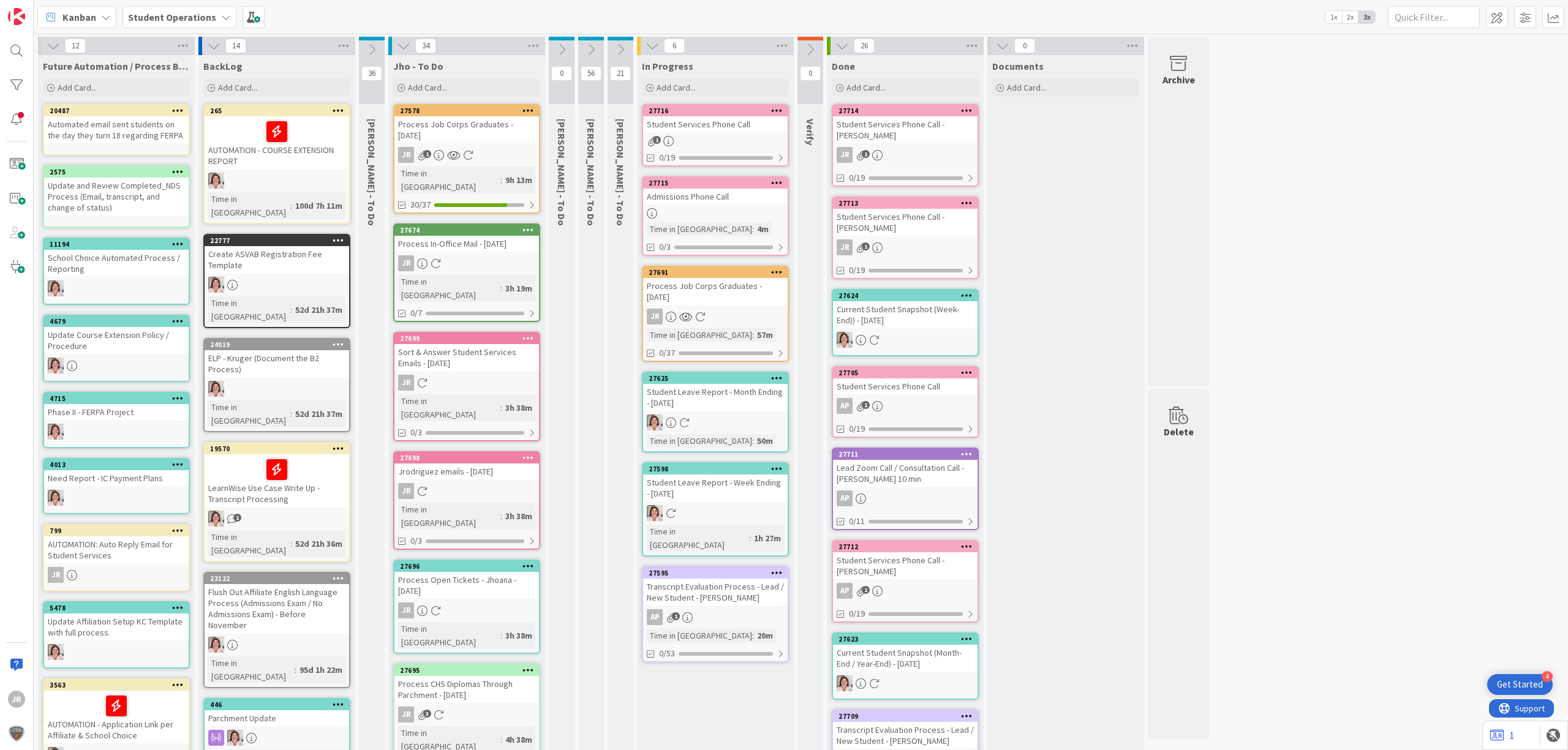
click at [714, 125] on div "Student Services Phone Call" at bounding box center [716, 124] width 145 height 16
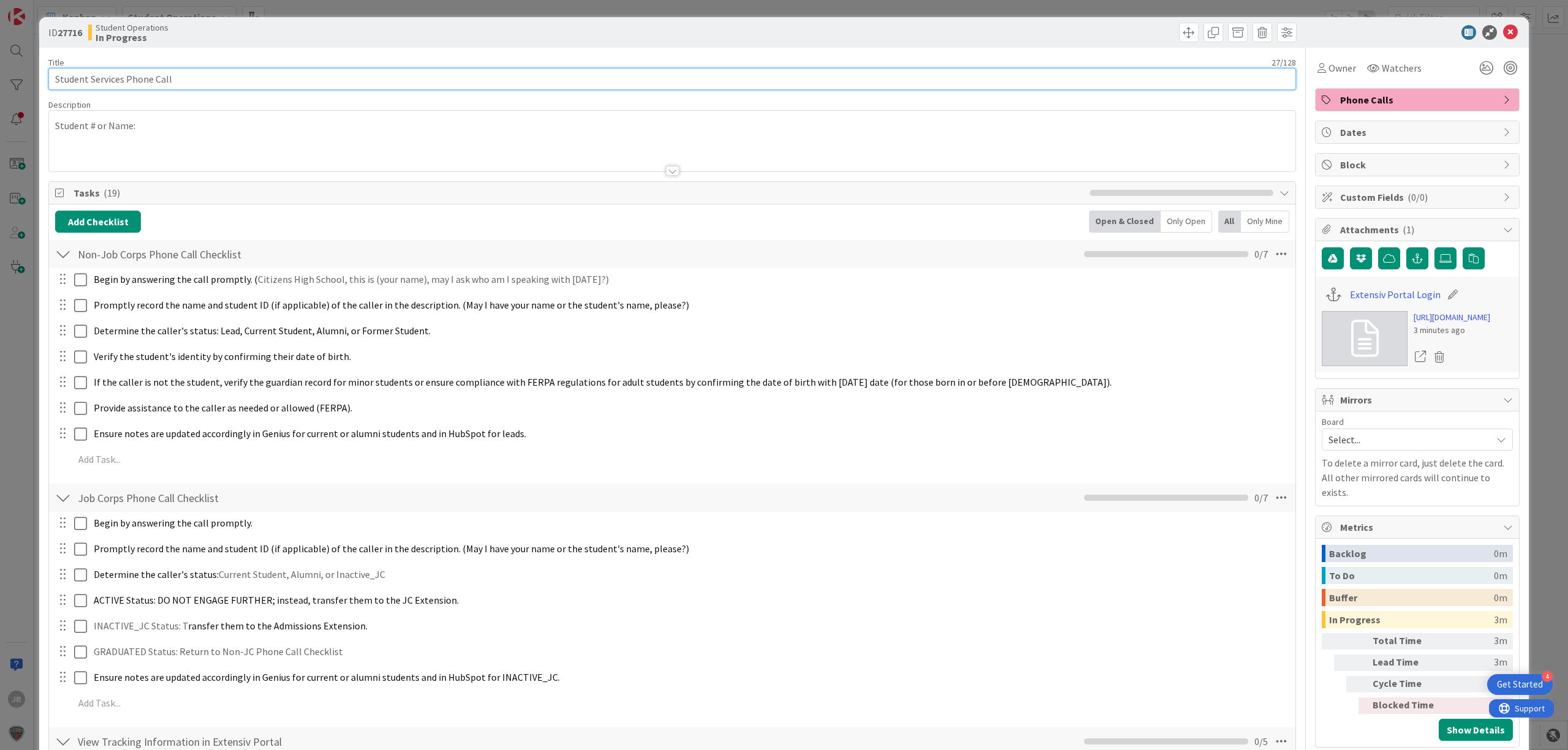
click at [317, 88] on input "Student Services Phone Call" at bounding box center [672, 79] width 1248 height 22
type input "Student Services Phone Call - [PERSON_NAME]"
click at [1336, 69] on span "Owner" at bounding box center [1343, 68] width 28 height 14
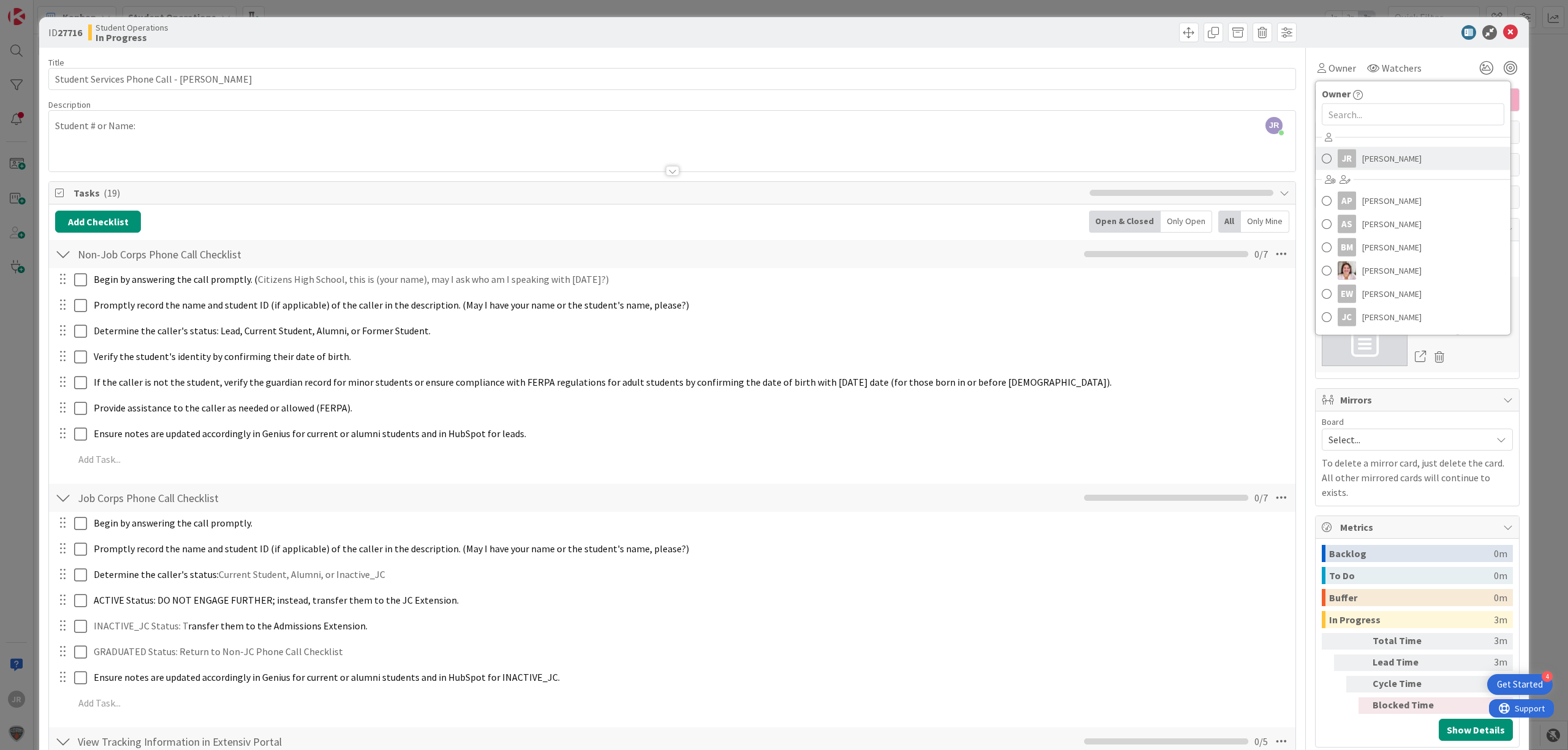
click at [1343, 162] on div "JR" at bounding box center [1347, 158] width 18 height 18
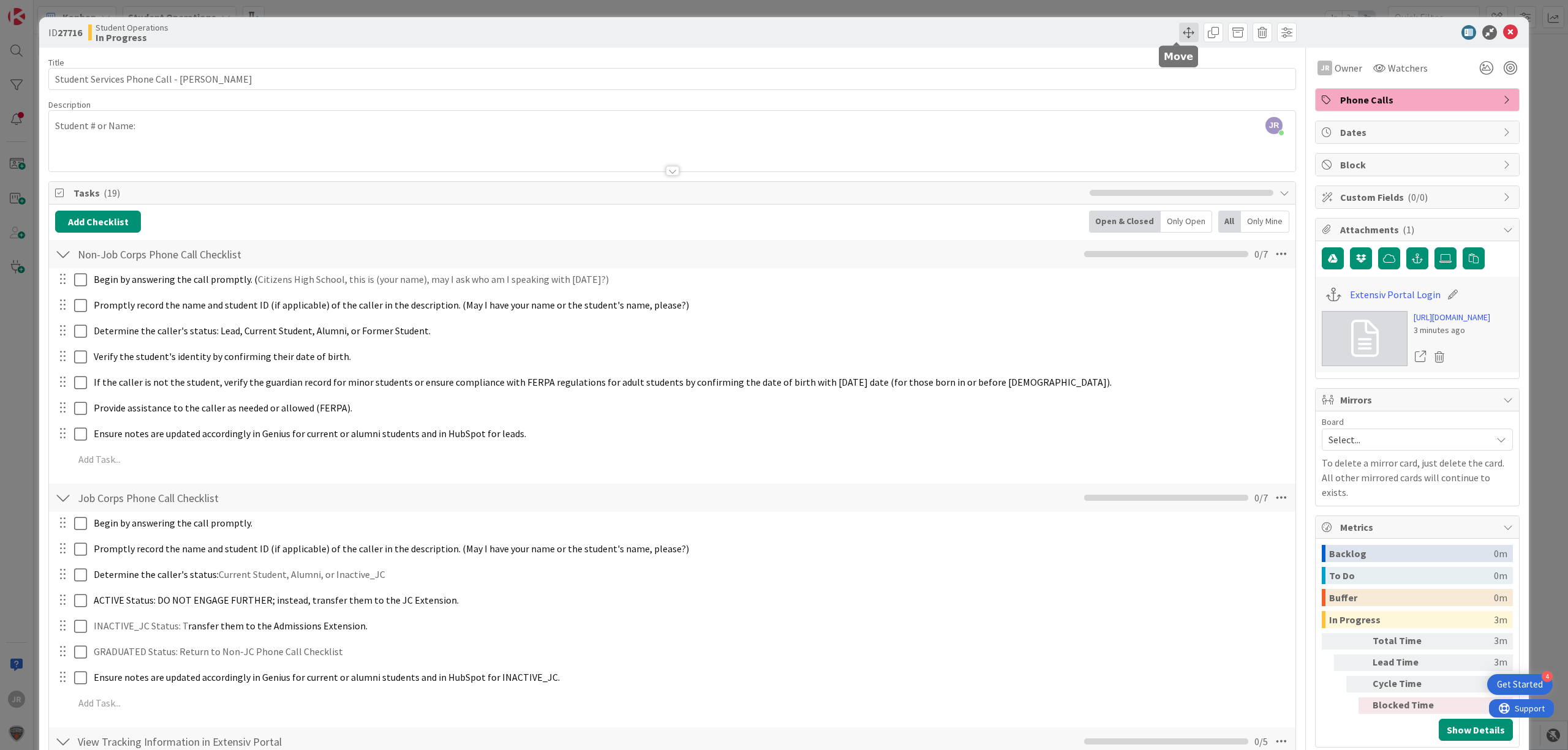
click at [1180, 37] on span at bounding box center [1189, 32] width 20 height 20
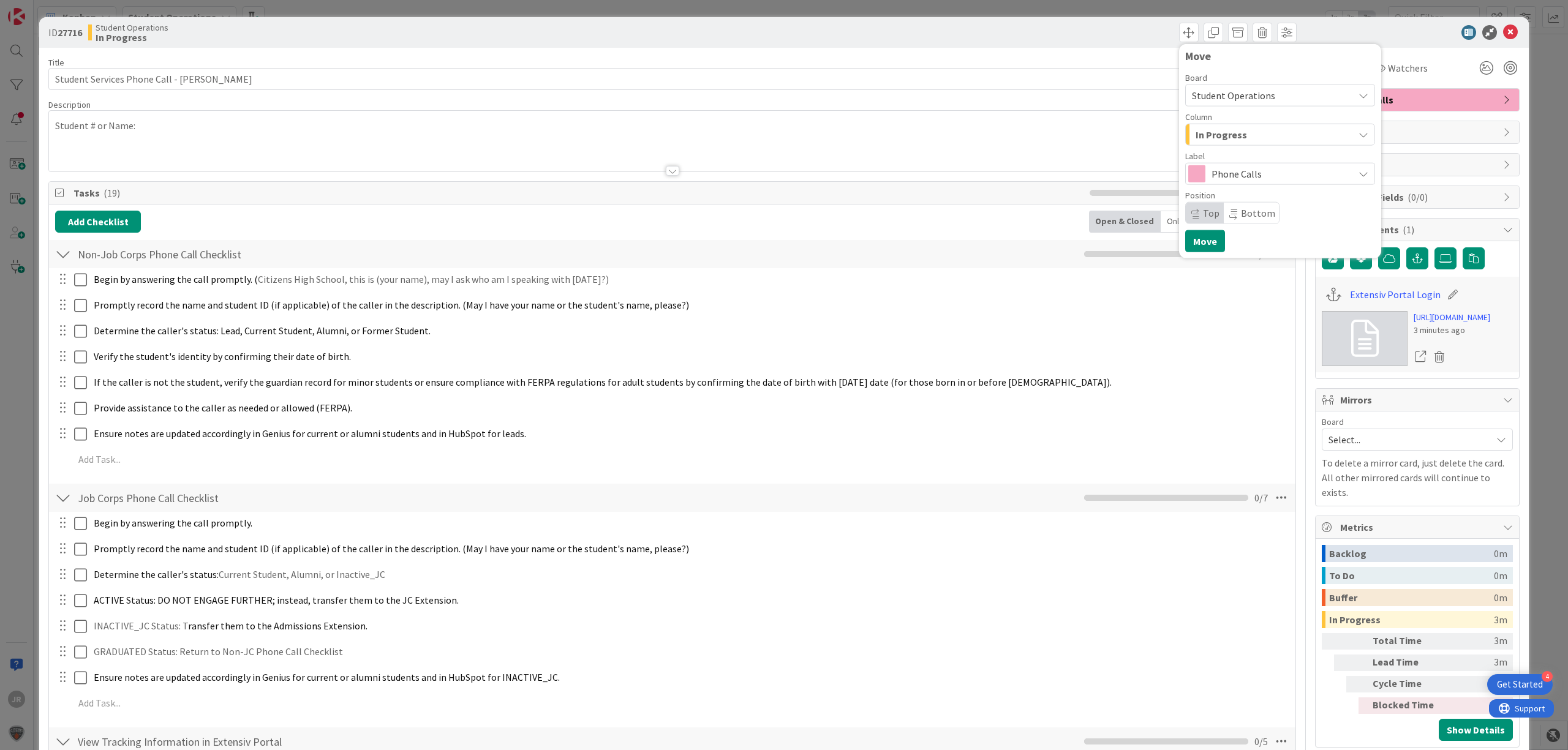
click at [1196, 139] on span "In Progress" at bounding box center [1222, 135] width 51 height 16
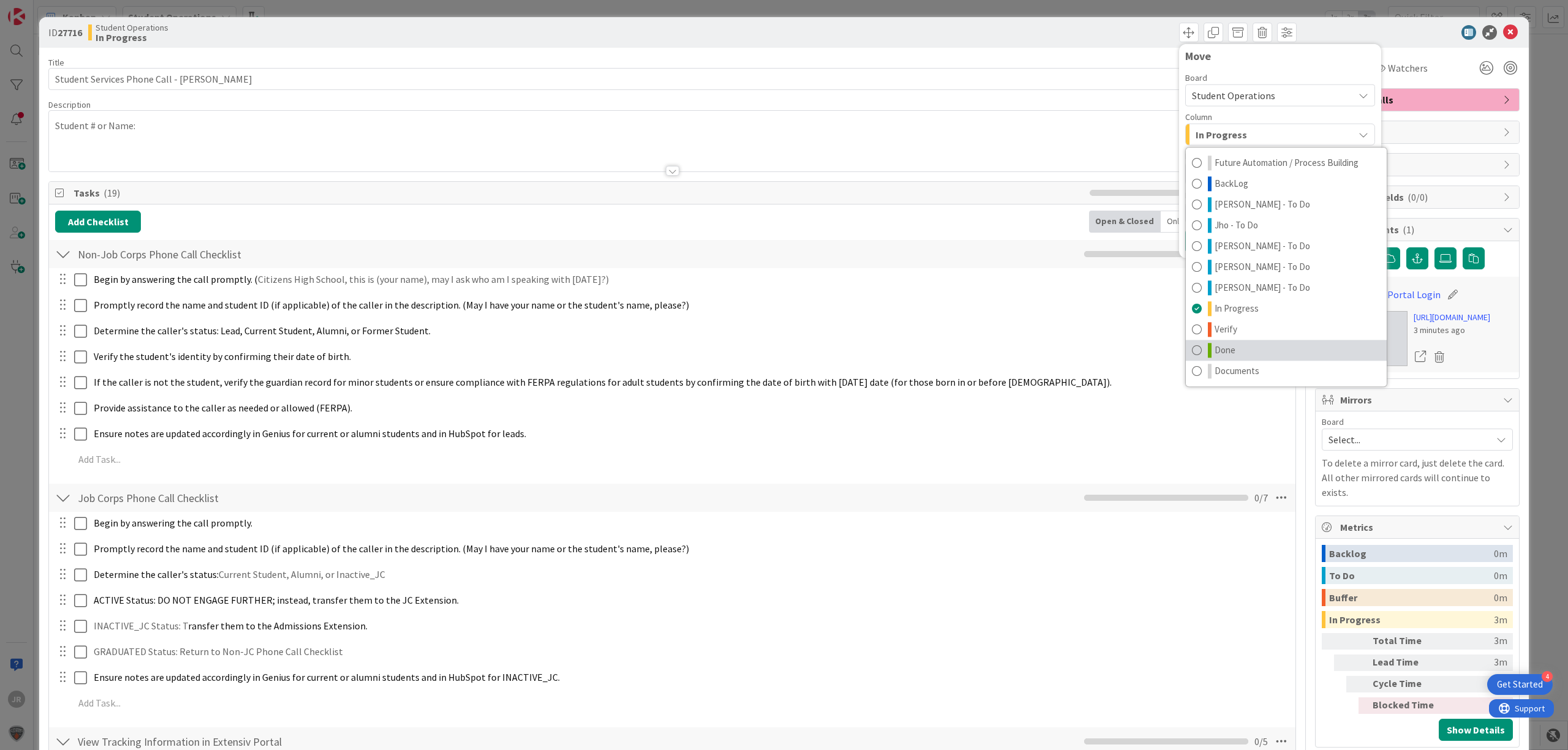
click at [1225, 351] on link "Done" at bounding box center [1287, 350] width 201 height 21
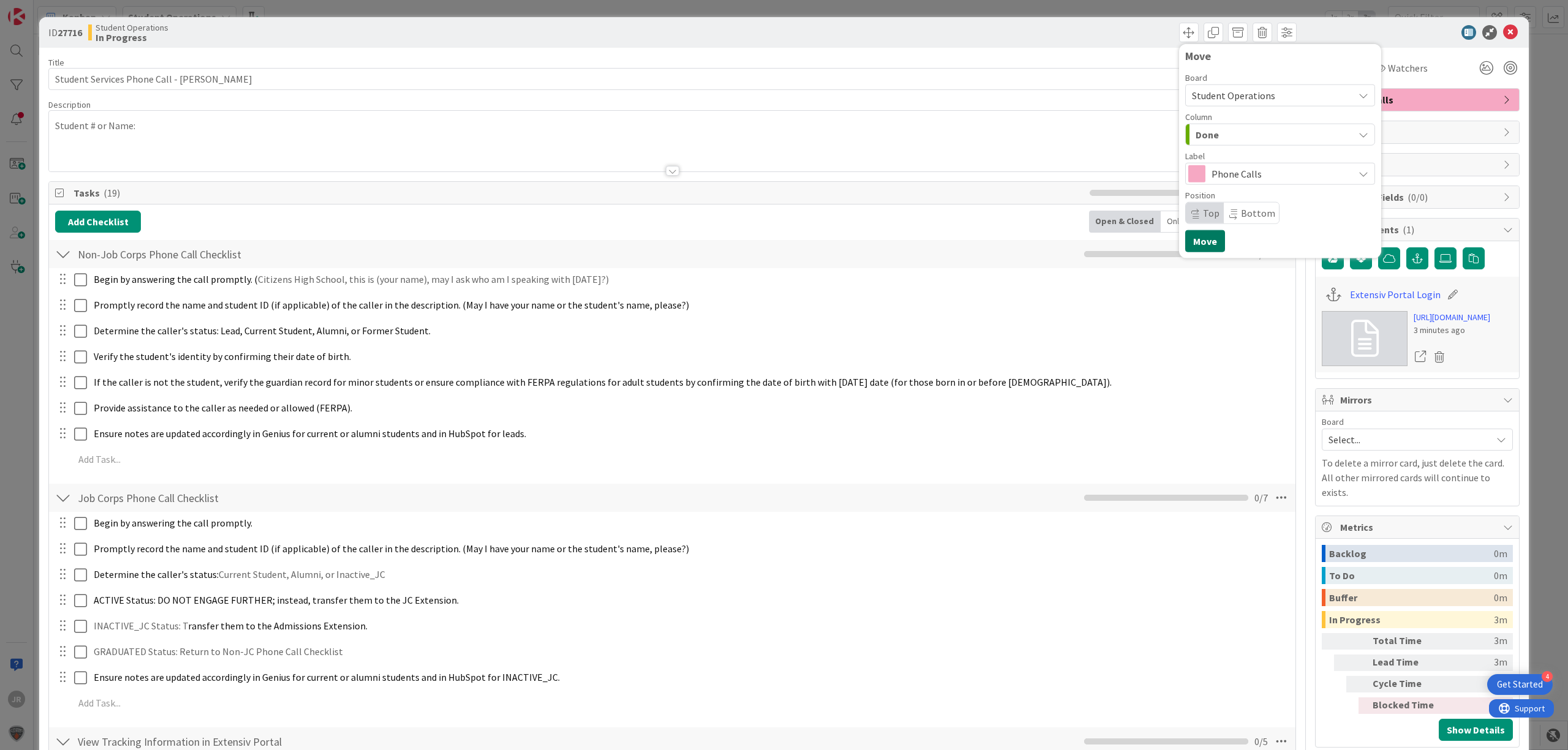
click at [1192, 243] on button "Move" at bounding box center [1205, 242] width 40 height 22
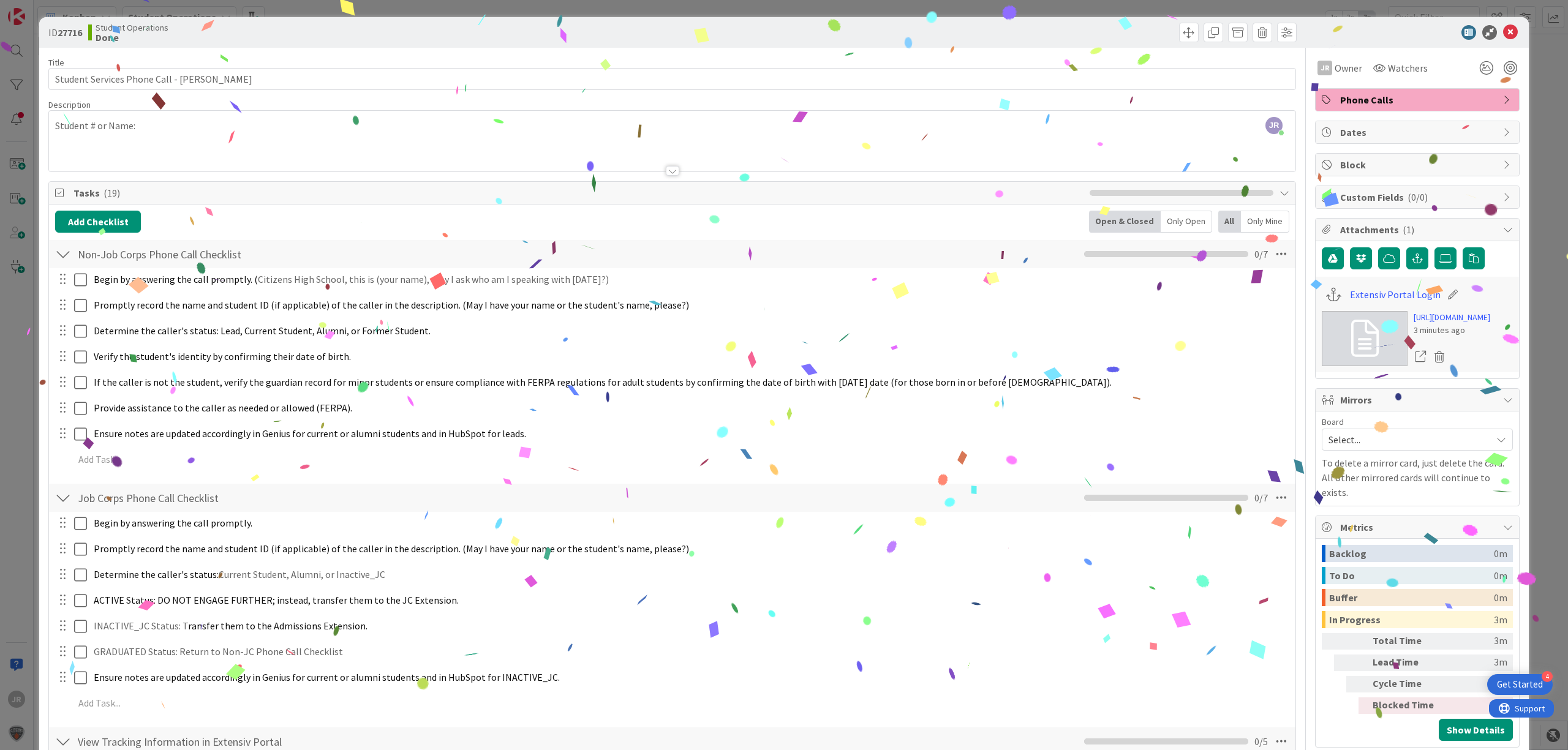
click at [330, 8] on div "ID 27716 Student Operations Done Move Move Title 44 / 128 Student Services Phon…" at bounding box center [784, 375] width 1568 height 750
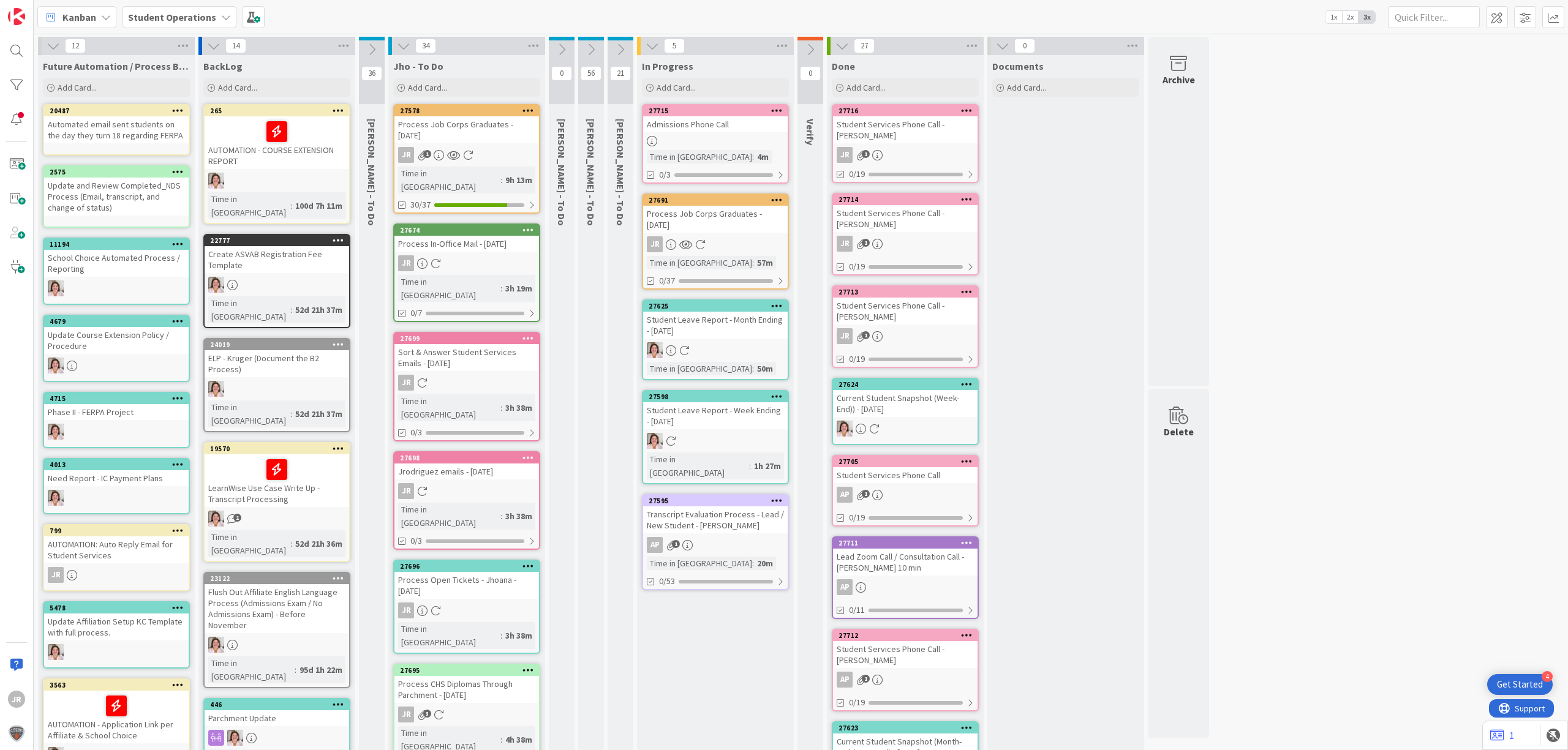
click at [754, 231] on link "27691 Process Job Corps Graduates - [DATE] JR Time in [GEOGRAPHIC_DATA] : 57m 0…" at bounding box center [716, 242] width 147 height 96
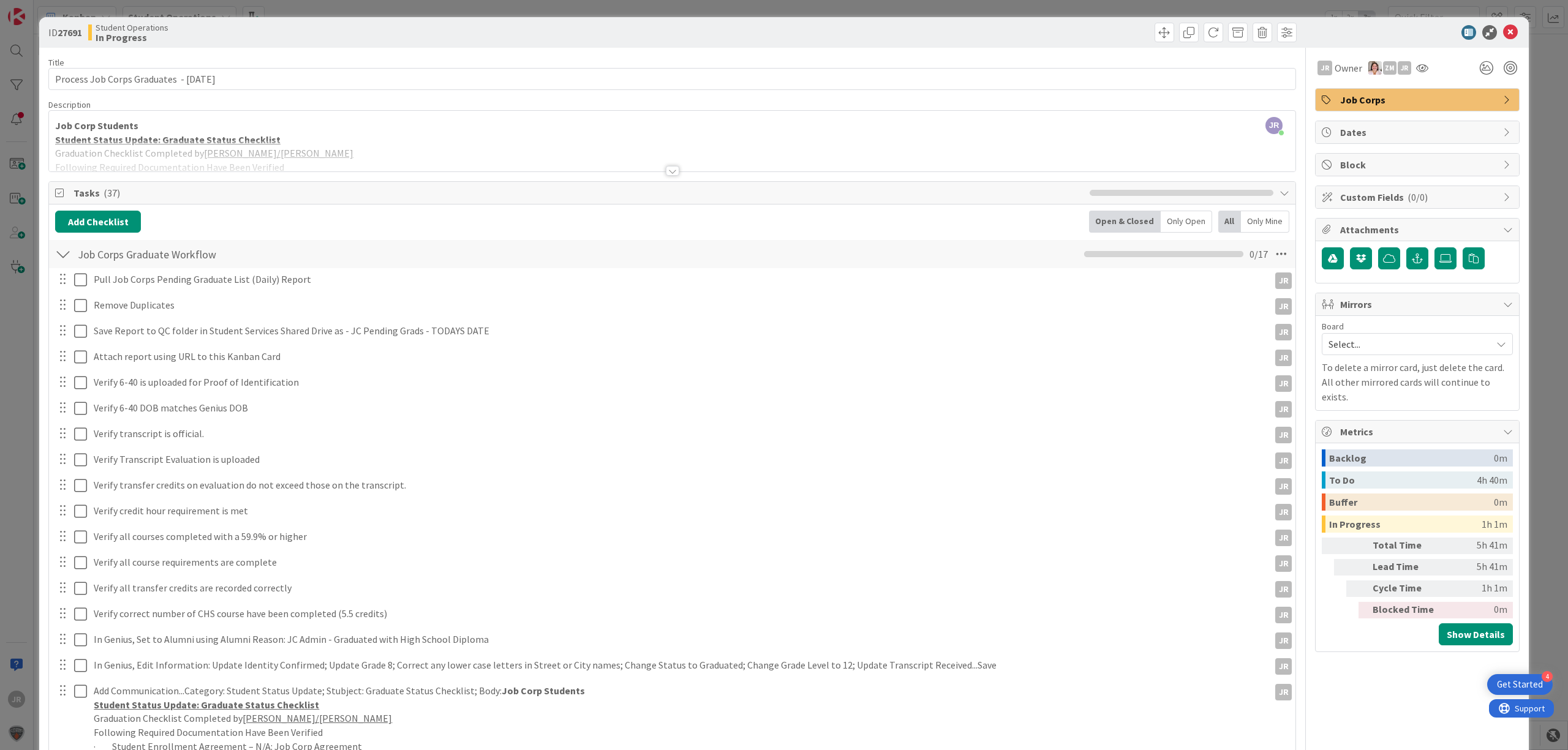
click at [571, 5] on div "ID 27691 Student Operations In Progress Title 41 / 128 Process Job Corps Gradua…" at bounding box center [784, 375] width 1568 height 750
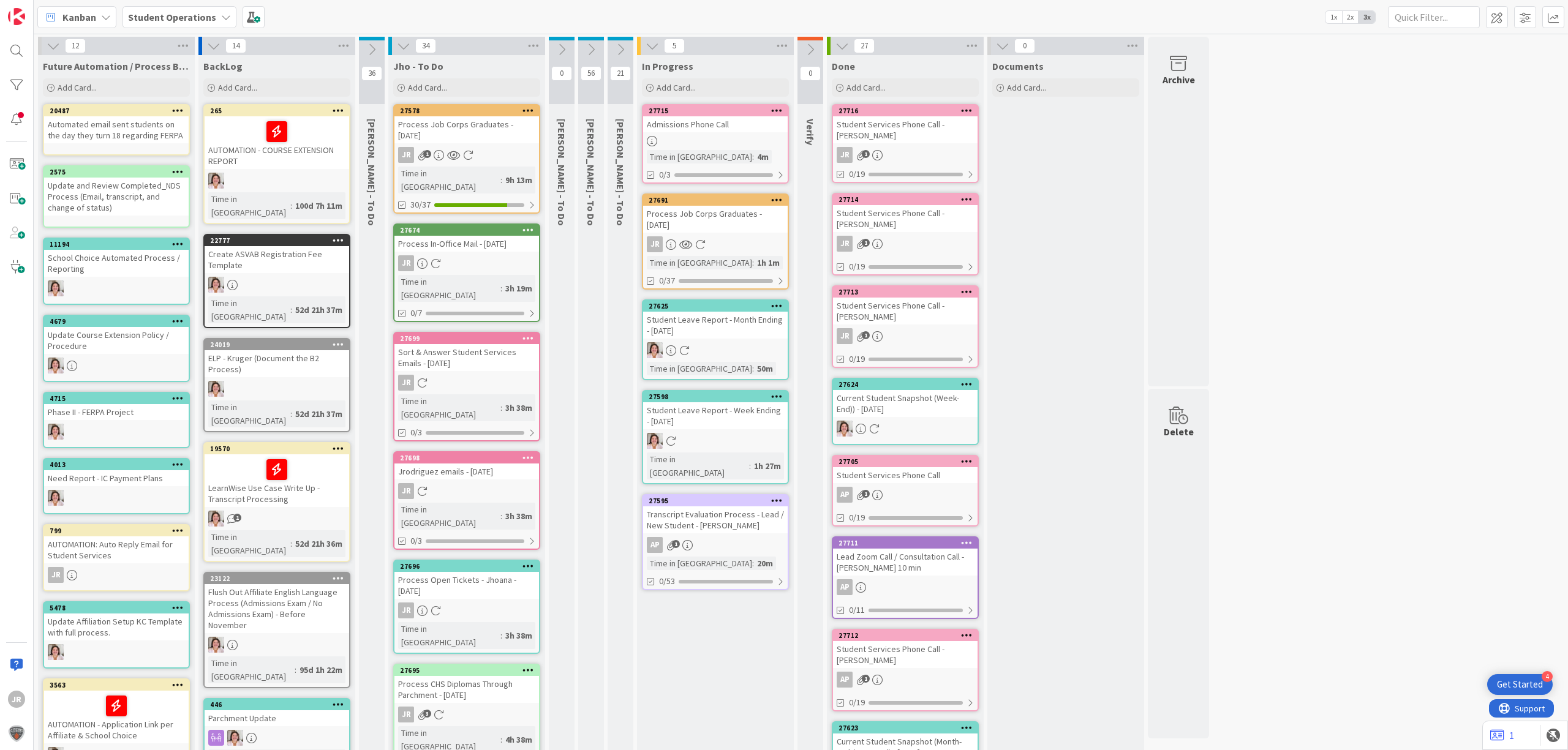
click at [710, 208] on div "Process Job Corps Graduates - [DATE]" at bounding box center [716, 219] width 145 height 27
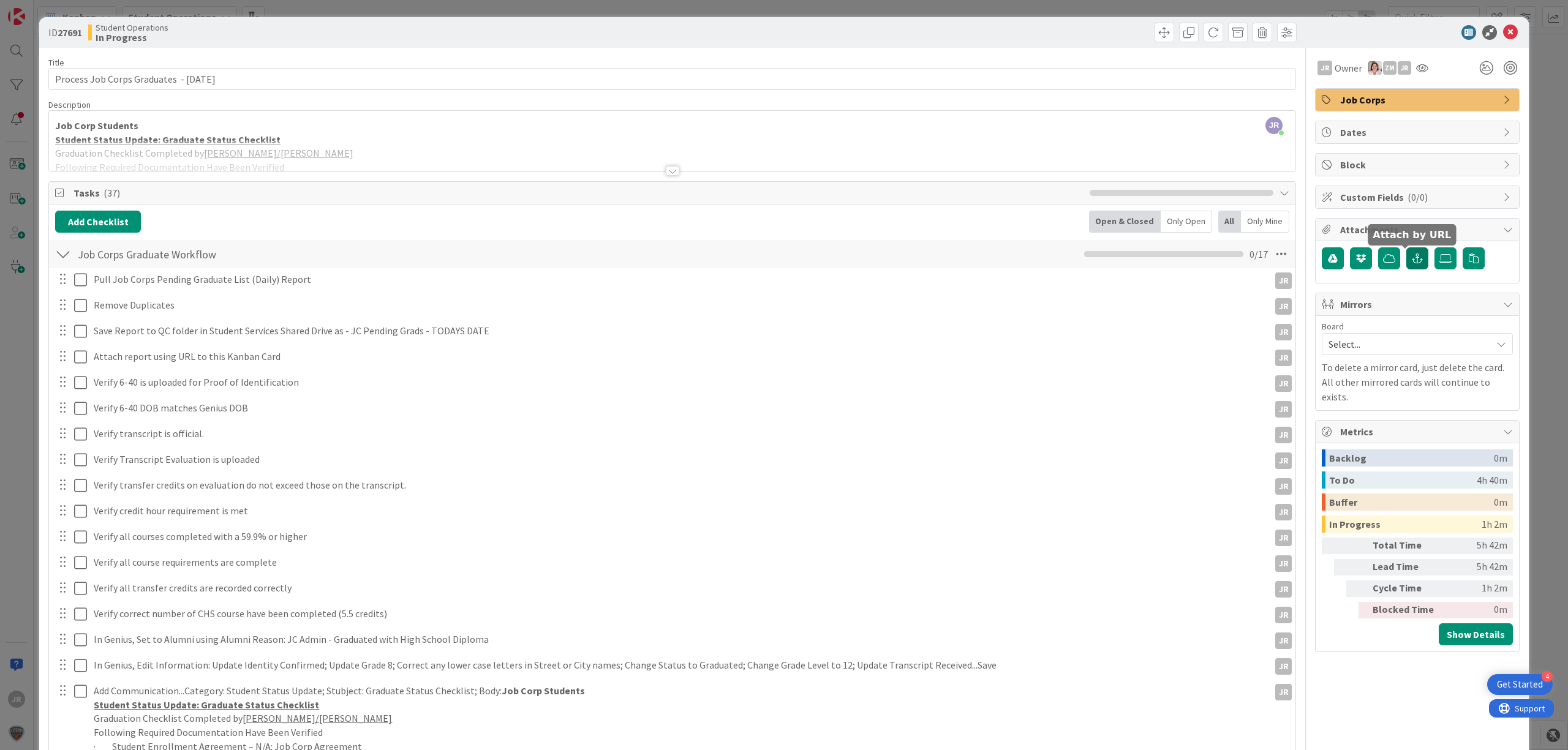
click at [1412, 257] on button "button" at bounding box center [1418, 259] width 22 height 22
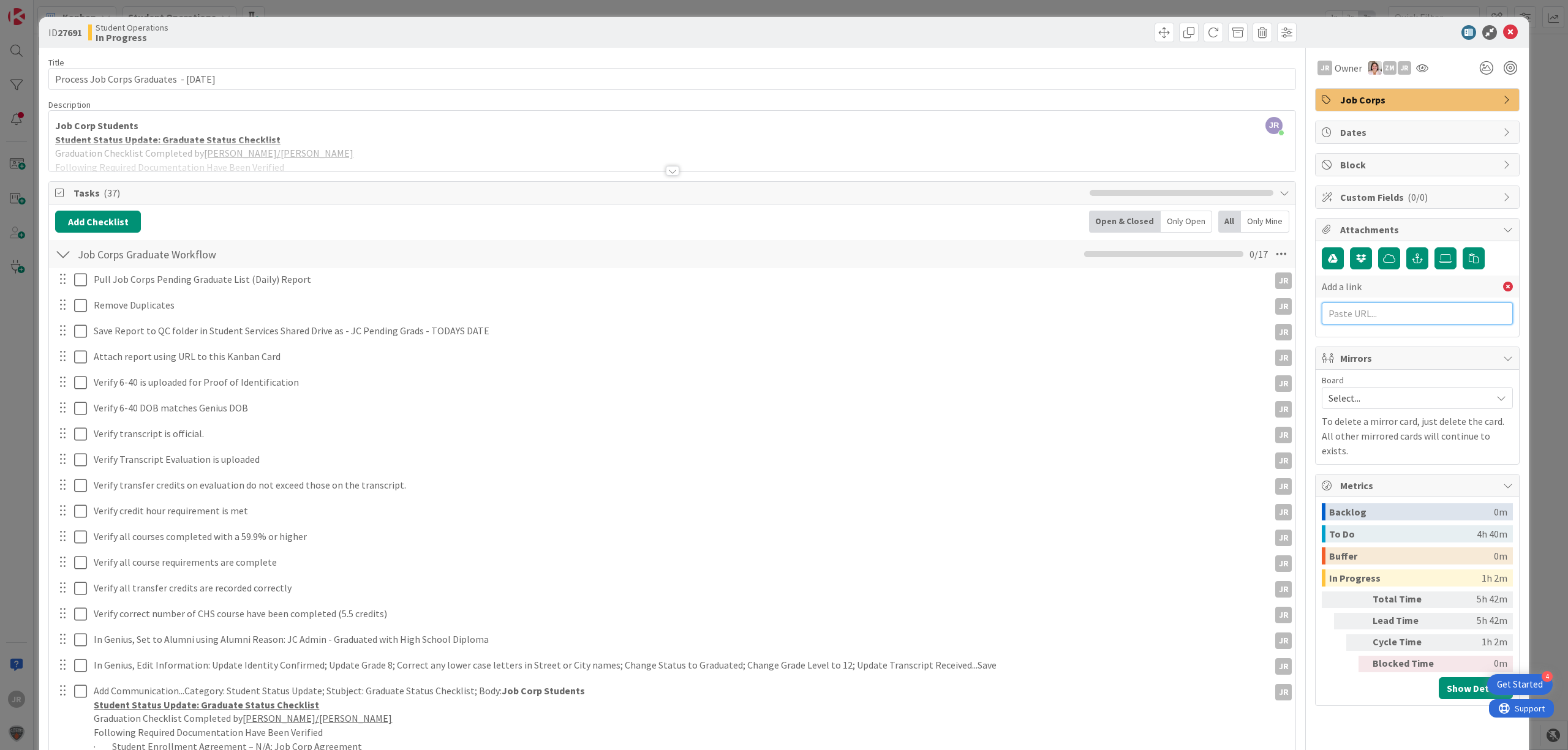
click at [1386, 312] on input "text" at bounding box center [1418, 314] width 191 height 22
paste input "[URL][DOMAIN_NAME]"
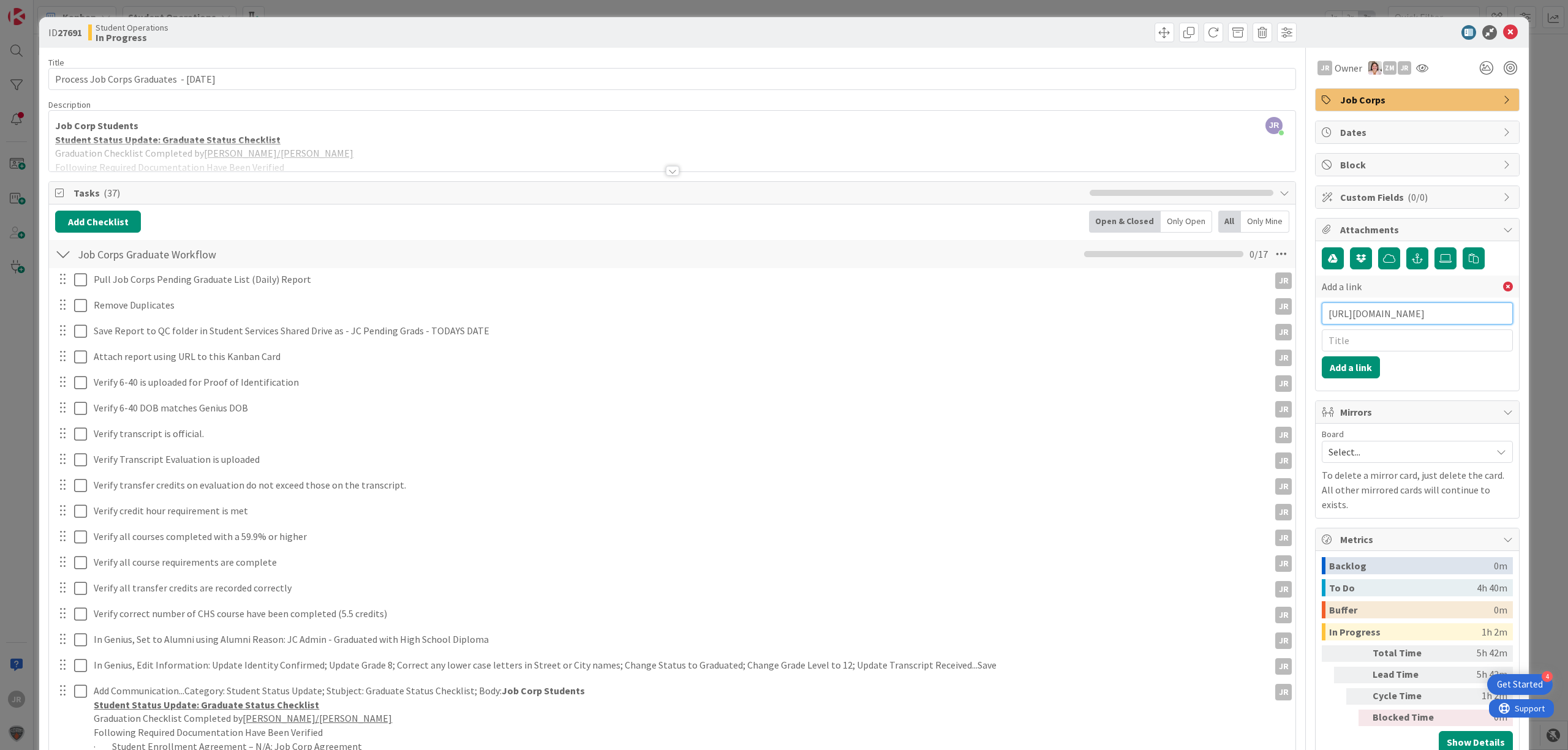
type input "[URL][DOMAIN_NAME]"
click at [1379, 346] on input "text" at bounding box center [1418, 341] width 191 height 22
type input "JC Pending Grads [DATE]"
click button "Add a link" at bounding box center [1351, 368] width 58 height 22
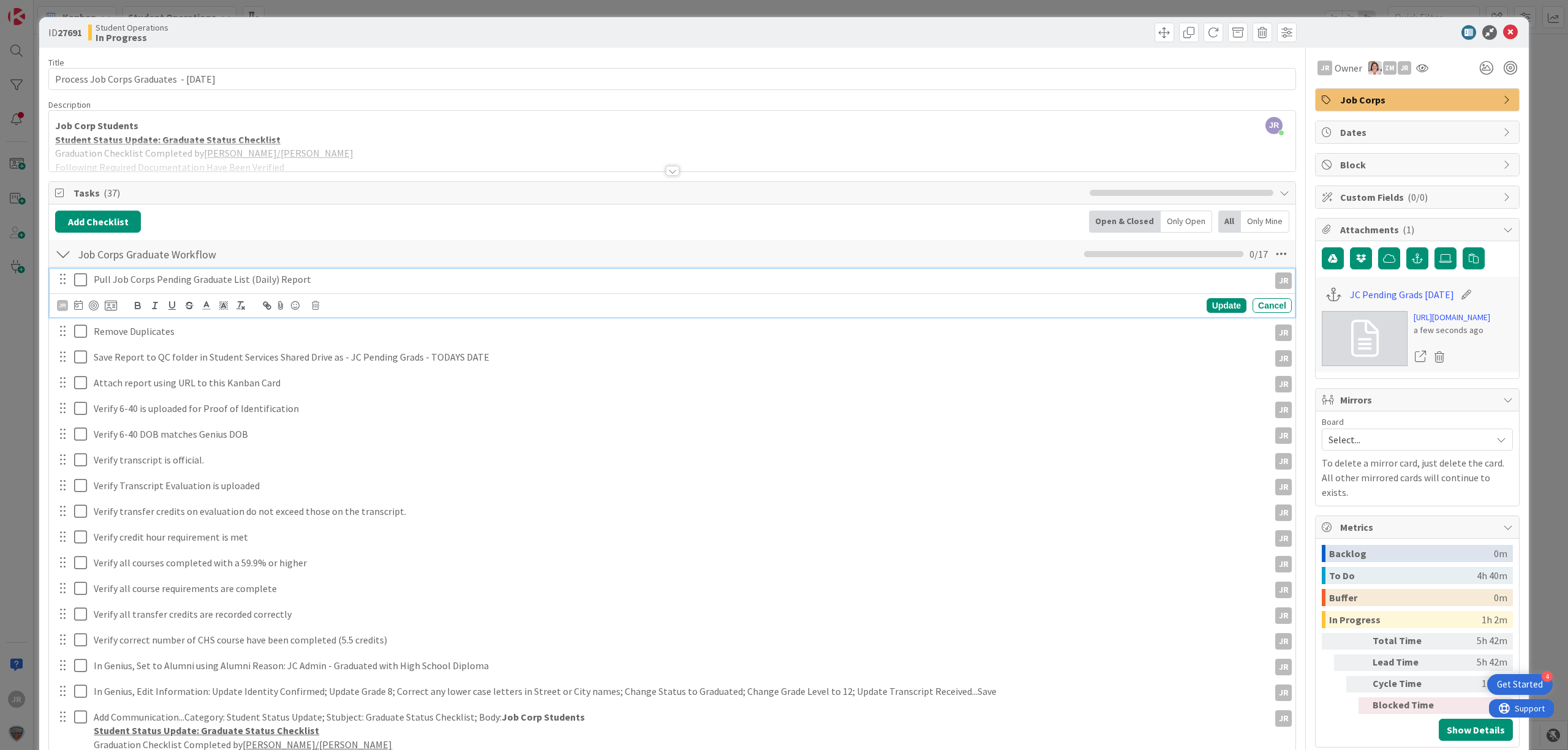
click at [79, 282] on icon at bounding box center [83, 280] width 18 height 14
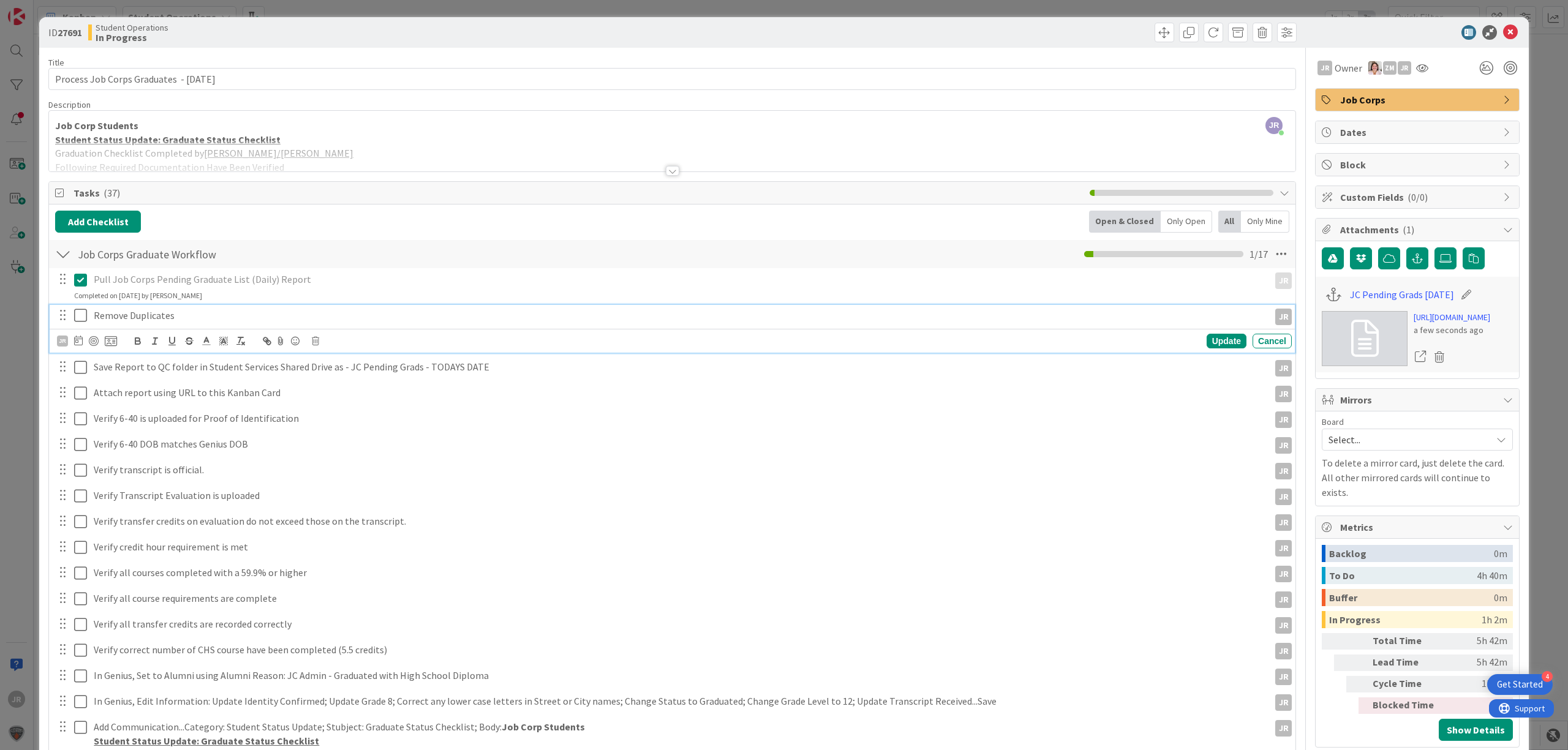
click at [83, 321] on icon at bounding box center [83, 315] width 18 height 14
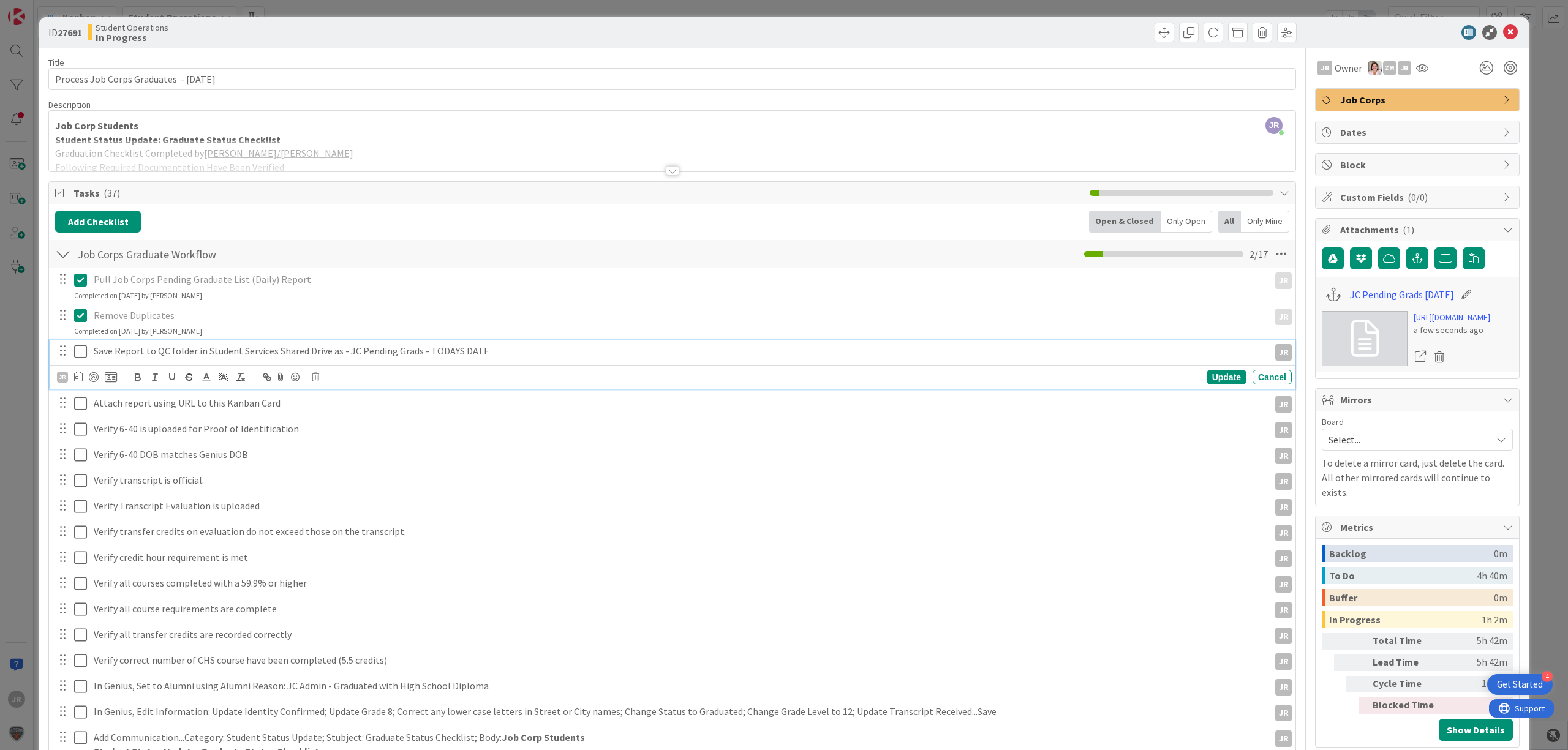
click at [83, 350] on icon at bounding box center [83, 351] width 18 height 14
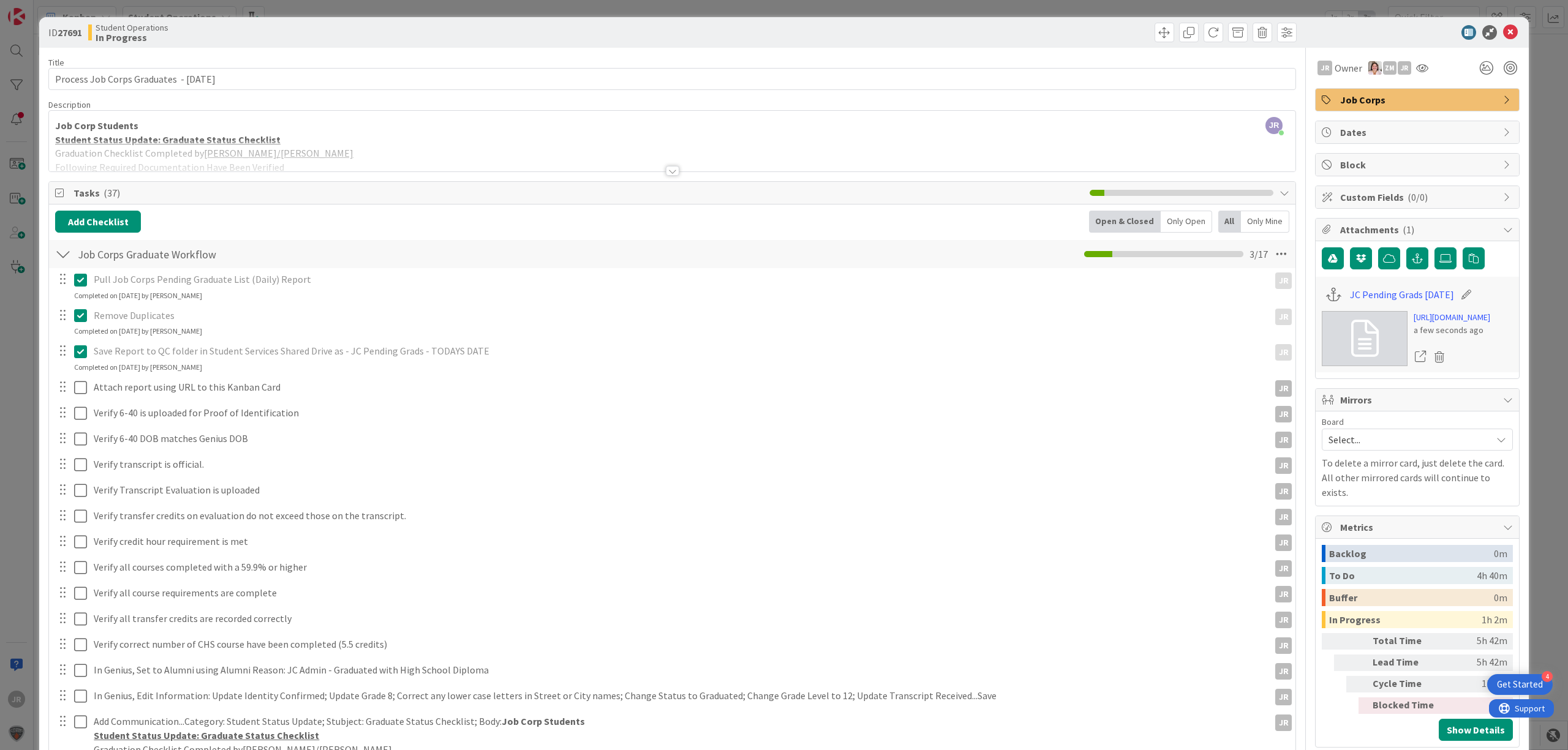
click at [807, 11] on div "ID 27691 Student Operations In Progress Title 41 / 128 Process Job Corps Gradua…" at bounding box center [784, 375] width 1568 height 750
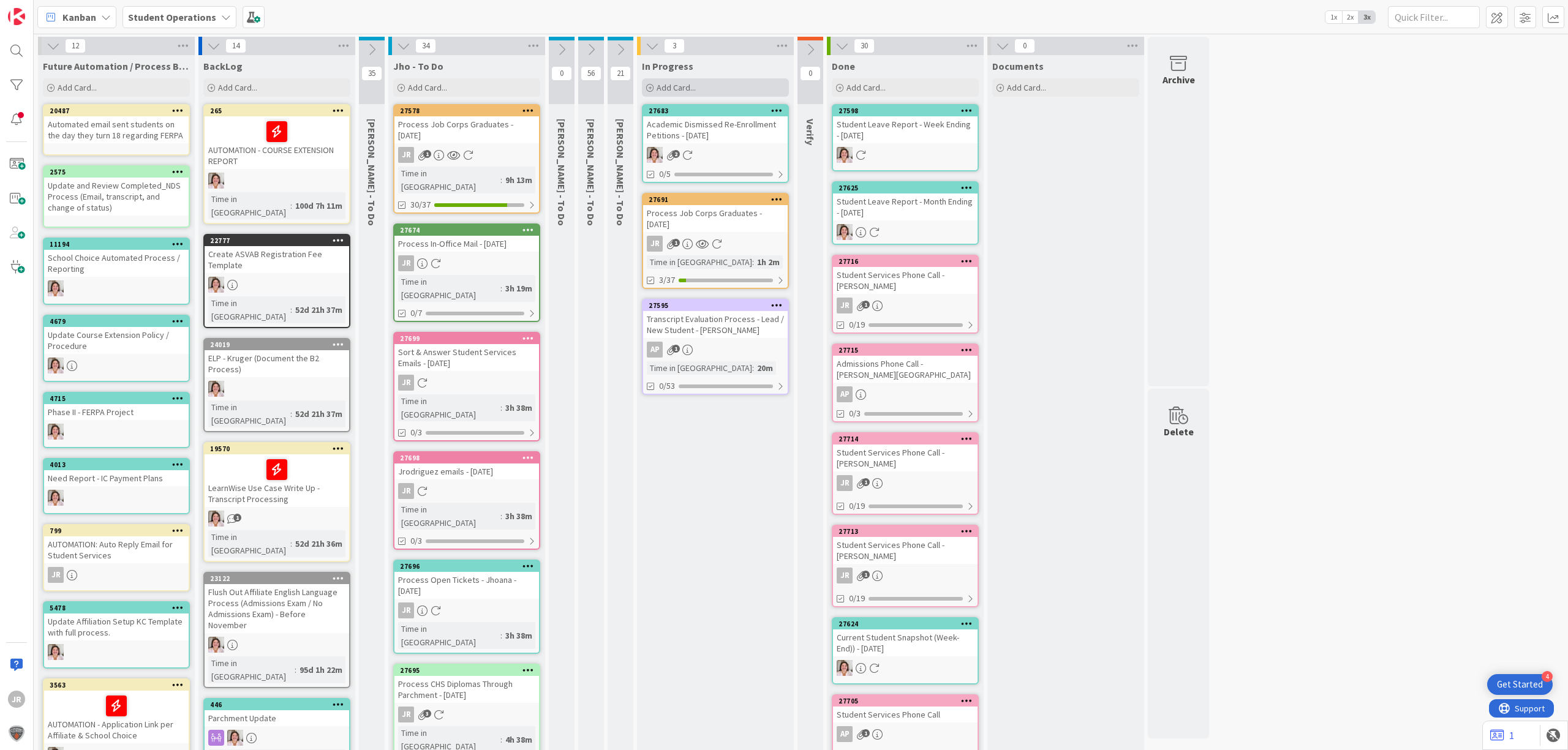
click at [704, 93] on div "Add Card..." at bounding box center [716, 87] width 147 height 18
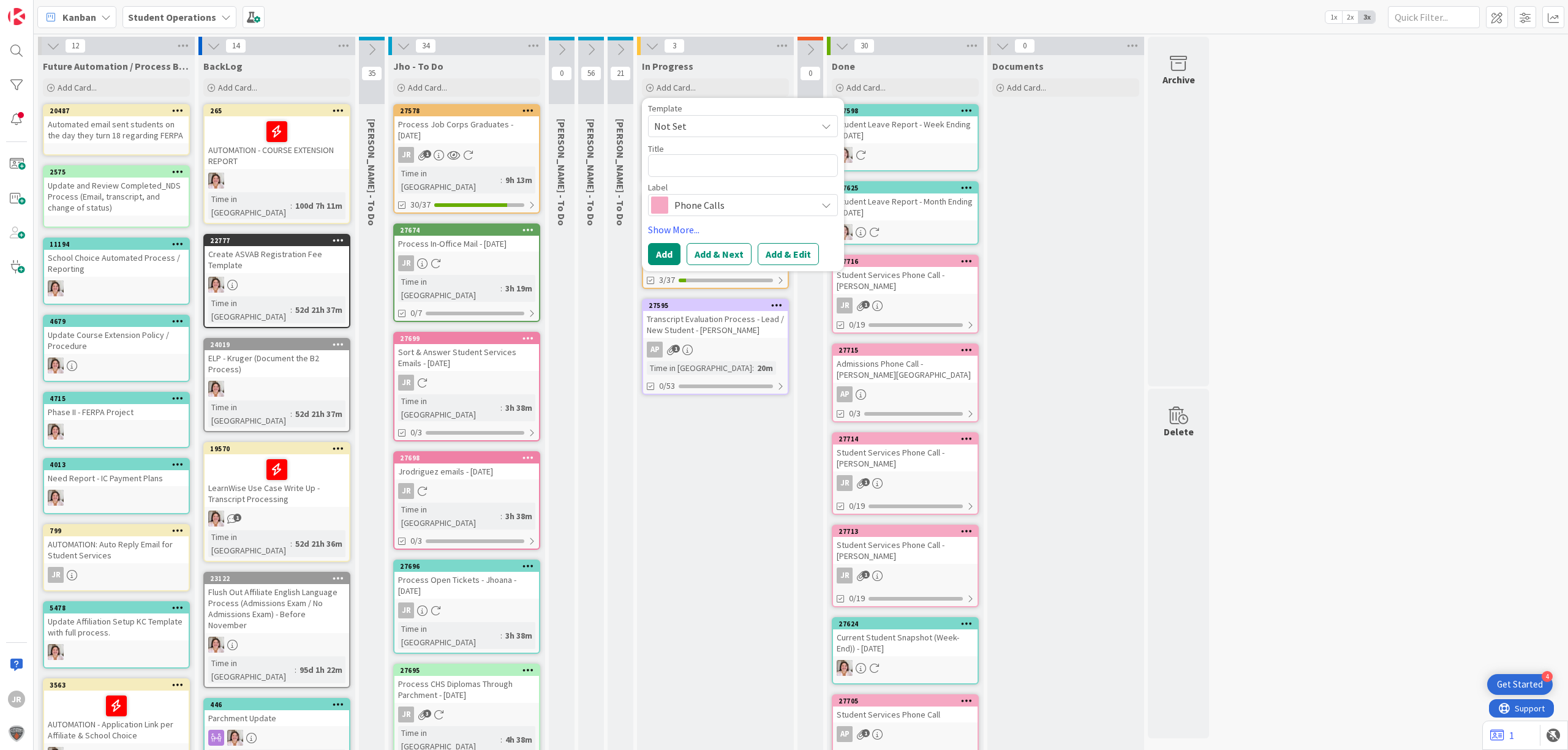
click at [713, 127] on span "Not Set" at bounding box center [731, 126] width 153 height 16
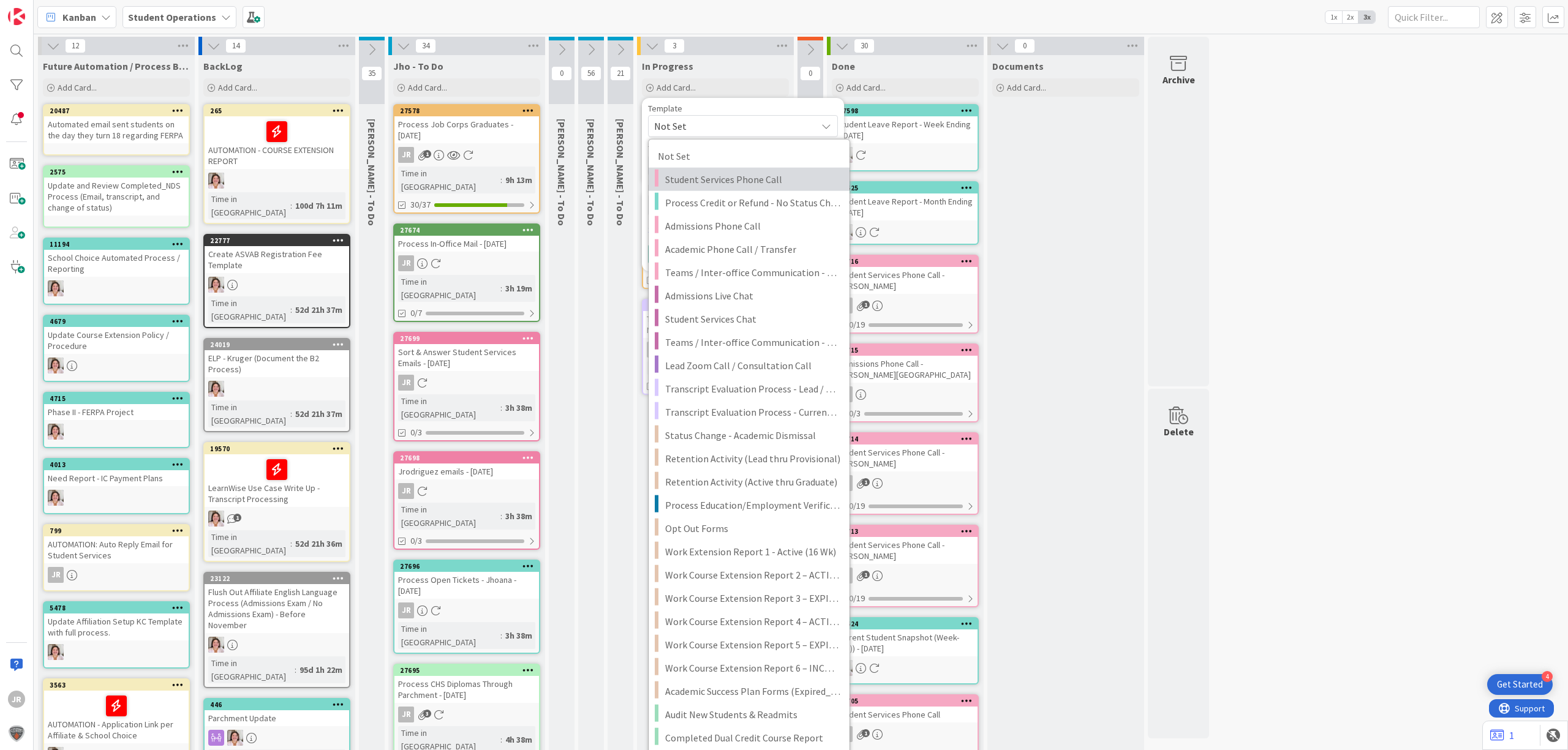
click at [731, 171] on span "Student Services Phone Call" at bounding box center [752, 179] width 175 height 16
type textarea "x"
type textarea "Student Services Phone Call"
click at [731, 171] on textarea "Student Services Phone Call" at bounding box center [743, 165] width 190 height 22
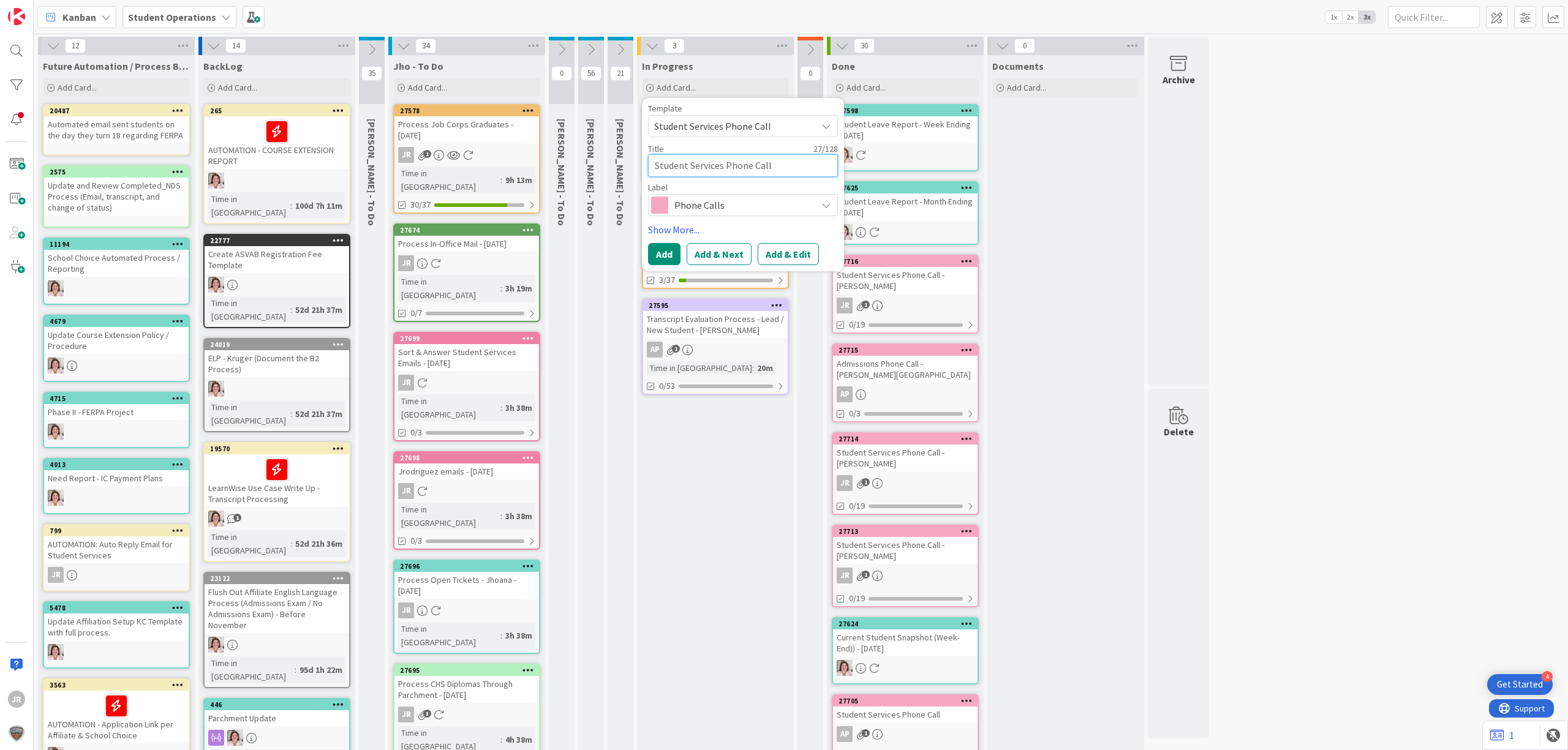
type textarea "x"
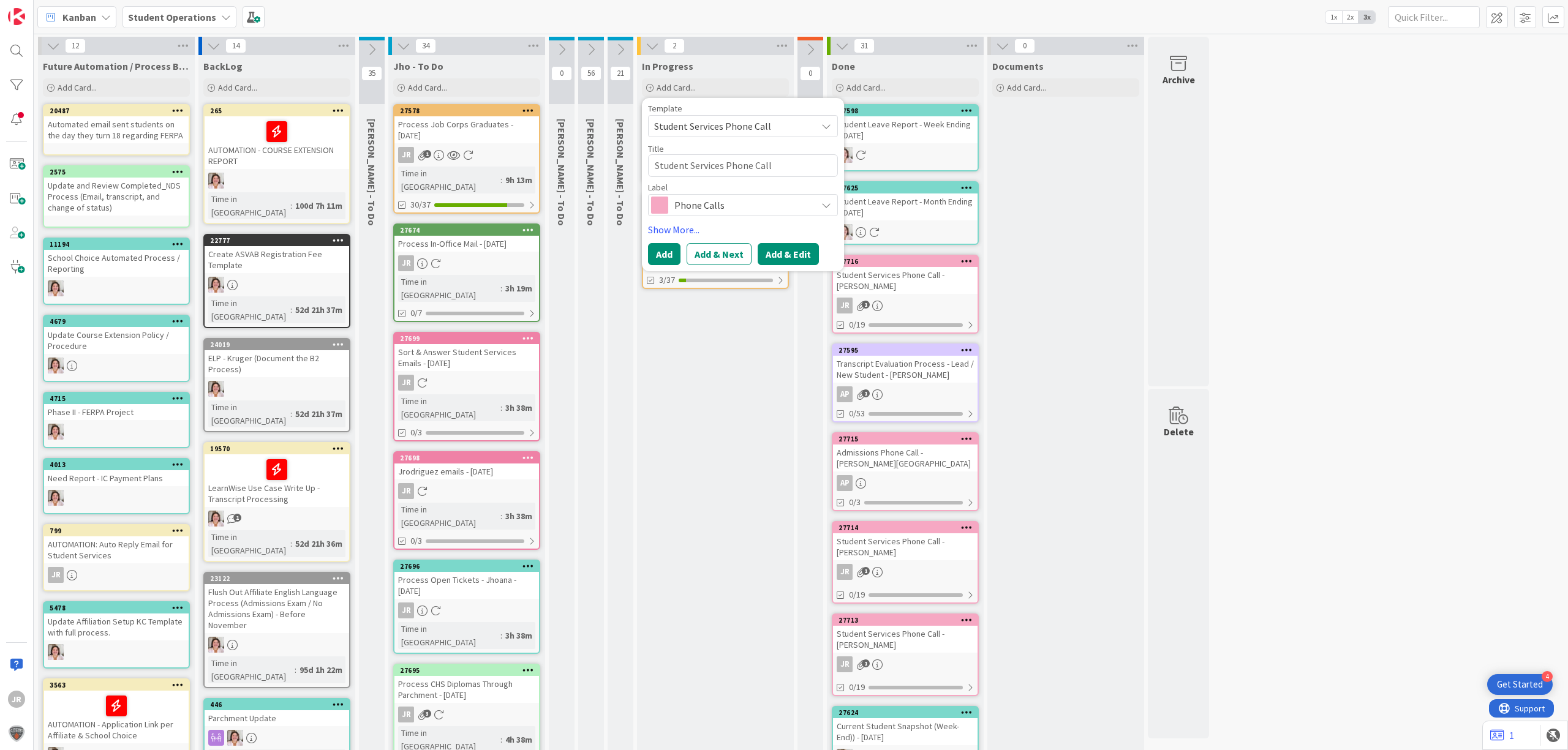
click at [783, 246] on button "Add & Edit" at bounding box center [788, 254] width 61 height 22
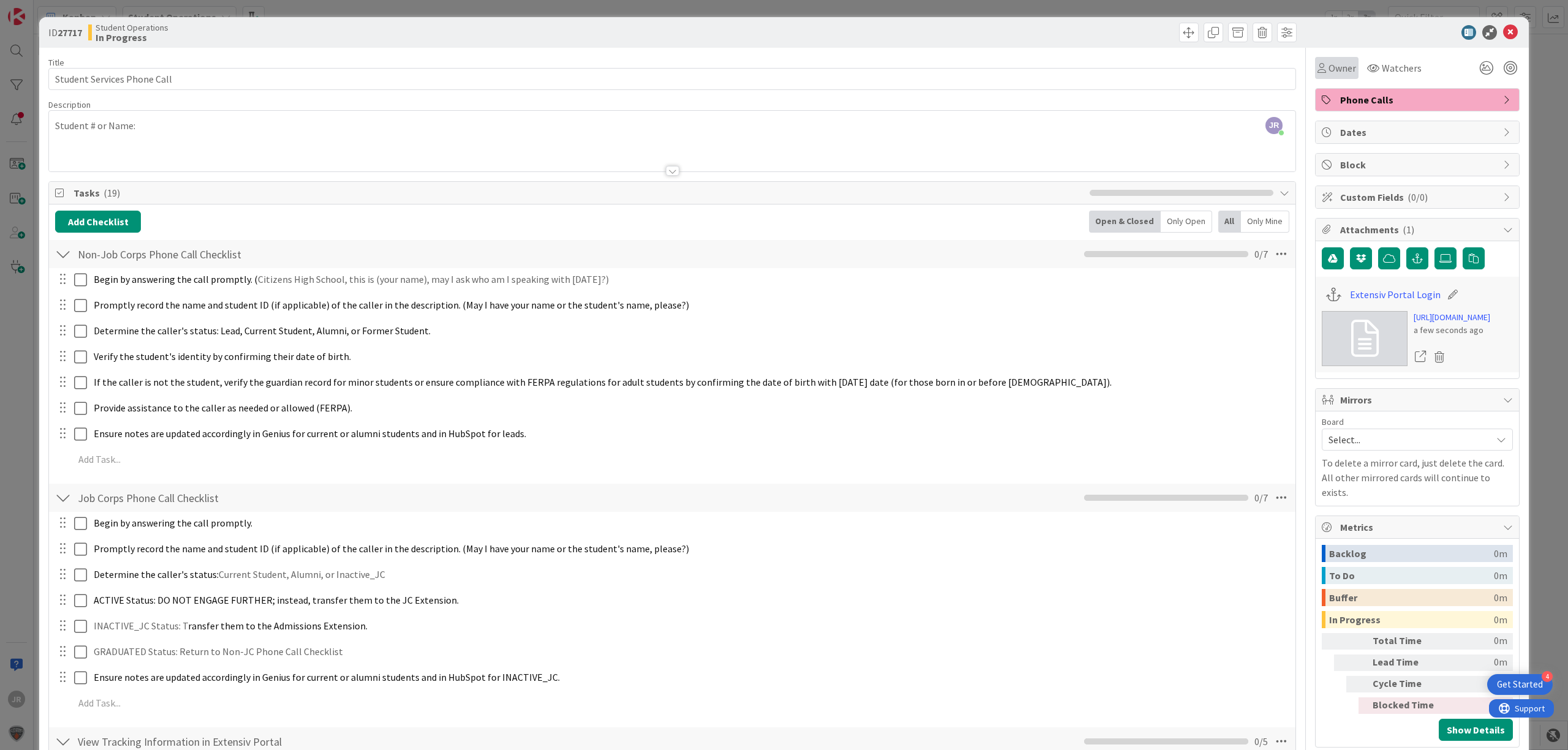
click at [1329, 61] on span "Owner" at bounding box center [1343, 68] width 28 height 14
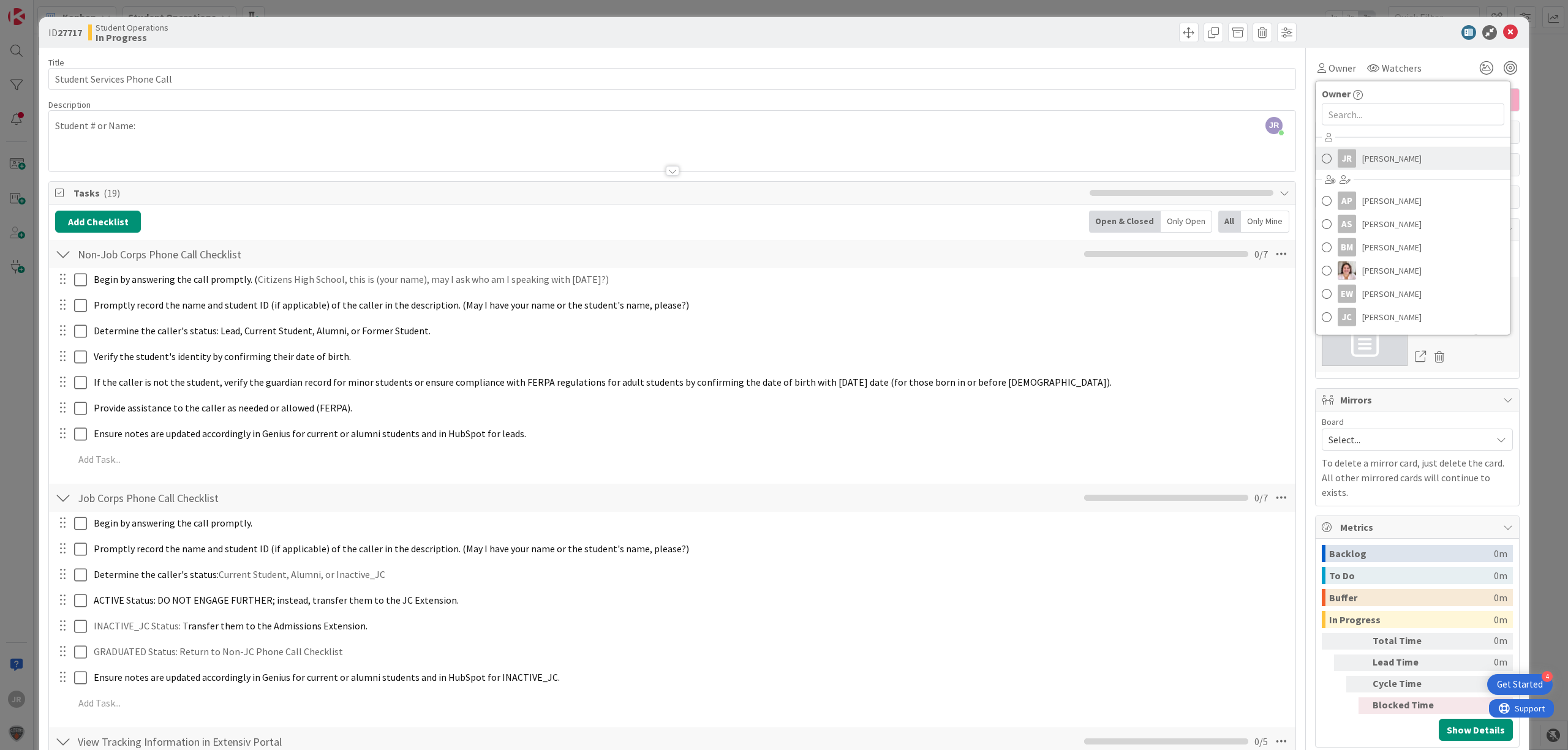
click at [1363, 148] on link "JR [PERSON_NAME]" at bounding box center [1413, 158] width 195 height 23
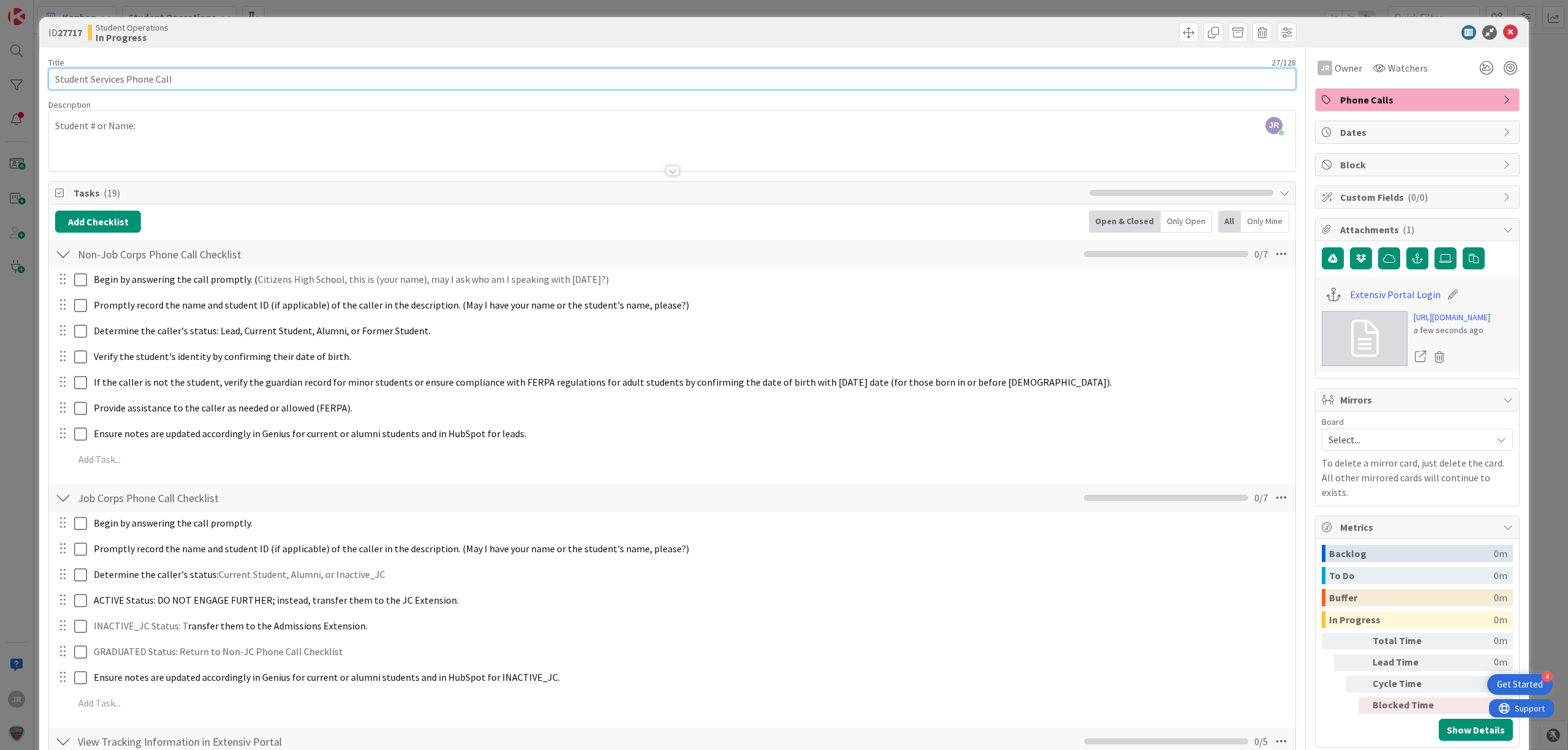
click at [620, 77] on input "Student Services Phone Call" at bounding box center [672, 79] width 1248 height 22
type input "Student Services Phone Call - [PERSON_NAME]"
click at [1180, 35] on span at bounding box center [1189, 32] width 20 height 20
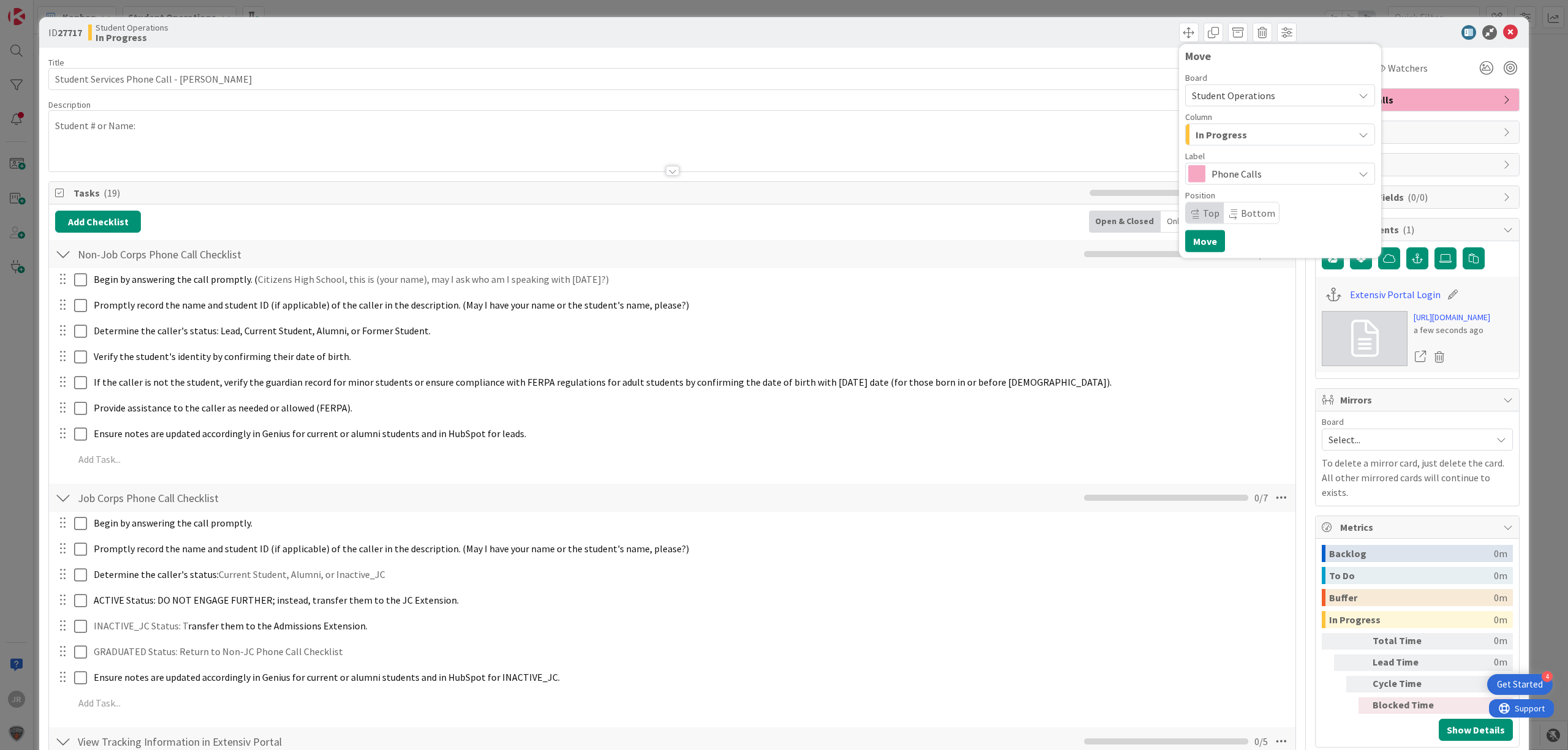
click at [1193, 137] on div "In Progress" at bounding box center [1273, 135] width 161 height 20
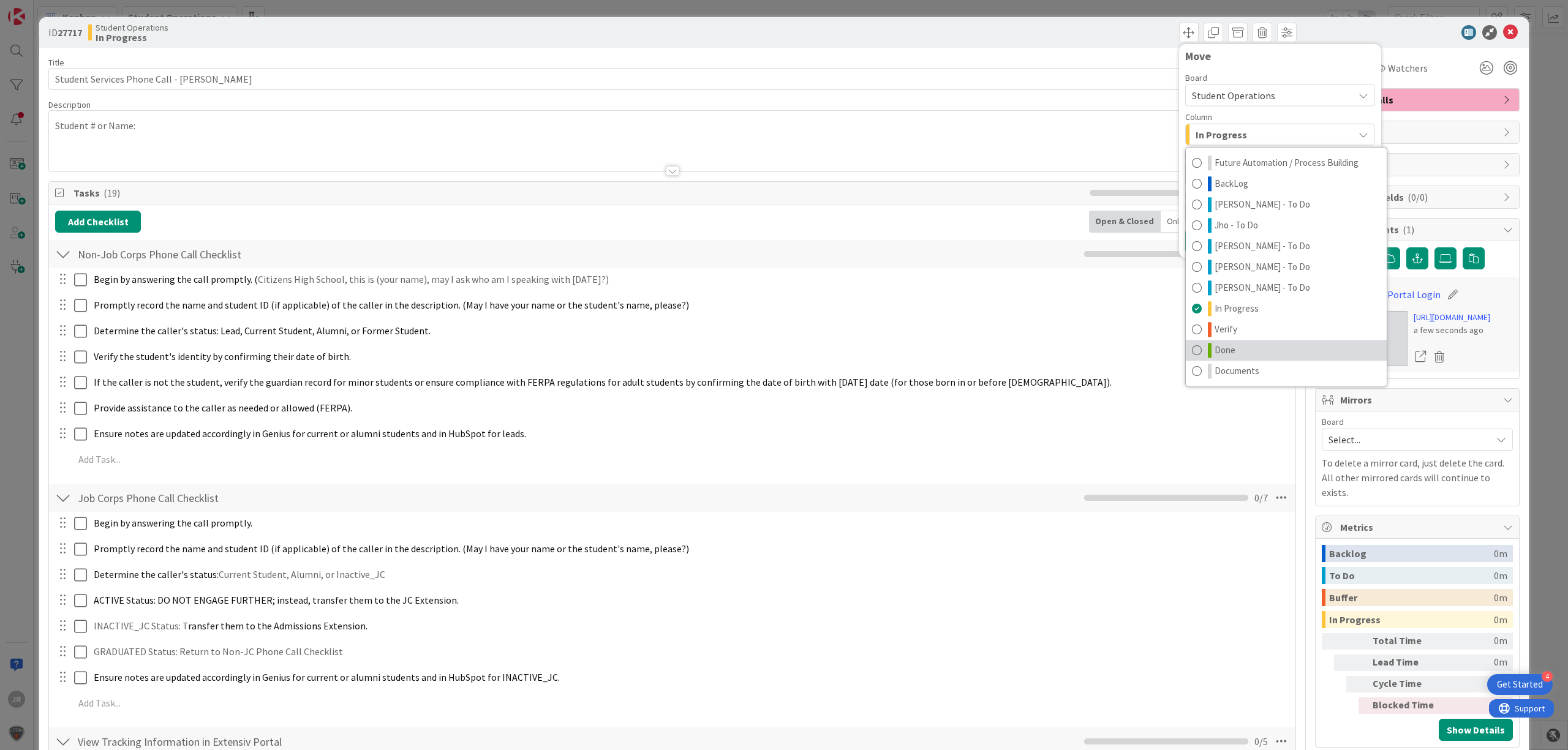
click at [1228, 351] on link "Done" at bounding box center [1287, 350] width 201 height 21
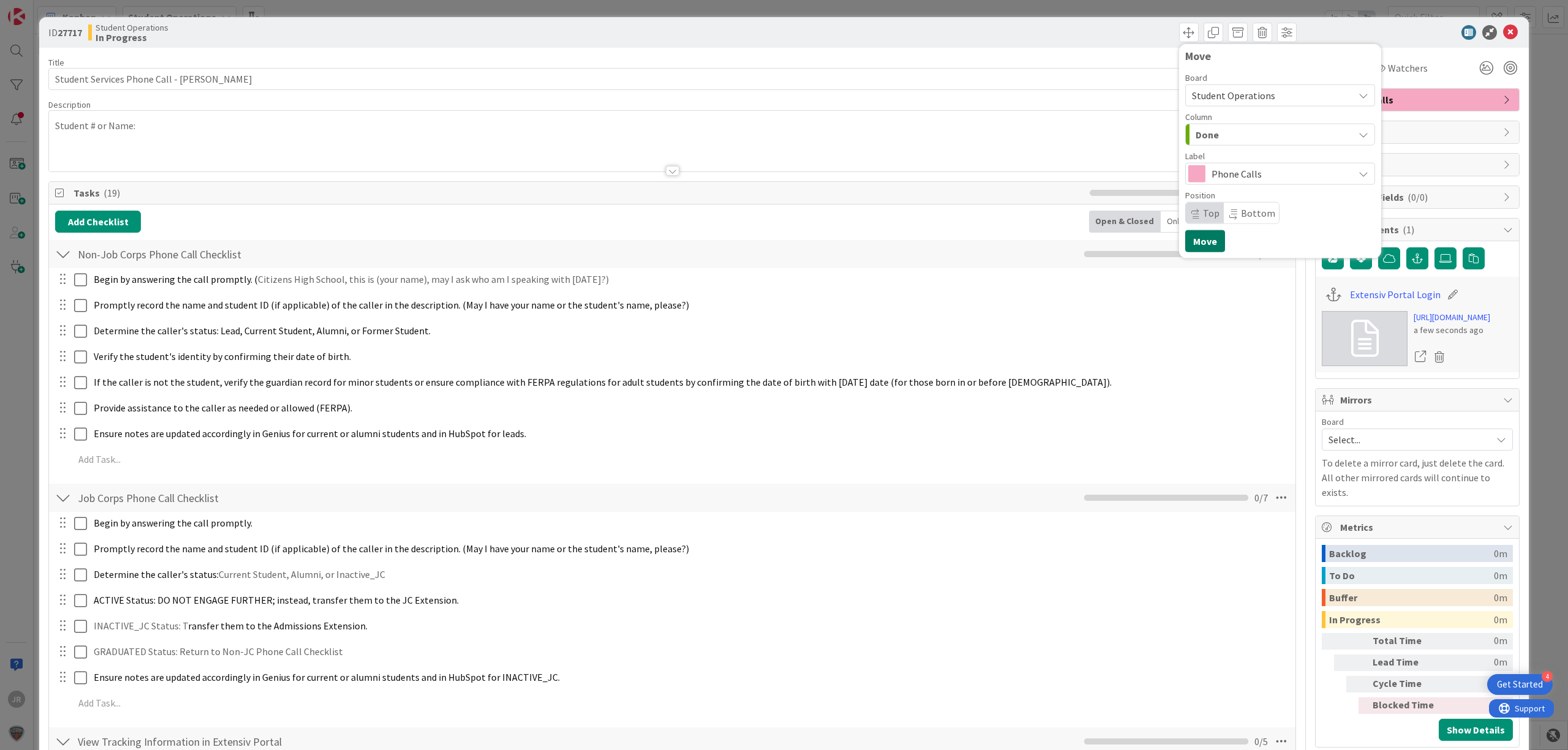
click at [1197, 250] on button "Move" at bounding box center [1205, 242] width 40 height 22
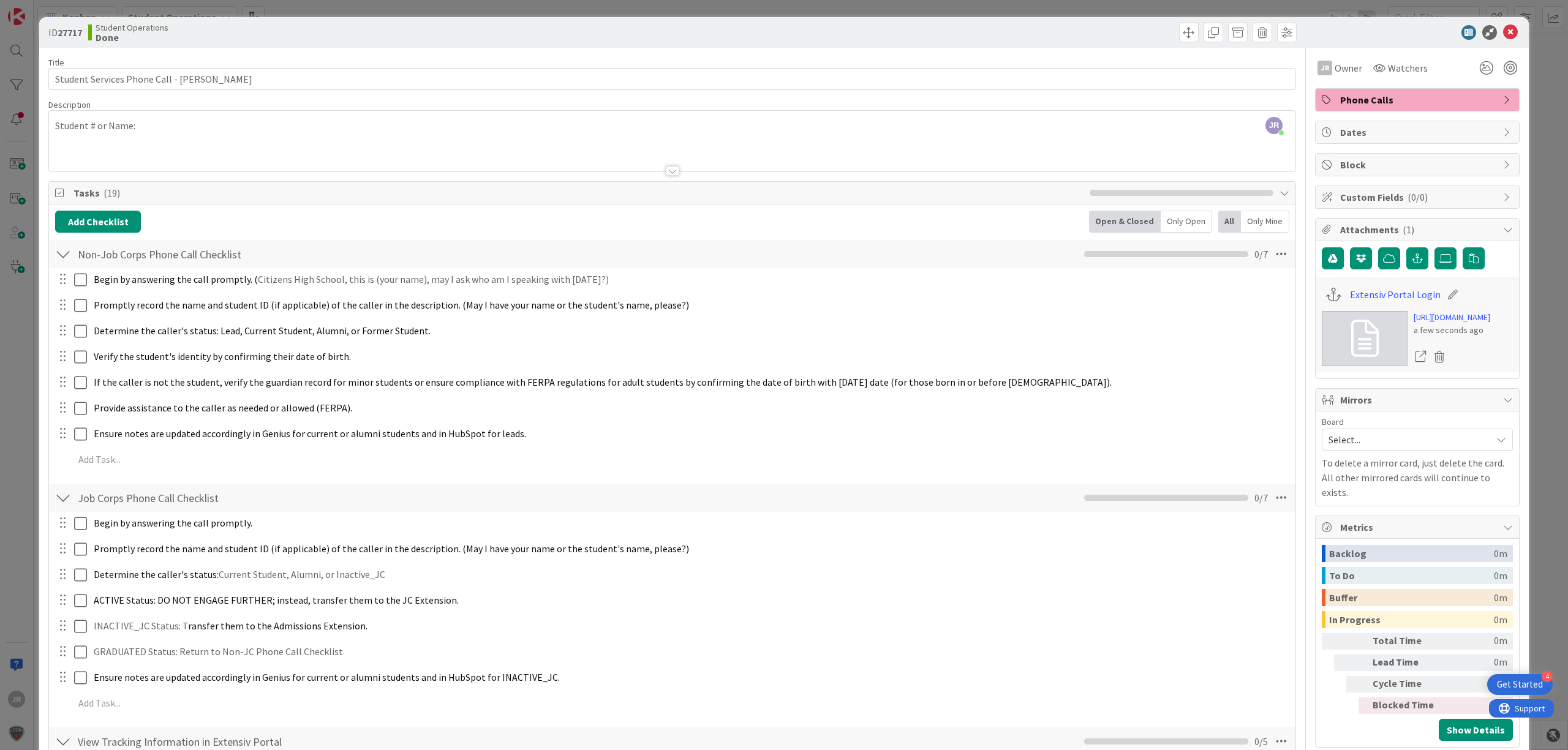
click at [914, 3] on div "ID 27717 Student Operations Done Move Move Title 43 / 128 Student Services Phon…" at bounding box center [784, 375] width 1568 height 750
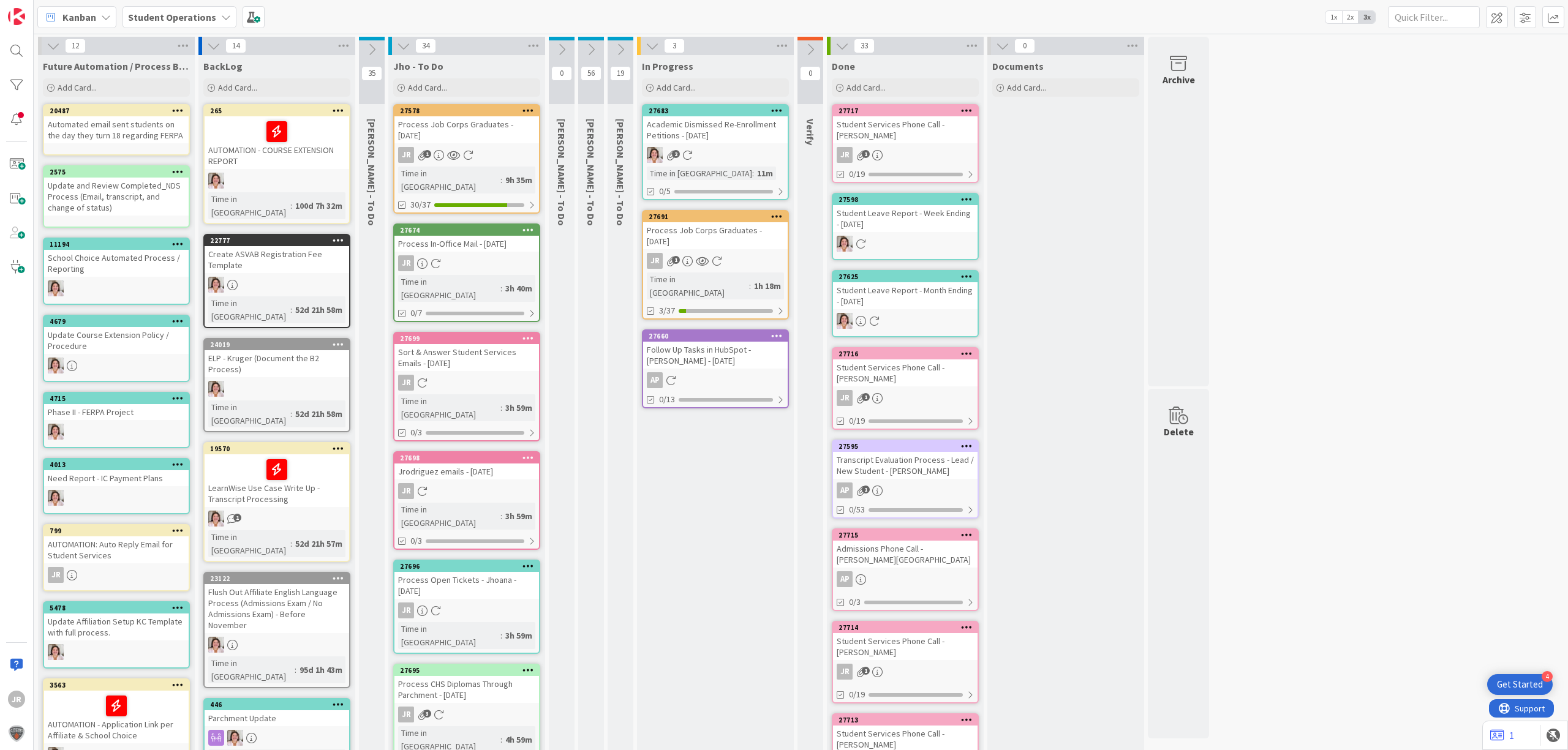
click at [696, 81] on div "Add Card..." at bounding box center [716, 87] width 147 height 18
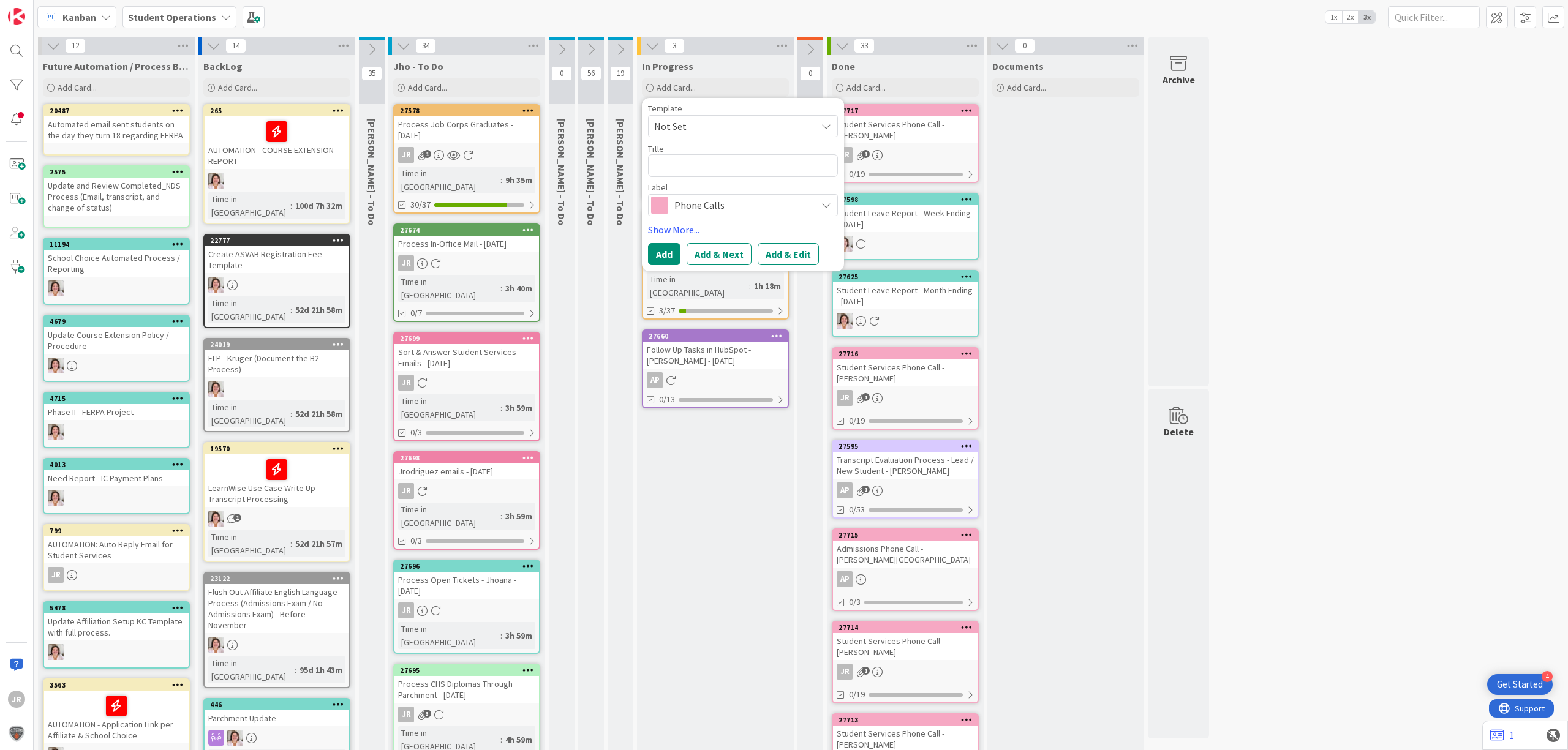
click at [711, 125] on span "Not Set" at bounding box center [731, 126] width 153 height 16
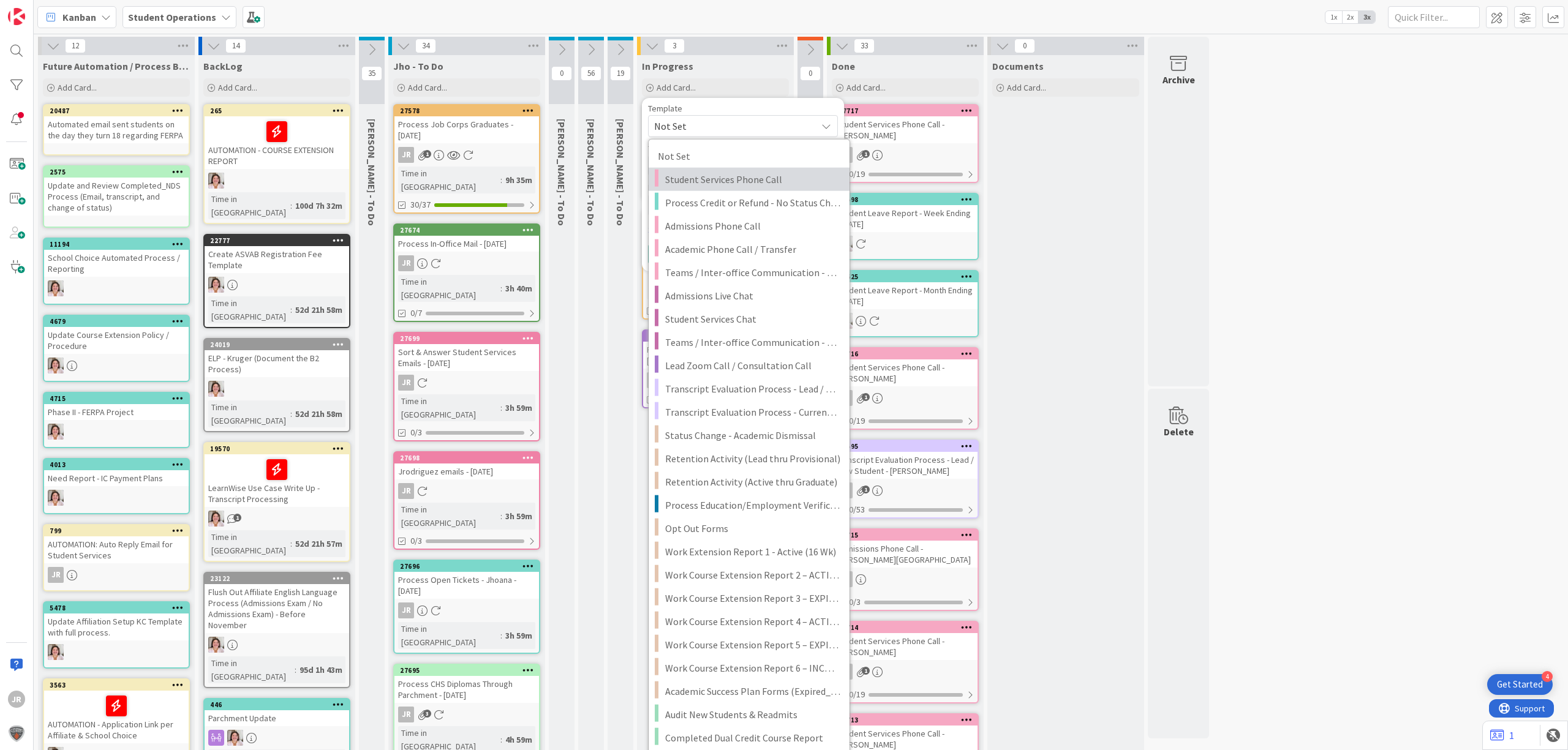
click at [718, 177] on span "Student Services Phone Call" at bounding box center [752, 179] width 175 height 16
type textarea "x"
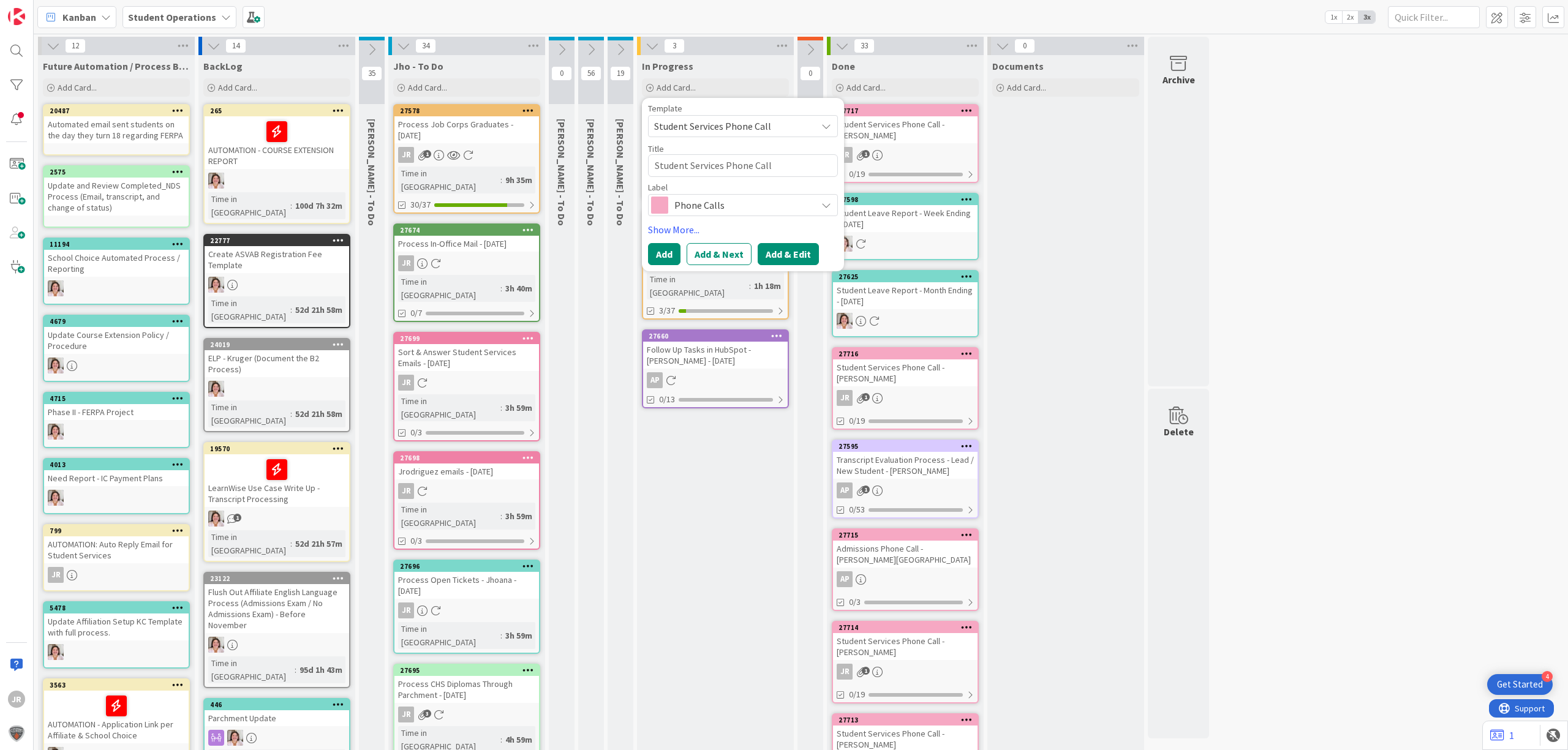
click at [775, 248] on button "Add & Edit" at bounding box center [788, 254] width 61 height 22
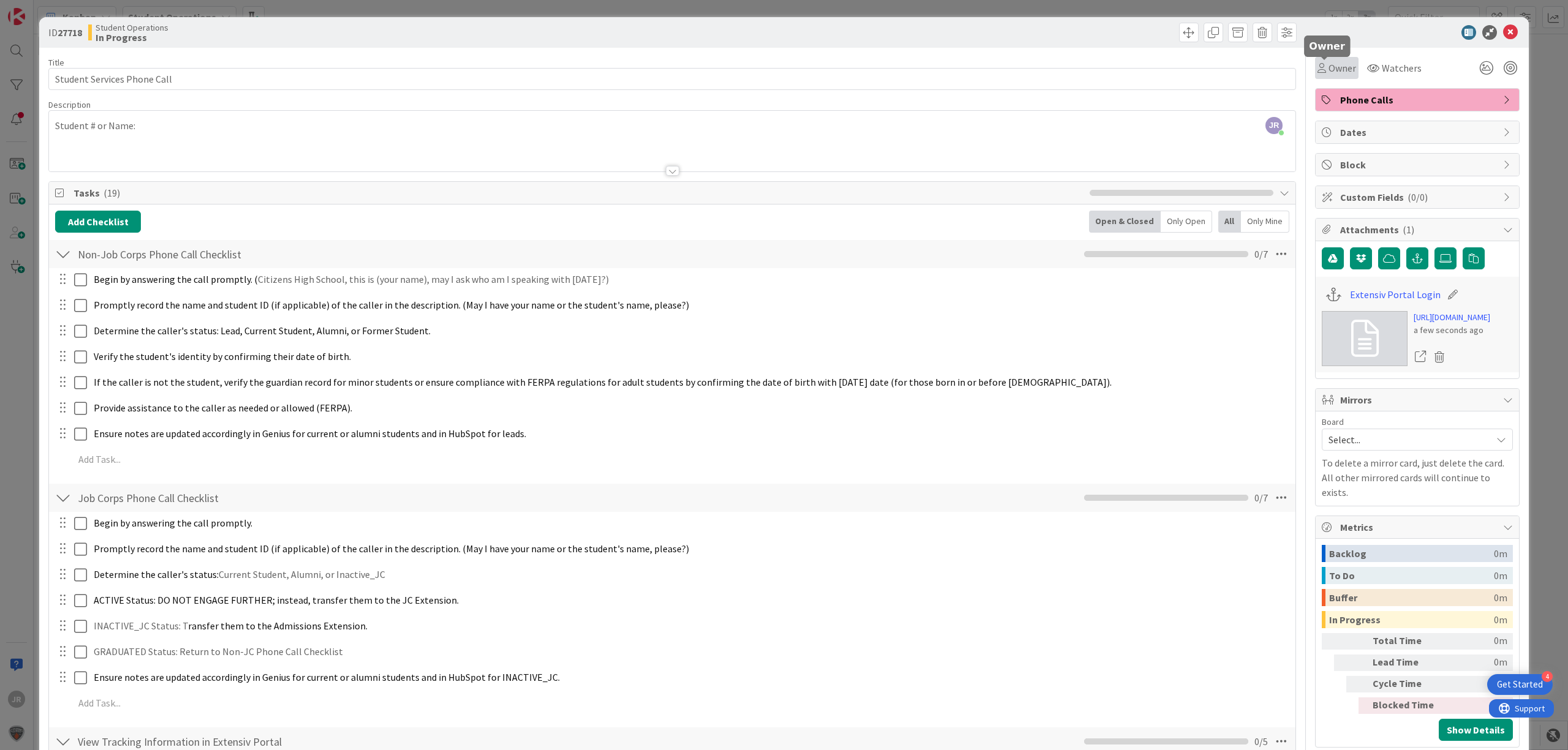
click at [1329, 68] on span "Owner" at bounding box center [1343, 68] width 28 height 14
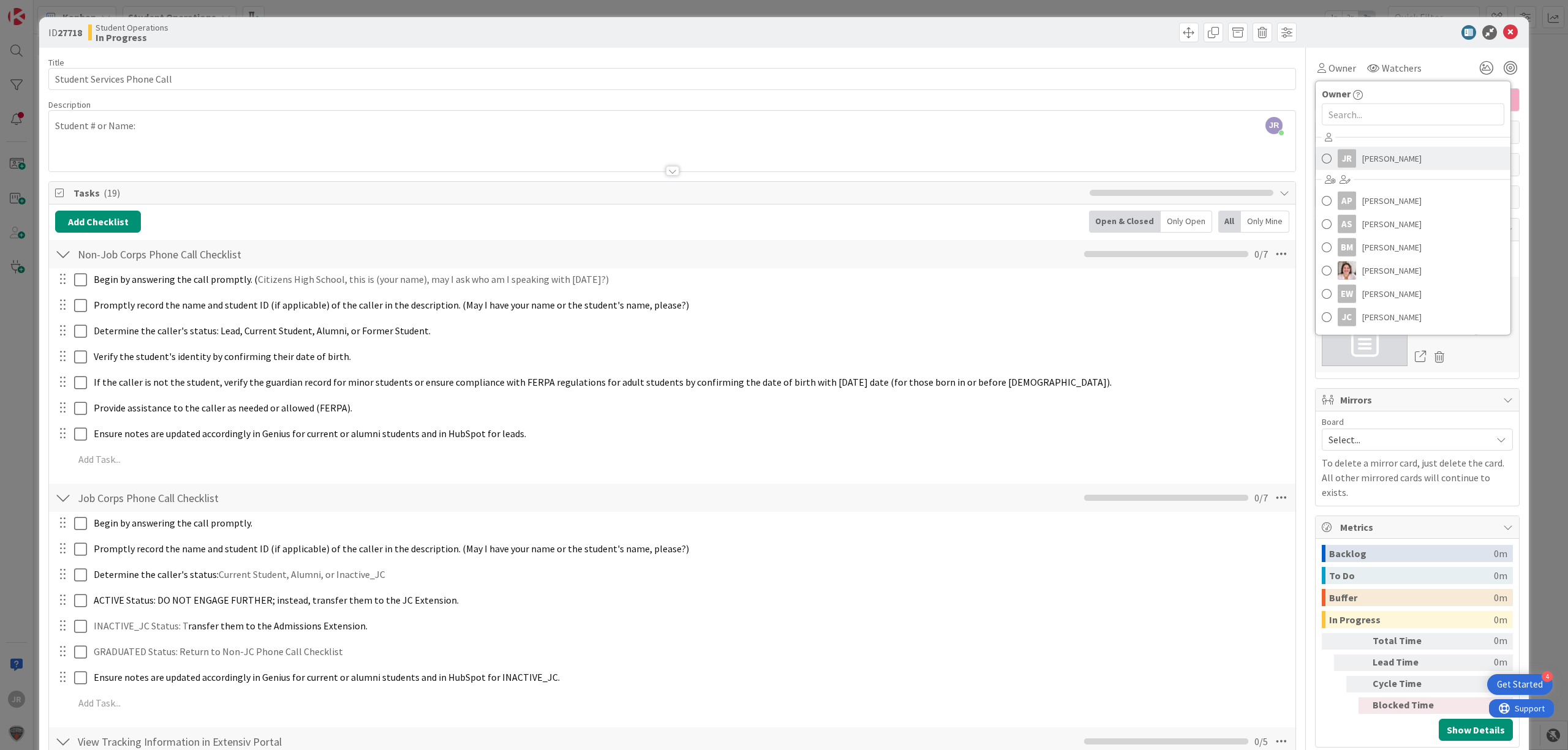
click at [1338, 160] on div "JR" at bounding box center [1347, 158] width 18 height 18
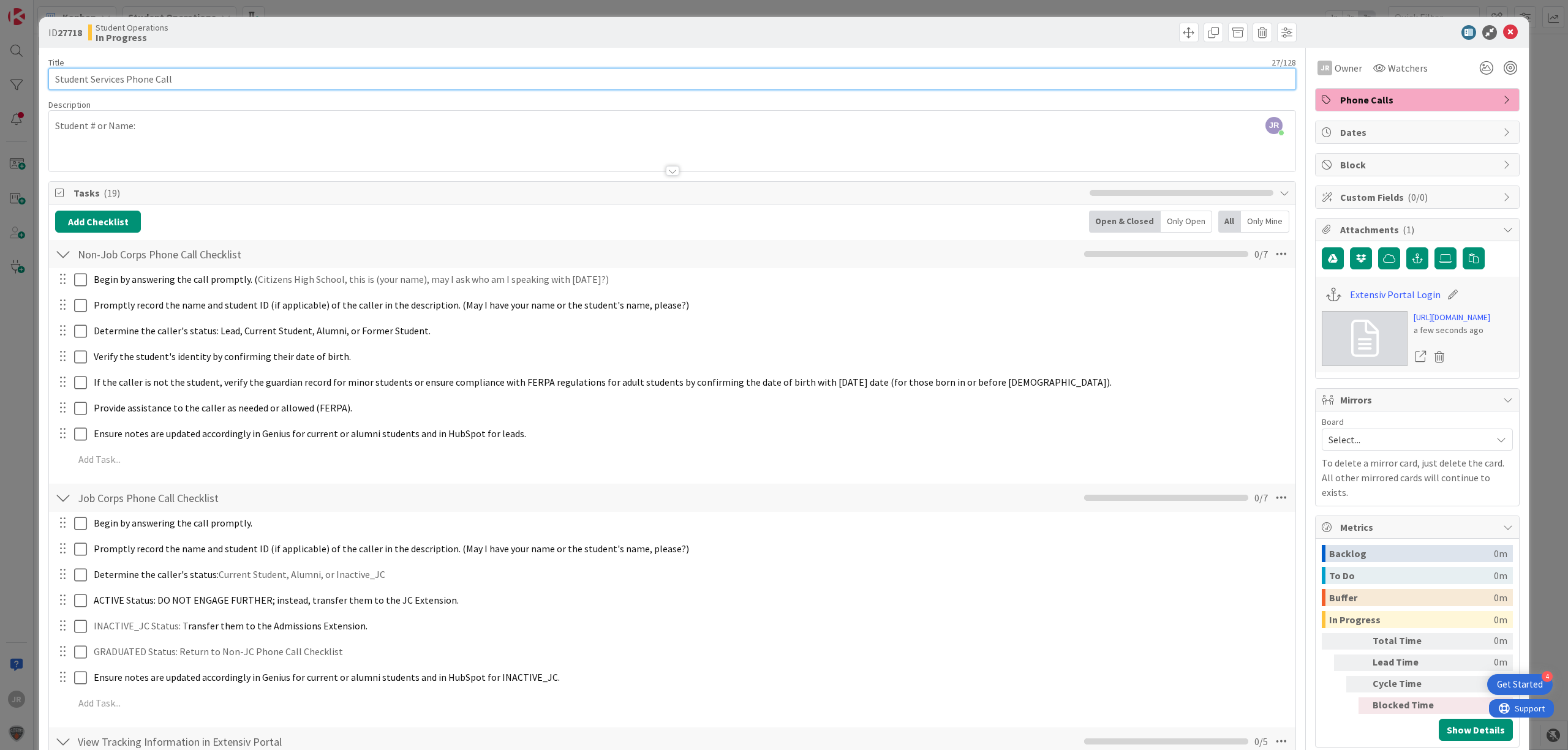
click at [218, 85] on input "Student Services Phone Call" at bounding box center [672, 79] width 1248 height 22
type input "Student Services Phone Call - Kimberlyn Taylor"
click at [1180, 34] on span at bounding box center [1189, 32] width 20 height 20
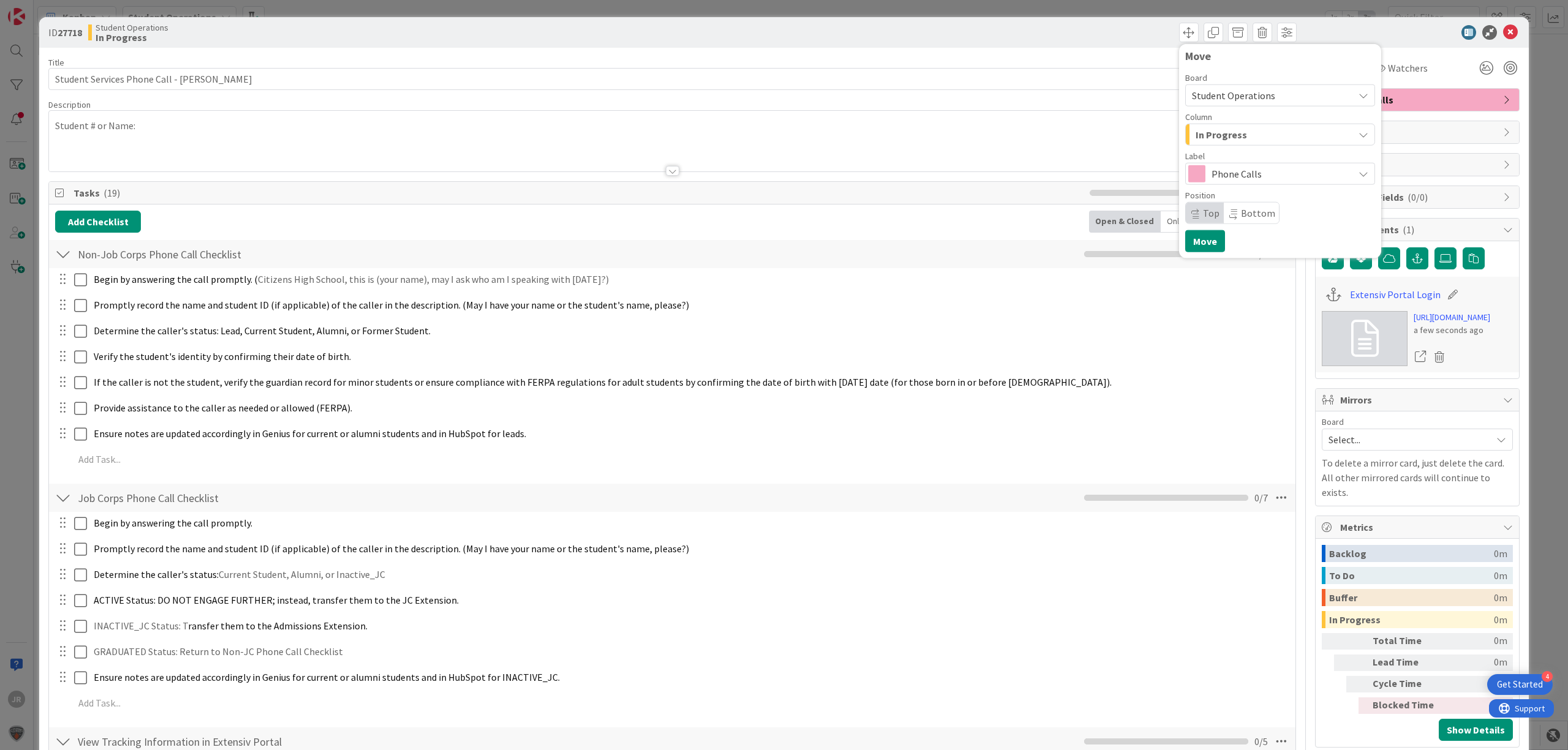
click at [1218, 131] on span "In Progress" at bounding box center [1222, 135] width 51 height 16
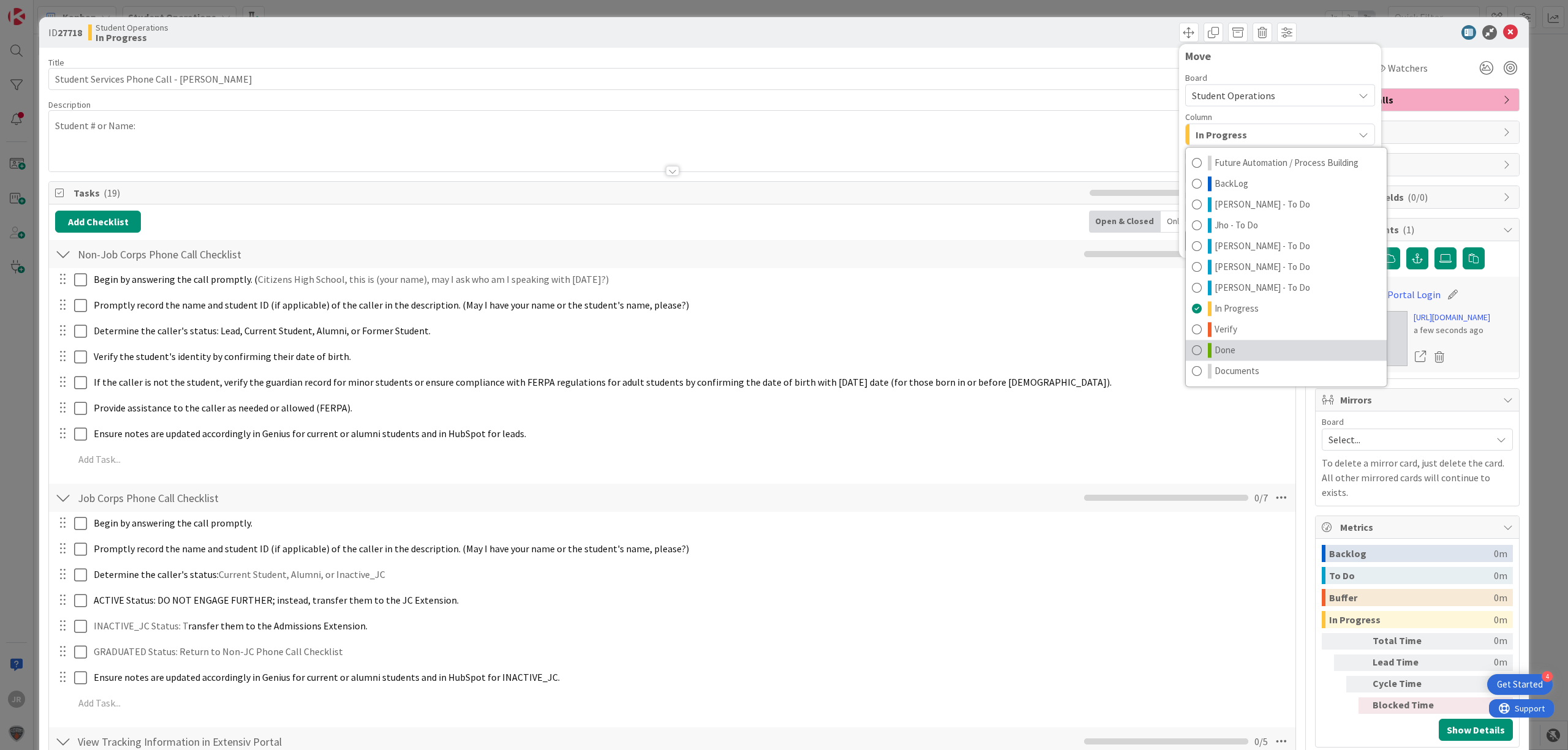
click at [1224, 357] on link "Done" at bounding box center [1287, 350] width 201 height 21
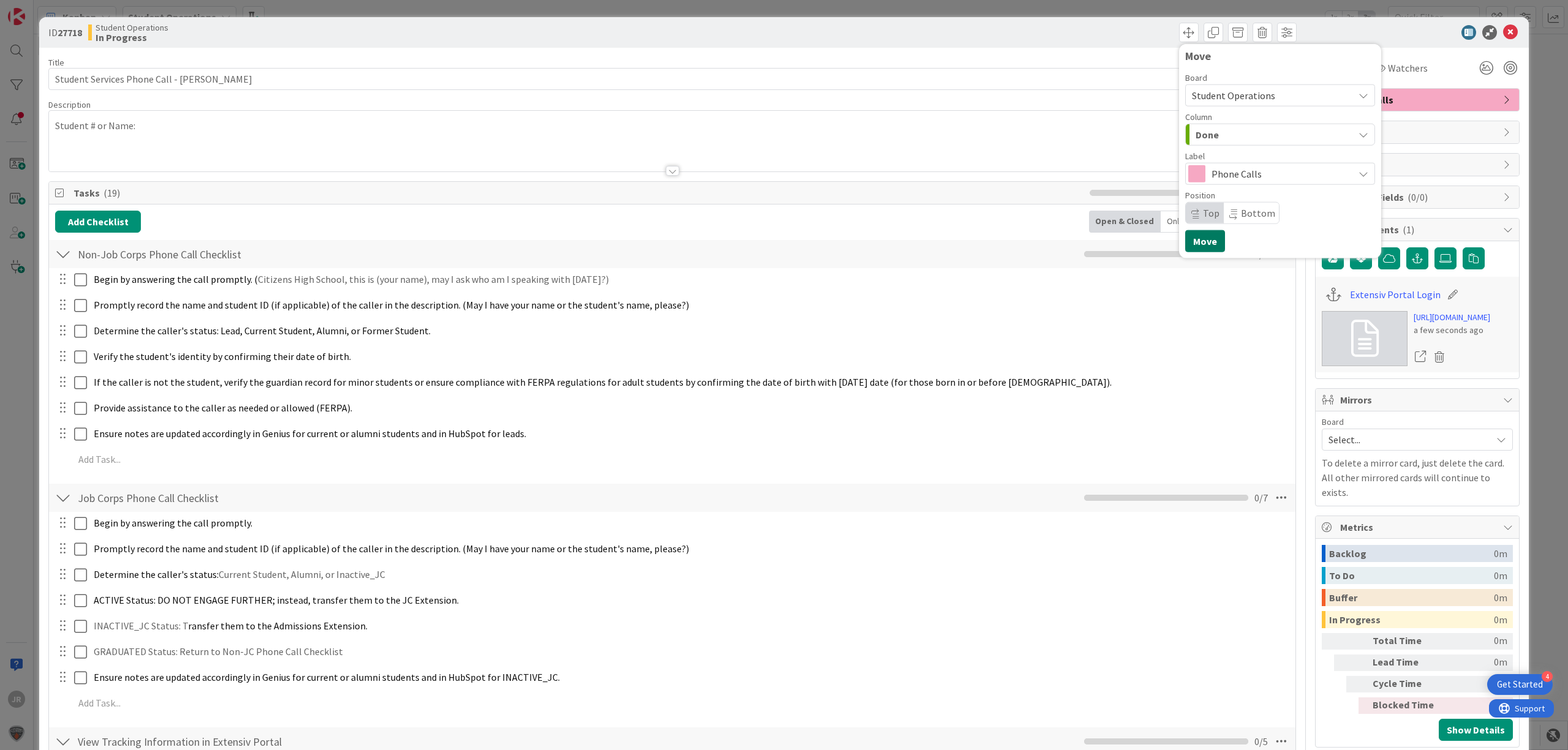
click at [1193, 243] on button "Move" at bounding box center [1205, 242] width 40 height 22
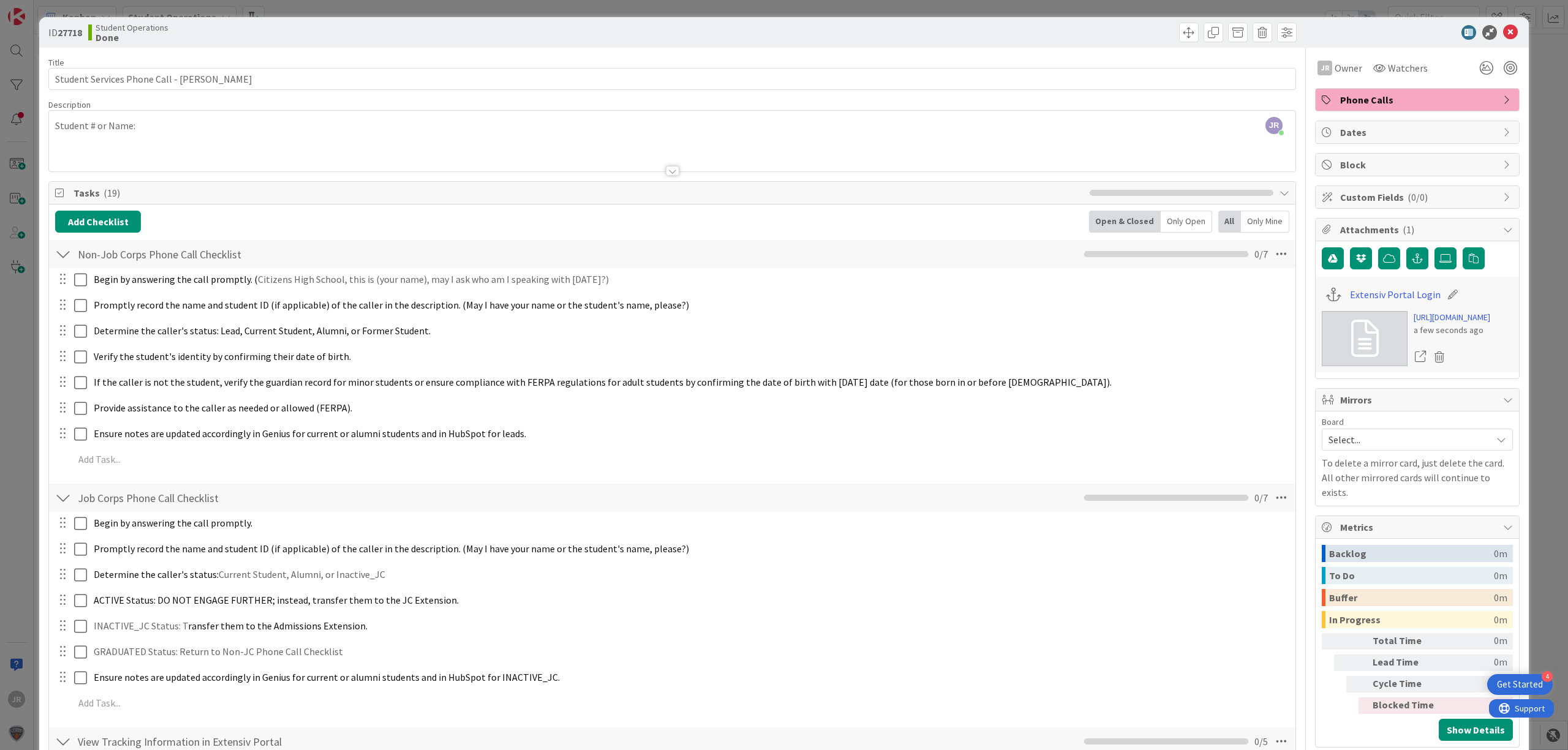
click at [646, 5] on div "ID 27718 Student Operations Done Move Move Title 46 / 128 Student Services Phon…" at bounding box center [784, 375] width 1568 height 750
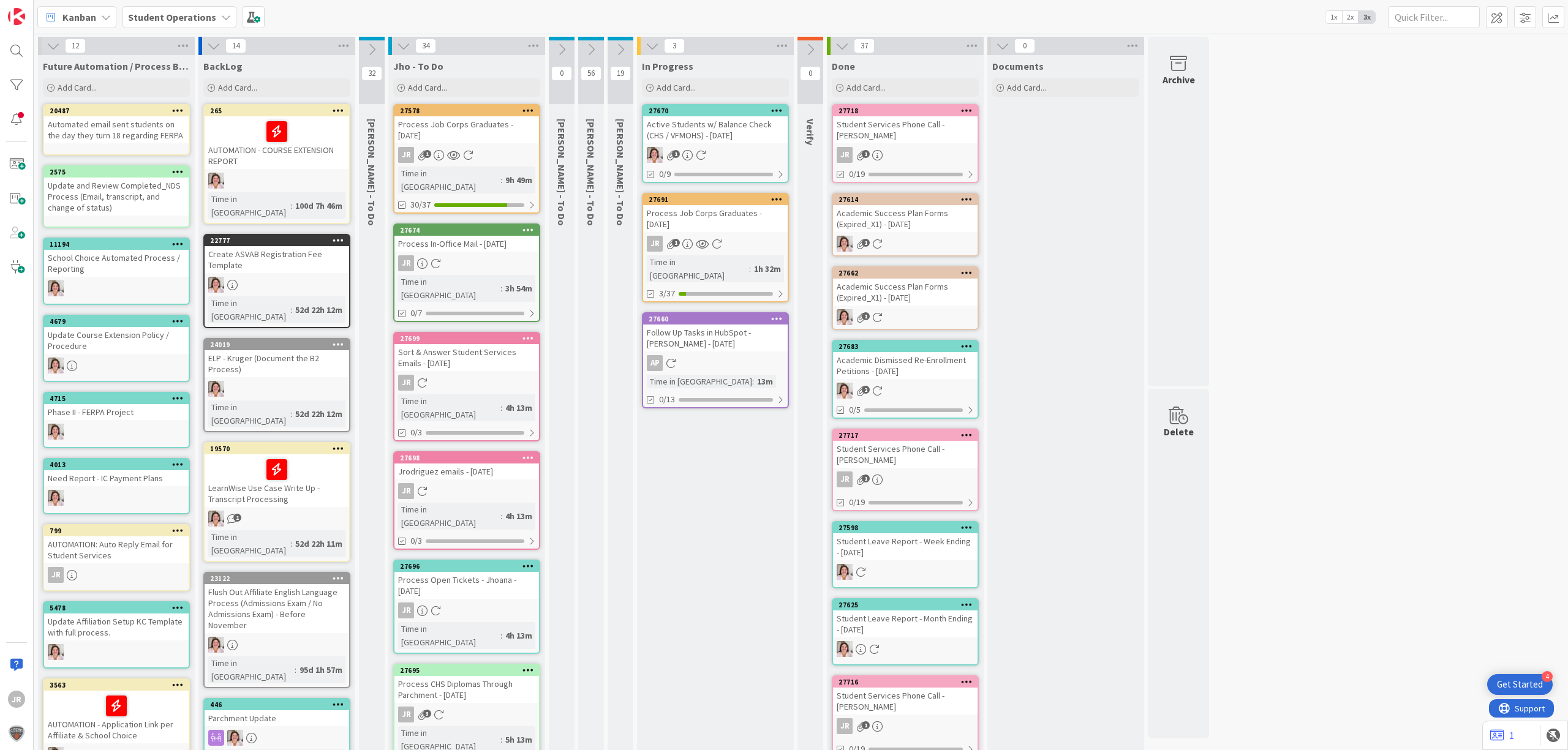
drag, startPoint x: 555, startPoint y: 14, endPoint x: 593, endPoint y: 33, distance: 42.5
click at [555, 14] on div "Kanban Student Operations 1x 2x 3x" at bounding box center [800, 16] width 1534 height 33
click at [679, 86] on span "Add Card..." at bounding box center [676, 87] width 39 height 11
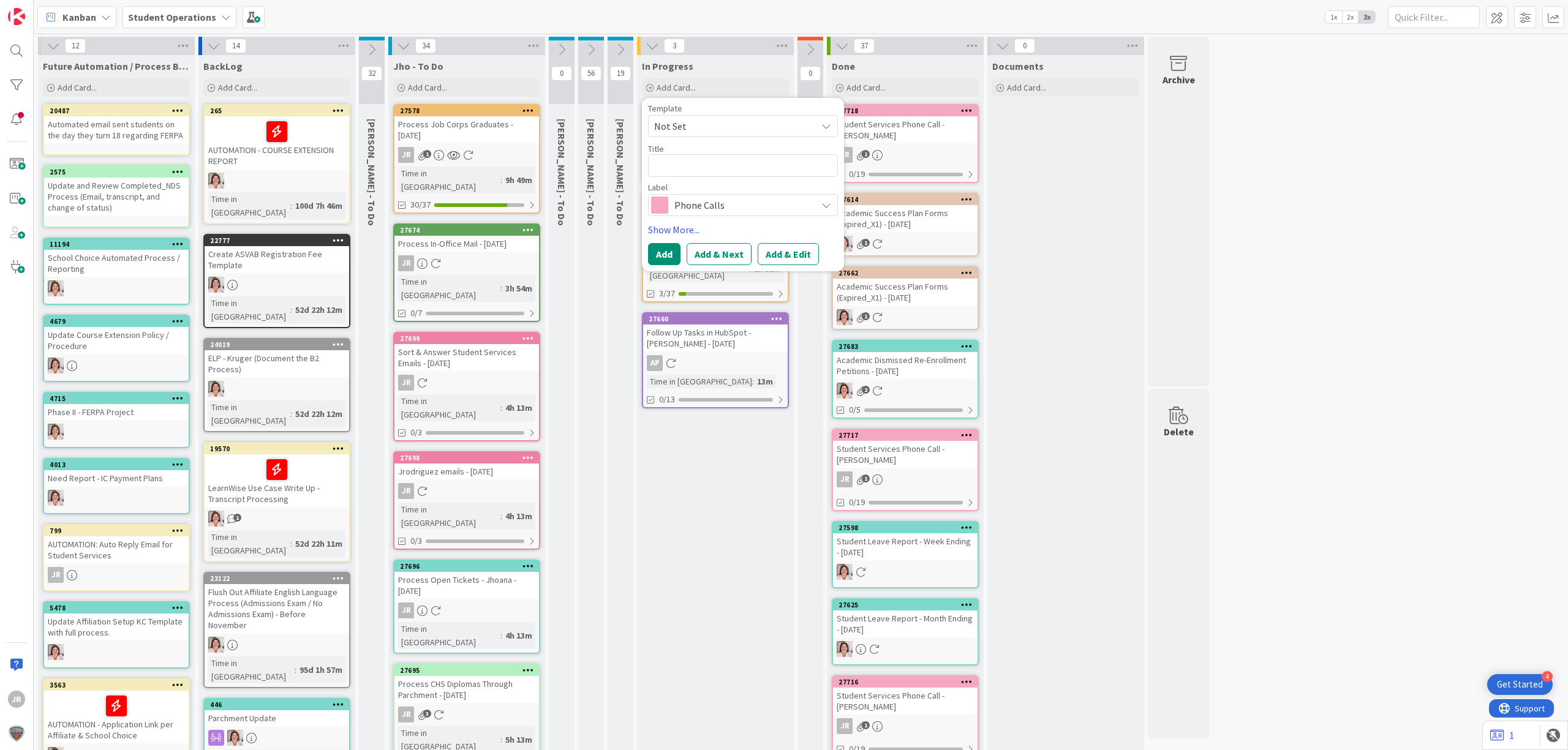
click at [716, 126] on span "Not Set" at bounding box center [731, 126] width 153 height 16
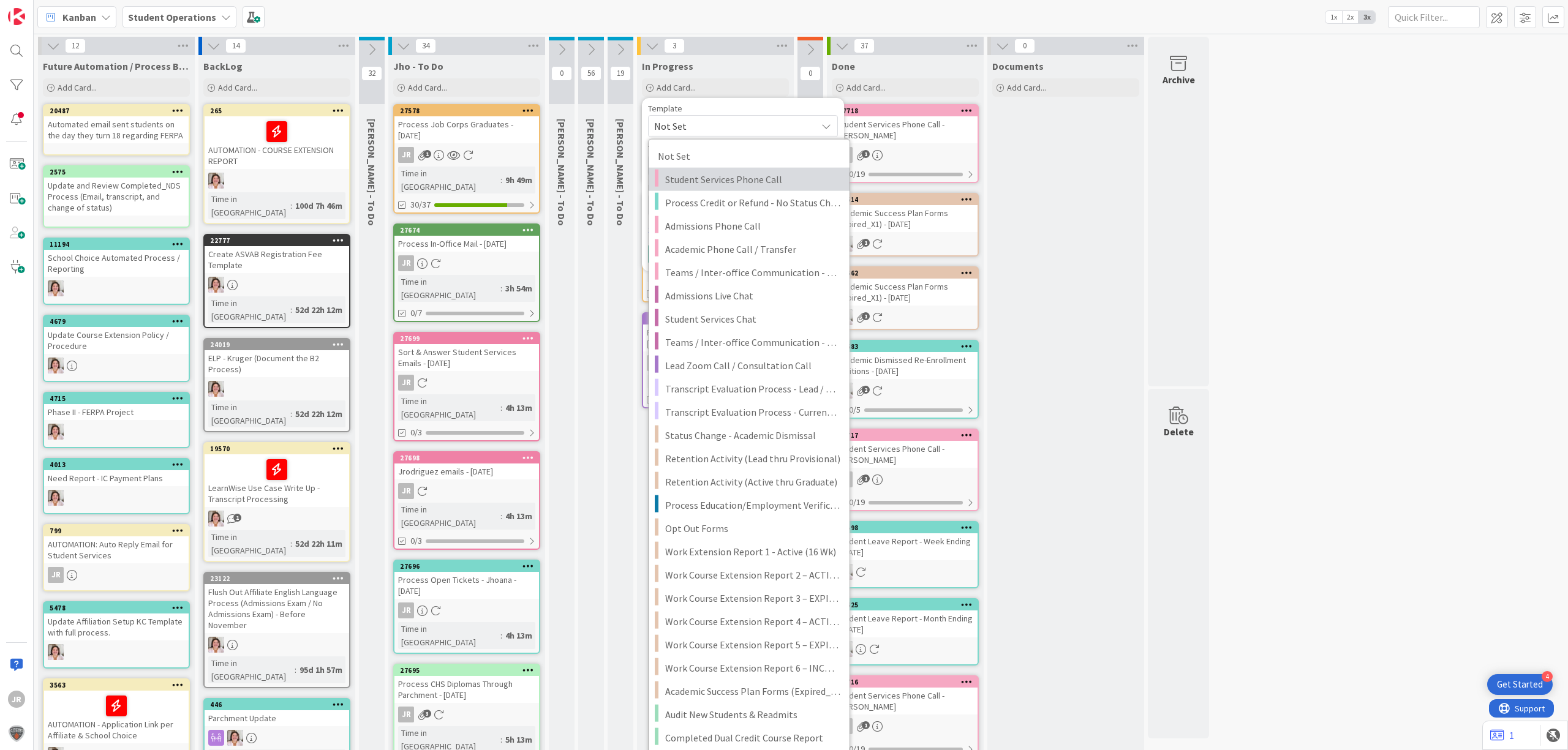
click at [737, 183] on span "Student Services Phone Call" at bounding box center [752, 179] width 175 height 16
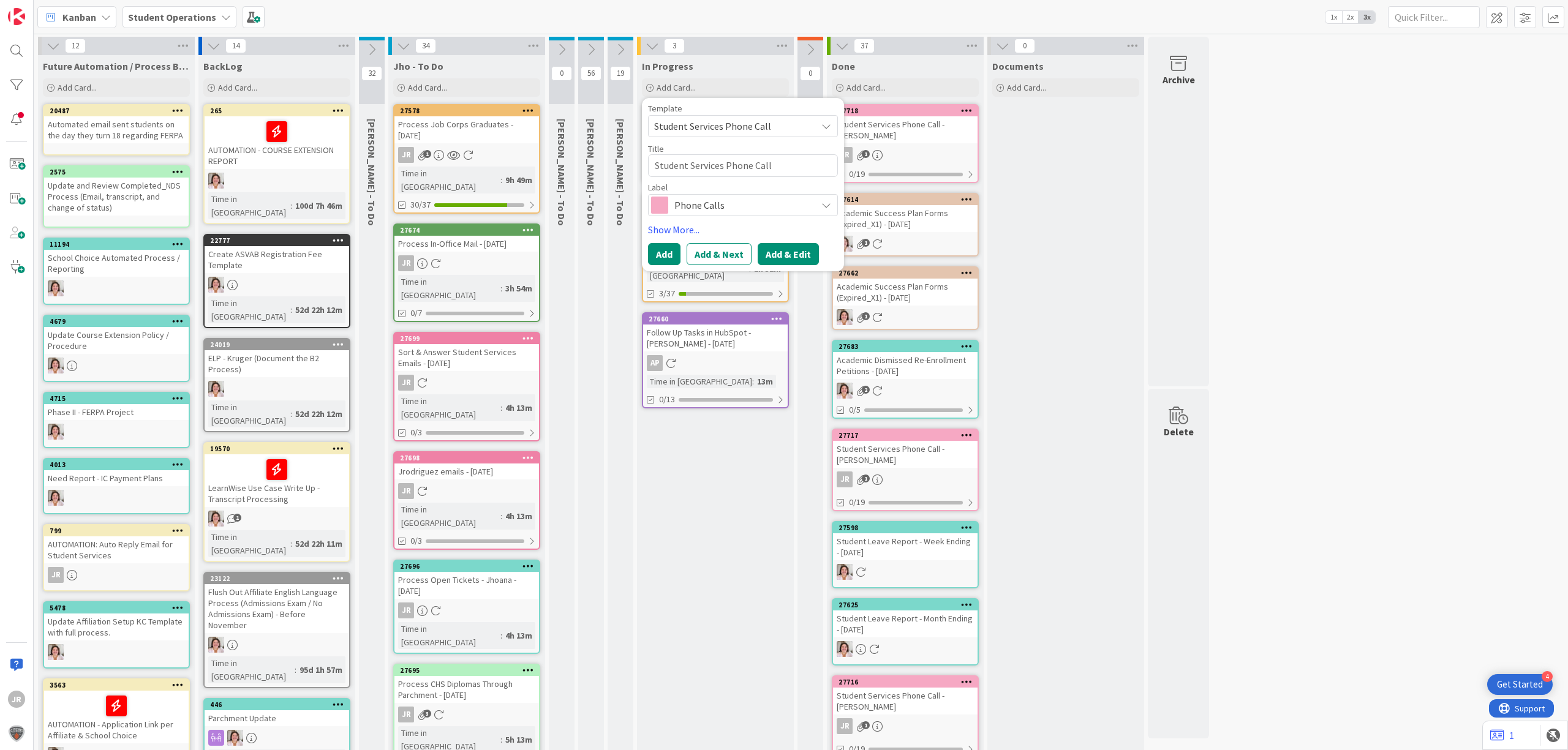
click at [796, 252] on button "Add & Edit" at bounding box center [788, 254] width 61 height 22
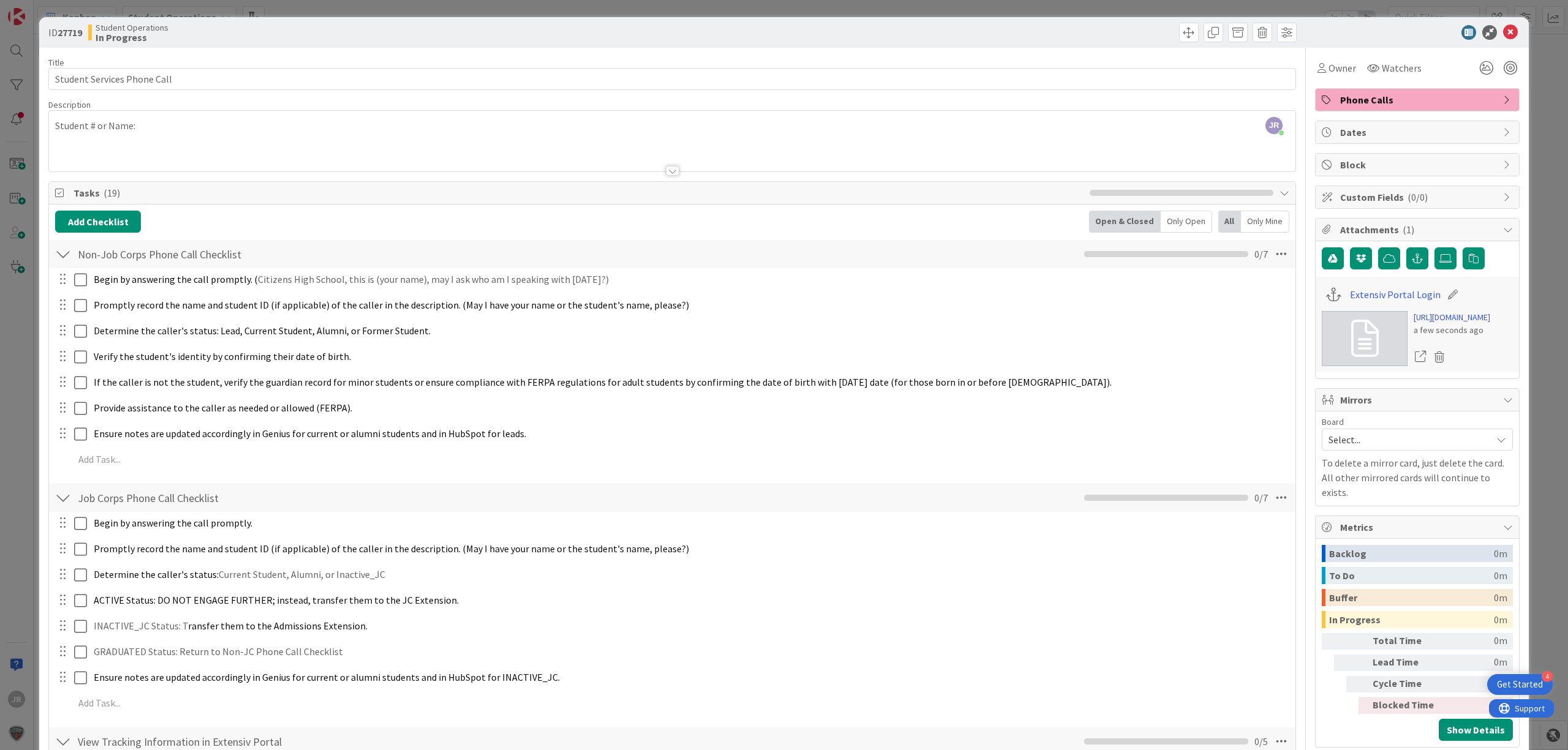
click at [405, 5] on div "ID 27719 Student Operations In Progress Title 27 / 128 Student Services Phone C…" at bounding box center [784, 375] width 1568 height 750
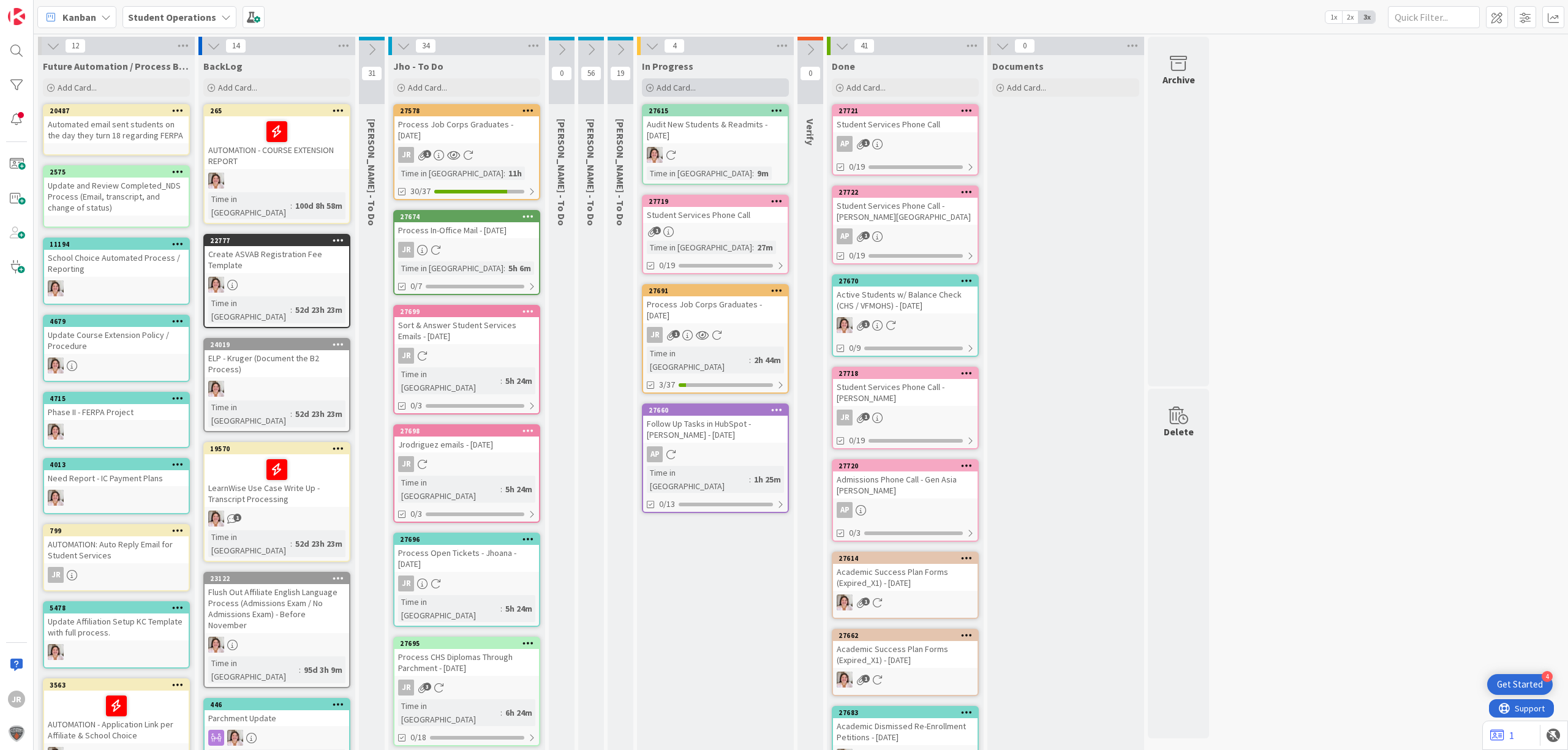
click at [750, 86] on div "Add Card..." at bounding box center [716, 87] width 147 height 18
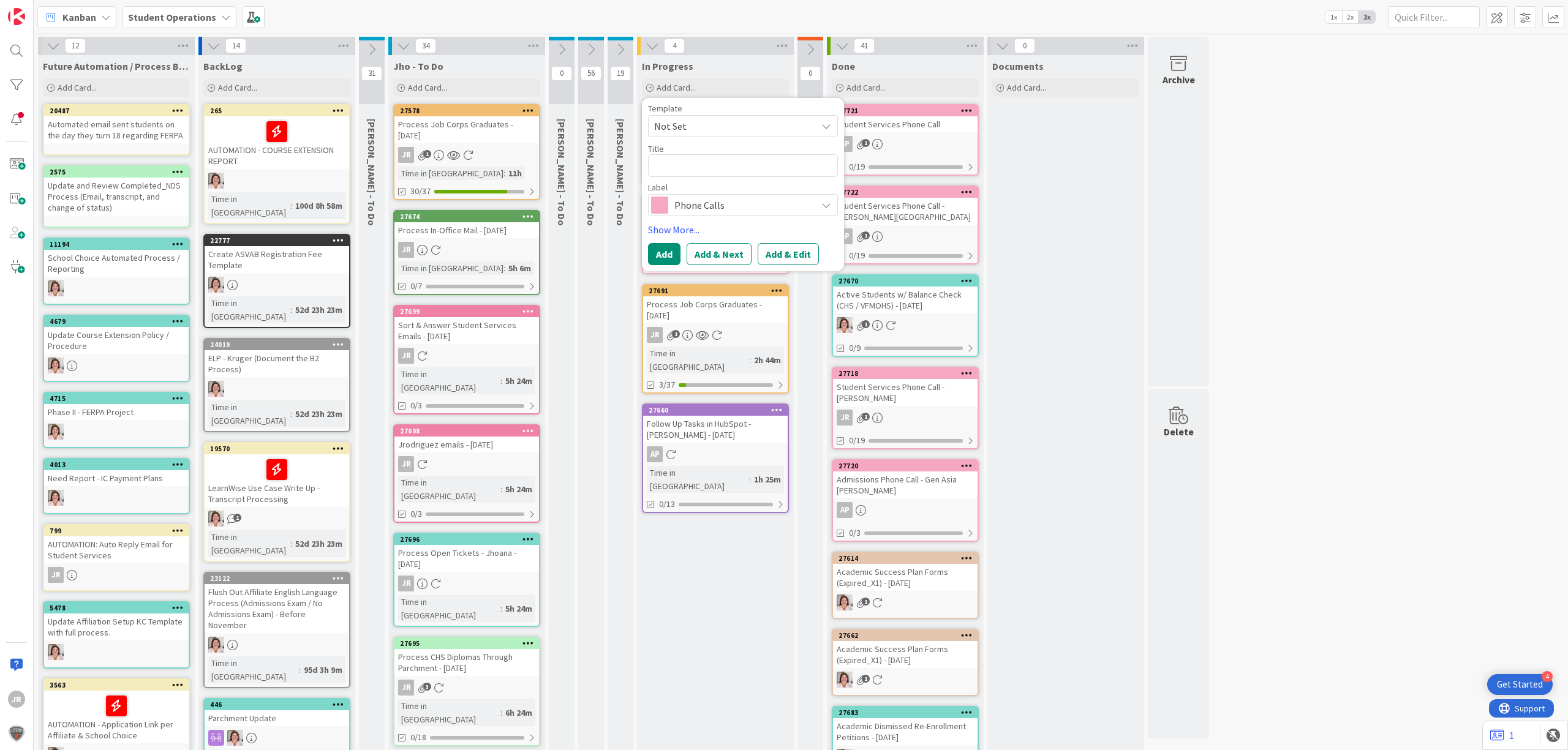
click at [751, 119] on span "Not Set" at bounding box center [731, 126] width 153 height 16
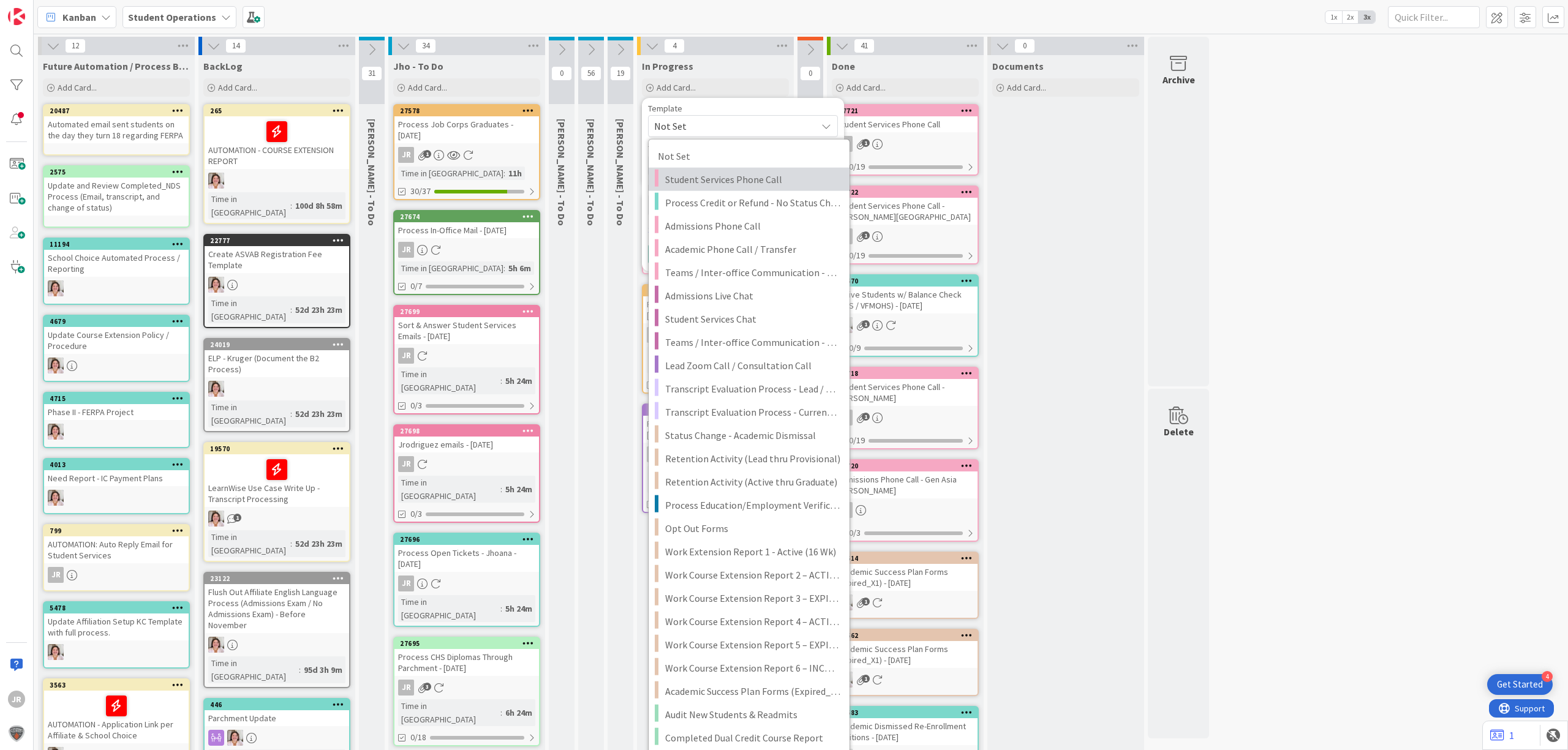
click at [751, 179] on span "Student Services Phone Call" at bounding box center [752, 179] width 175 height 16
type textarea "x"
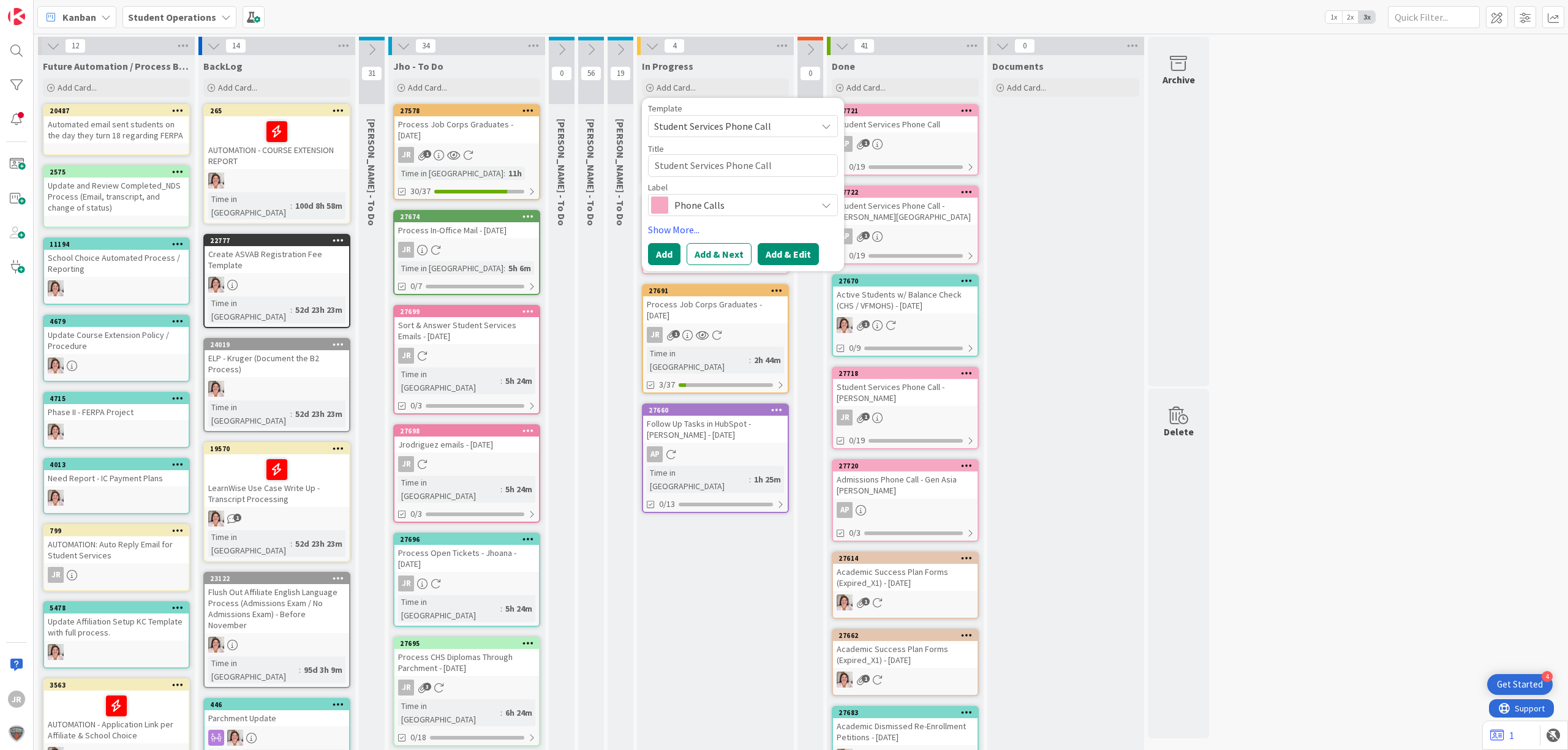
click at [791, 250] on button "Add & Edit" at bounding box center [788, 254] width 61 height 22
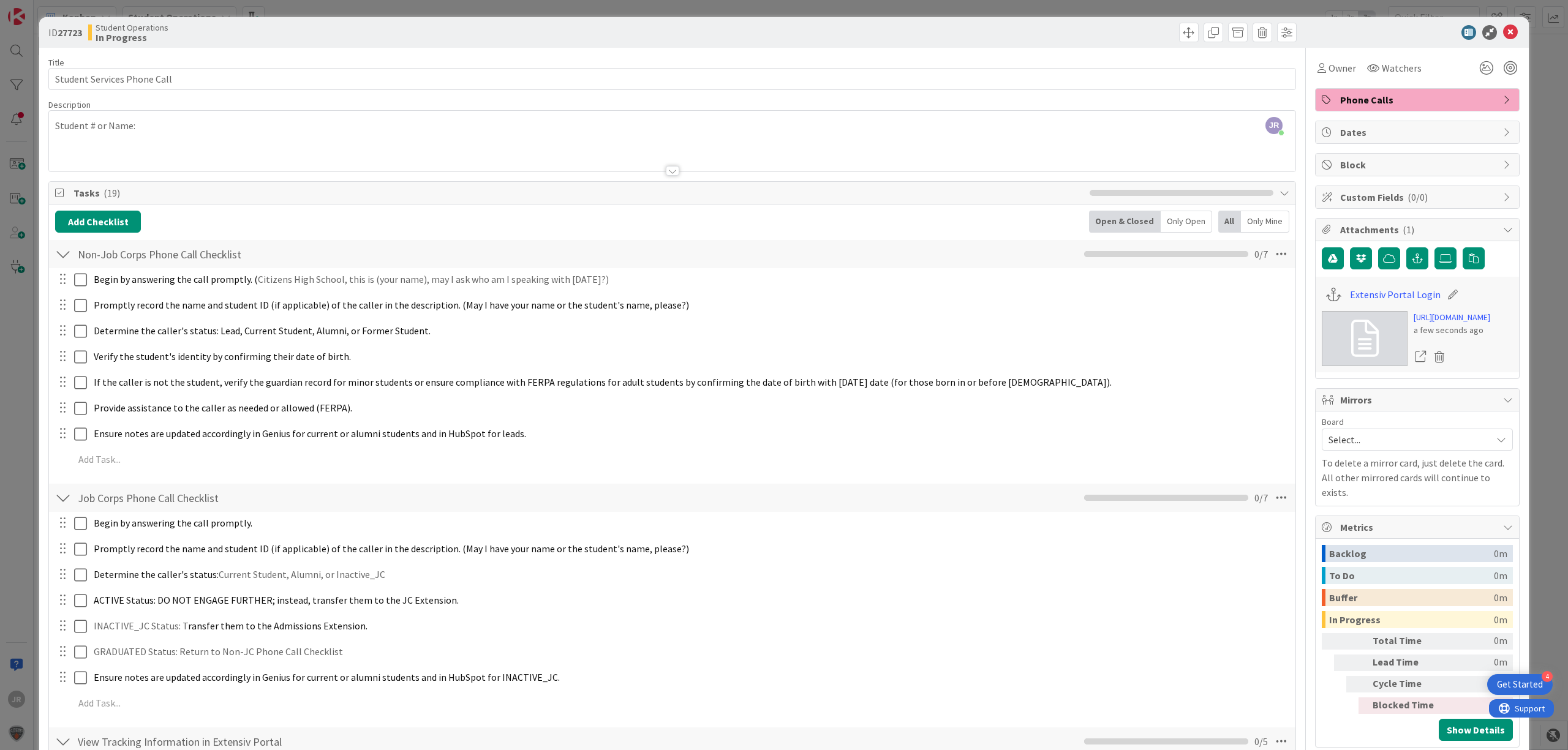
click at [115, 139] on div "Student # or Name:" at bounding box center [672, 144] width 1247 height 55
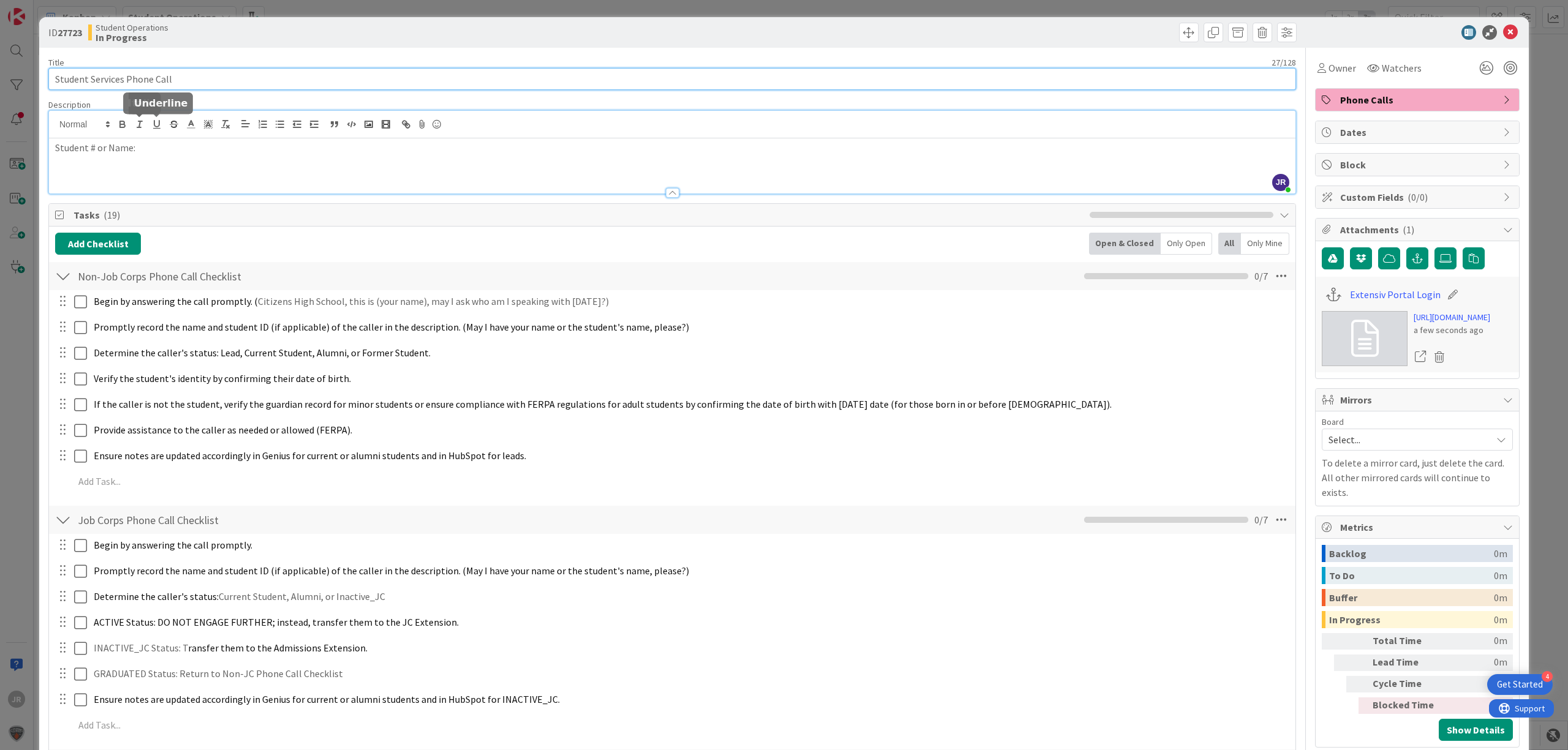
click at [202, 86] on input "Student Services Phone Call" at bounding box center [672, 79] width 1248 height 22
type input "Student Services Phone Call - Oskar Nasser"
click at [1329, 70] on span "Owner" at bounding box center [1343, 68] width 28 height 14
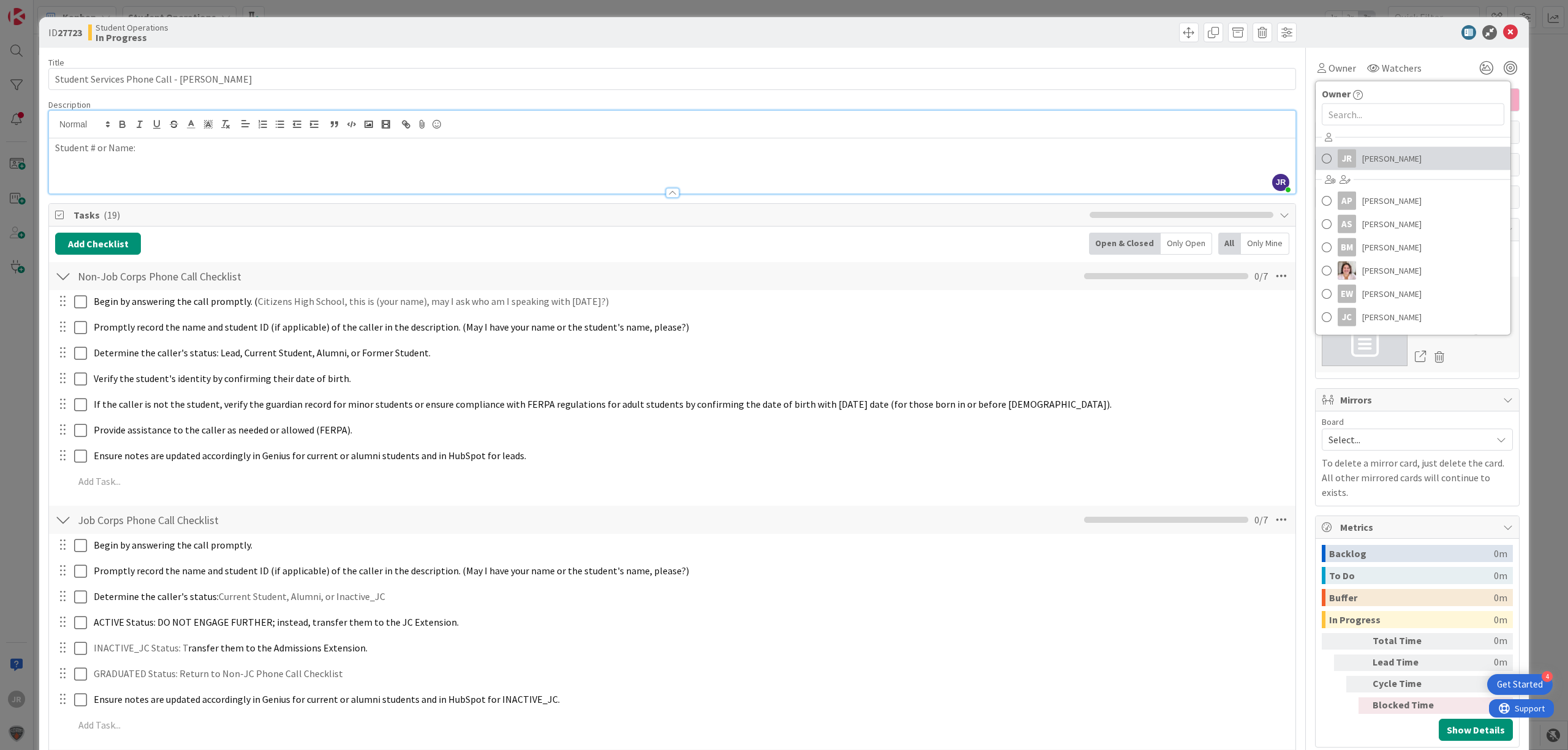
drag, startPoint x: 1336, startPoint y: 155, endPoint x: 1256, endPoint y: 106, distance: 93.8
click at [1338, 156] on div "JR" at bounding box center [1347, 158] width 18 height 18
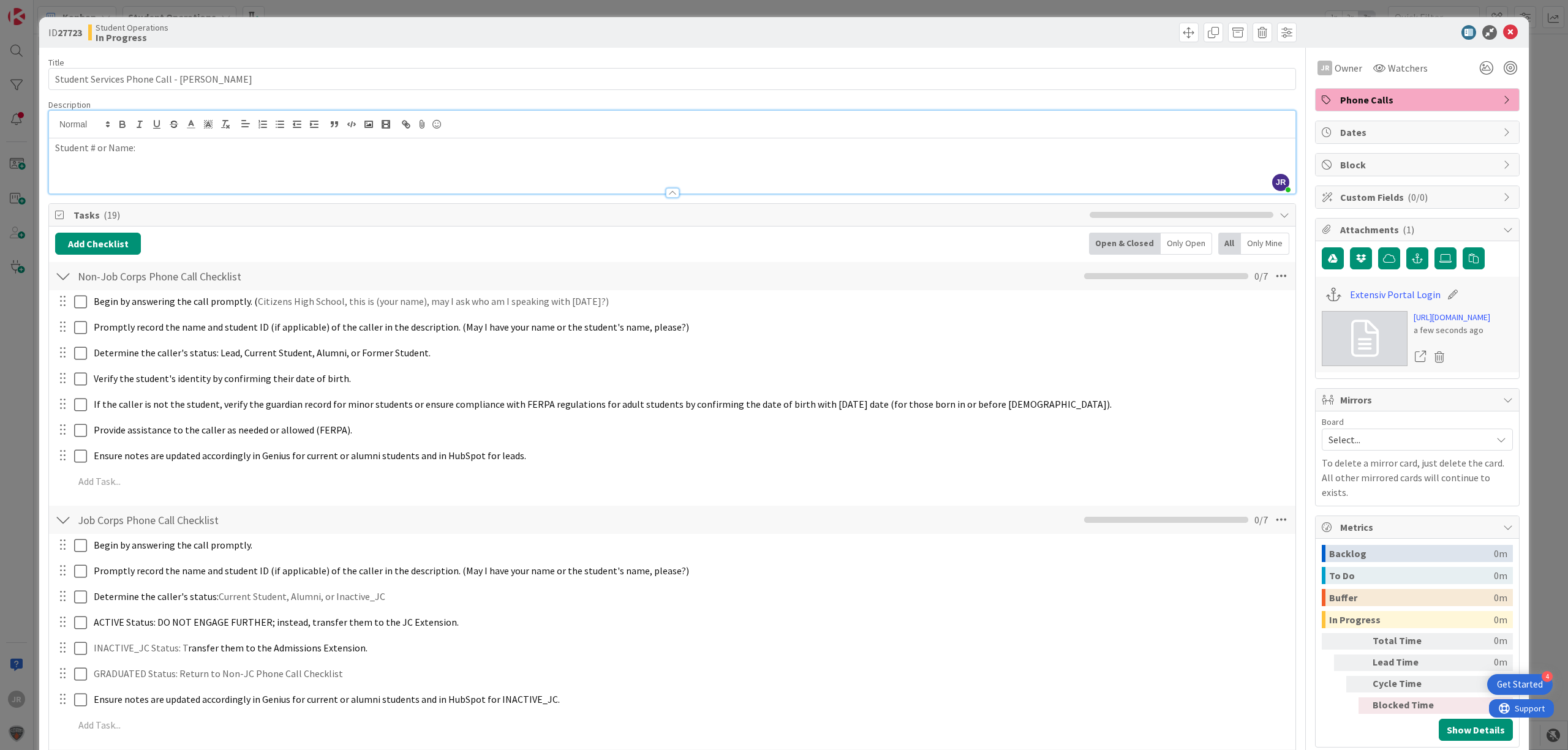
click at [1114, 9] on div "ID 27723 Student Operations In Progress Title 43 / 128 Student Services Phone C…" at bounding box center [784, 375] width 1568 height 750
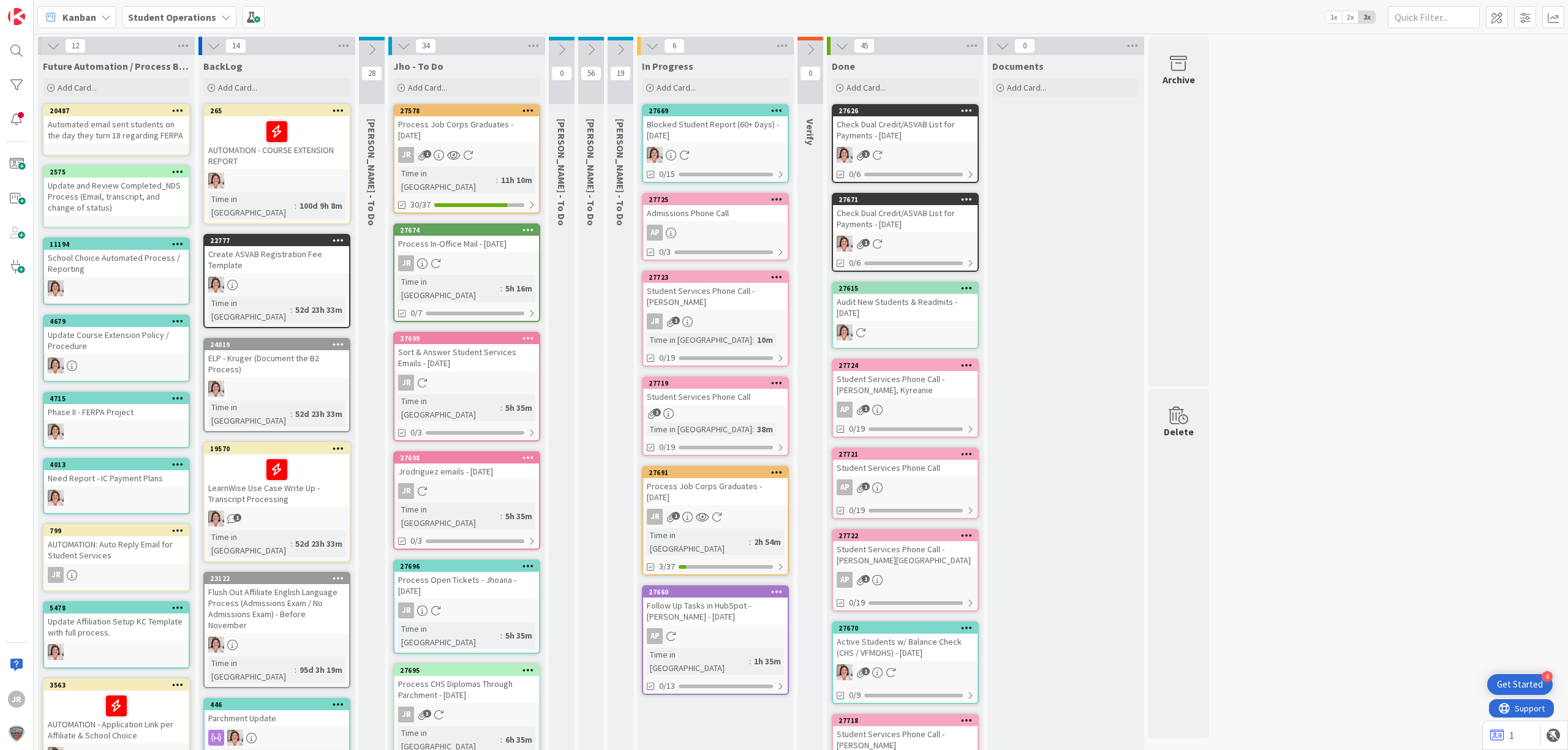
click at [741, 395] on div "Student Services Phone Call" at bounding box center [716, 397] width 145 height 16
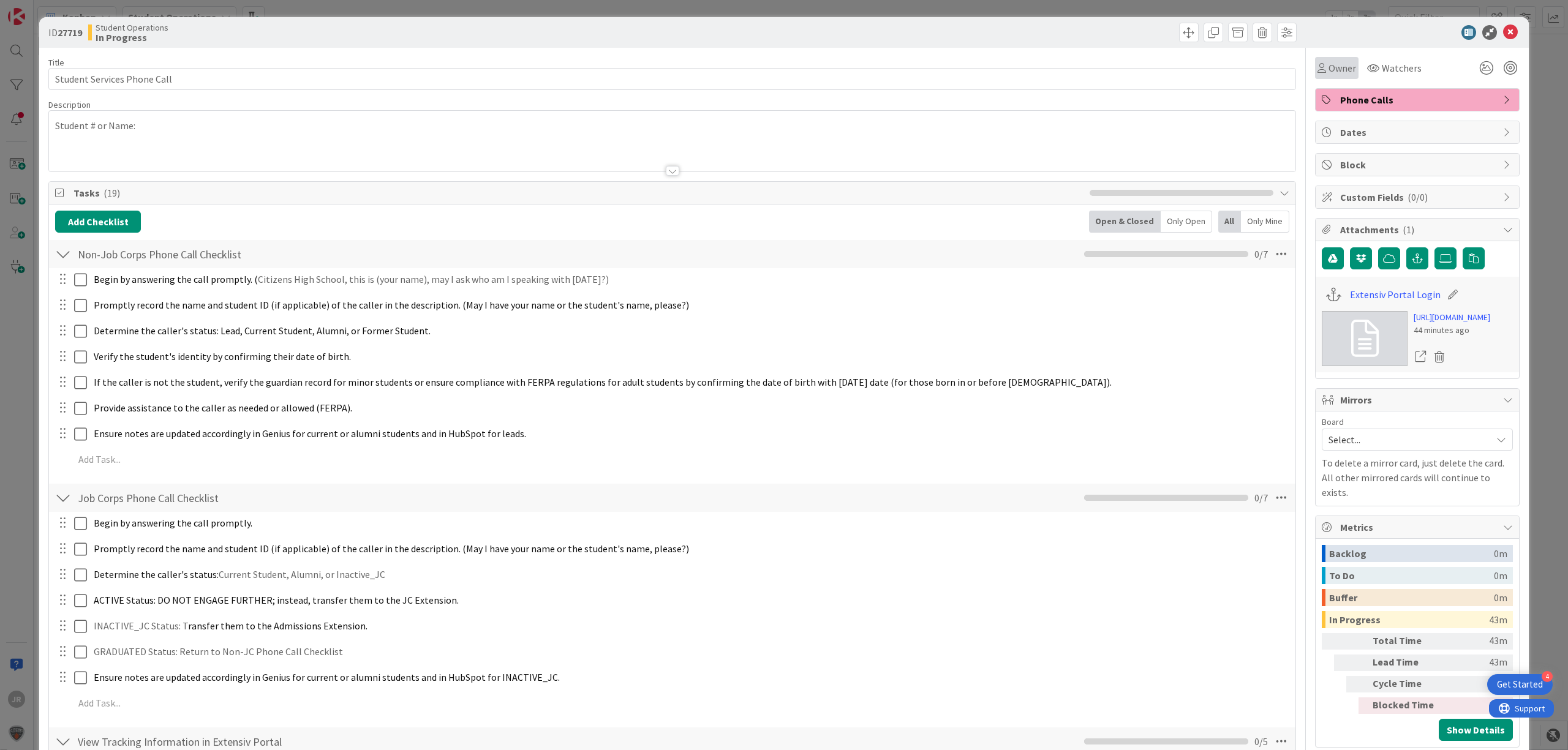
click at [1329, 62] on span "Owner" at bounding box center [1343, 68] width 28 height 14
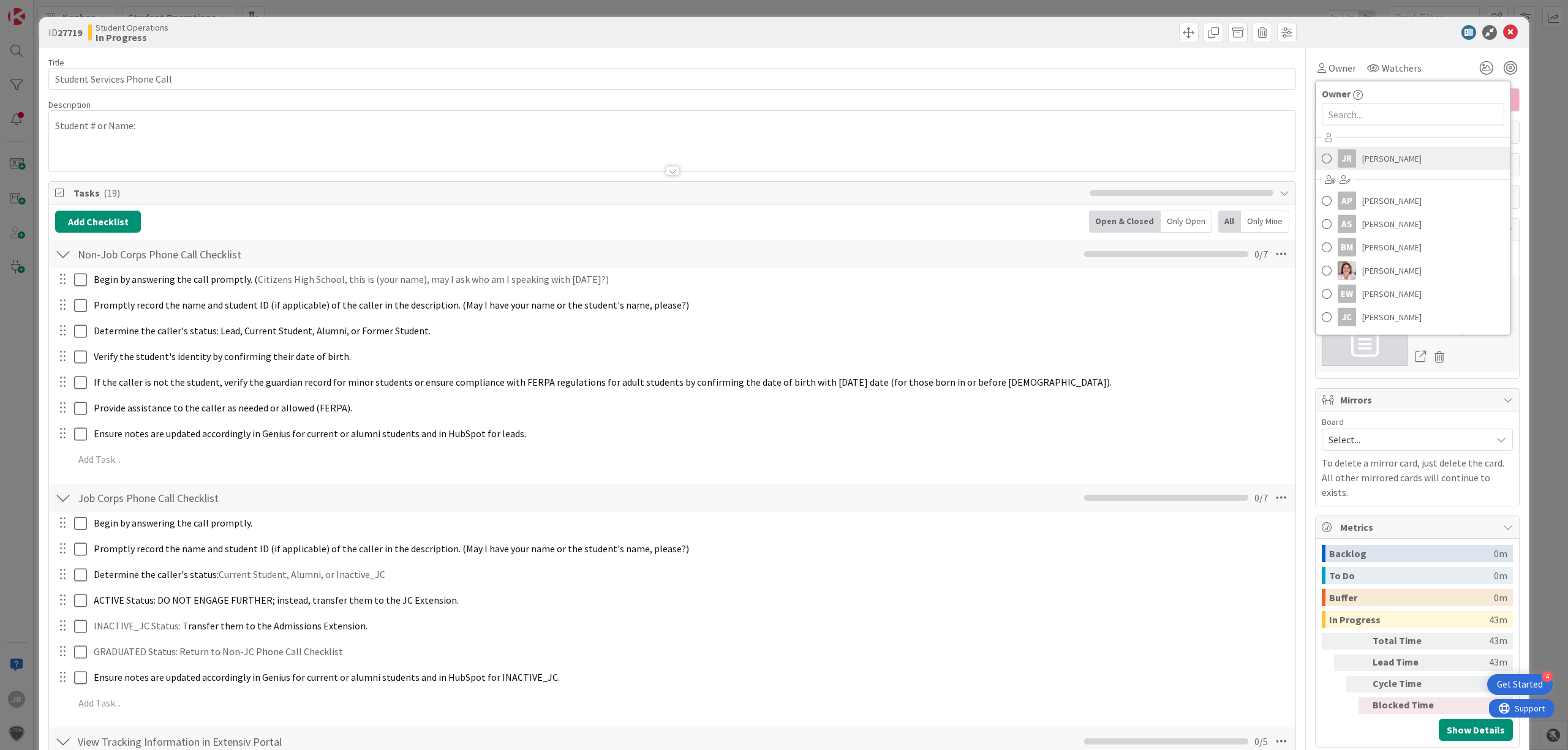
click at [1341, 159] on div "JR" at bounding box center [1347, 158] width 18 height 18
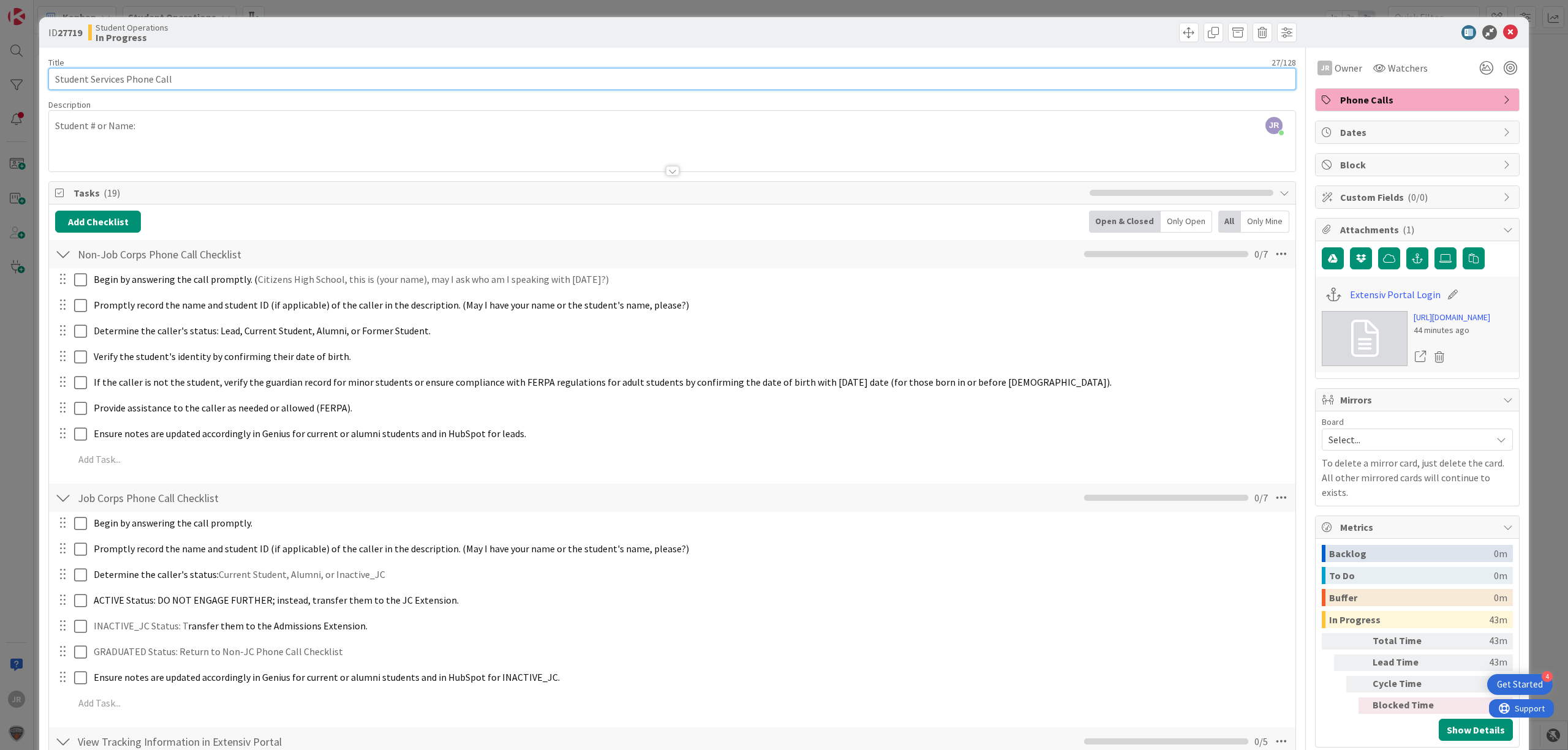
click at [489, 74] on input "Student Services Phone Call" at bounding box center [672, 79] width 1248 height 22
type input "Student Services Phone Call - Liam Jeffrey"
click at [750, 10] on div "ID 27719 Student Operations In Progress Title 43 / 128 Student Services Phone C…" at bounding box center [784, 375] width 1568 height 750
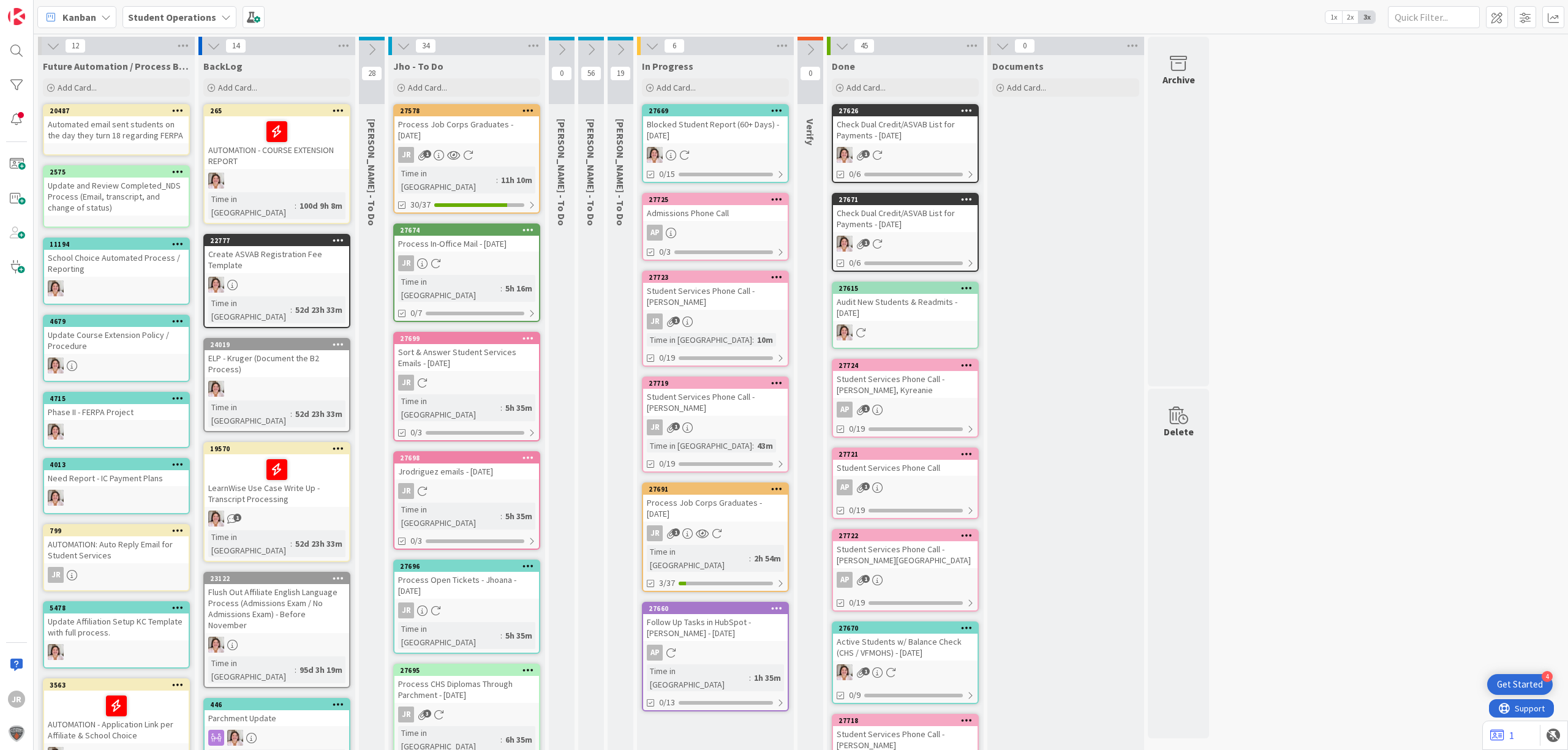
click at [731, 304] on div "Student Services Phone Call - Oskar Nasser" at bounding box center [716, 296] width 145 height 27
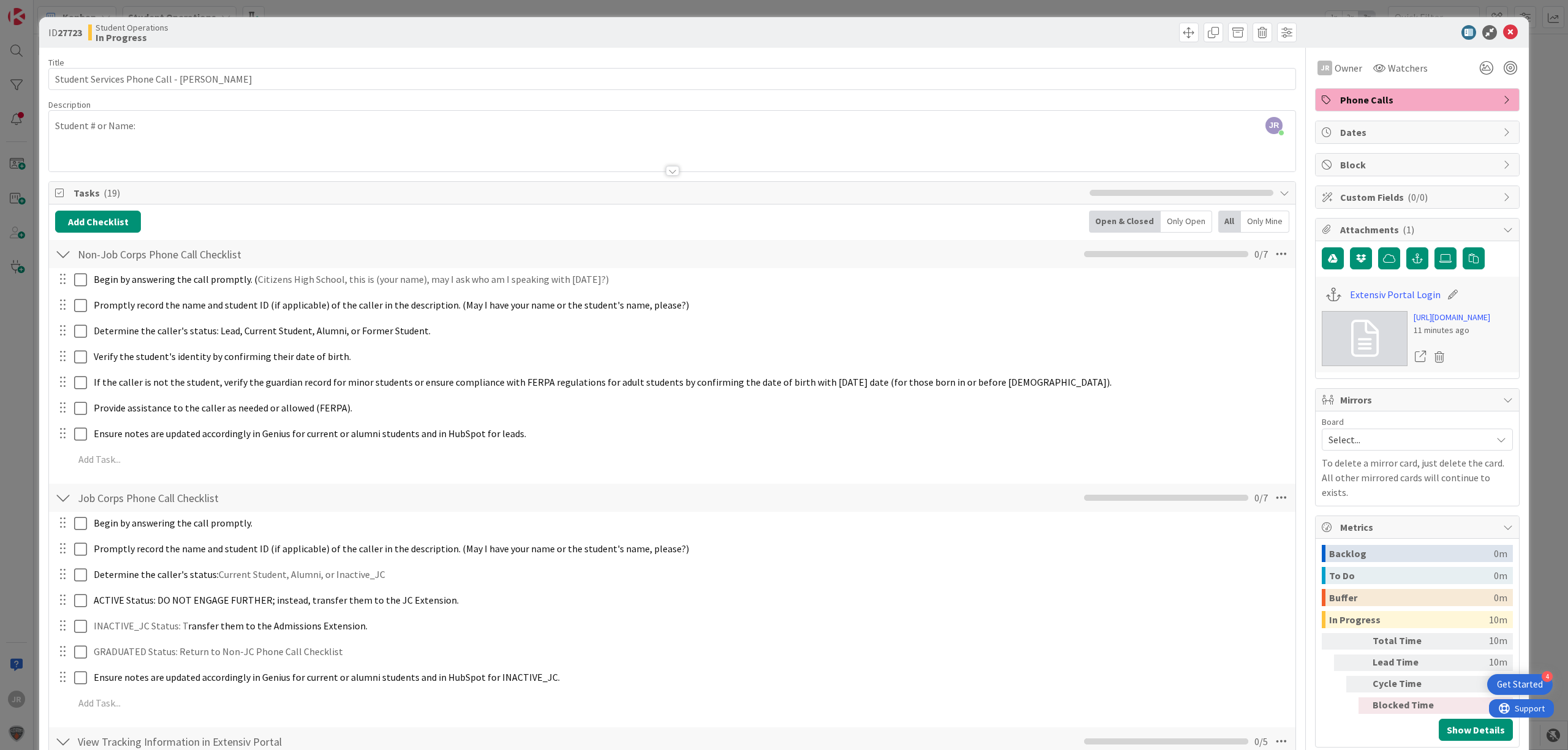
click at [1003, 8] on div "ID 27723 Student Operations In Progress Title 43 / 128 Student Services Phone C…" at bounding box center [784, 375] width 1568 height 750
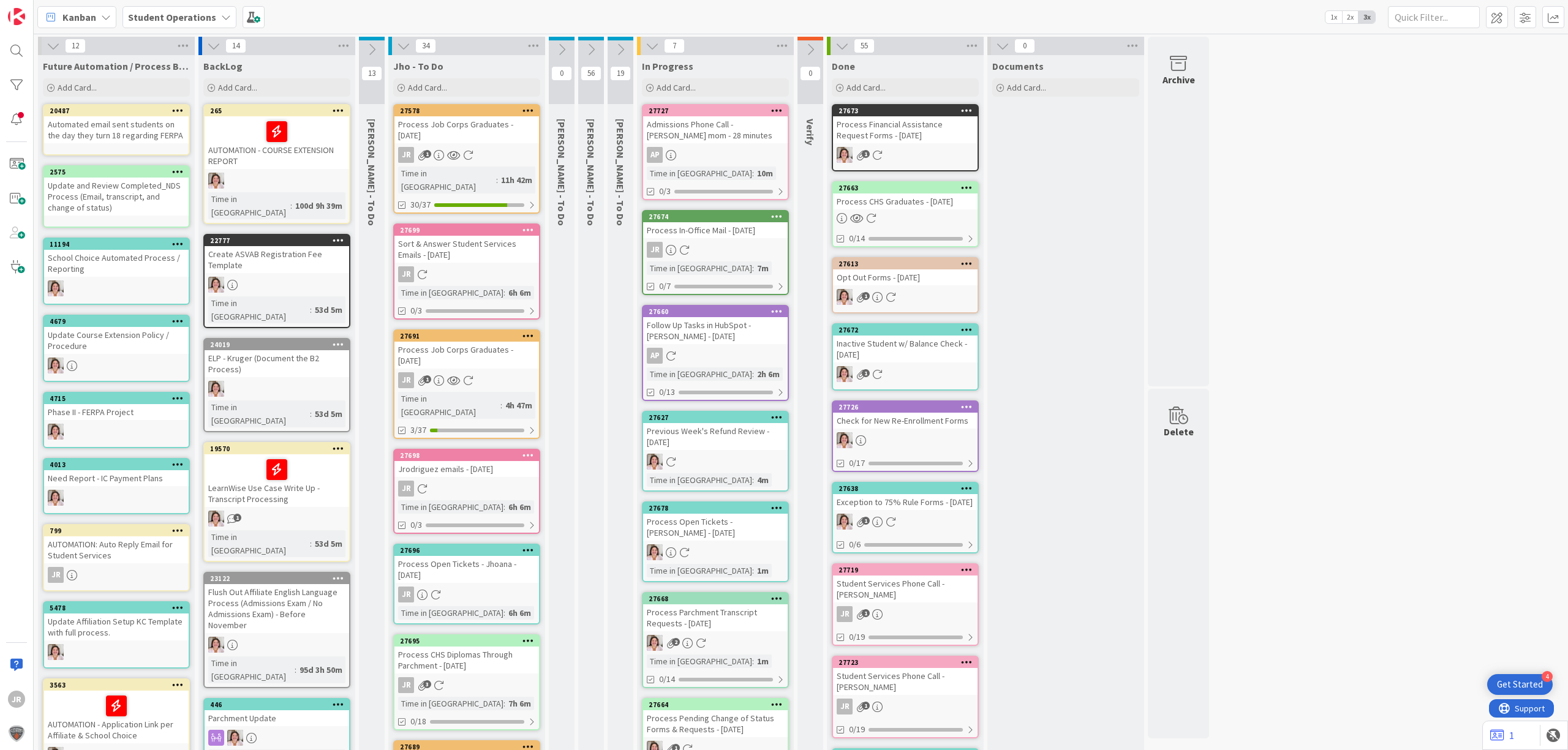
click at [706, 223] on div "Process In-Office Mail - [DATE]" at bounding box center [716, 230] width 145 height 16
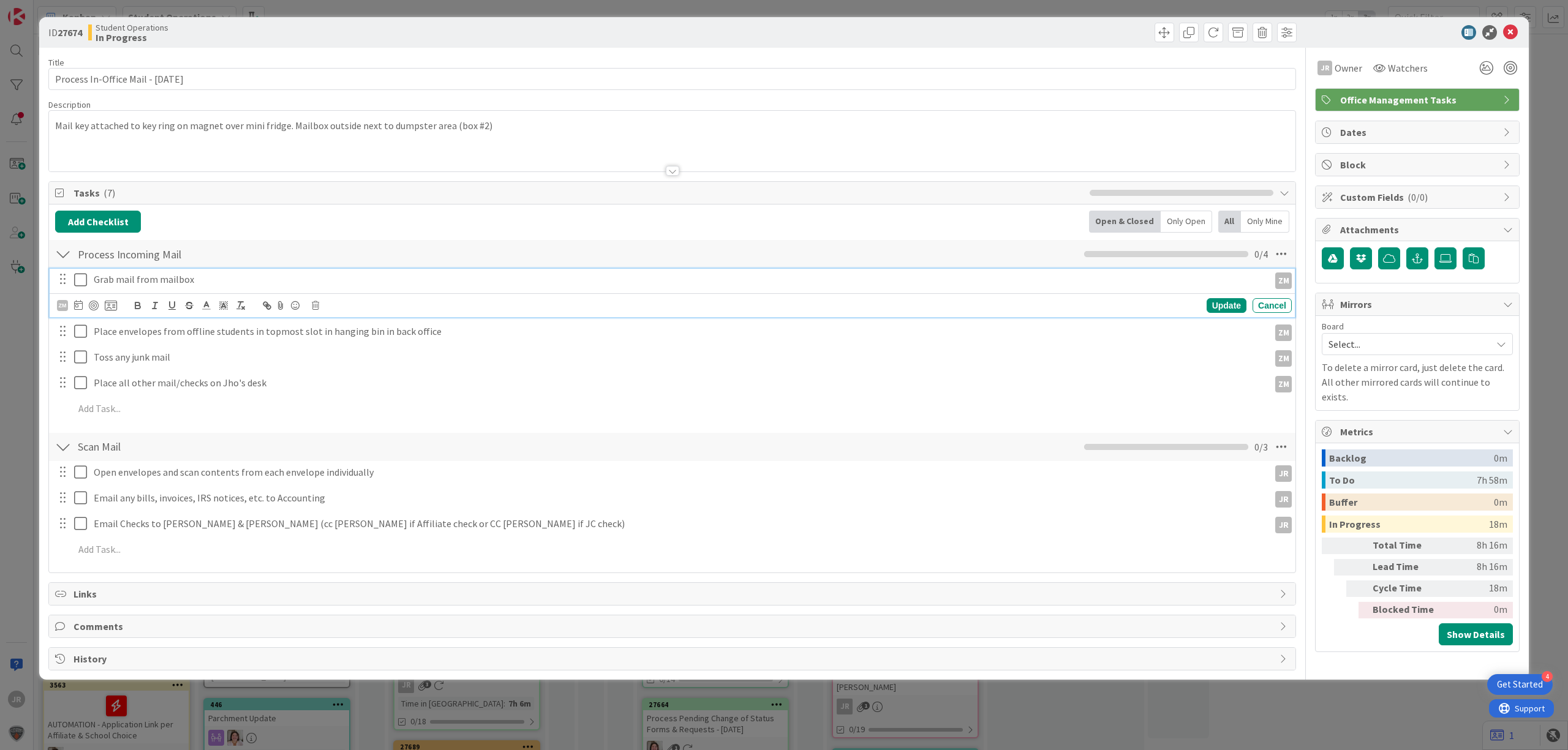
click at [80, 287] on icon at bounding box center [83, 280] width 18 height 14
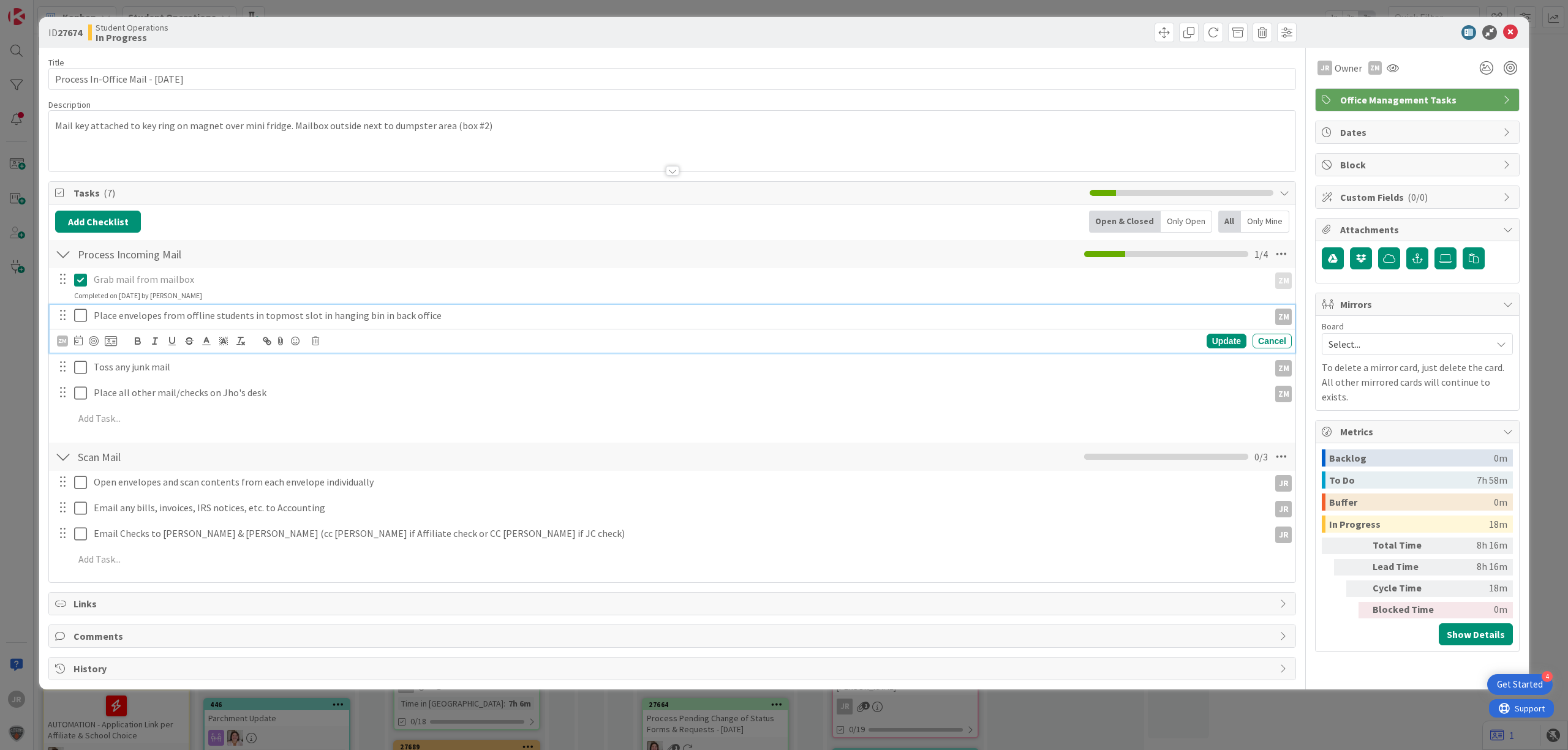
click at [86, 310] on icon at bounding box center [83, 315] width 18 height 14
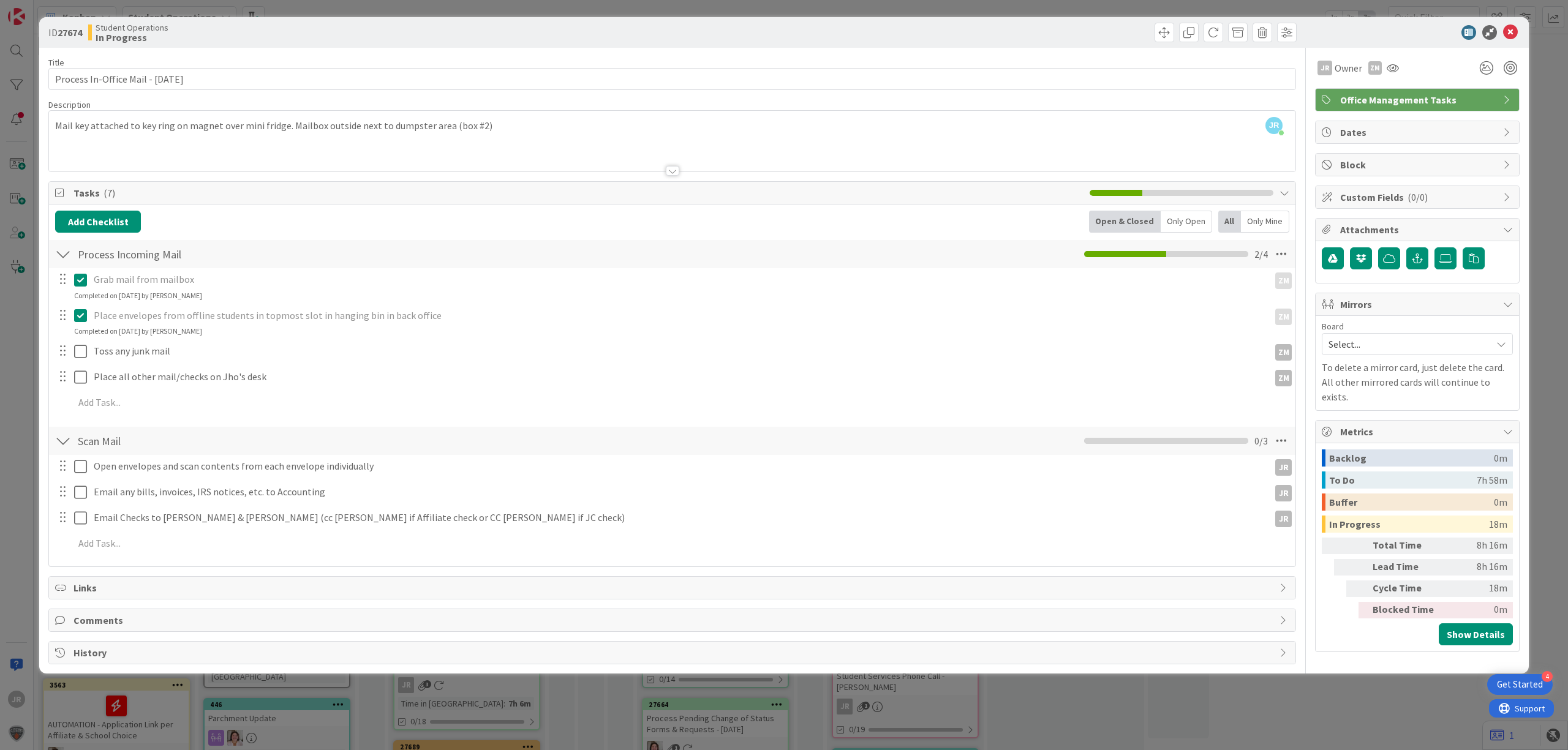
click at [87, 339] on div "Grab mail from mailbox ZM ZM Update Cancel Completed on 09/02/2025 by Jhoana Ro…" at bounding box center [672, 343] width 1234 height 150
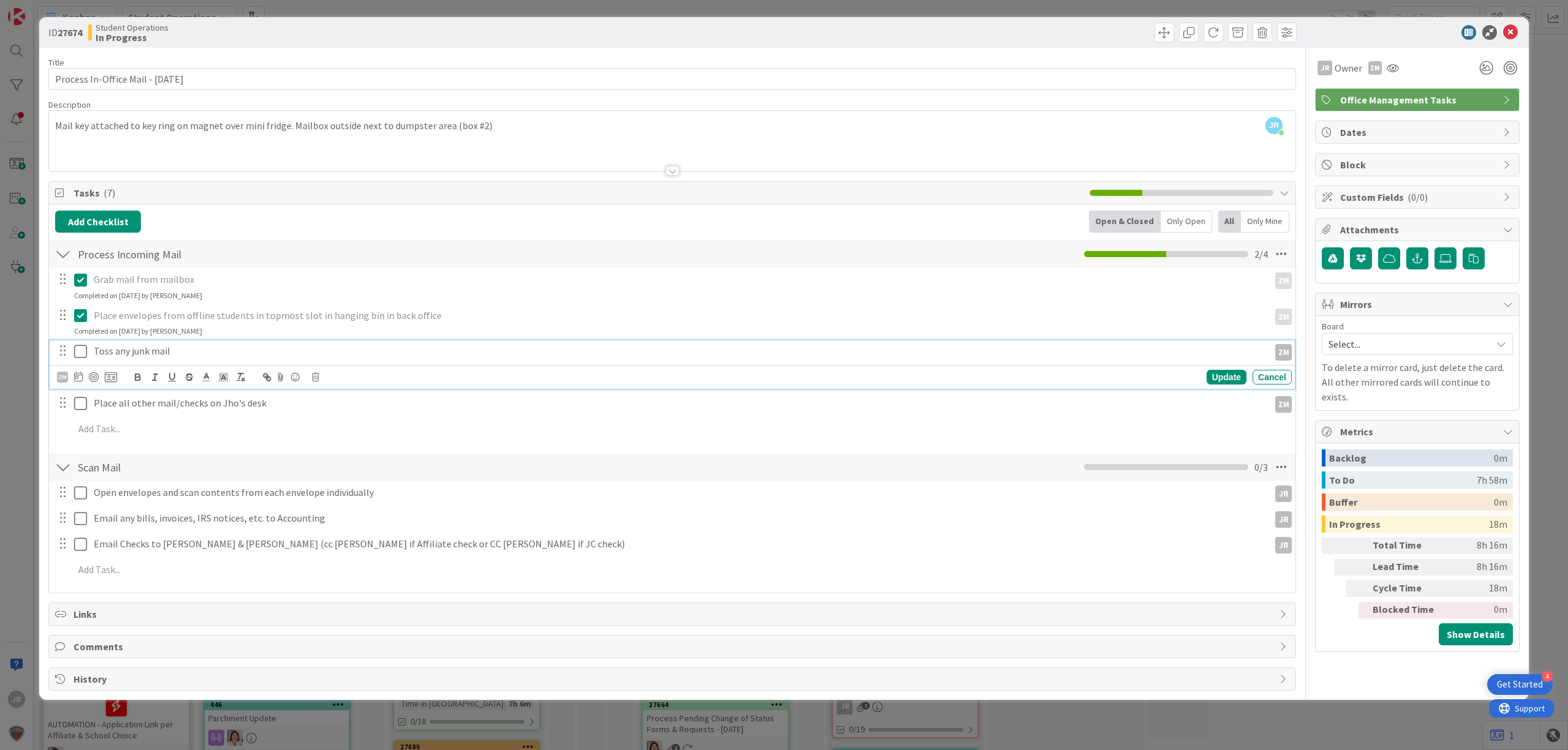
click at [86, 345] on icon at bounding box center [83, 351] width 18 height 14
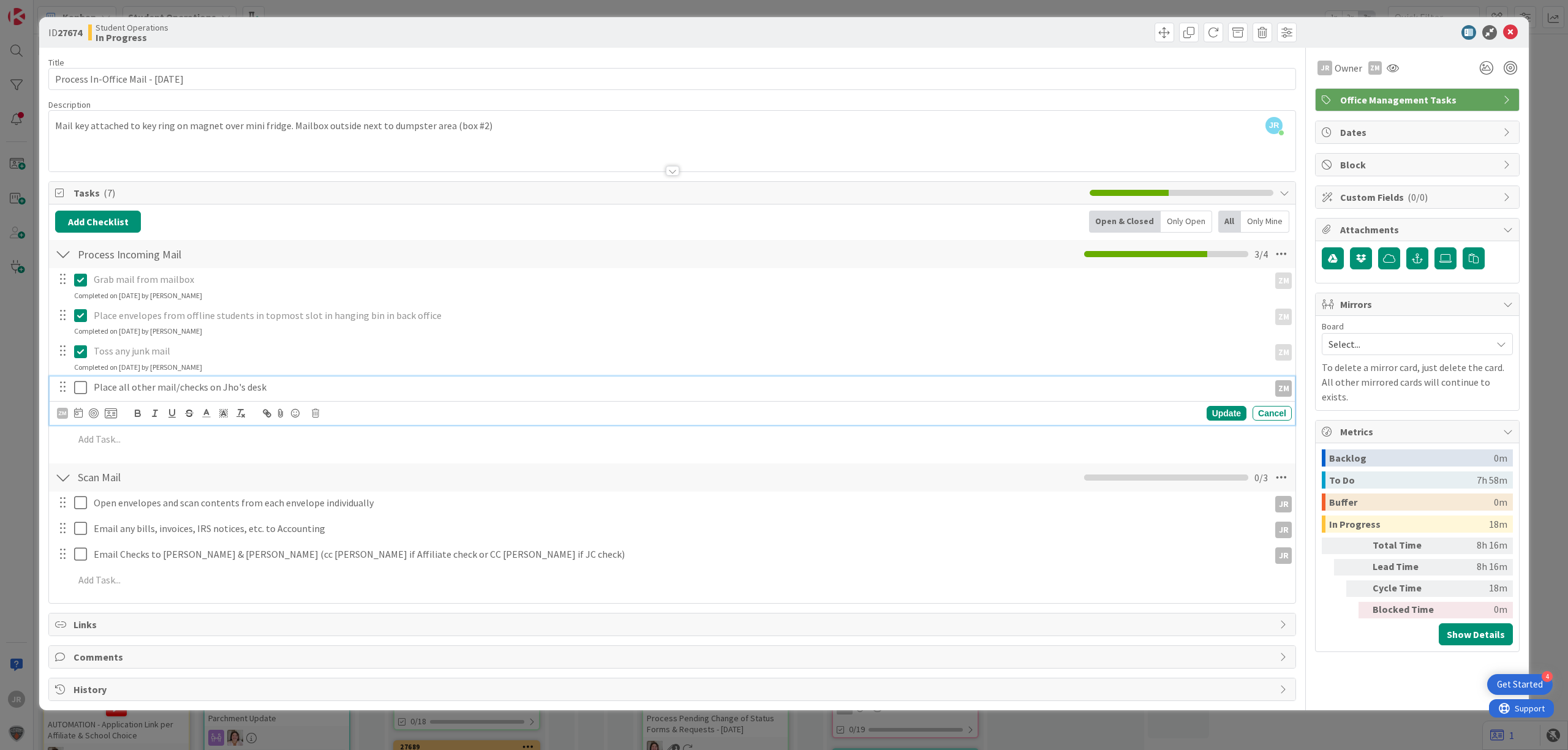
click at [84, 393] on icon at bounding box center [83, 387] width 18 height 14
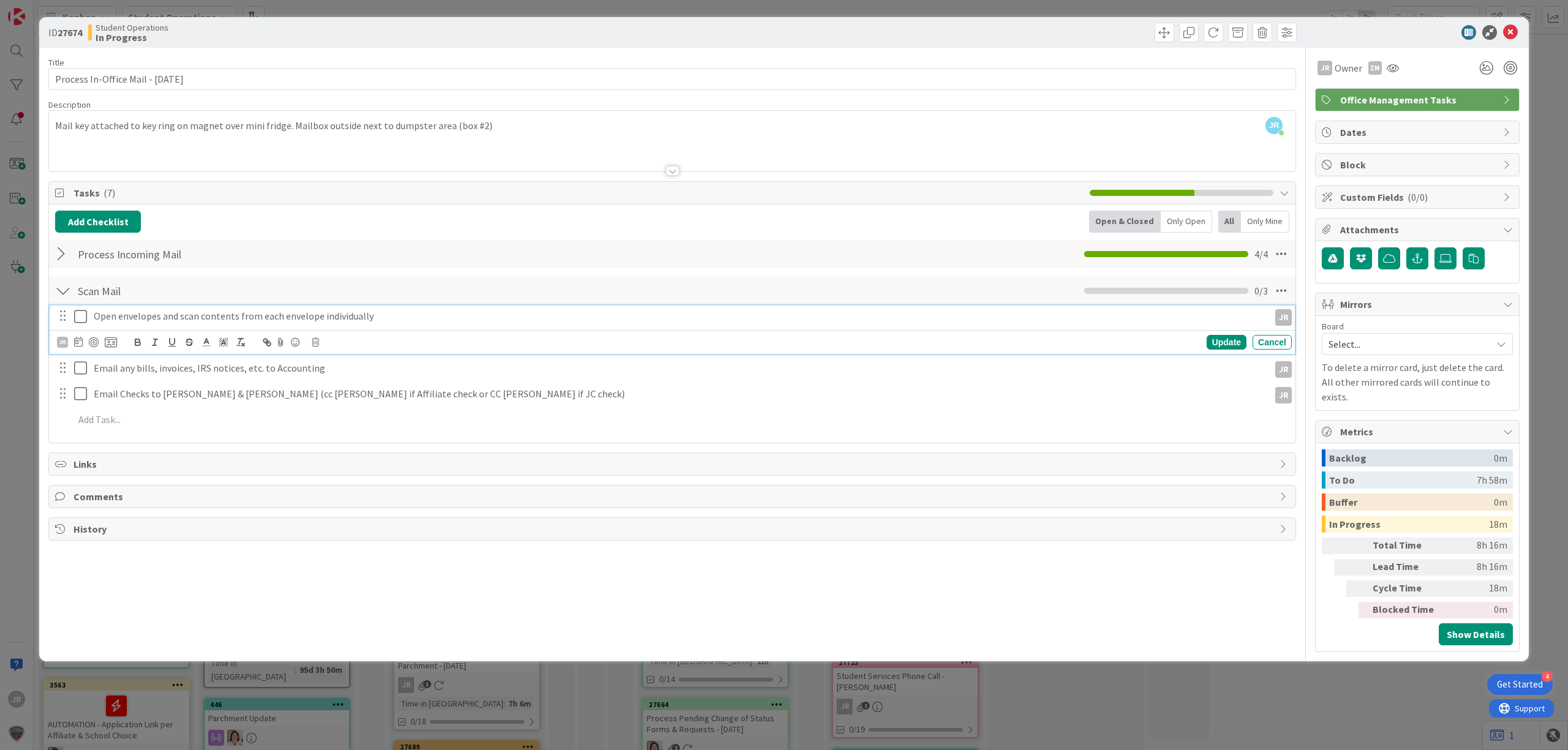
click at [82, 319] on icon at bounding box center [83, 317] width 18 height 14
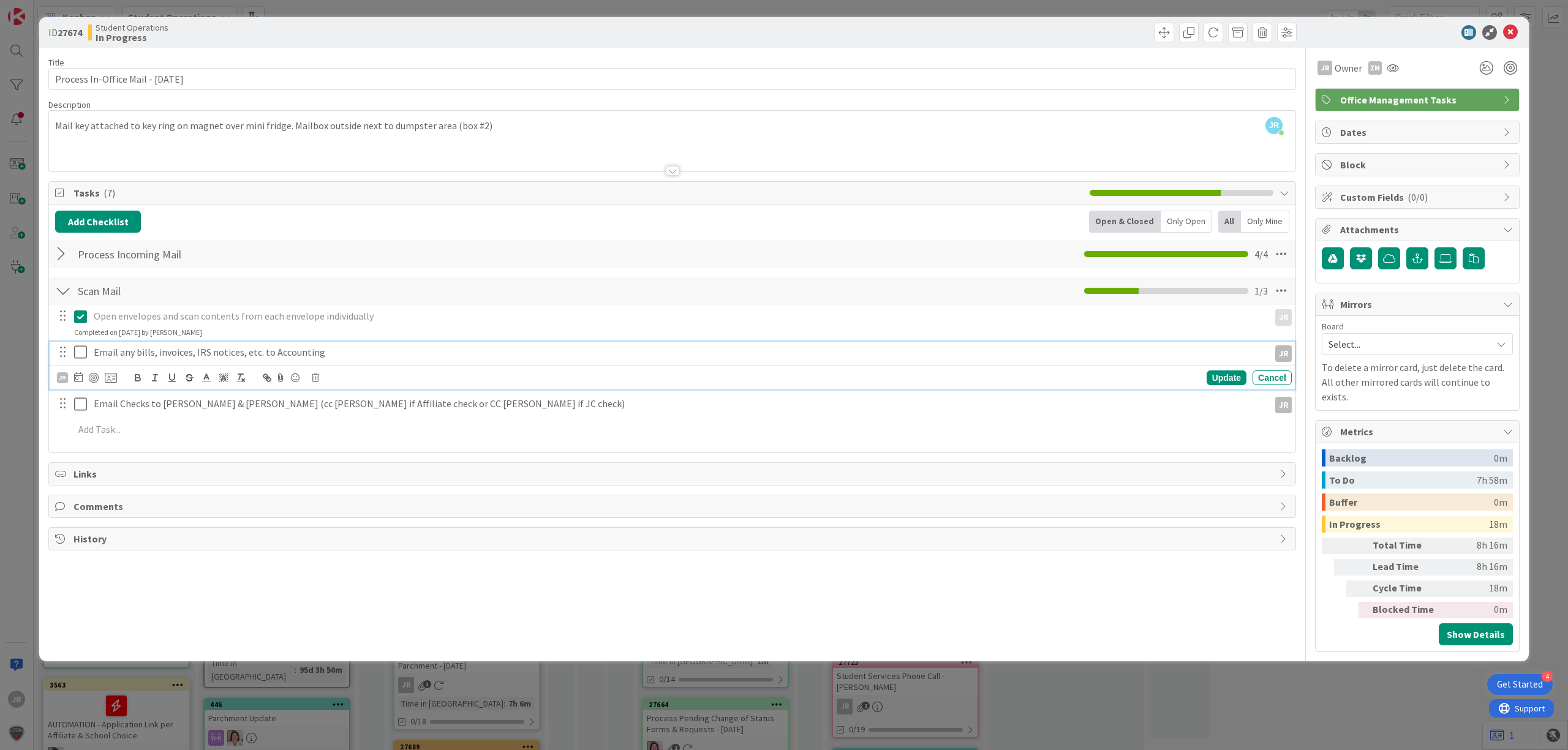
click at [81, 348] on icon at bounding box center [83, 352] width 18 height 14
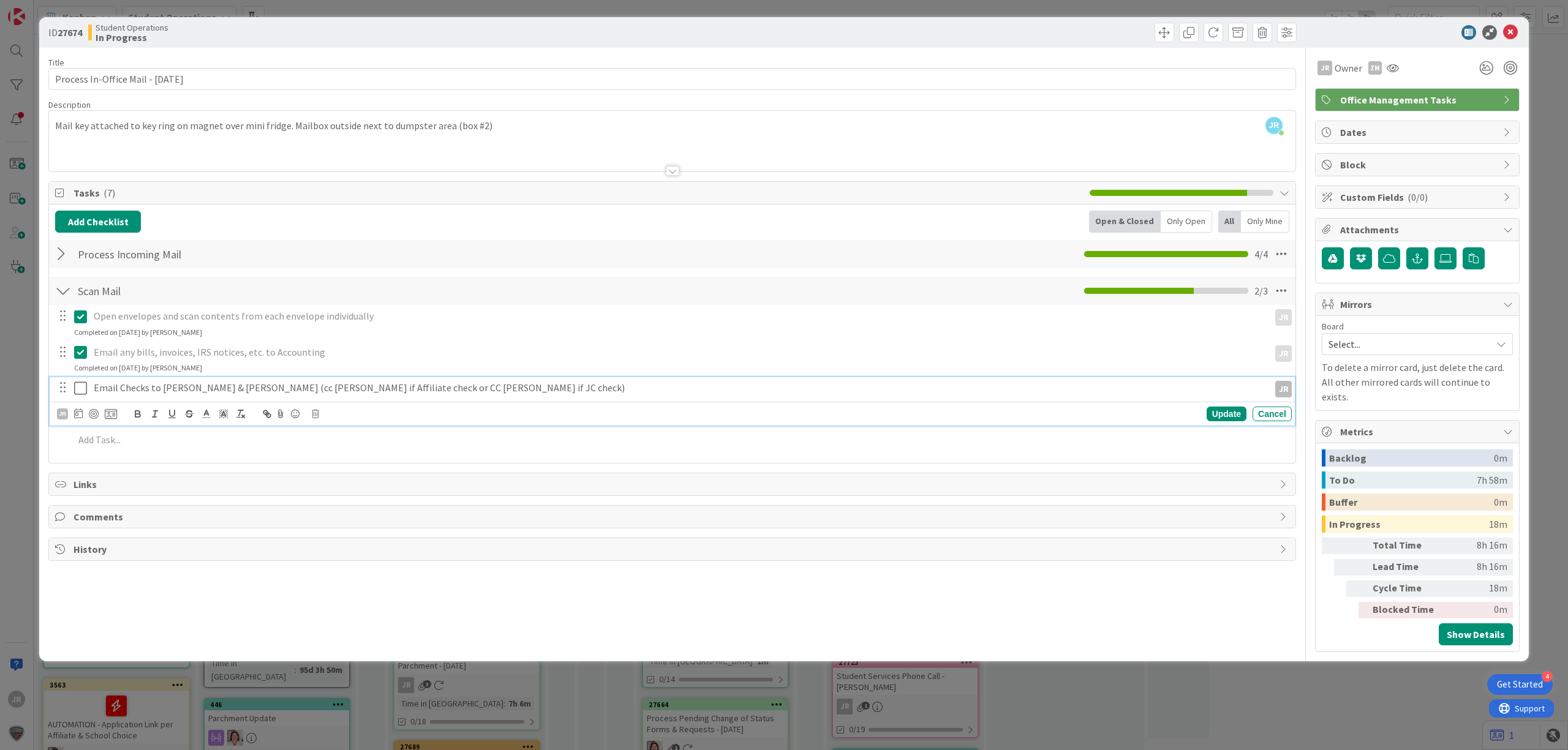
click at [81, 387] on icon at bounding box center [83, 388] width 18 height 14
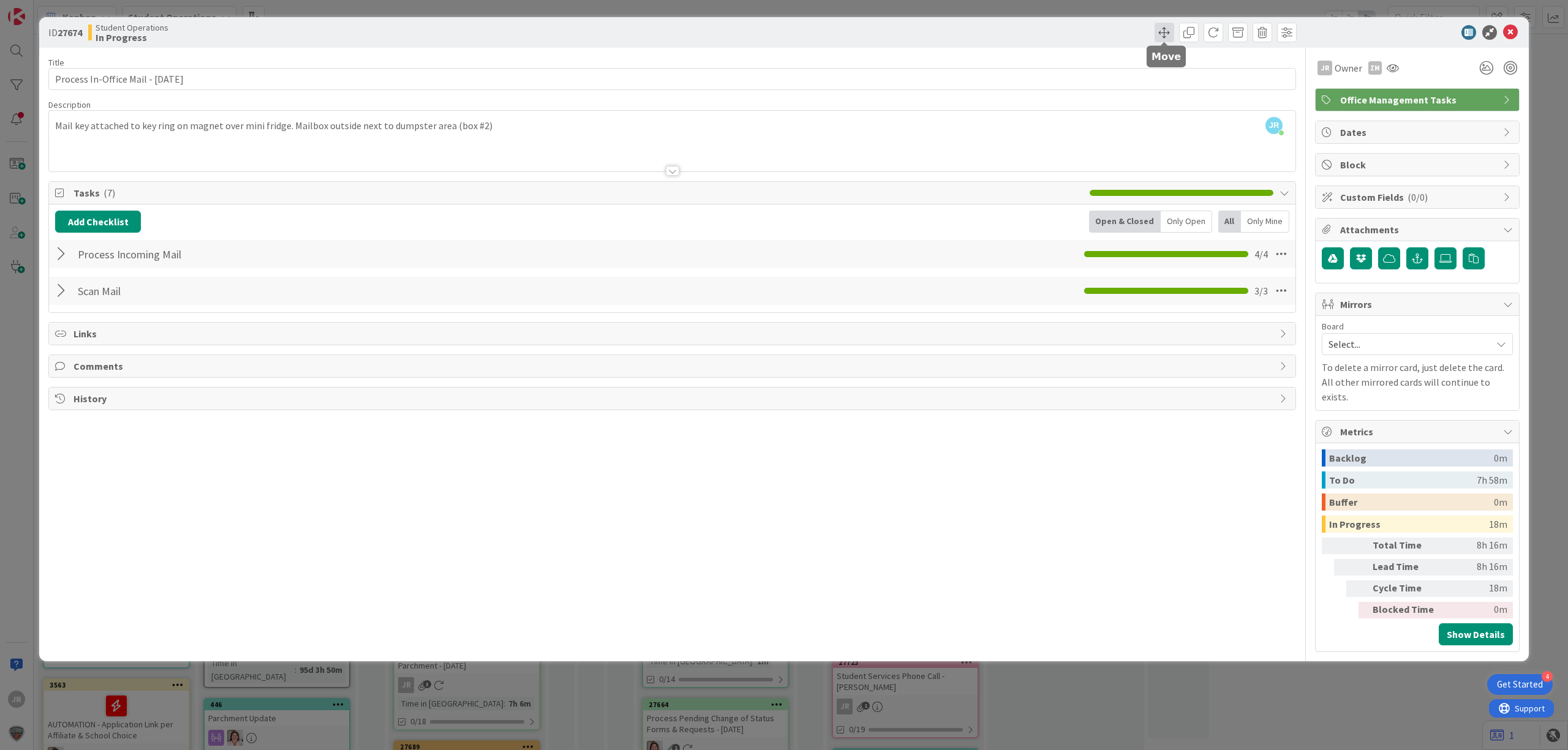
click at [1167, 28] on span at bounding box center [1164, 32] width 20 height 20
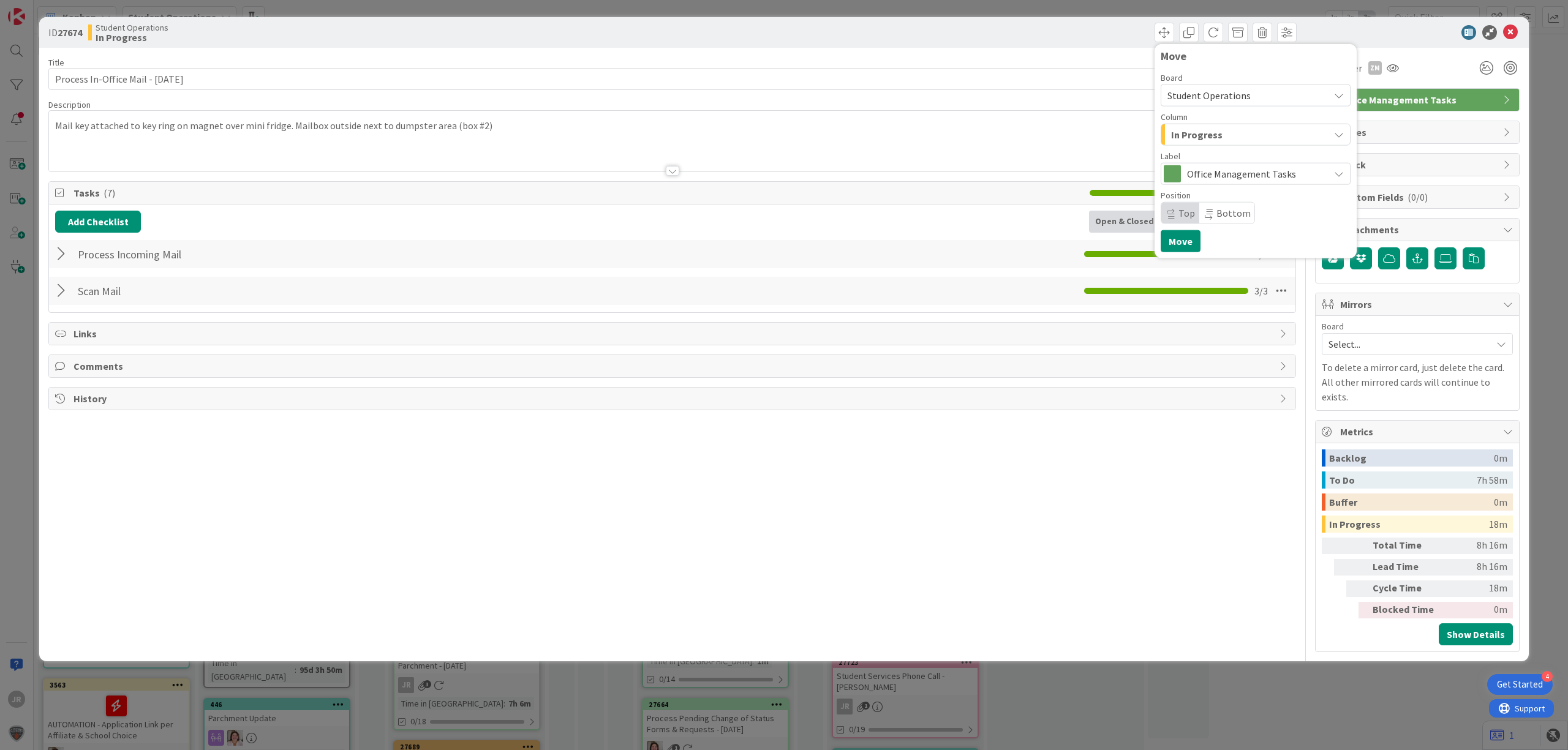
click at [1184, 133] on span "In Progress" at bounding box center [1197, 135] width 51 height 16
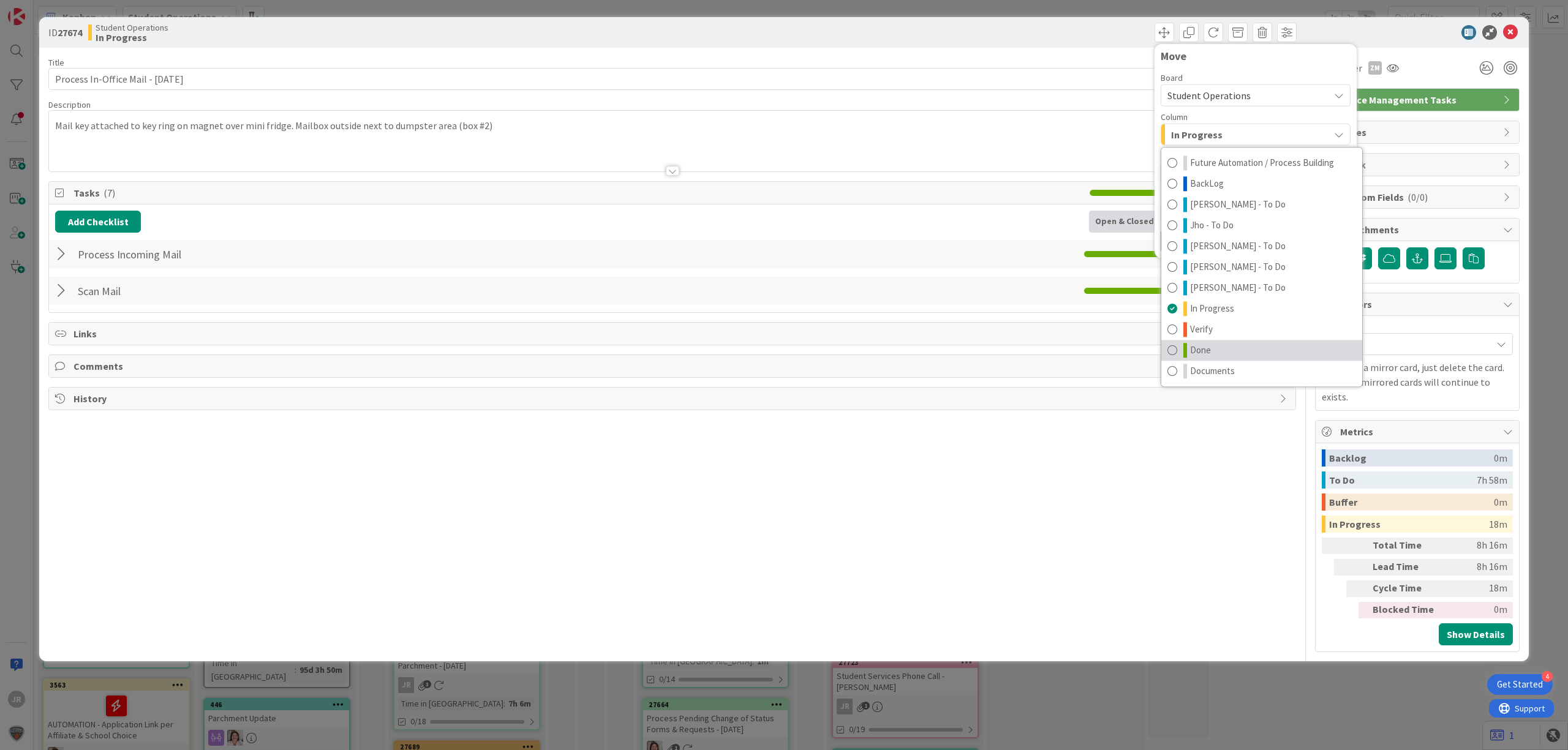
click at [1230, 347] on link "Done" at bounding box center [1262, 350] width 201 height 21
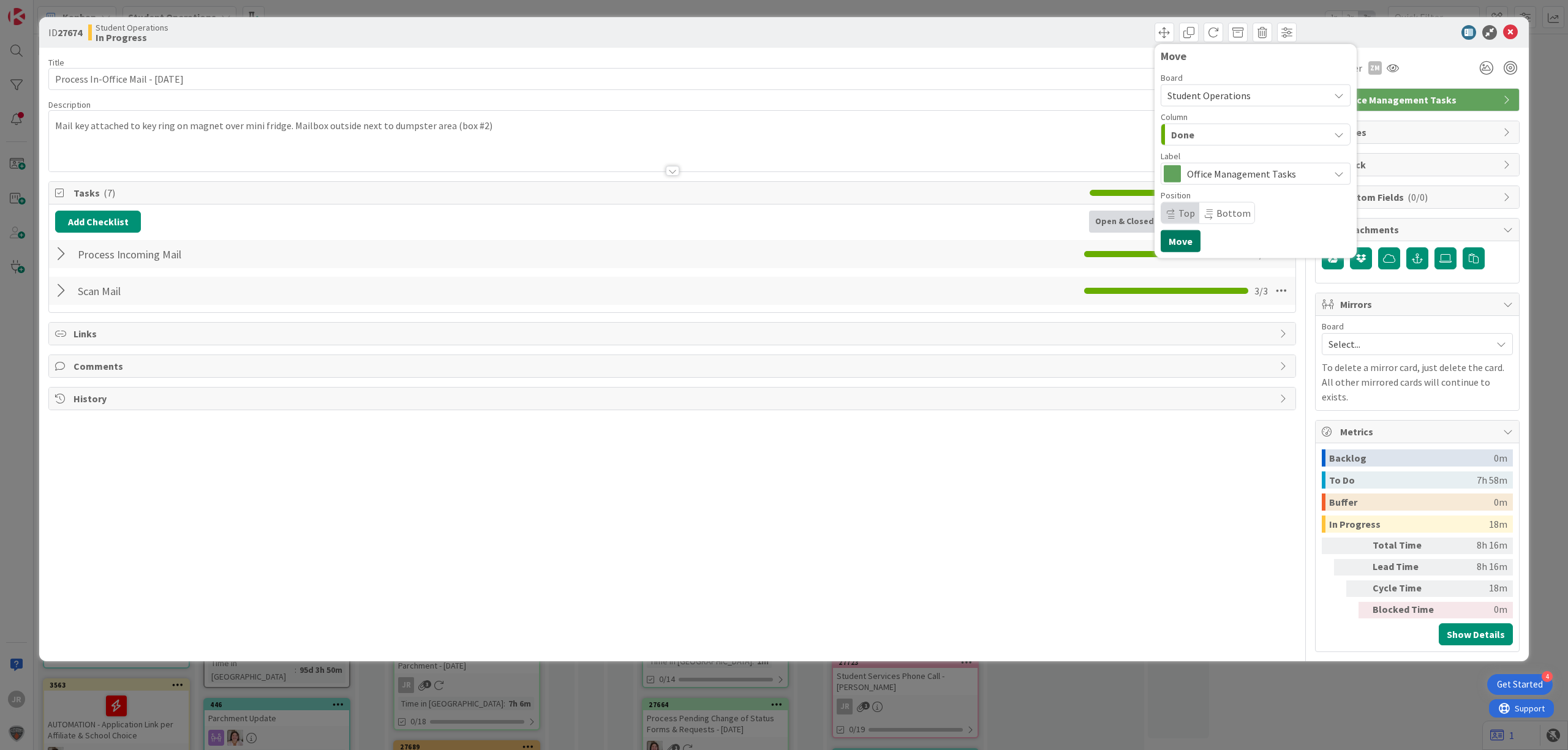
click at [1185, 250] on button "Move" at bounding box center [1181, 242] width 40 height 22
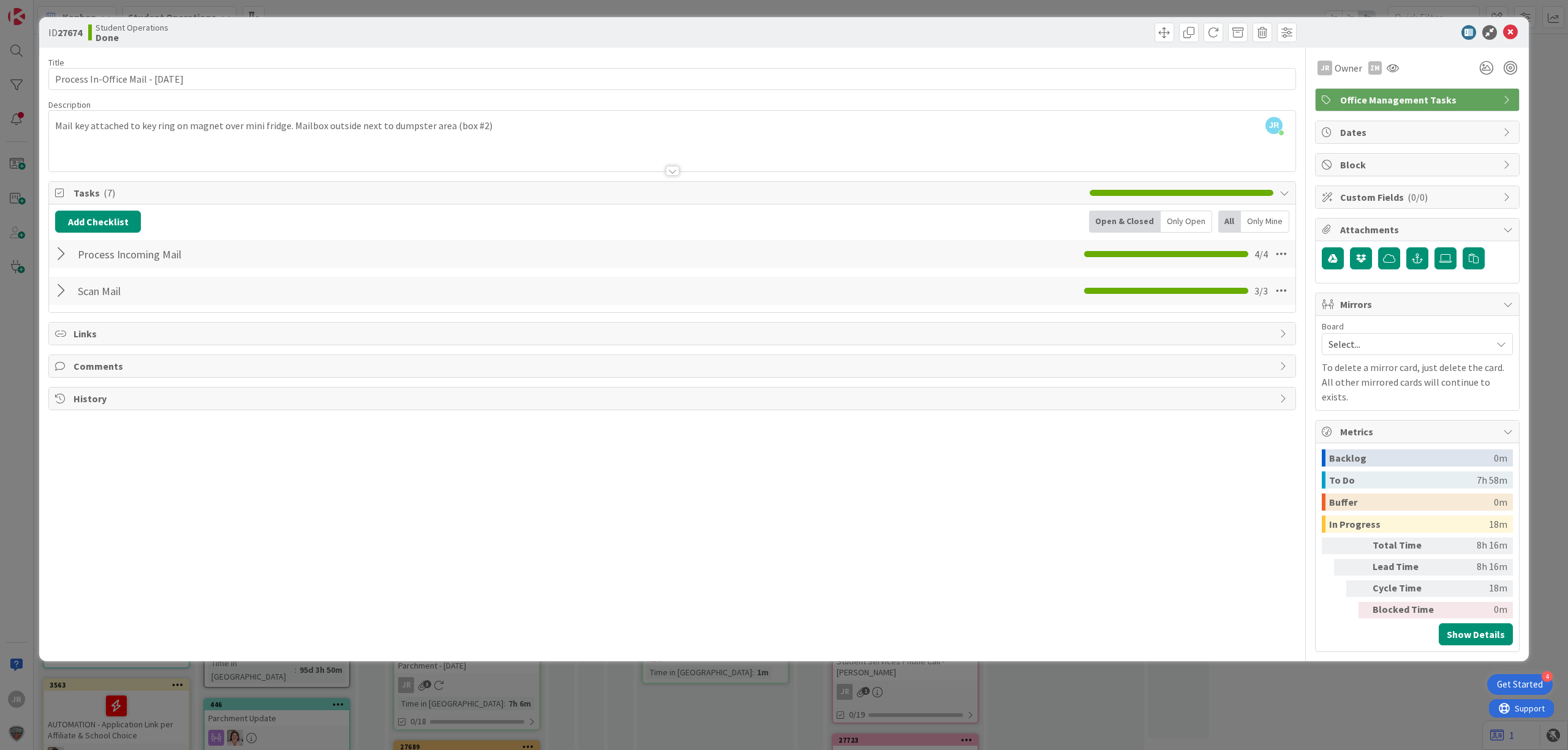
click at [984, 11] on div "ID 27674 Student Operations Done Move Move Title 35 / 128 Process In-Office Mai…" at bounding box center [784, 375] width 1568 height 750
